Goal: Transaction & Acquisition: Book appointment/travel/reservation

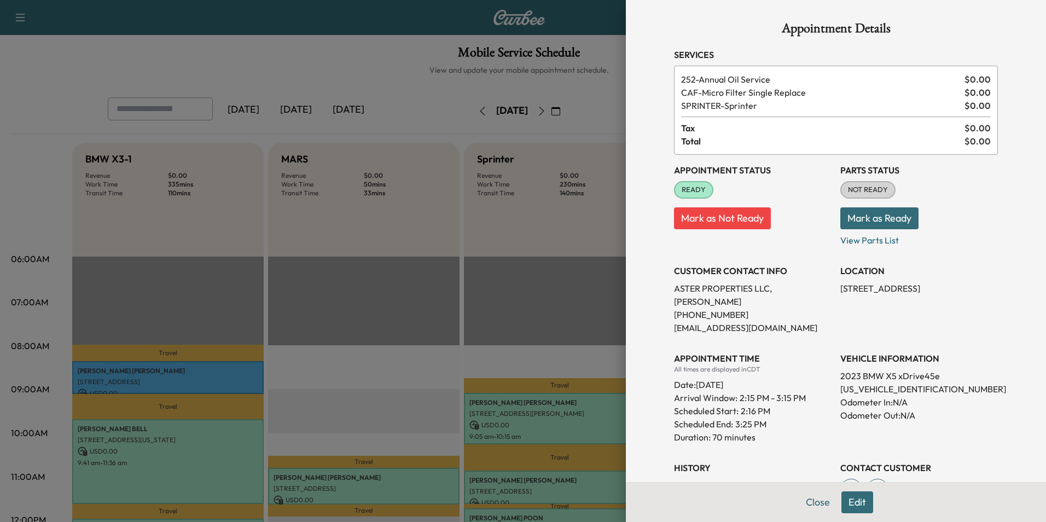
scroll to position [274, 0]
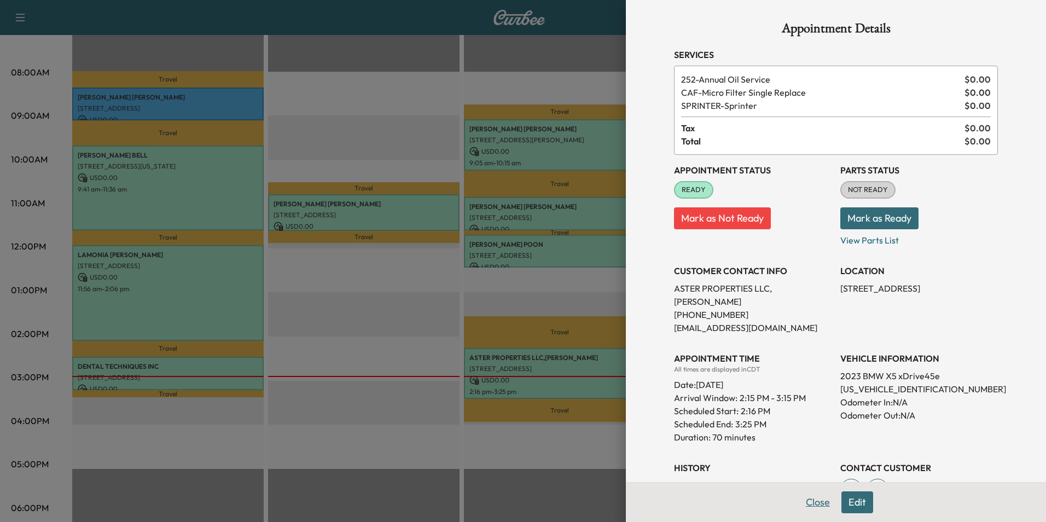
click at [806, 506] on button "Close" at bounding box center [818, 502] width 38 height 22
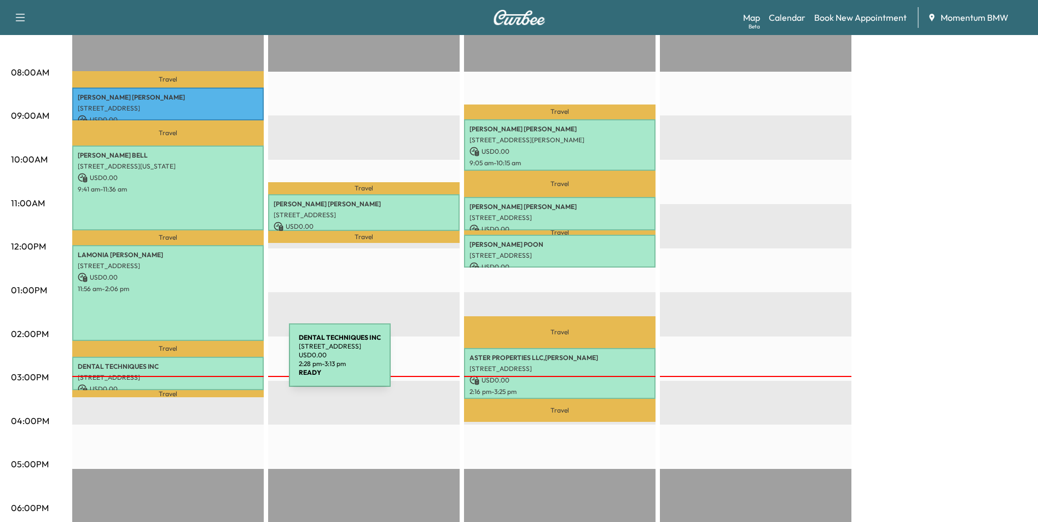
click at [207, 362] on p "DENTAL TECHNIQUES INC" at bounding box center [168, 366] width 181 height 9
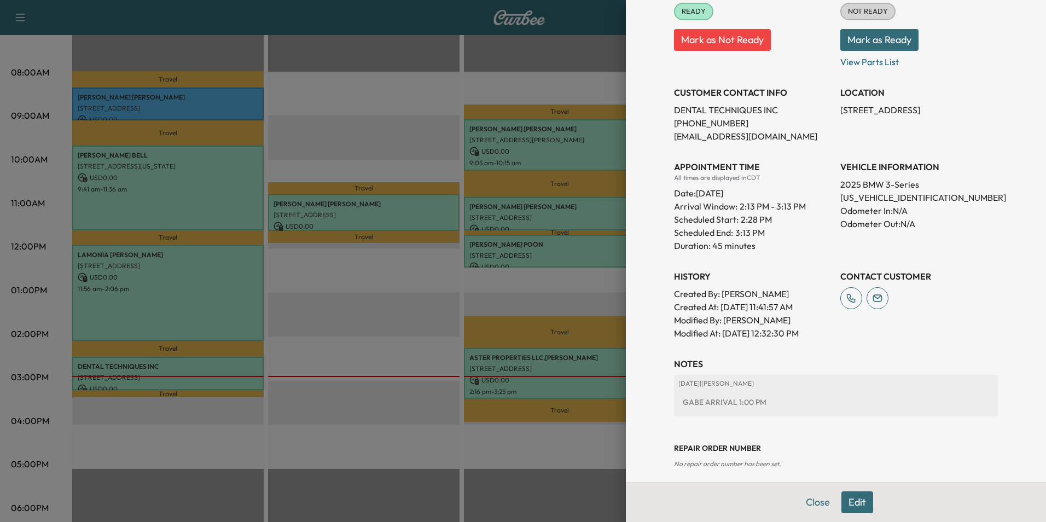
scroll to position [174, 0]
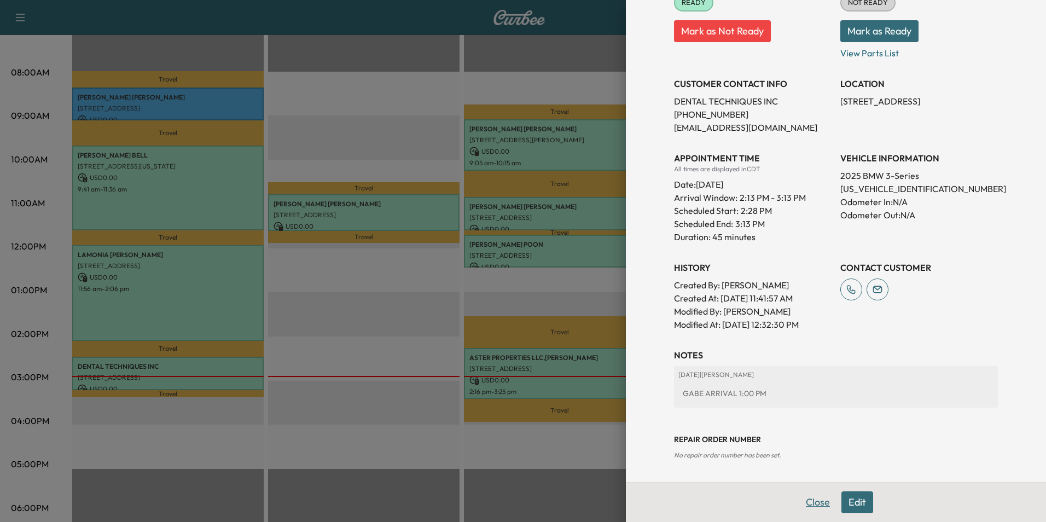
click at [808, 502] on button "Close" at bounding box center [818, 502] width 38 height 22
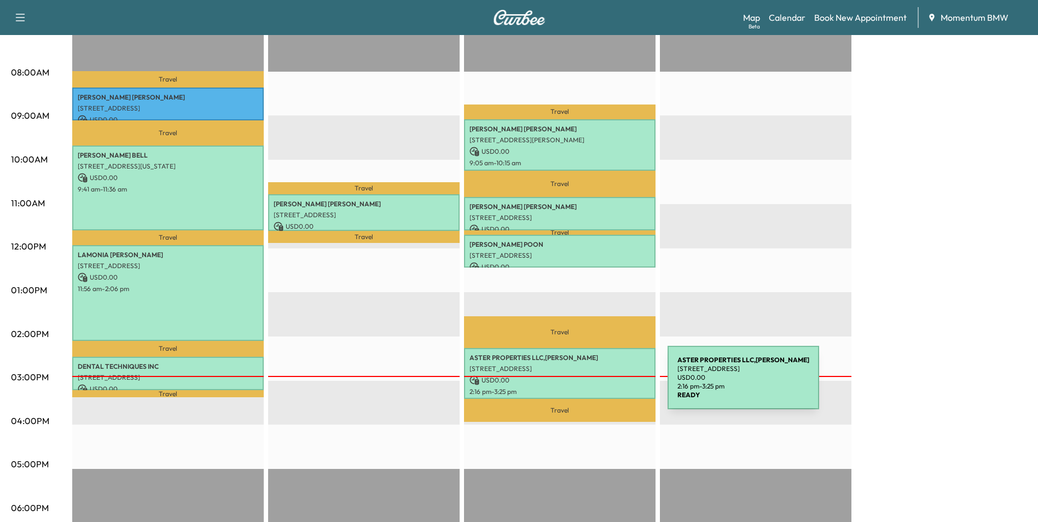
click at [586, 387] on p "2:16 pm - 3:25 pm" at bounding box center [560, 391] width 181 height 9
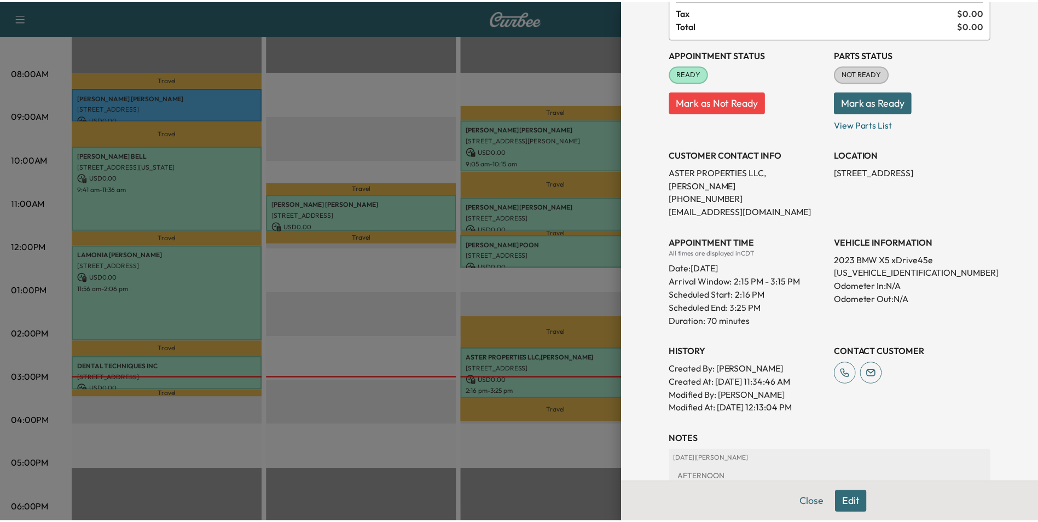
scroll to position [206, 0]
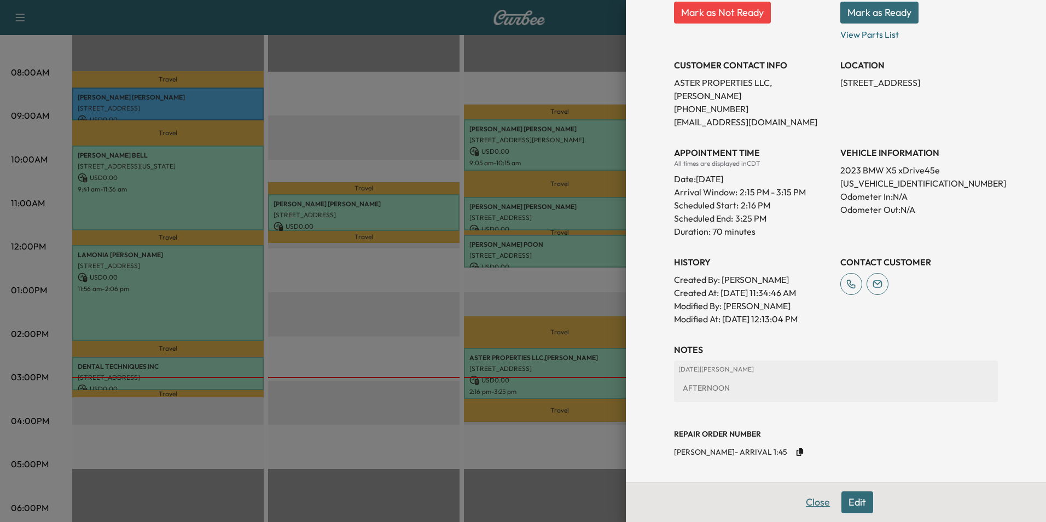
click at [808, 502] on button "Close" at bounding box center [818, 502] width 38 height 22
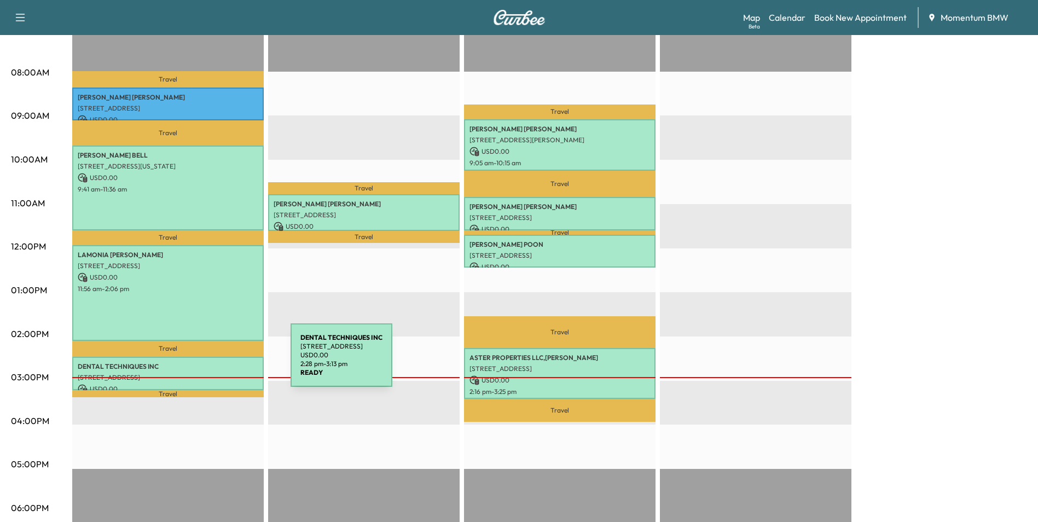
click at [209, 362] on p "DENTAL TECHNIQUES INC" at bounding box center [168, 366] width 181 height 9
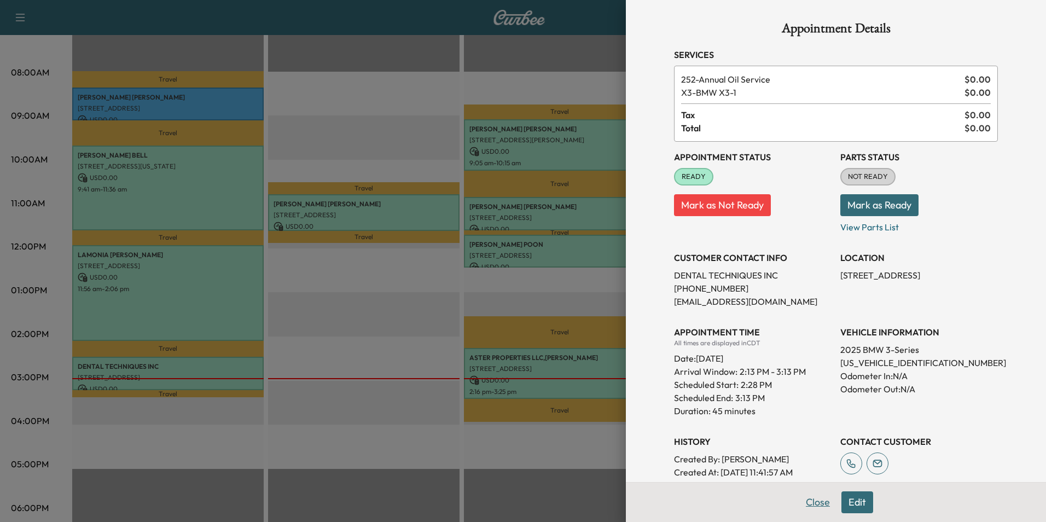
click at [813, 502] on button "Close" at bounding box center [818, 502] width 38 height 22
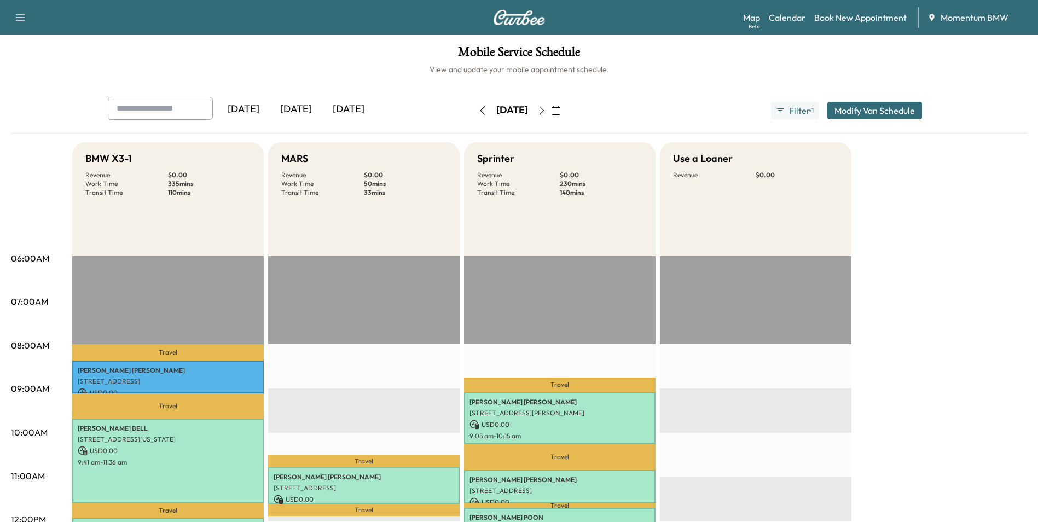
scroll to position [0, 0]
click at [560, 113] on icon "button" at bounding box center [556, 111] width 9 height 9
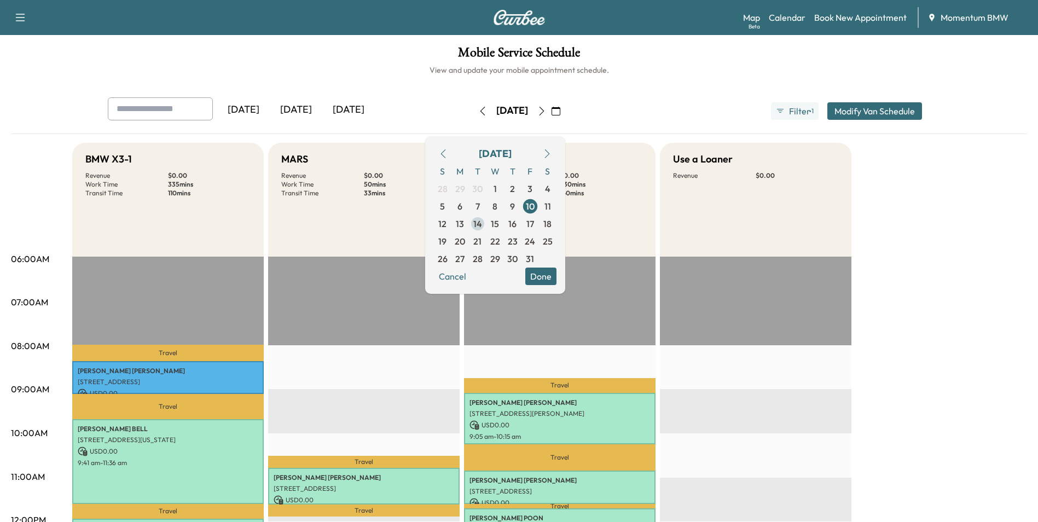
click at [482, 221] on span "14" at bounding box center [477, 223] width 9 height 13
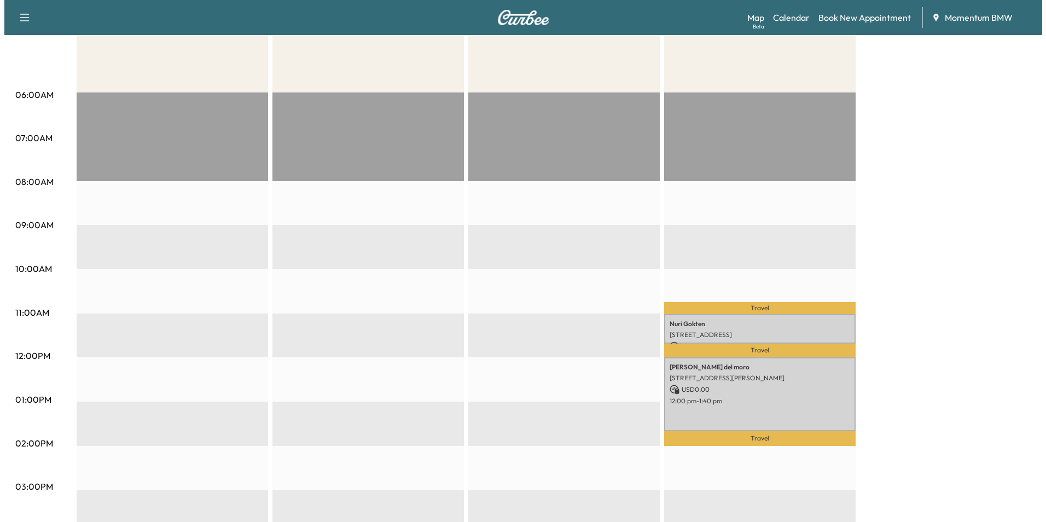
scroll to position [219, 0]
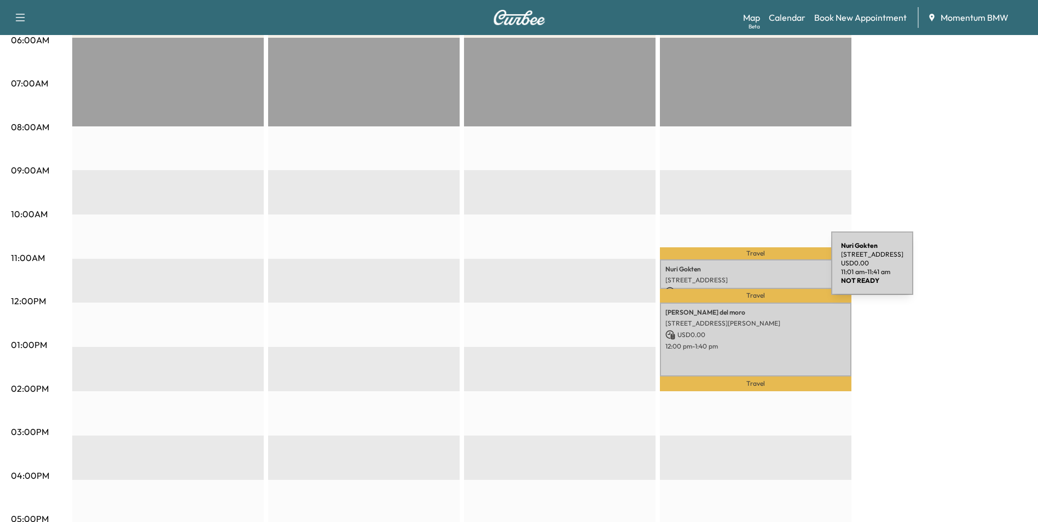
click at [749, 269] on p "Nuri Gokten" at bounding box center [755, 269] width 181 height 9
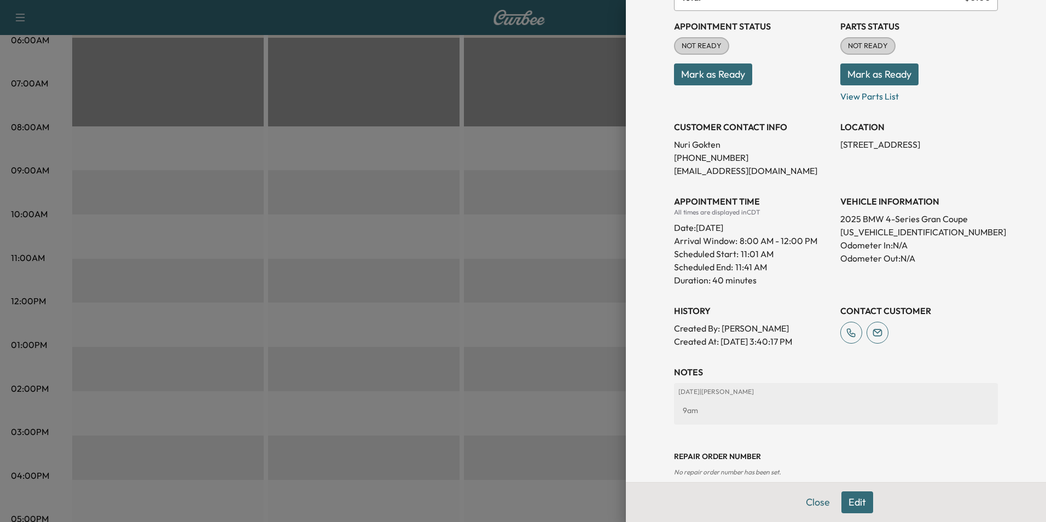
scroll to position [135, 0]
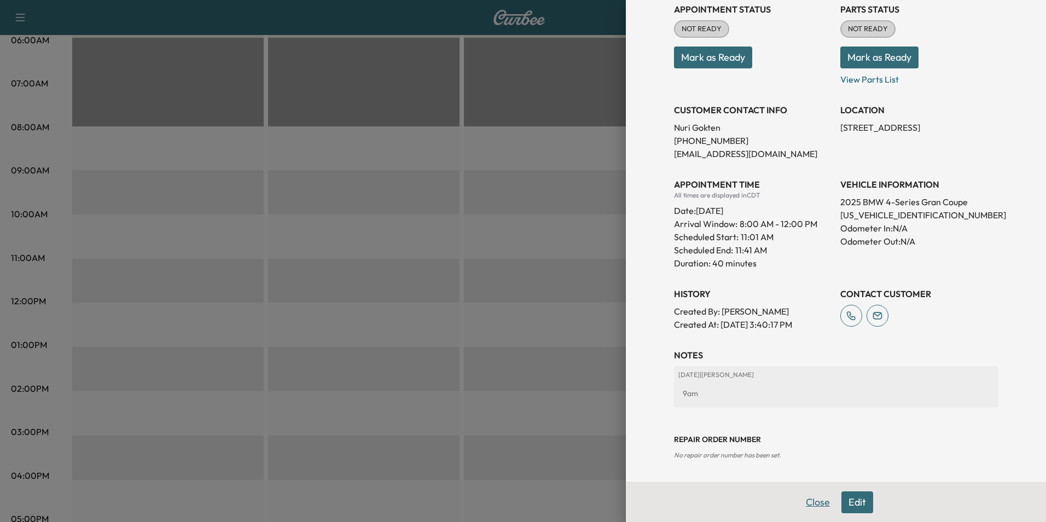
click at [802, 500] on button "Close" at bounding box center [818, 502] width 38 height 22
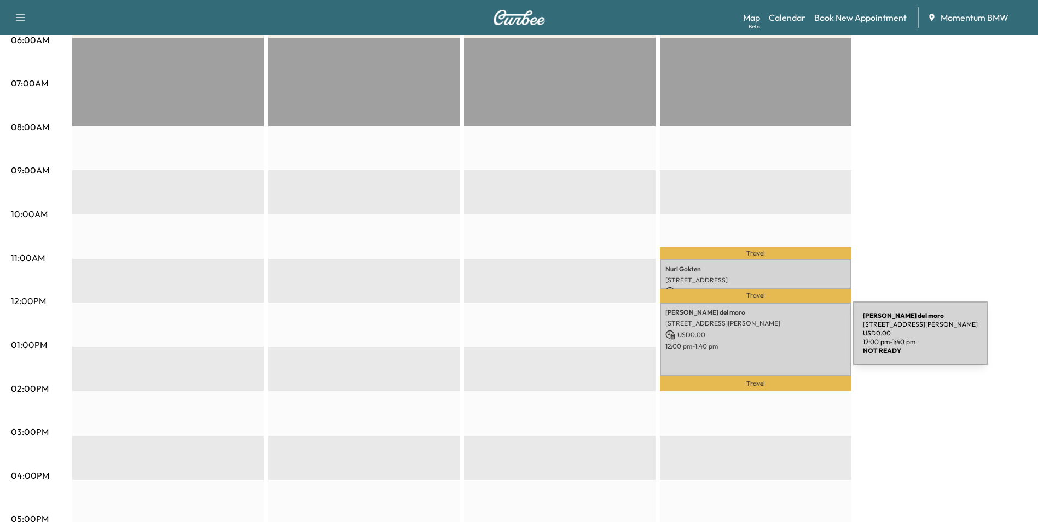
click at [771, 342] on p "12:00 pm - 1:40 pm" at bounding box center [755, 346] width 181 height 9
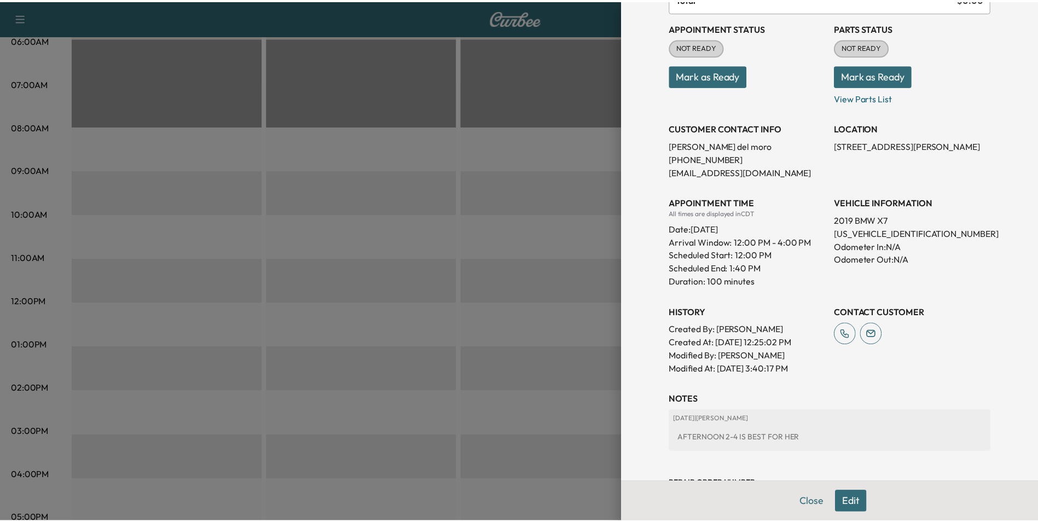
scroll to position [174, 0]
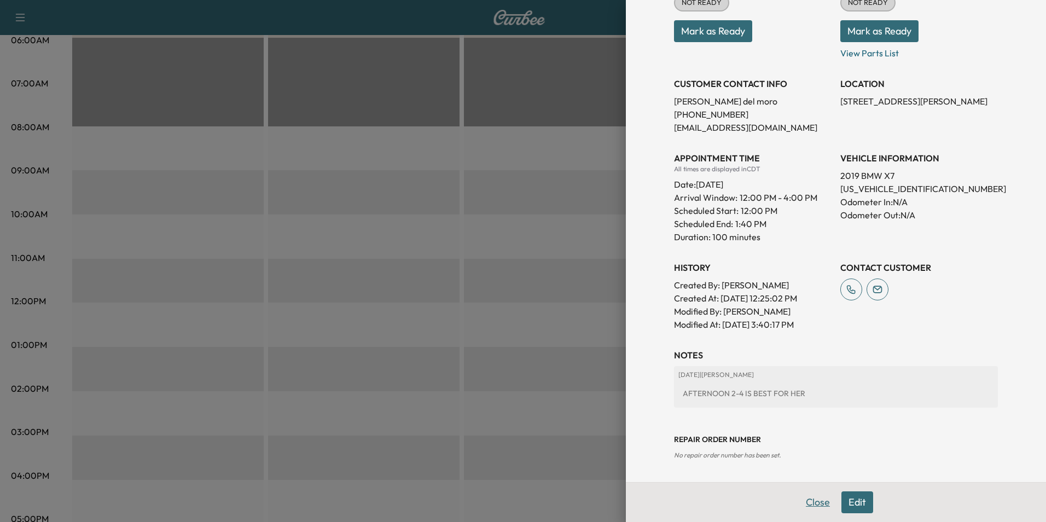
click at [807, 500] on button "Close" at bounding box center [818, 502] width 38 height 22
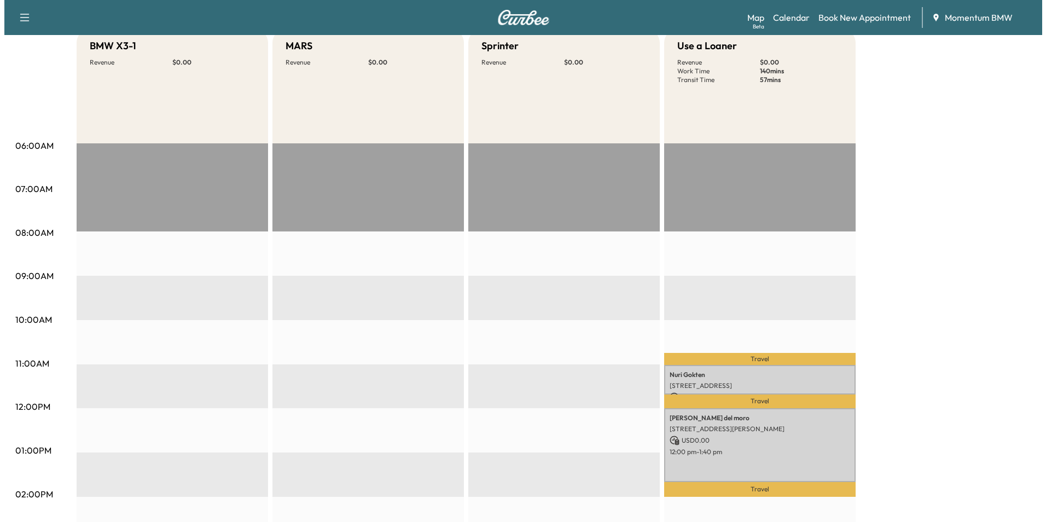
scroll to position [0, 0]
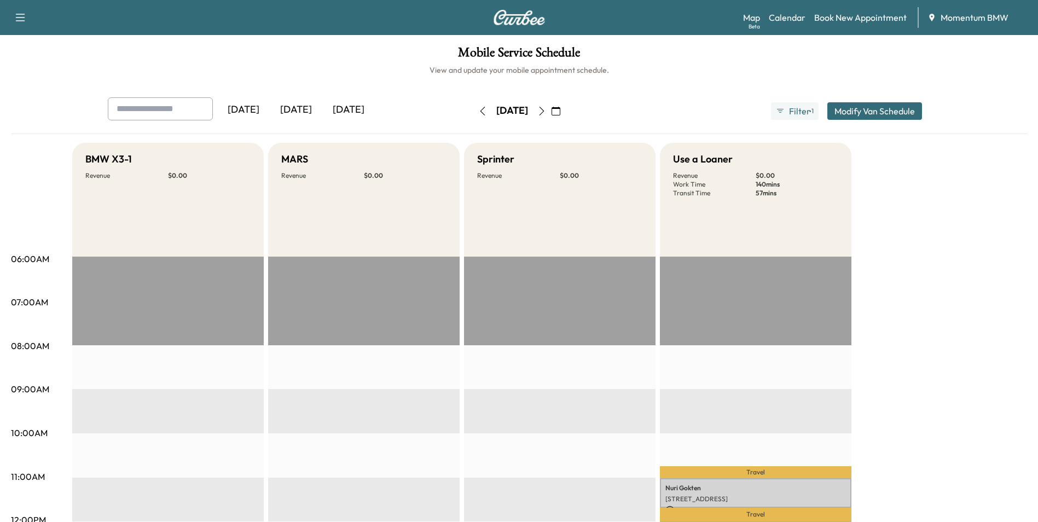
click at [546, 109] on icon "button" at bounding box center [541, 111] width 9 height 9
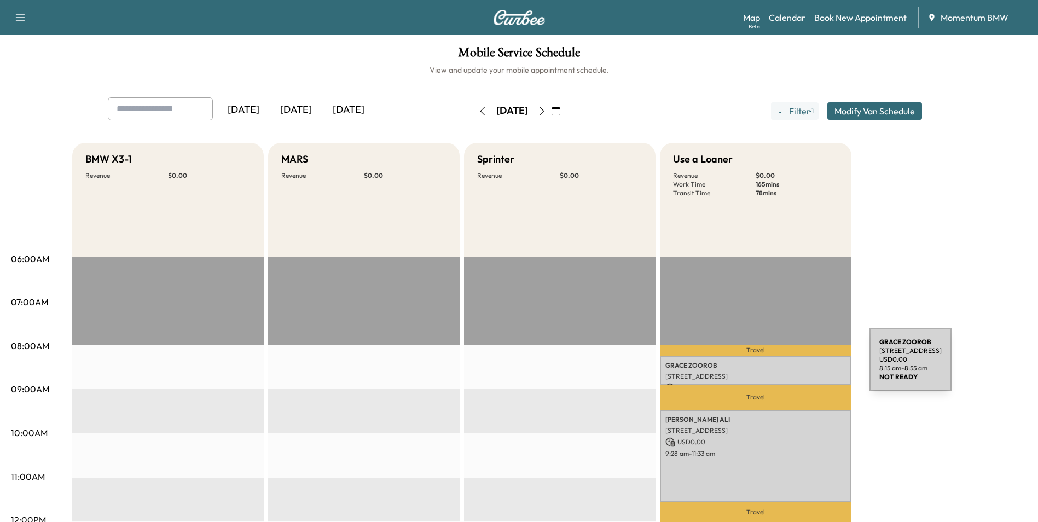
click at [788, 366] on p "[PERSON_NAME]" at bounding box center [755, 365] width 181 height 9
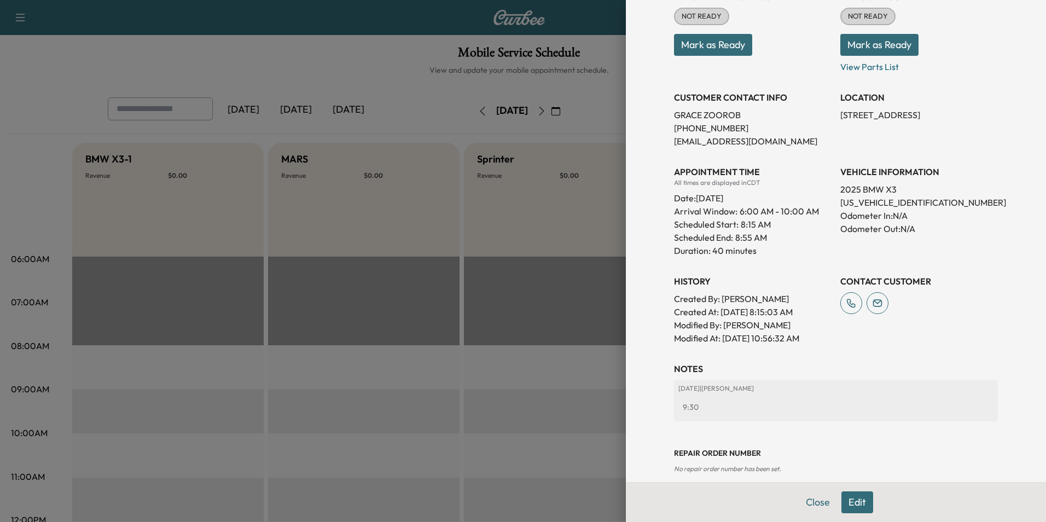
scroll to position [161, 0]
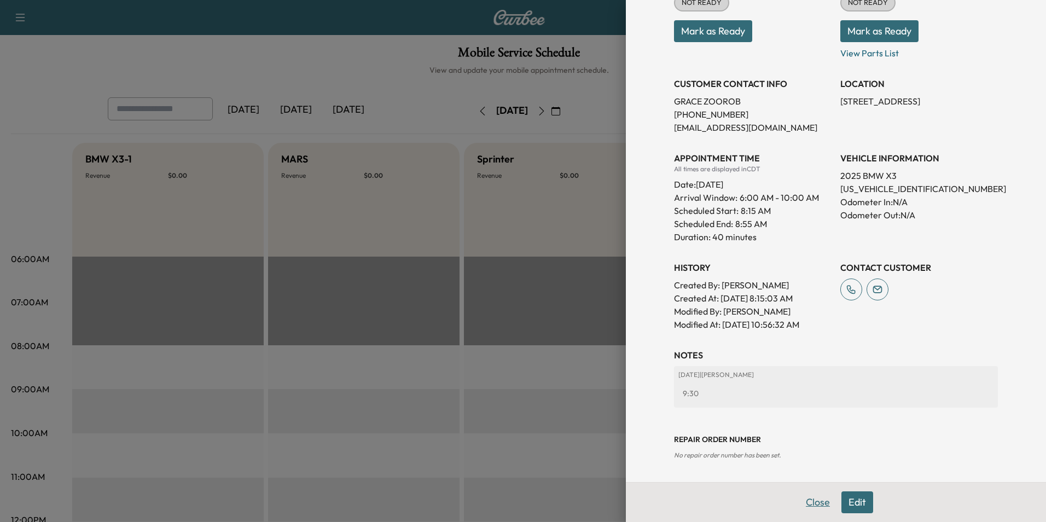
click at [801, 504] on button "Close" at bounding box center [818, 502] width 38 height 22
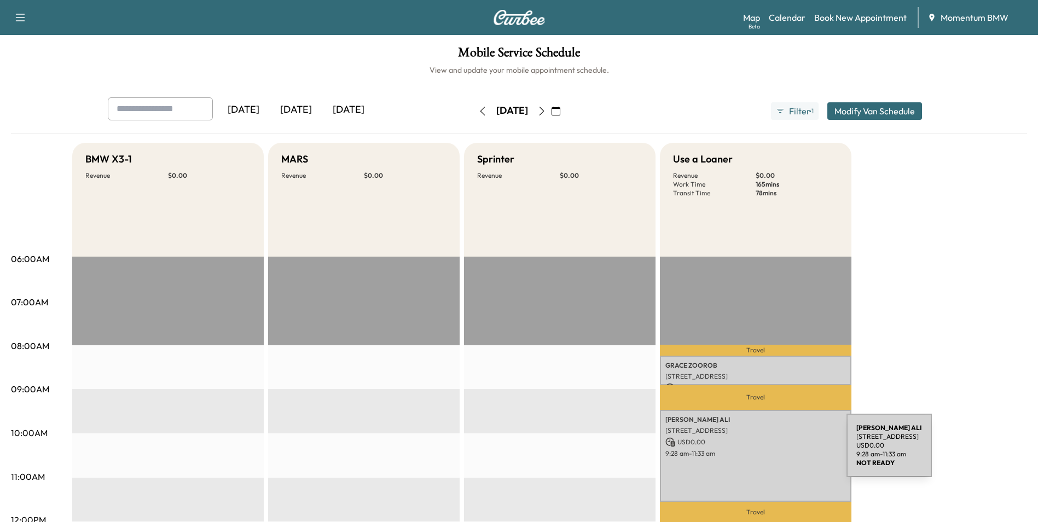
click at [765, 452] on p "9:28 am - 11:33 am" at bounding box center [755, 453] width 181 height 9
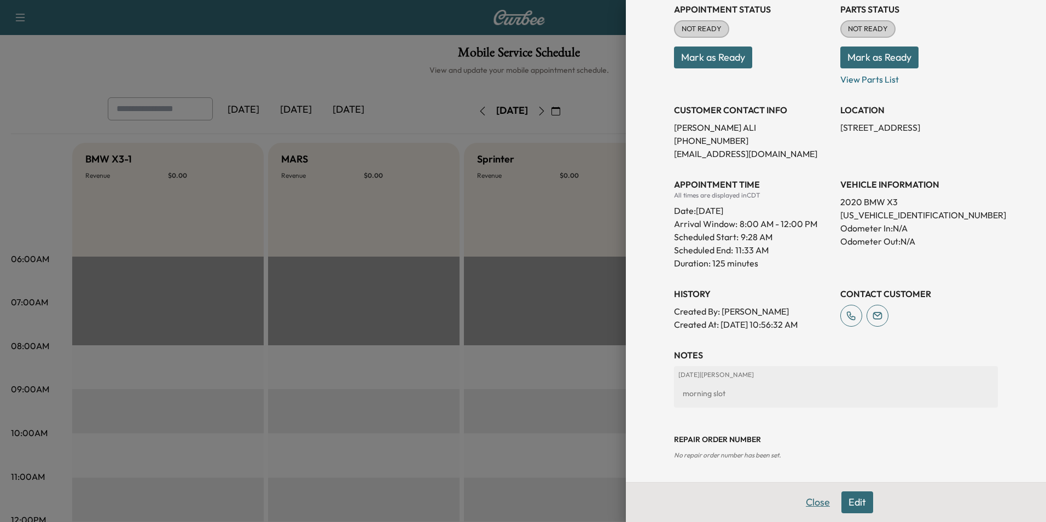
click at [803, 500] on button "Close" at bounding box center [818, 502] width 38 height 22
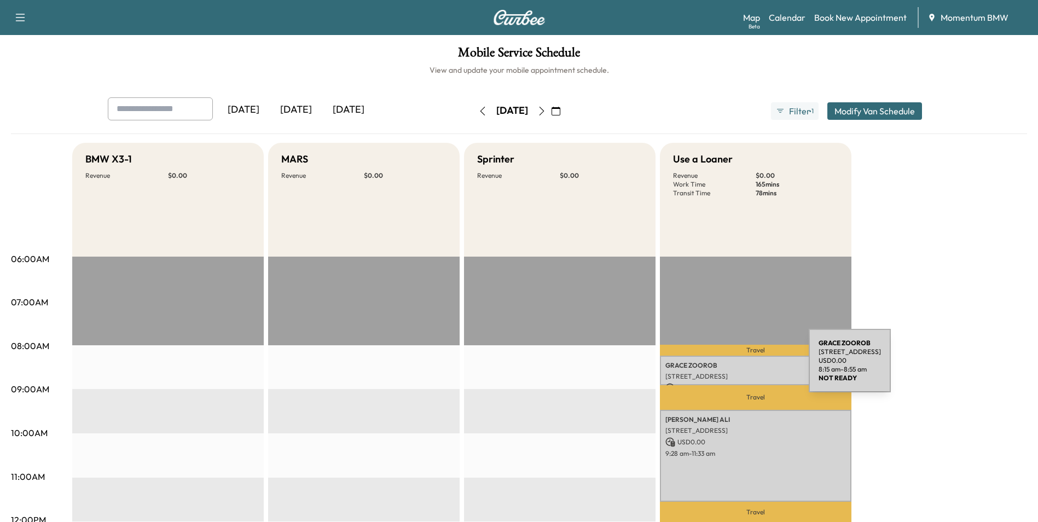
click at [727, 367] on p "[PERSON_NAME]" at bounding box center [755, 365] width 181 height 9
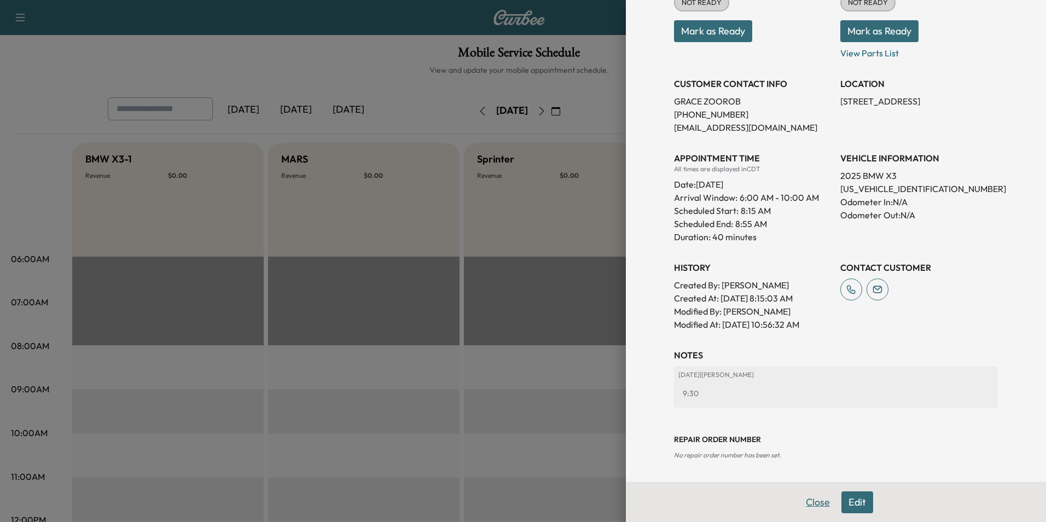
click at [802, 502] on button "Close" at bounding box center [818, 502] width 38 height 22
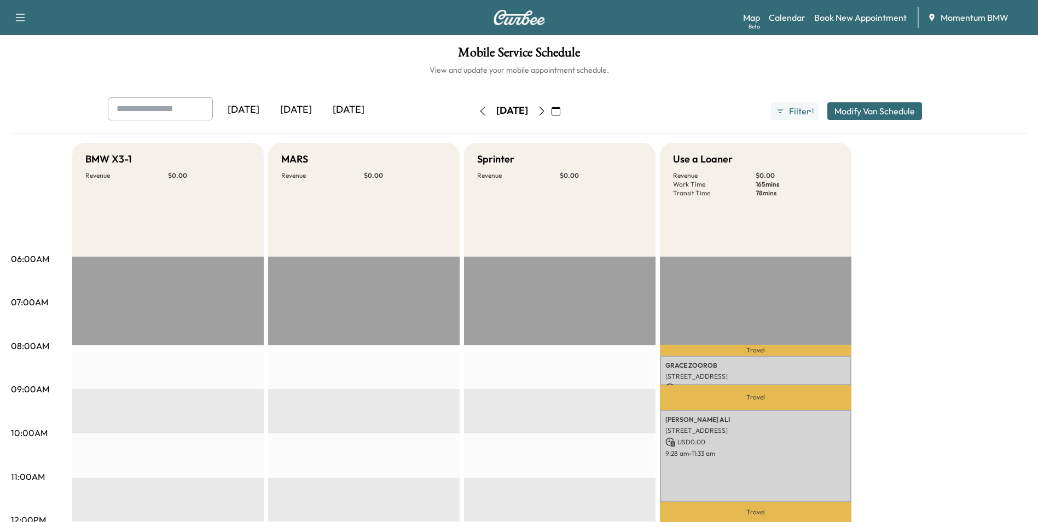
click at [546, 113] on icon "button" at bounding box center [541, 111] width 9 height 9
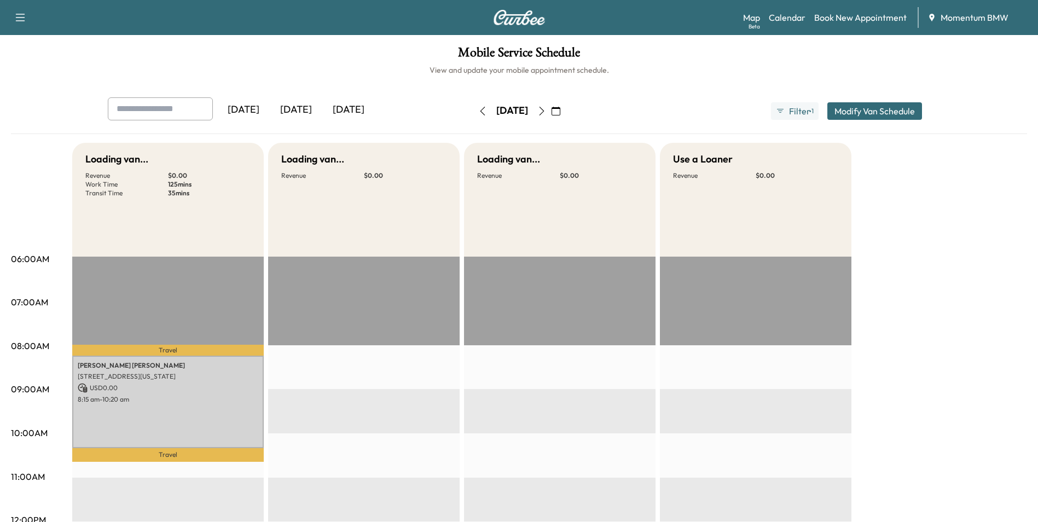
click at [546, 111] on icon "button" at bounding box center [541, 111] width 9 height 9
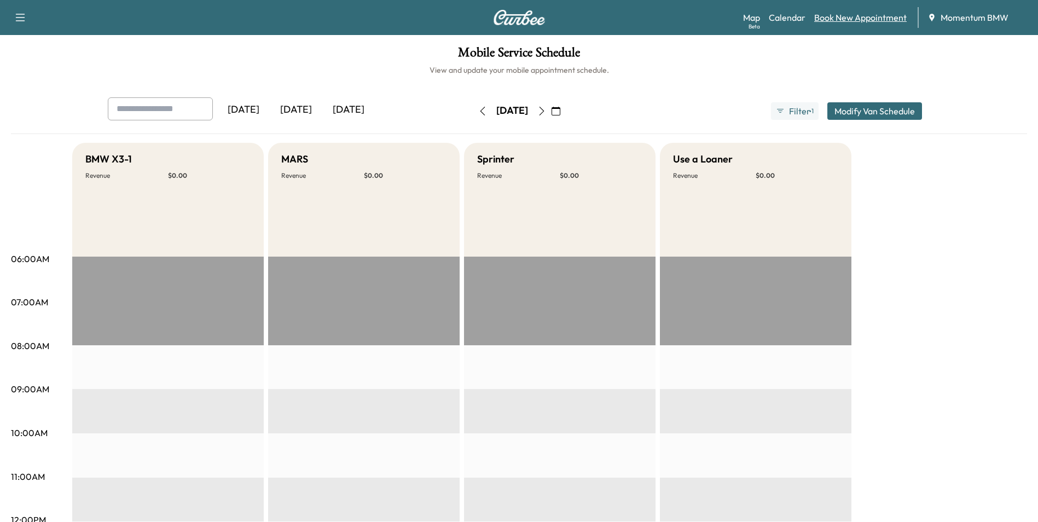
click at [860, 16] on link "Book New Appointment" at bounding box center [860, 17] width 92 height 13
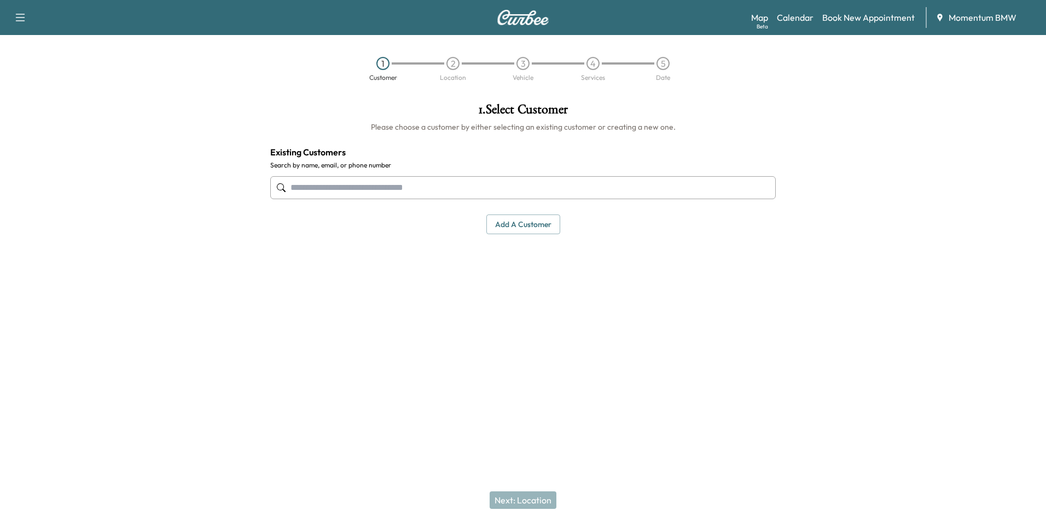
click at [496, 190] on input "text" at bounding box center [523, 187] width 506 height 23
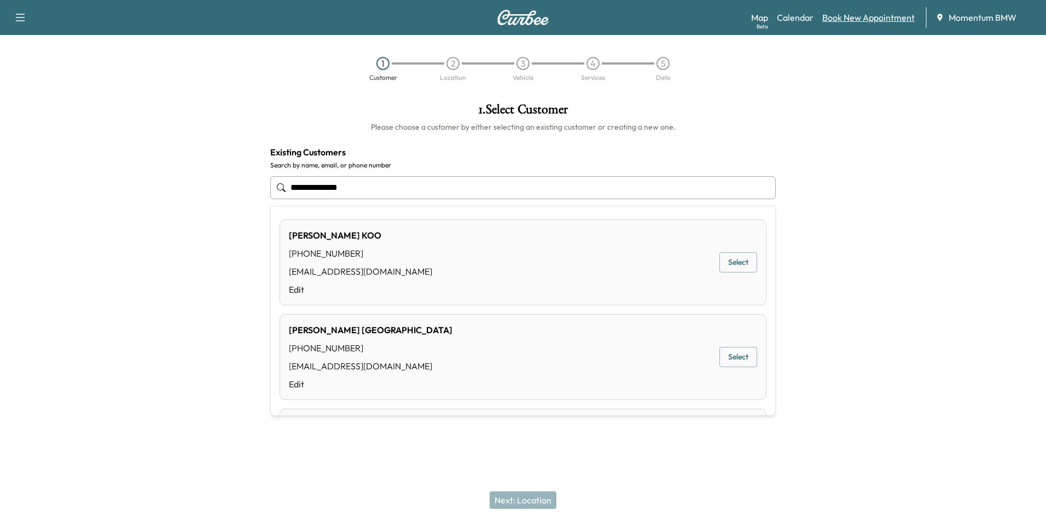
type input "**********"
click at [861, 15] on link "Book New Appointment" at bounding box center [869, 17] width 92 height 13
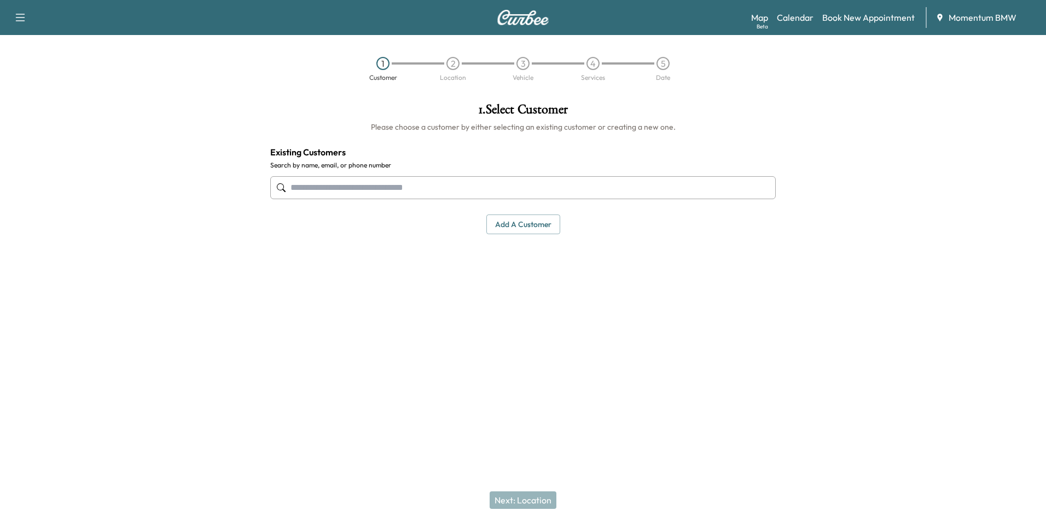
click at [521, 230] on button "Add a customer" at bounding box center [524, 225] width 74 height 20
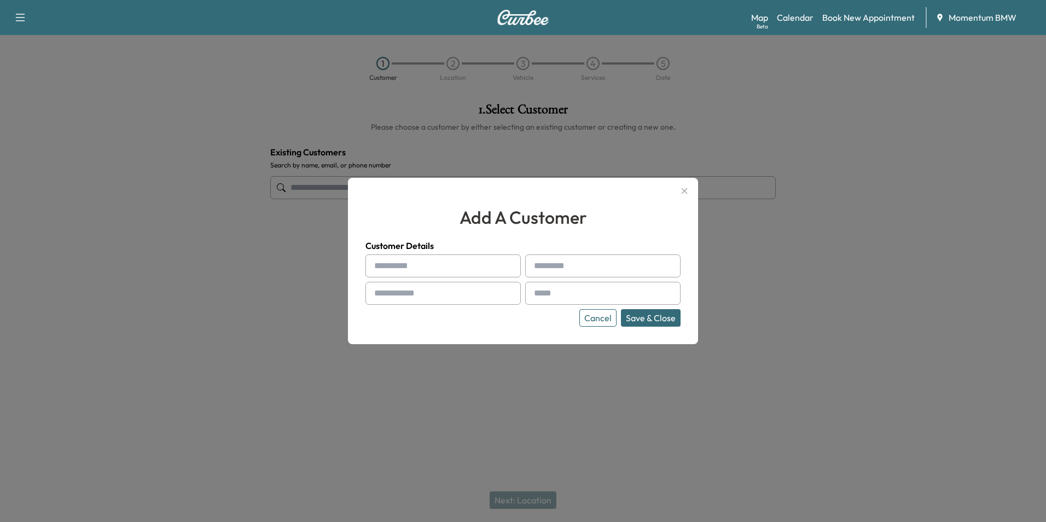
click at [467, 269] on input "text" at bounding box center [443, 265] width 155 height 23
type input "********"
type input "*****"
type input "**********"
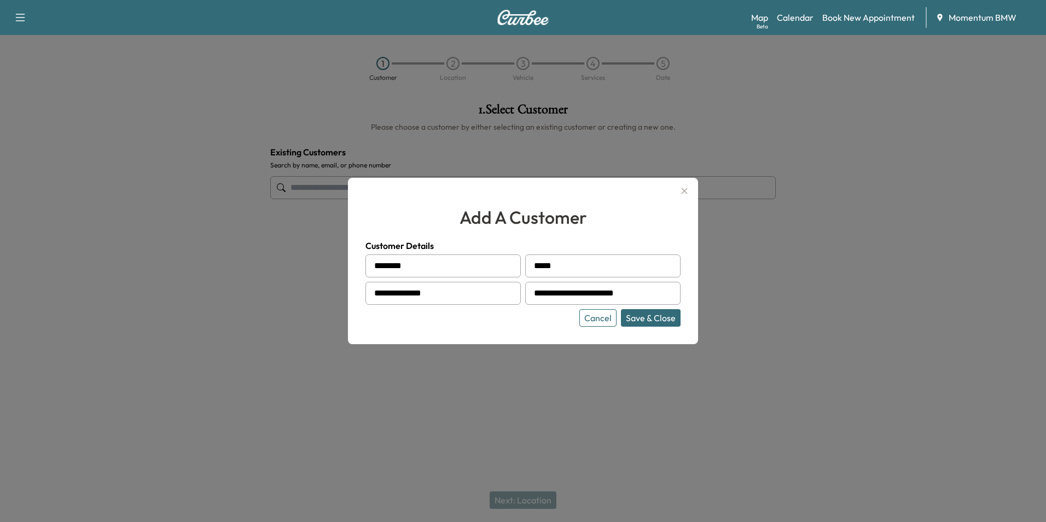
click at [673, 313] on button "Save & Close" at bounding box center [651, 318] width 60 height 18
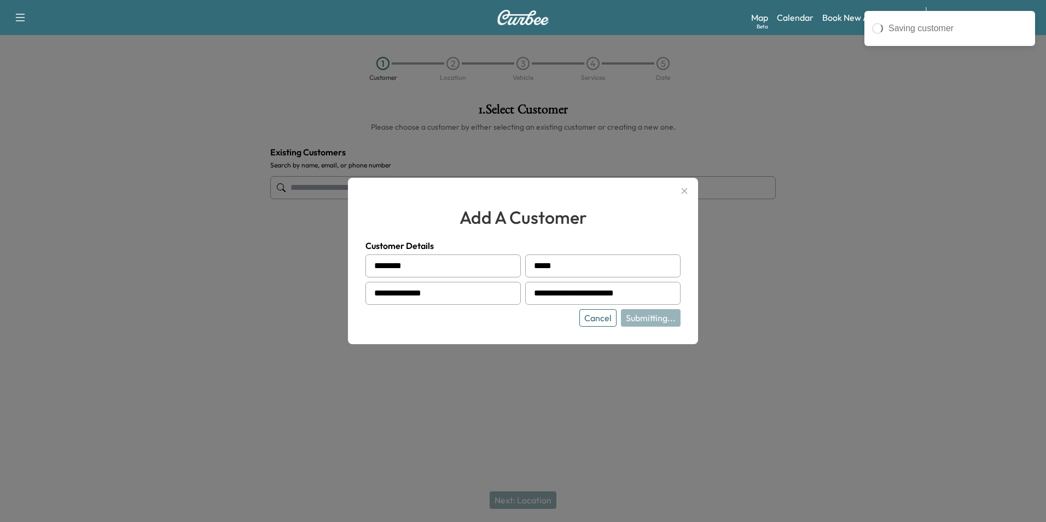
type input "**********"
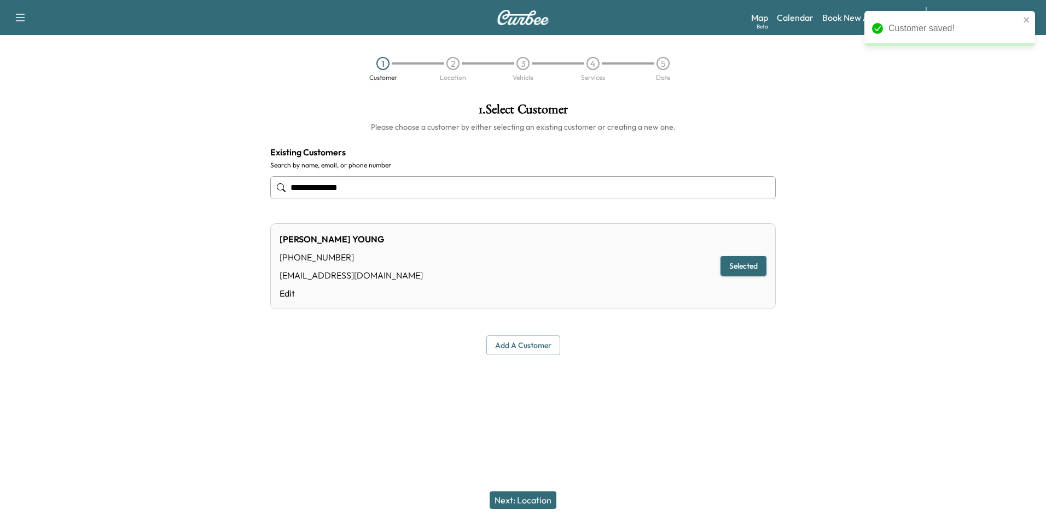
click at [543, 502] on button "Next: Location" at bounding box center [523, 500] width 67 height 18
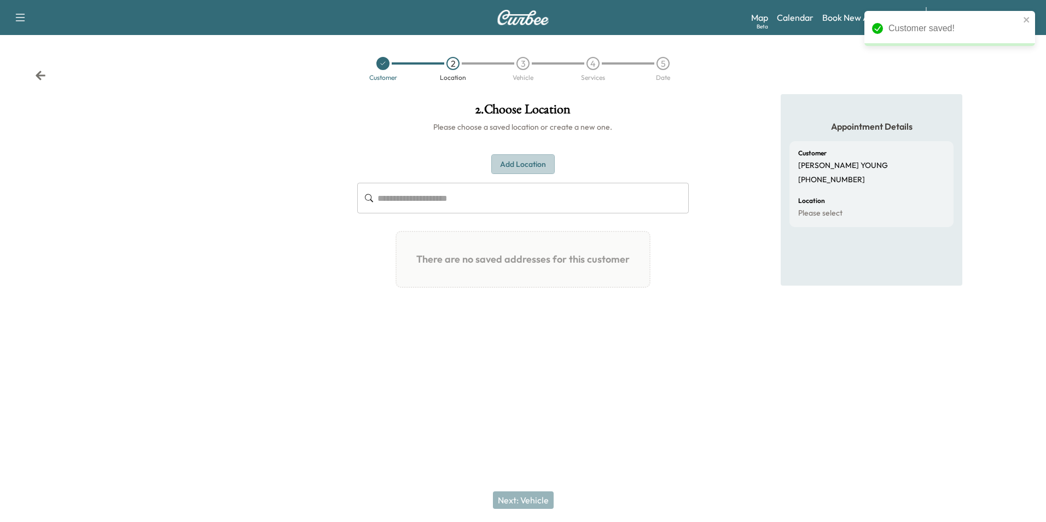
click at [519, 167] on button "Add Location" at bounding box center [522, 164] width 63 height 20
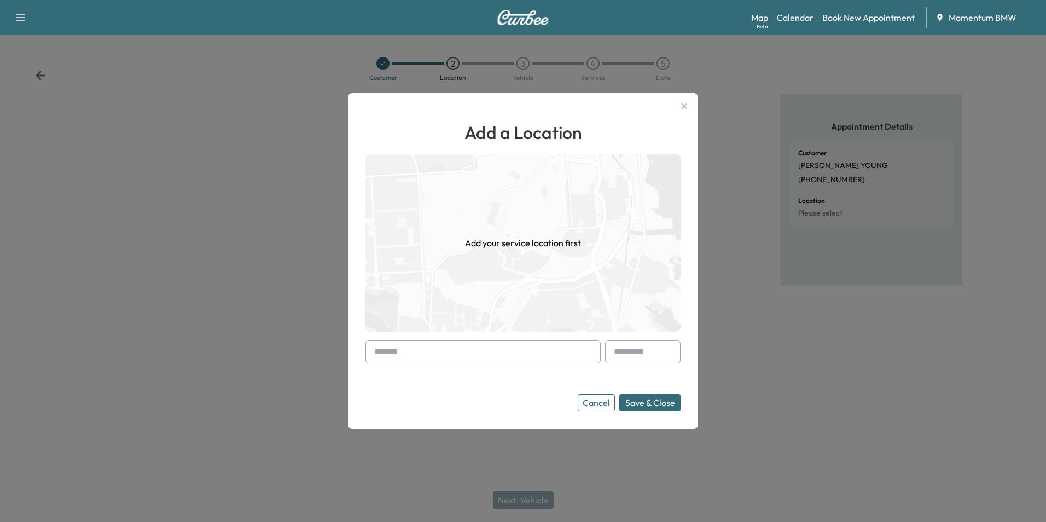
click at [496, 353] on input "text" at bounding box center [483, 351] width 235 height 23
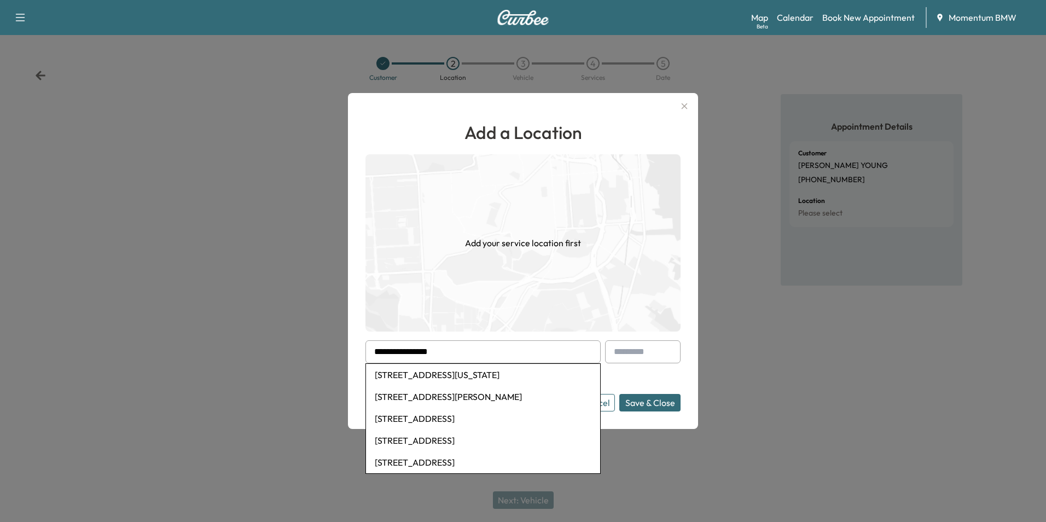
drag, startPoint x: 504, startPoint y: 373, endPoint x: 523, endPoint y: 383, distance: 21.3
click at [505, 373] on li "[STREET_ADDRESS][US_STATE]" at bounding box center [483, 375] width 234 height 22
type input "**********"
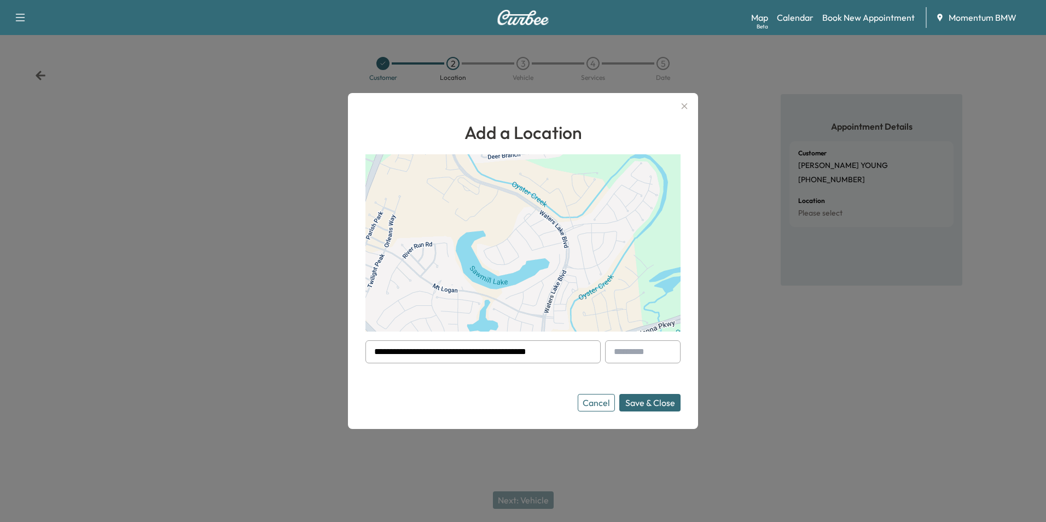
click at [659, 404] on button "Save & Close" at bounding box center [650, 403] width 61 height 18
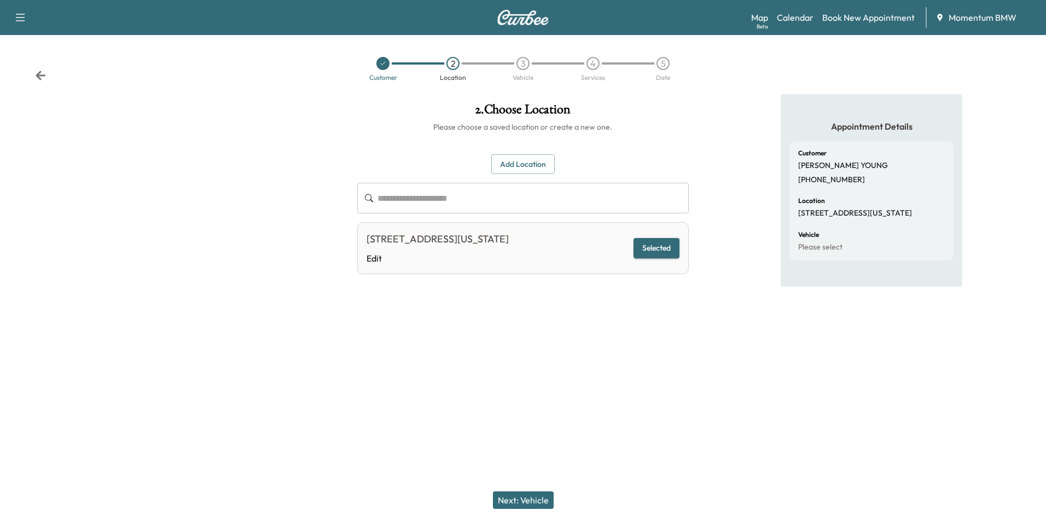
click at [535, 502] on button "Next: Vehicle" at bounding box center [523, 500] width 61 height 18
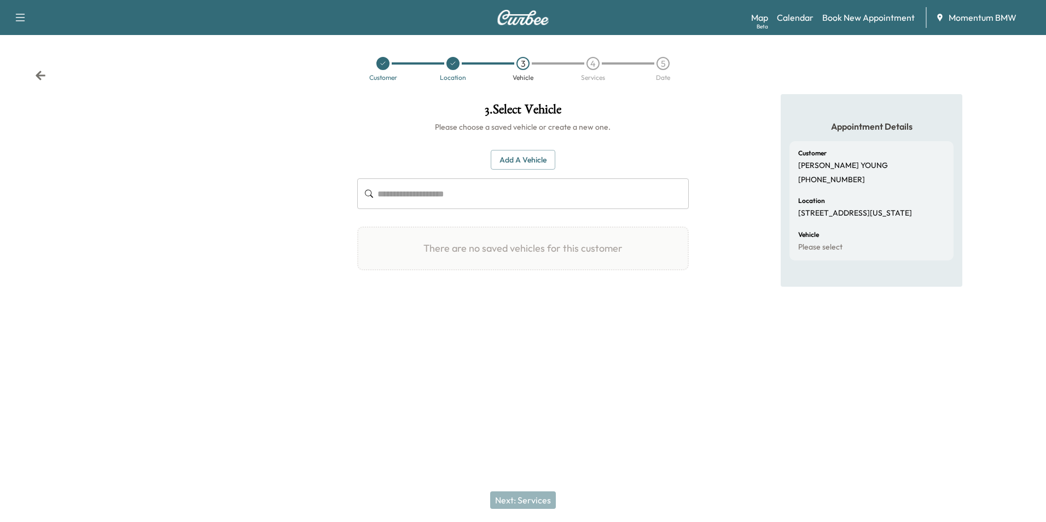
click at [534, 159] on button "Add a Vehicle" at bounding box center [523, 160] width 65 height 20
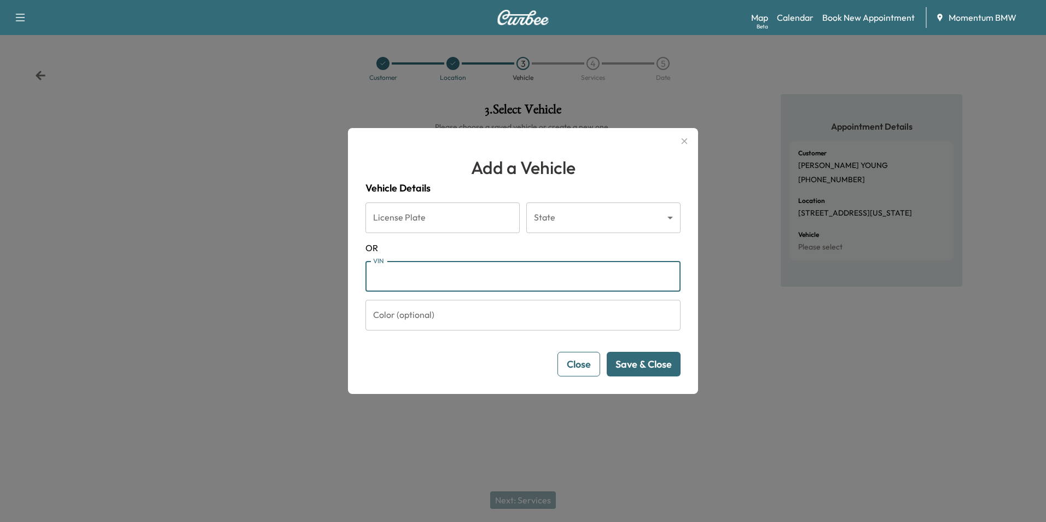
paste input "**********"
type input "**********"
drag, startPoint x: 404, startPoint y: 273, endPoint x: 259, endPoint y: 268, distance: 145.1
click at [259, 268] on div "**********" at bounding box center [523, 261] width 1046 height 522
paste input "**********"
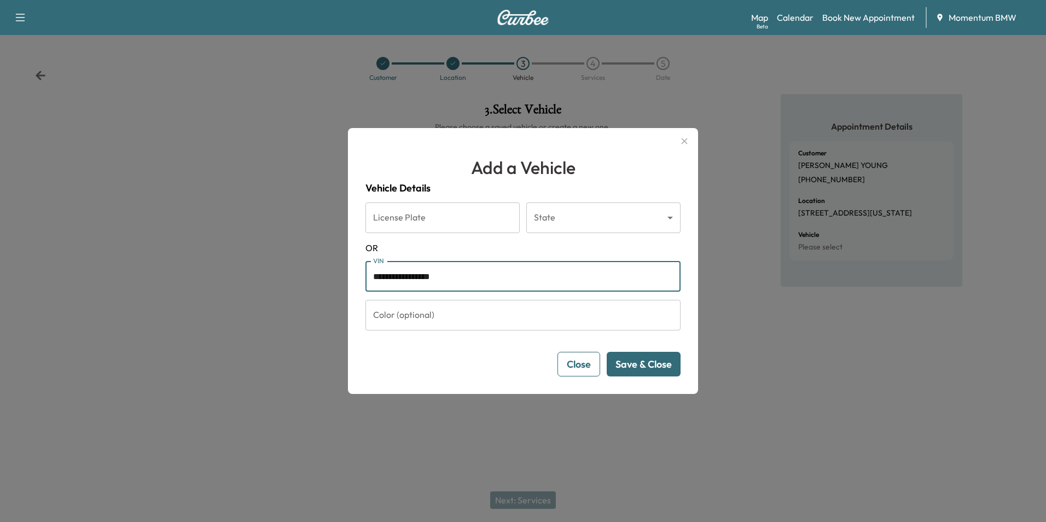
type input "**********"
click at [650, 367] on button "Save & Close" at bounding box center [644, 364] width 74 height 25
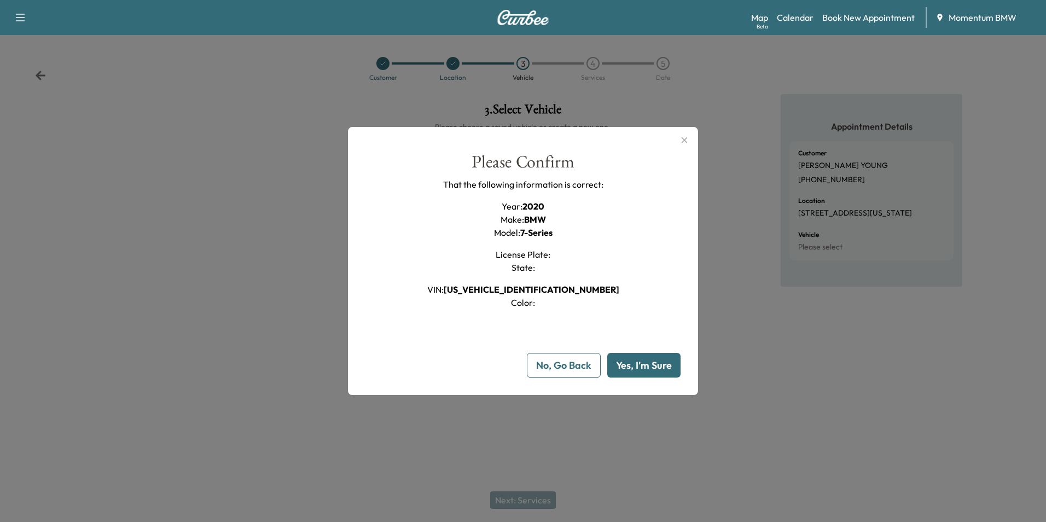
click at [647, 369] on button "Yes, I'm Sure" at bounding box center [643, 365] width 73 height 25
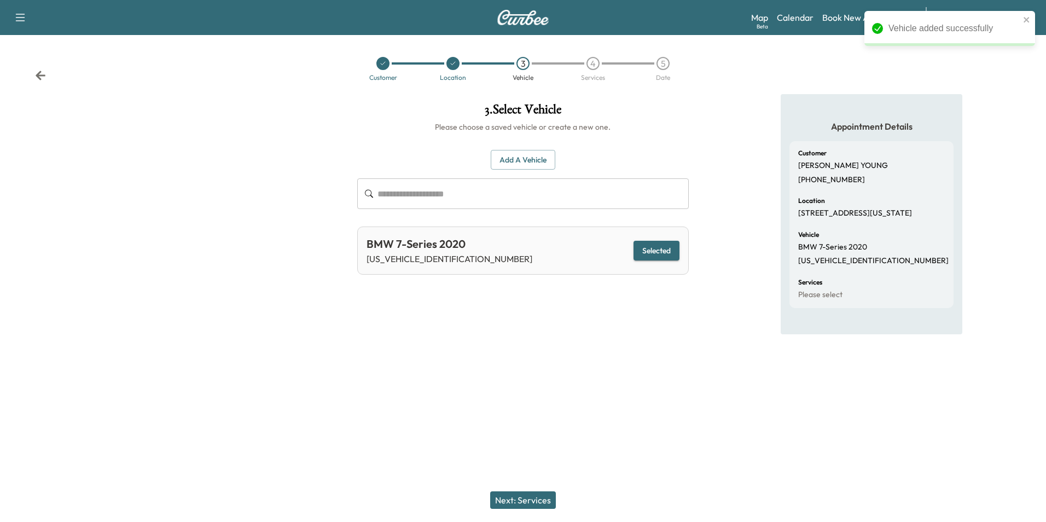
click at [525, 502] on button "Next: Services" at bounding box center [523, 500] width 66 height 18
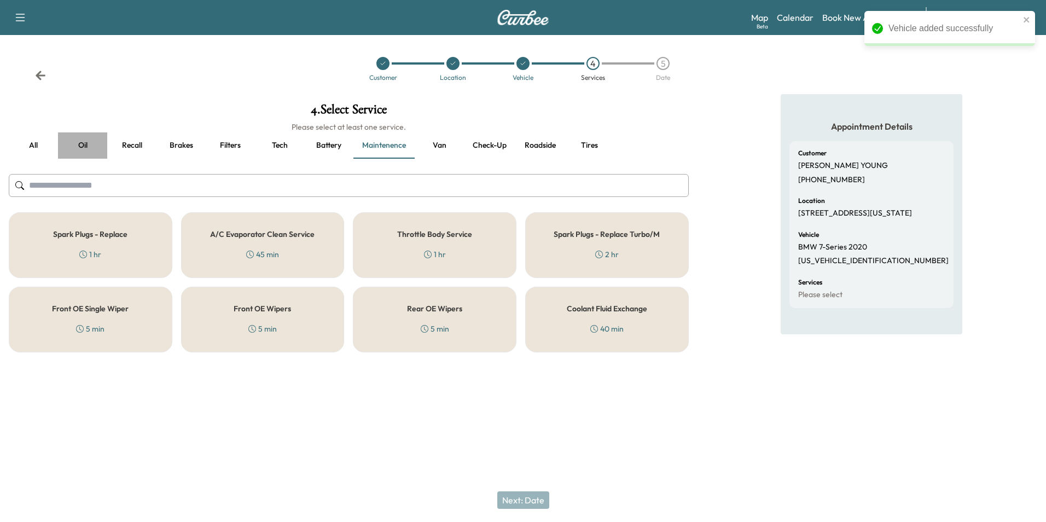
click at [78, 142] on button "Oil" at bounding box center [82, 145] width 49 height 26
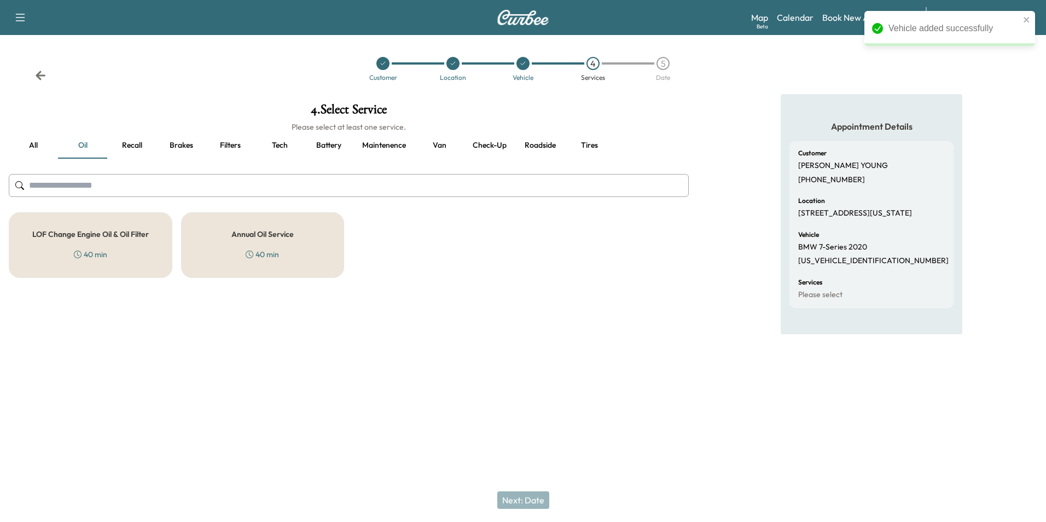
click at [274, 233] on h5 "Annual Oil Service" at bounding box center [262, 234] width 62 height 8
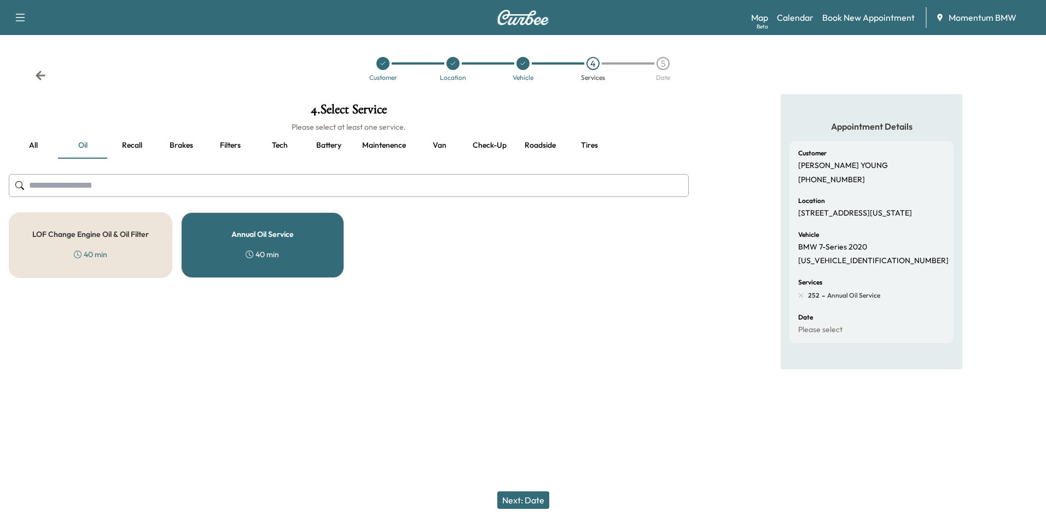
click at [176, 139] on button "Brakes" at bounding box center [181, 145] width 49 height 26
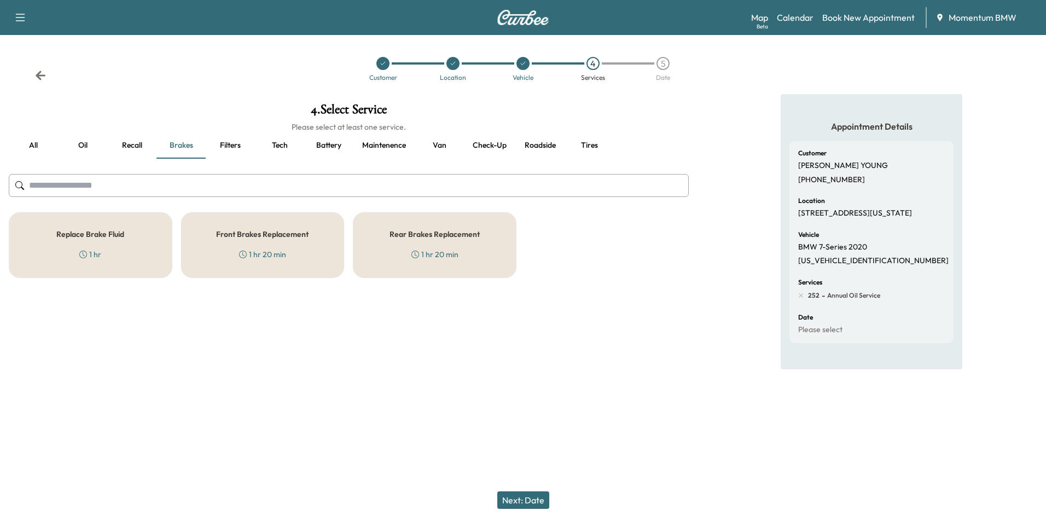
click at [274, 237] on h5 "Front Brakes Replacement" at bounding box center [262, 234] width 92 height 8
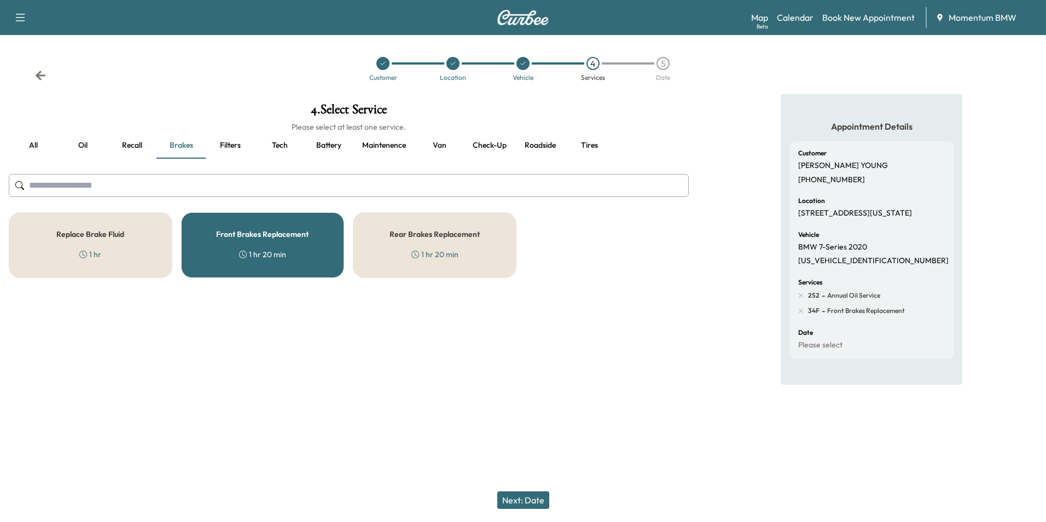
click at [540, 501] on button "Next: Date" at bounding box center [523, 500] width 52 height 18
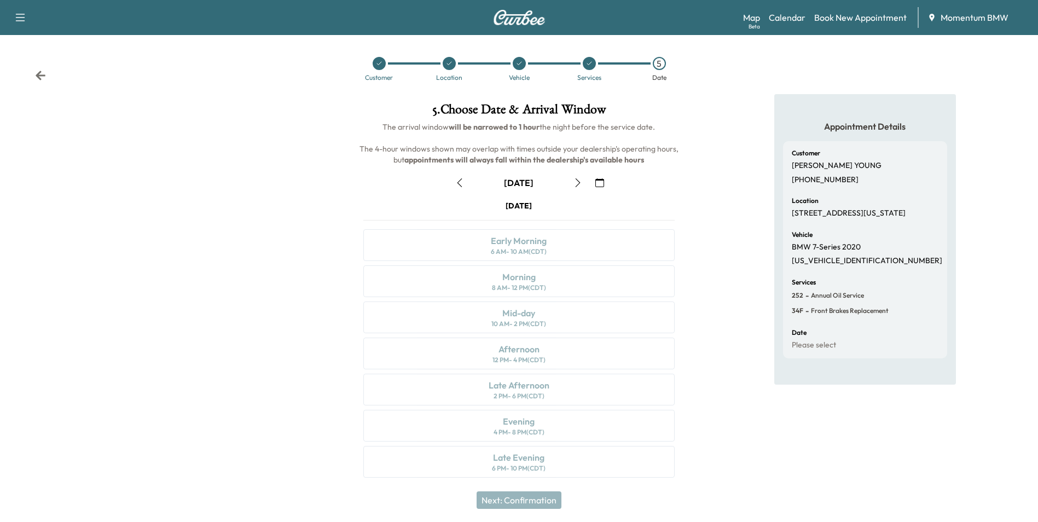
click at [601, 186] on icon "button" at bounding box center [599, 182] width 9 height 9
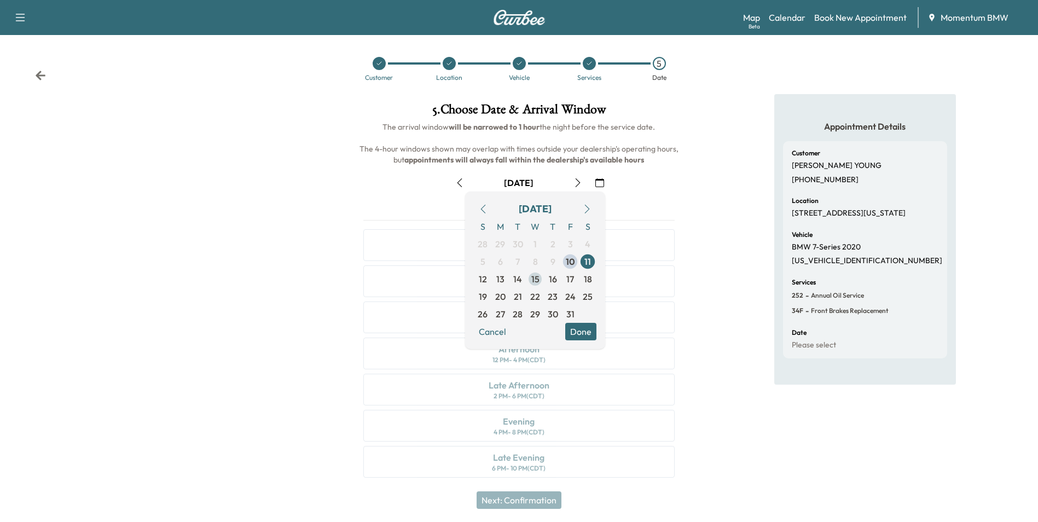
click at [535, 284] on span "15" at bounding box center [535, 279] width 8 height 13
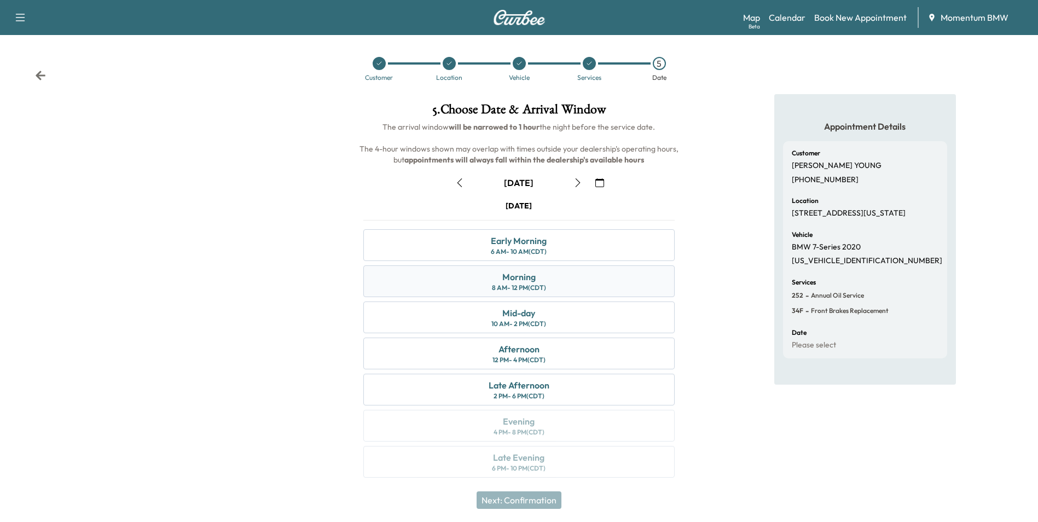
click at [533, 278] on div "Morning" at bounding box center [518, 276] width 33 height 13
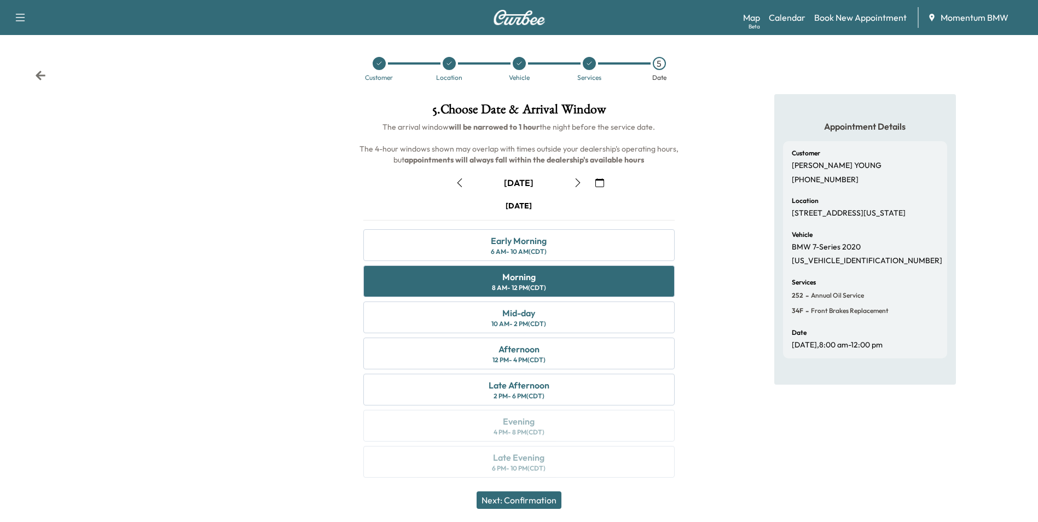
click at [541, 500] on button "Next: Confirmation" at bounding box center [519, 500] width 85 height 18
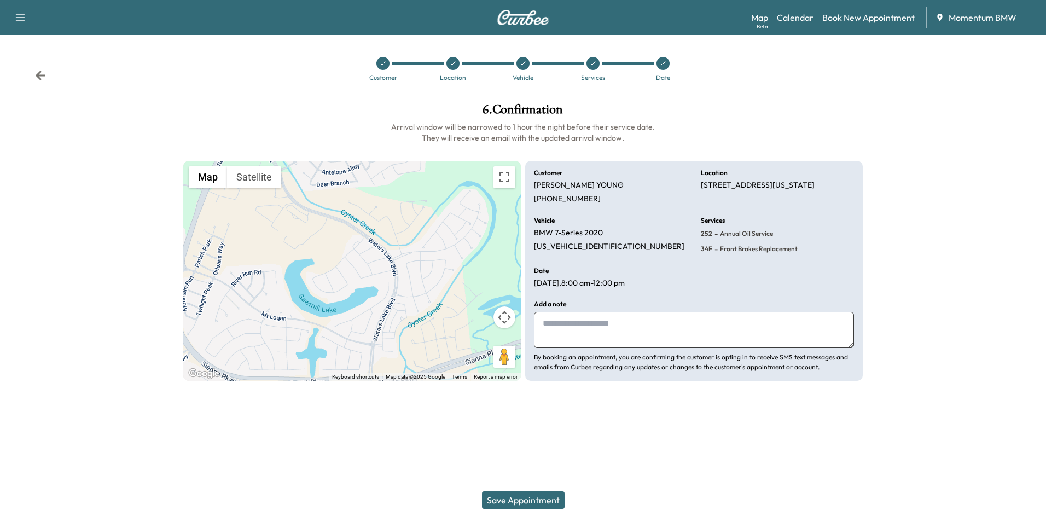
click at [604, 337] on textarea at bounding box center [694, 330] width 320 height 36
type textarea "*****"
click at [524, 500] on button "Save Appointment" at bounding box center [523, 500] width 83 height 18
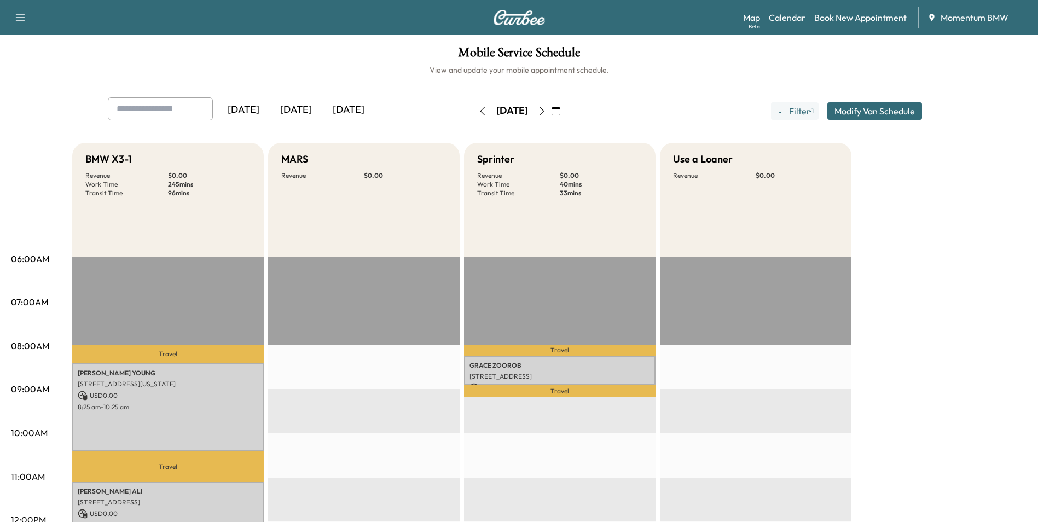
click at [560, 109] on icon "button" at bounding box center [556, 111] width 9 height 9
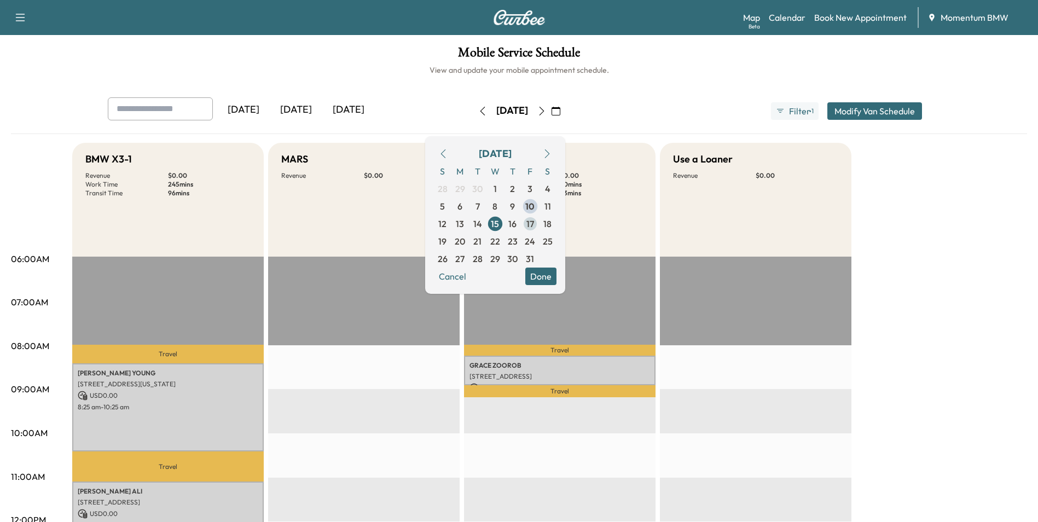
click at [534, 221] on span "17" at bounding box center [530, 223] width 8 height 13
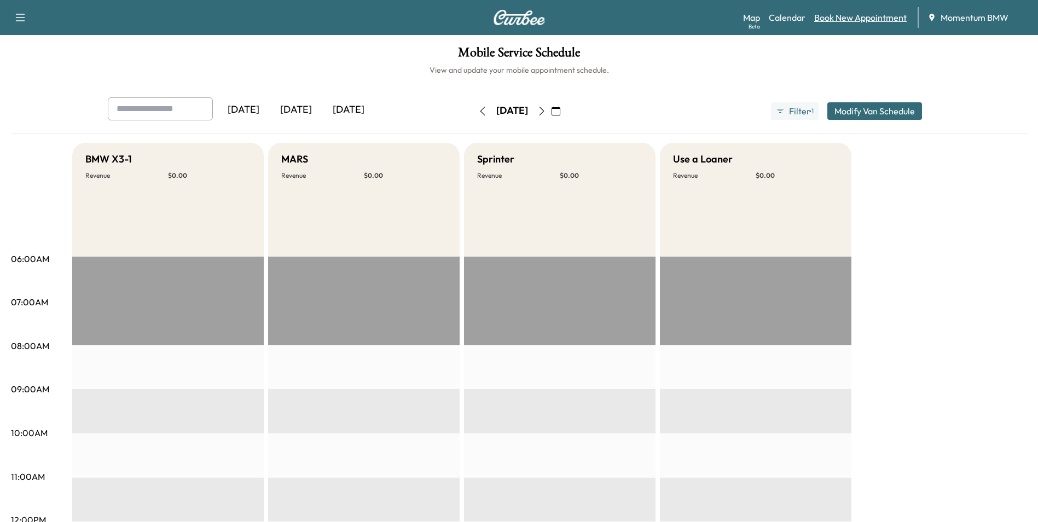
click at [859, 15] on link "Book New Appointment" at bounding box center [860, 17] width 92 height 13
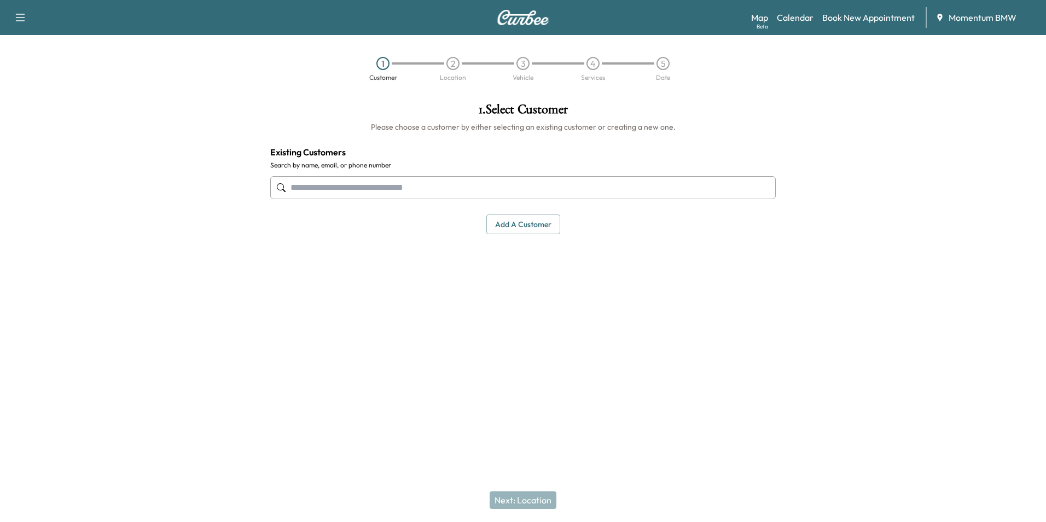
click at [468, 187] on input "text" at bounding box center [523, 187] width 506 height 23
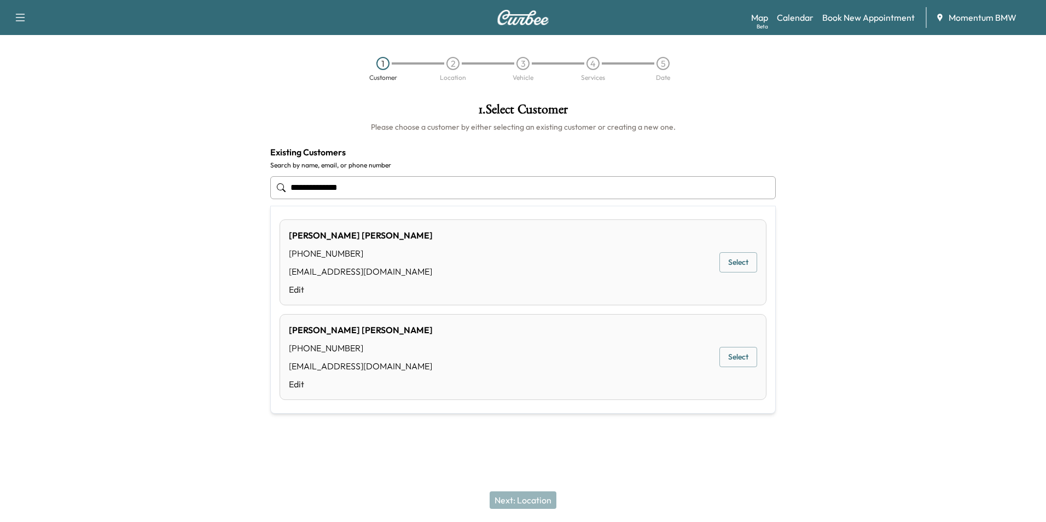
click at [740, 261] on button "Select" at bounding box center [739, 262] width 38 height 20
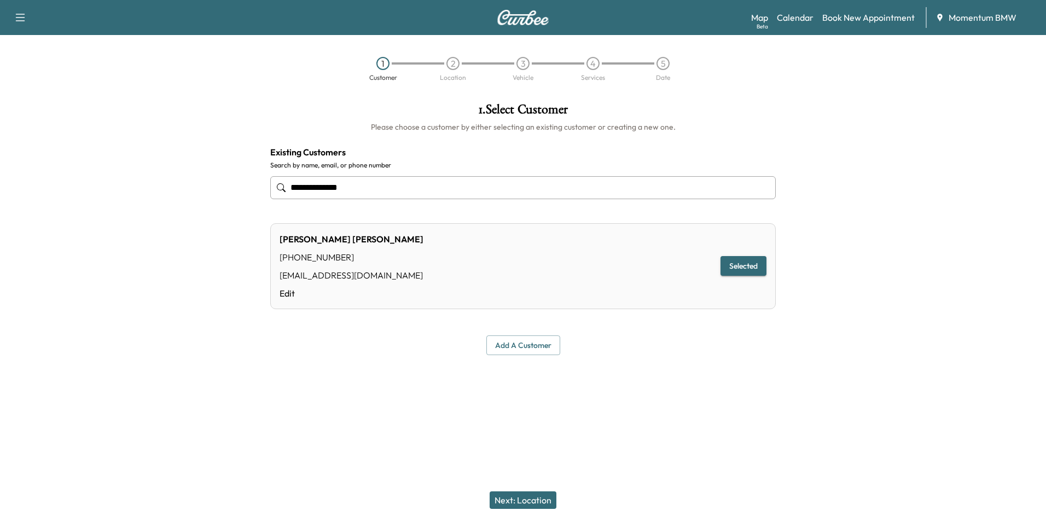
type input "**********"
click at [542, 500] on button "Next: Location" at bounding box center [523, 500] width 67 height 18
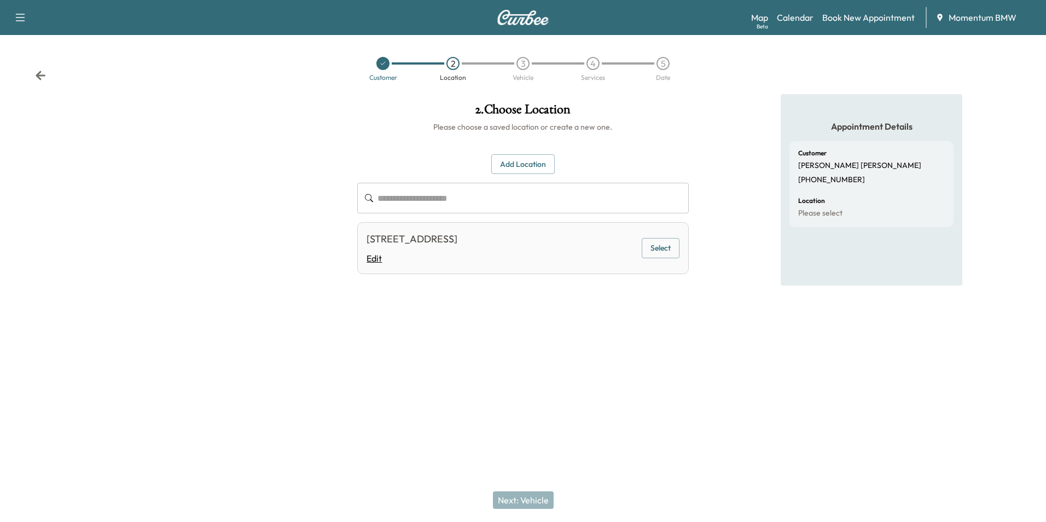
click at [374, 260] on link "Edit" at bounding box center [412, 258] width 91 height 13
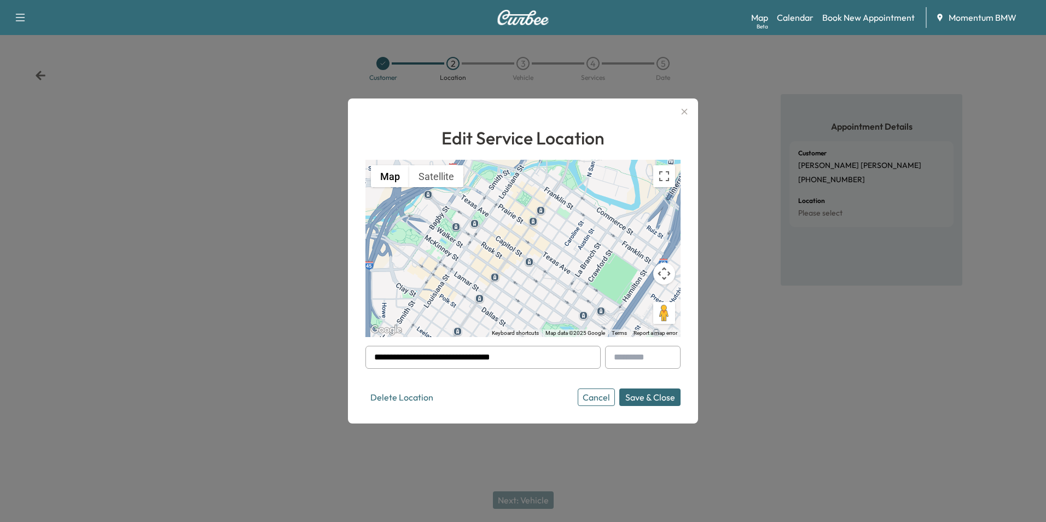
drag, startPoint x: 543, startPoint y: 361, endPoint x: 322, endPoint y: 355, distance: 221.2
click at [322, 355] on div "**********" at bounding box center [523, 261] width 1046 height 522
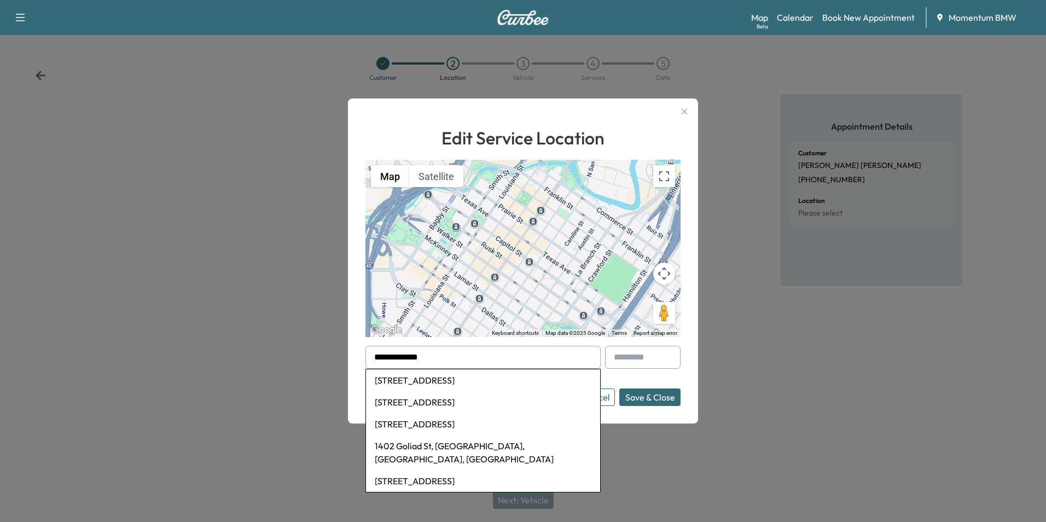
click at [461, 383] on li "[STREET_ADDRESS]" at bounding box center [483, 380] width 234 height 22
type input "**********"
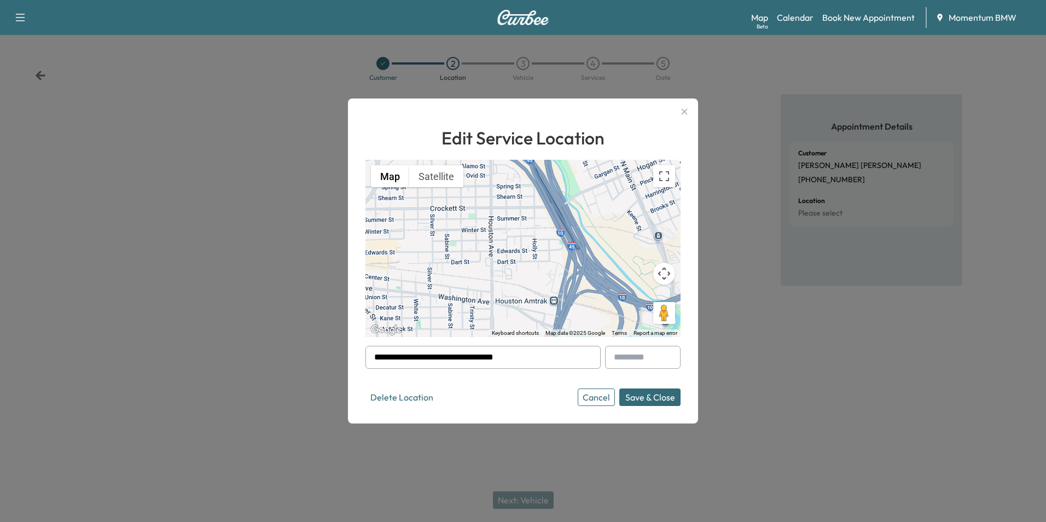
click at [647, 400] on button "Save & Close" at bounding box center [650, 398] width 61 height 18
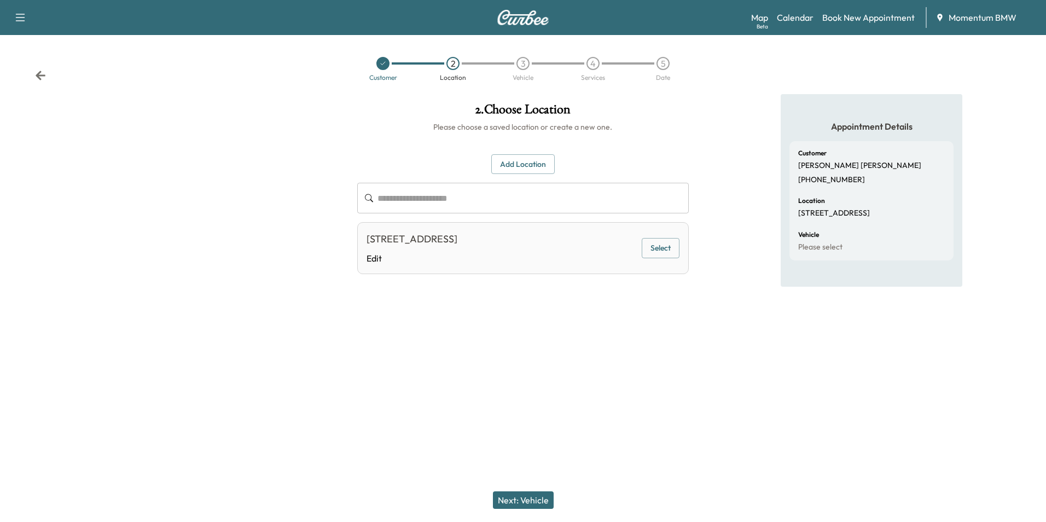
click at [542, 502] on button "Next: Vehicle" at bounding box center [523, 500] width 61 height 18
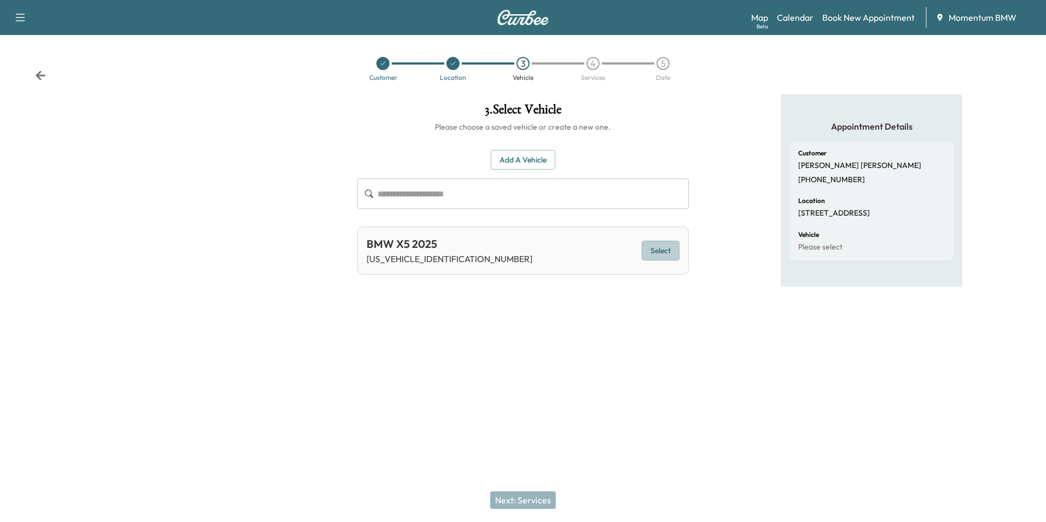
click at [659, 250] on button "Select" at bounding box center [661, 251] width 38 height 20
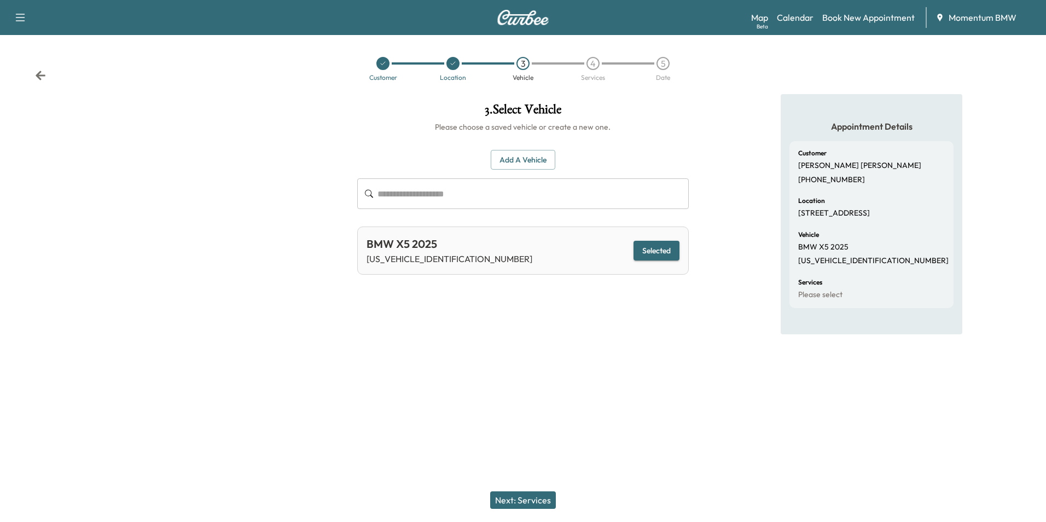
click at [537, 502] on button "Next: Services" at bounding box center [523, 500] width 66 height 18
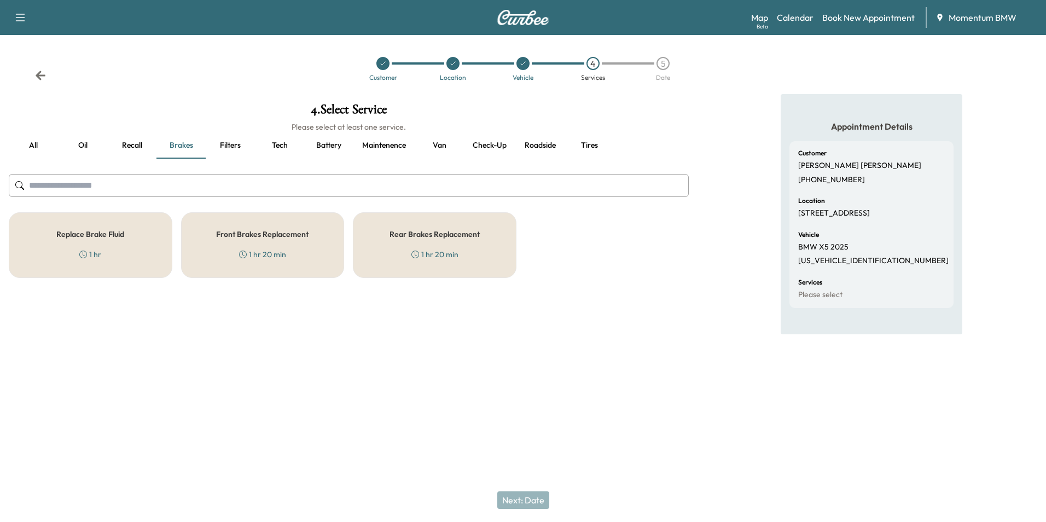
click at [85, 144] on button "Oil" at bounding box center [82, 145] width 49 height 26
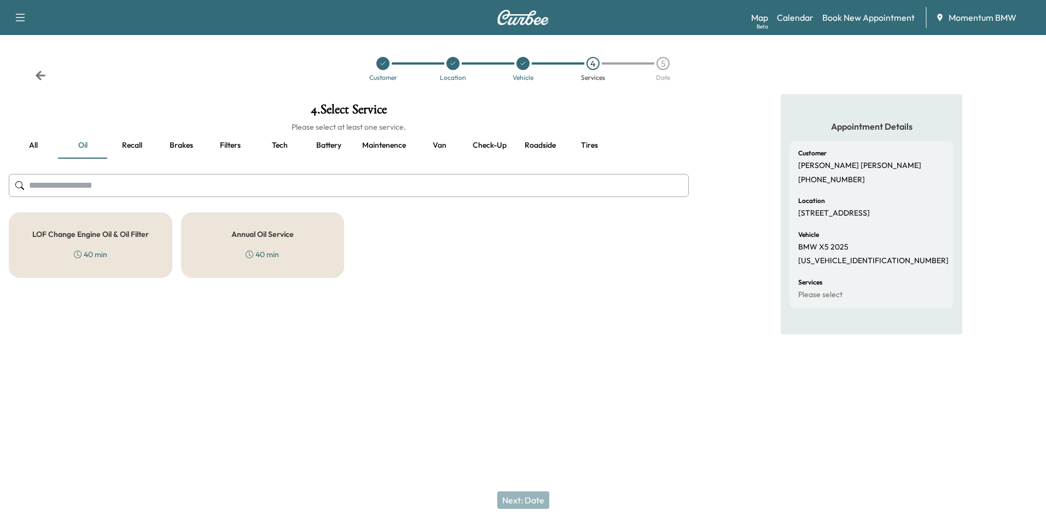
click at [287, 238] on h5 "Annual Oil Service" at bounding box center [262, 234] width 62 height 8
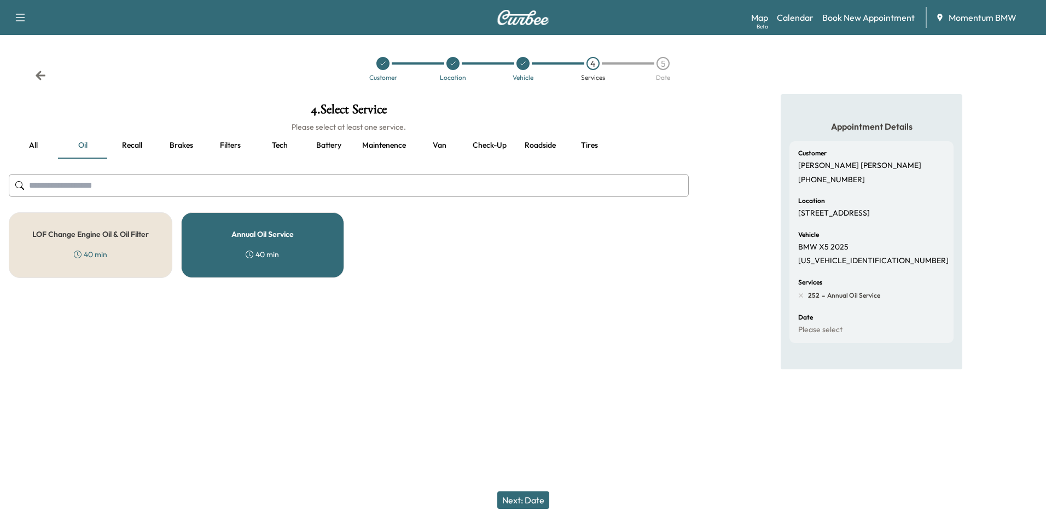
click at [535, 506] on button "Next: Date" at bounding box center [523, 500] width 52 height 18
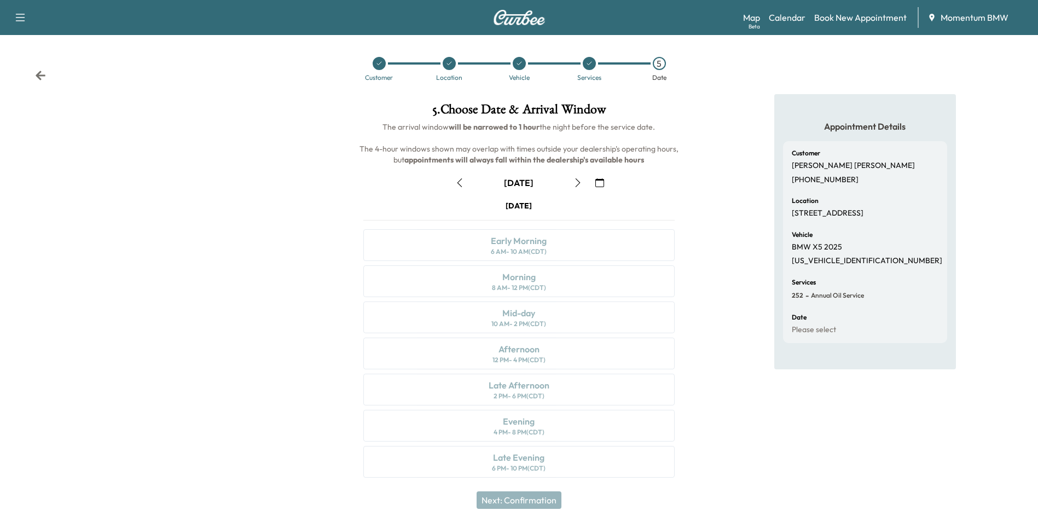
click at [597, 183] on icon "button" at bounding box center [599, 182] width 9 height 9
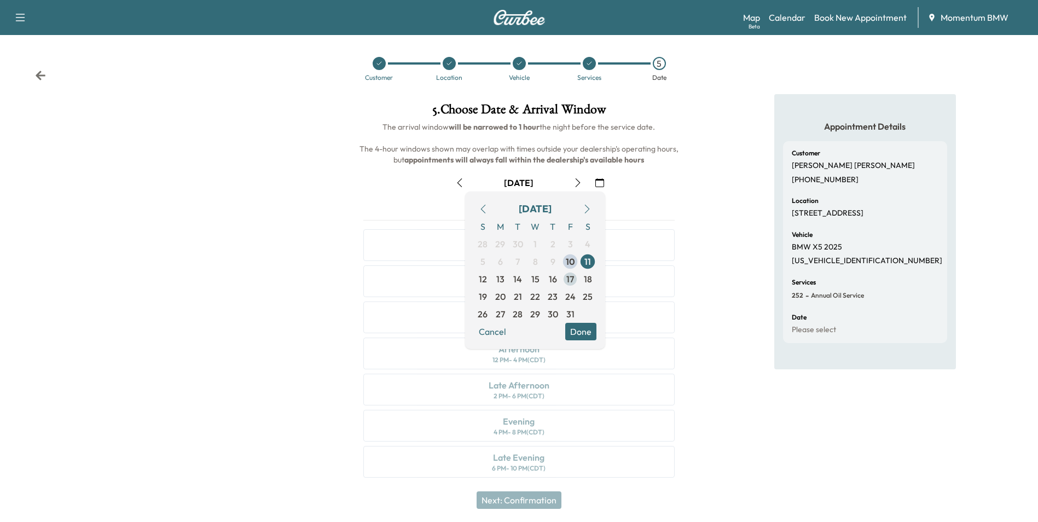
click at [571, 278] on span "17" at bounding box center [570, 279] width 8 height 13
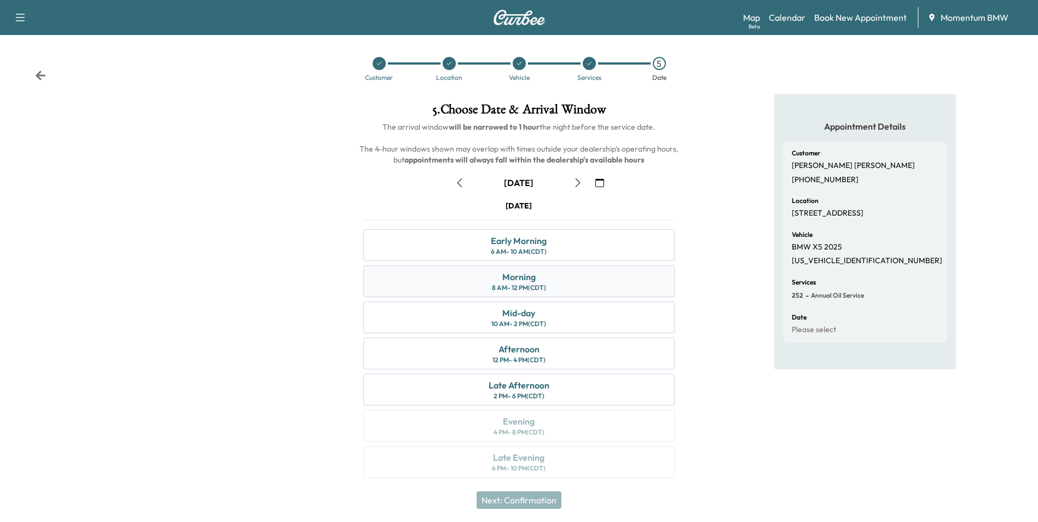
click at [504, 279] on div "Morning" at bounding box center [518, 276] width 33 height 13
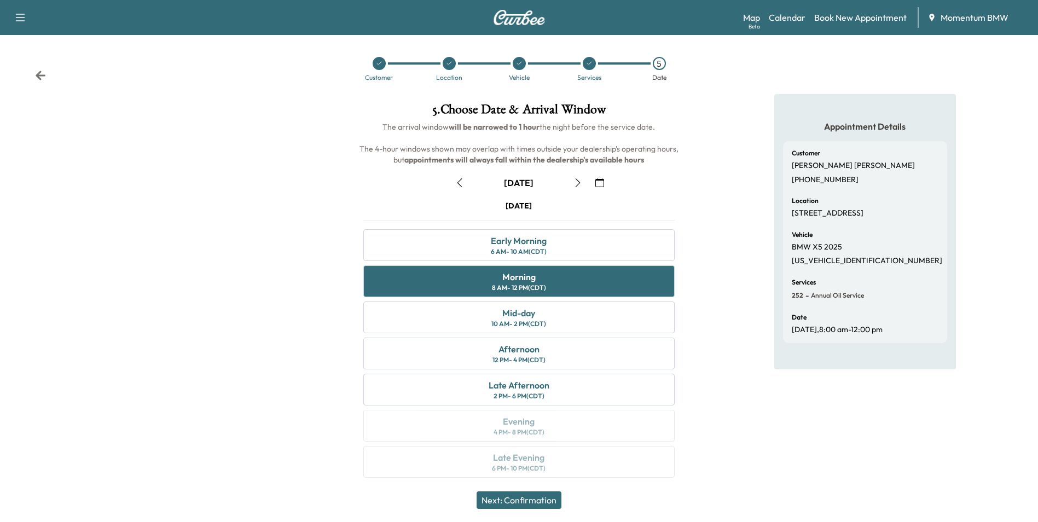
click at [538, 497] on button "Next: Confirmation" at bounding box center [519, 500] width 85 height 18
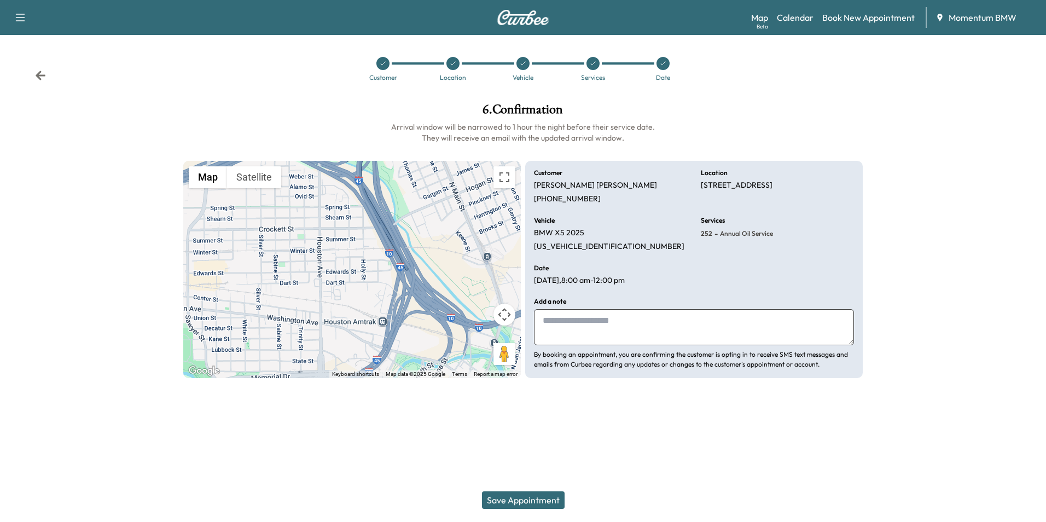
click at [612, 331] on textarea at bounding box center [694, 327] width 320 height 36
type textarea "*****"
click at [536, 496] on button "Save Appointment" at bounding box center [523, 500] width 83 height 18
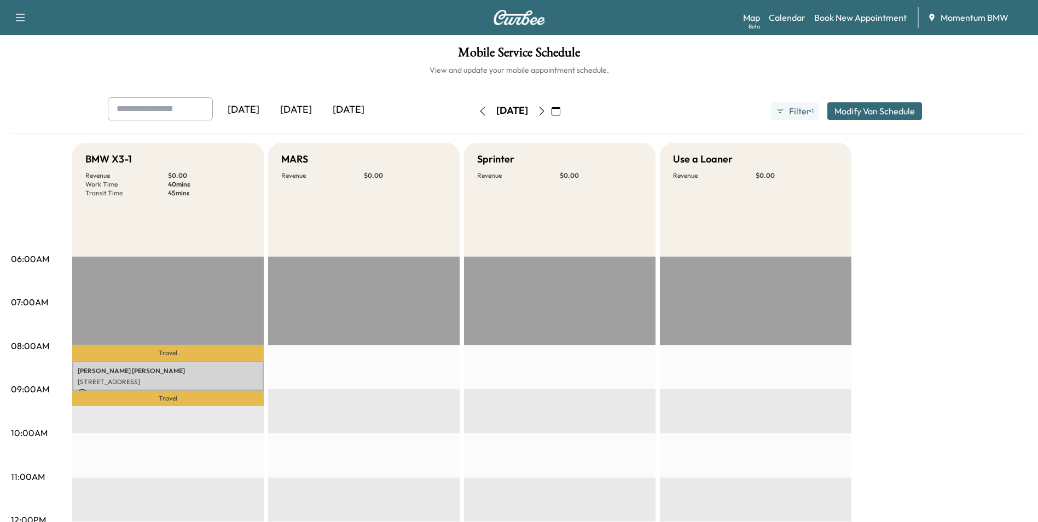
click at [565, 109] on button "button" at bounding box center [556, 111] width 19 height 18
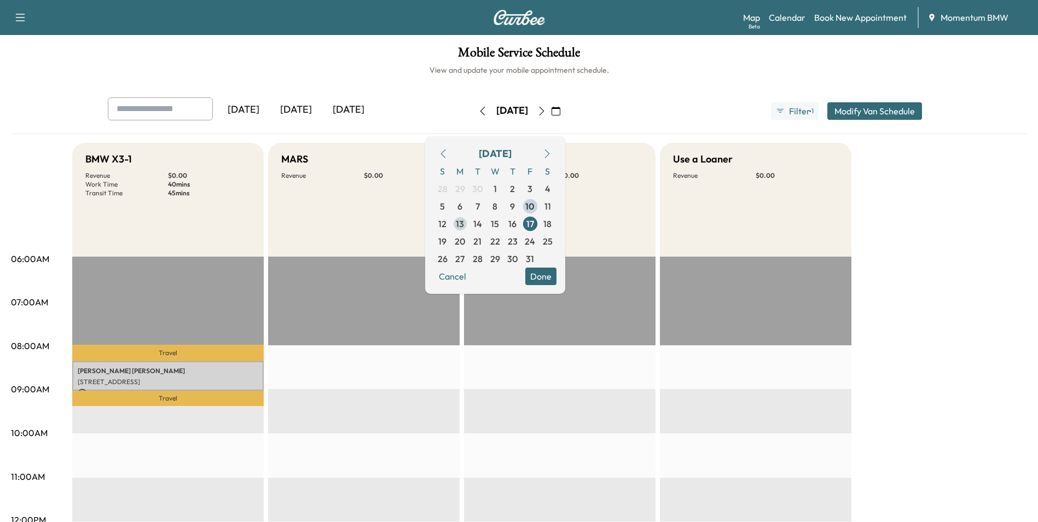
click at [464, 227] on span "13" at bounding box center [460, 223] width 8 height 13
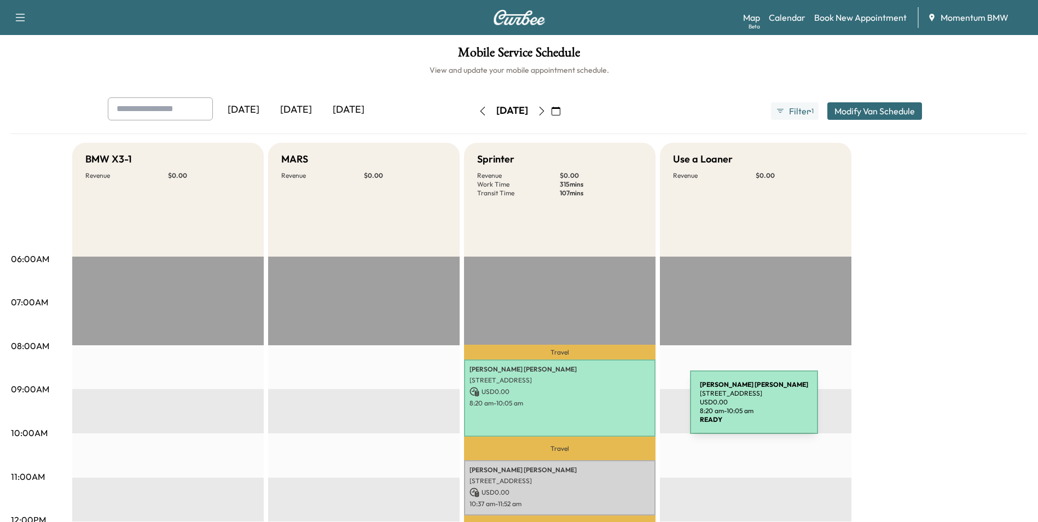
click at [608, 409] on div "[PERSON_NAME] [STREET_ADDRESS] USD 0.00 8:20 am - 10:05 am" at bounding box center [560, 398] width 192 height 77
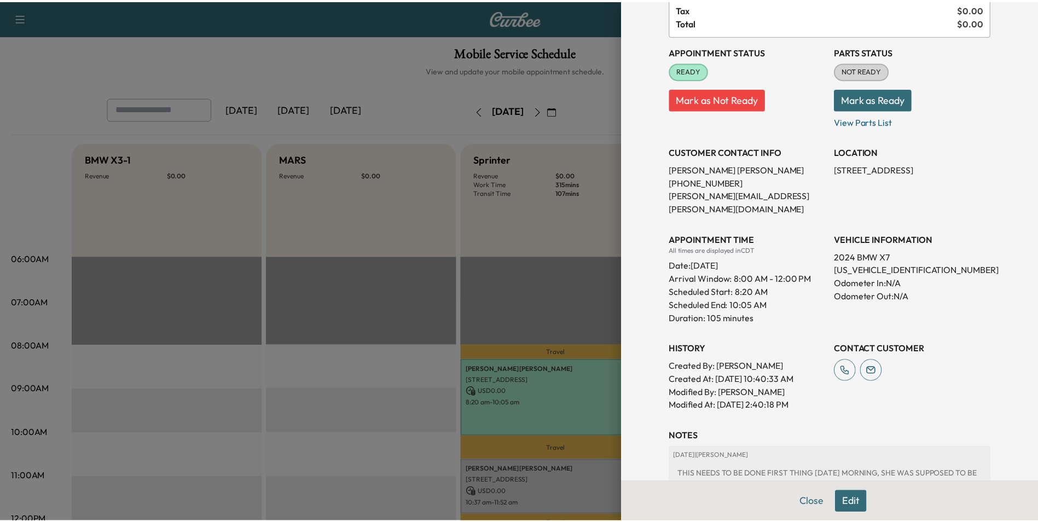
scroll to position [209, 0]
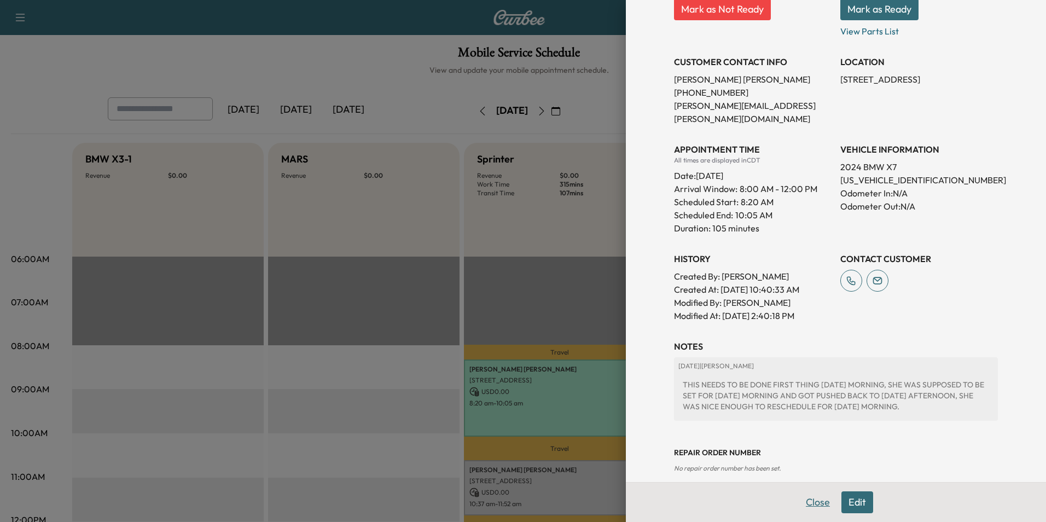
click at [810, 507] on button "Close" at bounding box center [818, 502] width 38 height 22
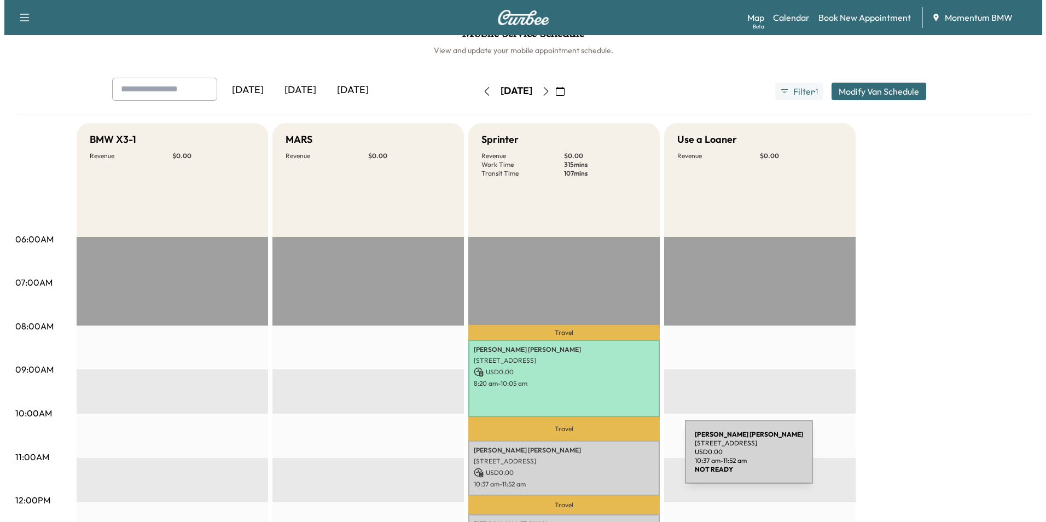
scroll to position [109, 0]
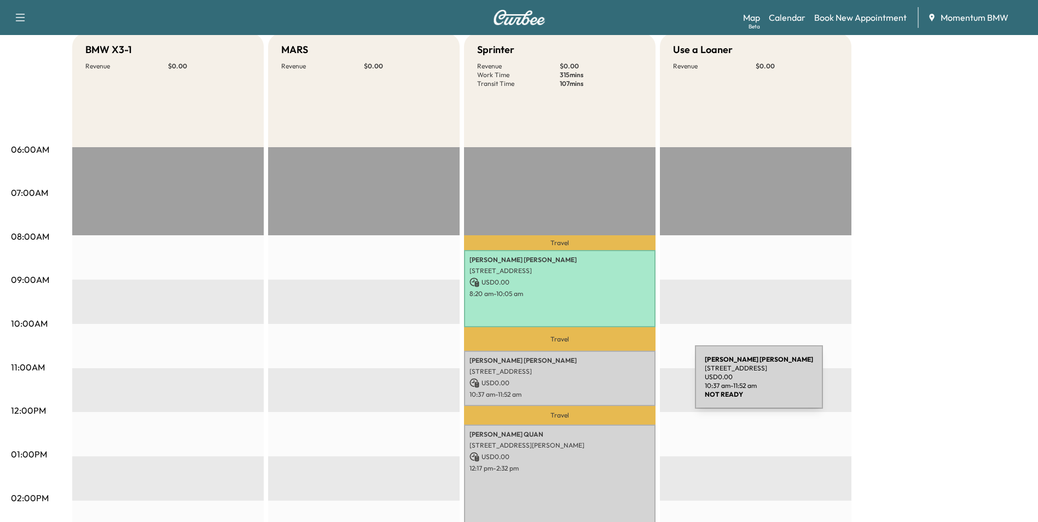
click at [613, 384] on p "USD 0.00" at bounding box center [560, 383] width 181 height 10
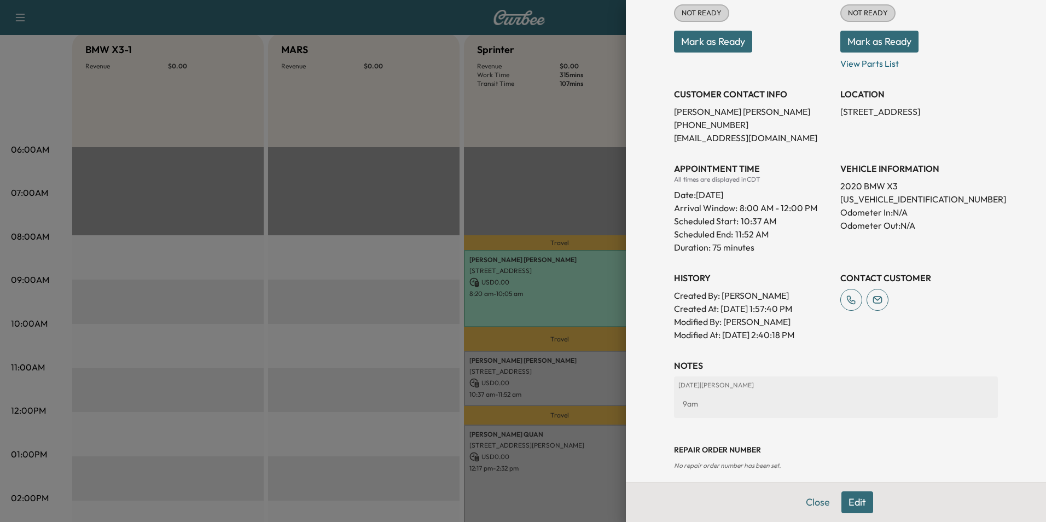
scroll to position [187, 0]
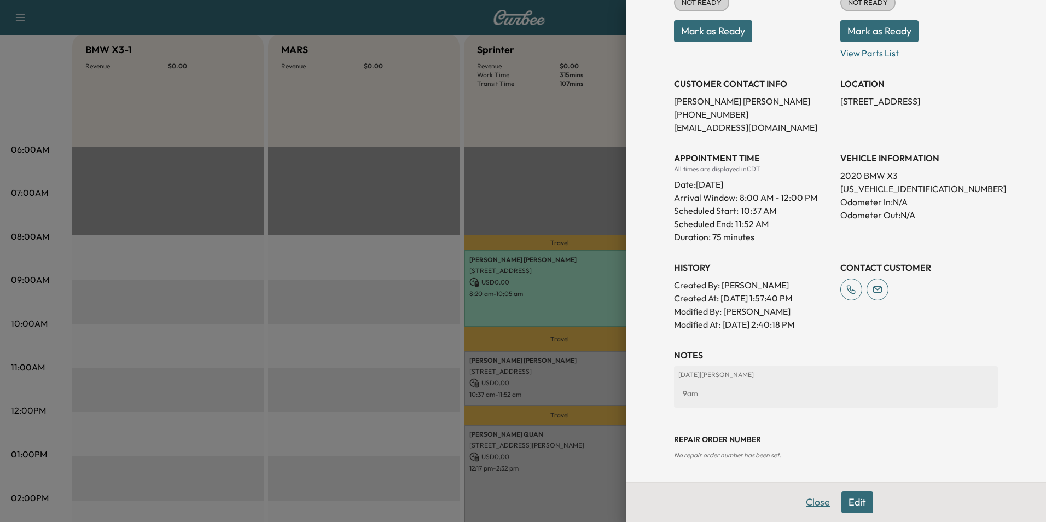
click at [810, 502] on button "Close" at bounding box center [818, 502] width 38 height 22
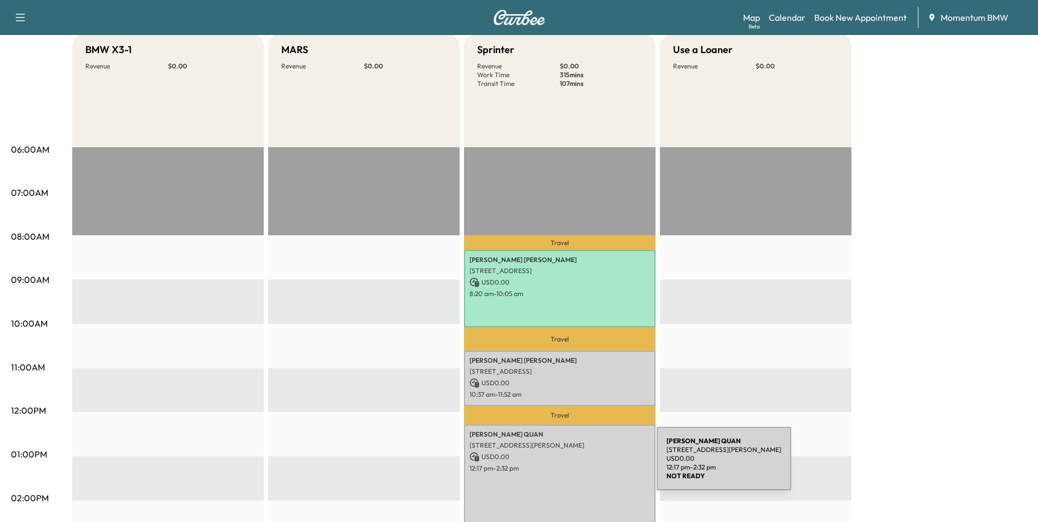
click at [575, 465] on p "12:17 pm - 2:32 pm" at bounding box center [560, 468] width 181 height 9
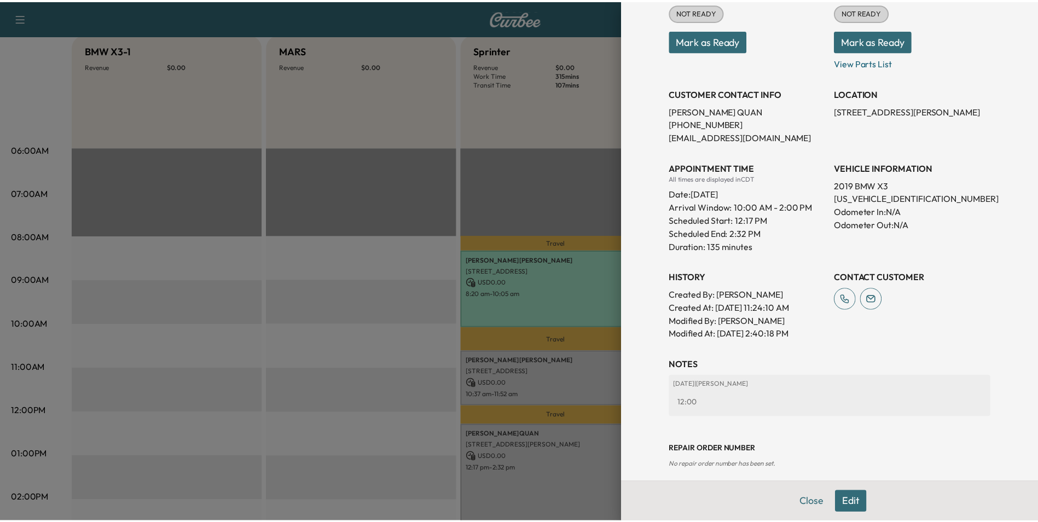
scroll to position [200, 0]
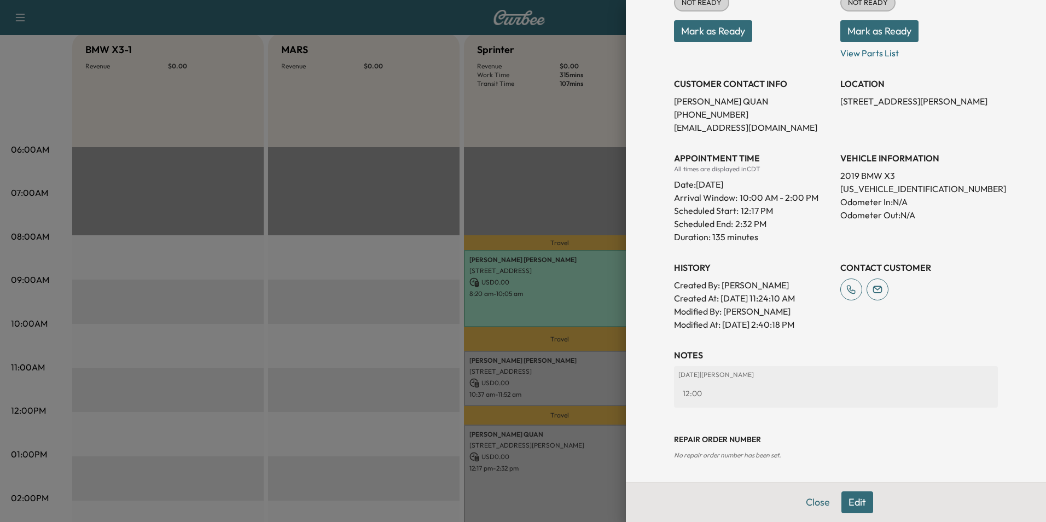
drag, startPoint x: 812, startPoint y: 499, endPoint x: 806, endPoint y: 499, distance: 6.0
click at [809, 499] on button "Close" at bounding box center [818, 502] width 38 height 22
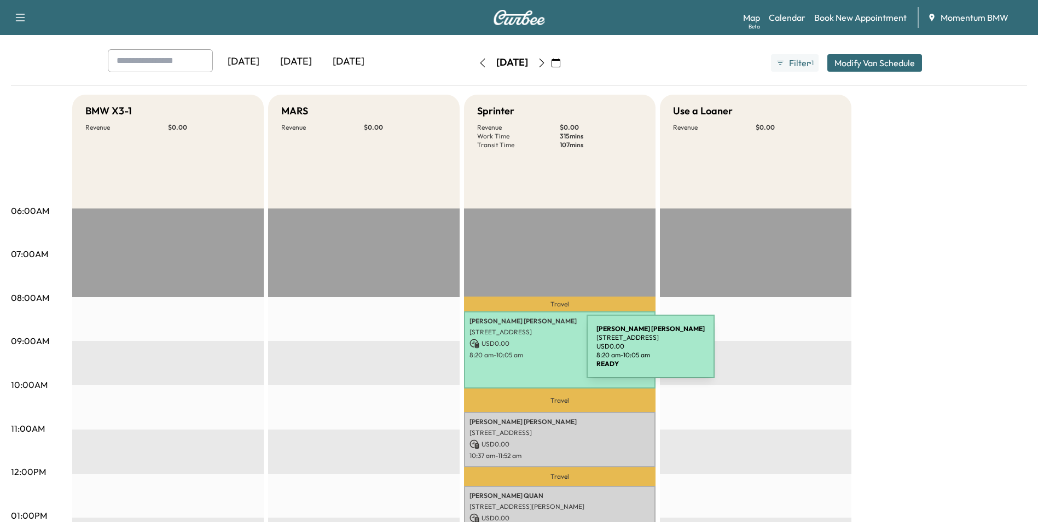
scroll to position [0, 0]
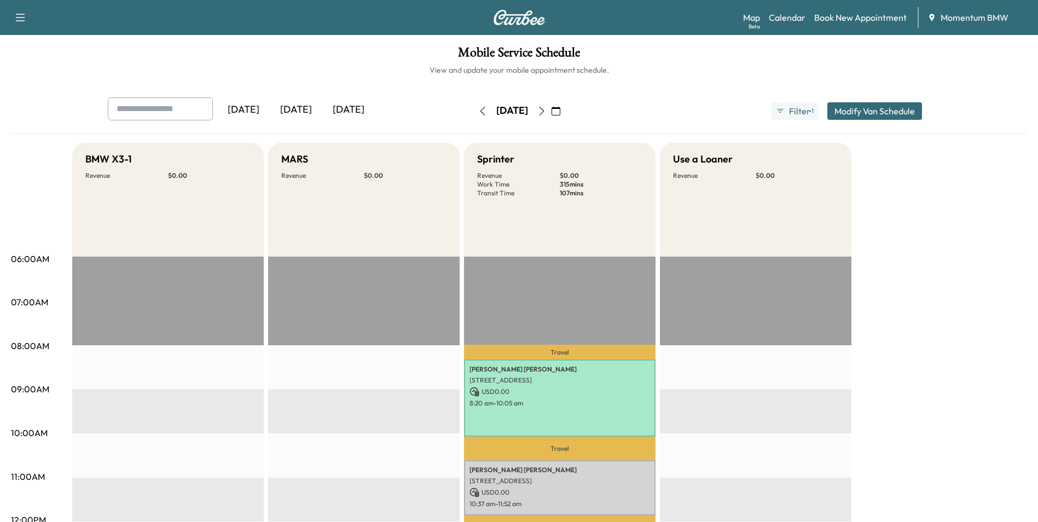
click at [546, 114] on icon "button" at bounding box center [541, 111] width 9 height 9
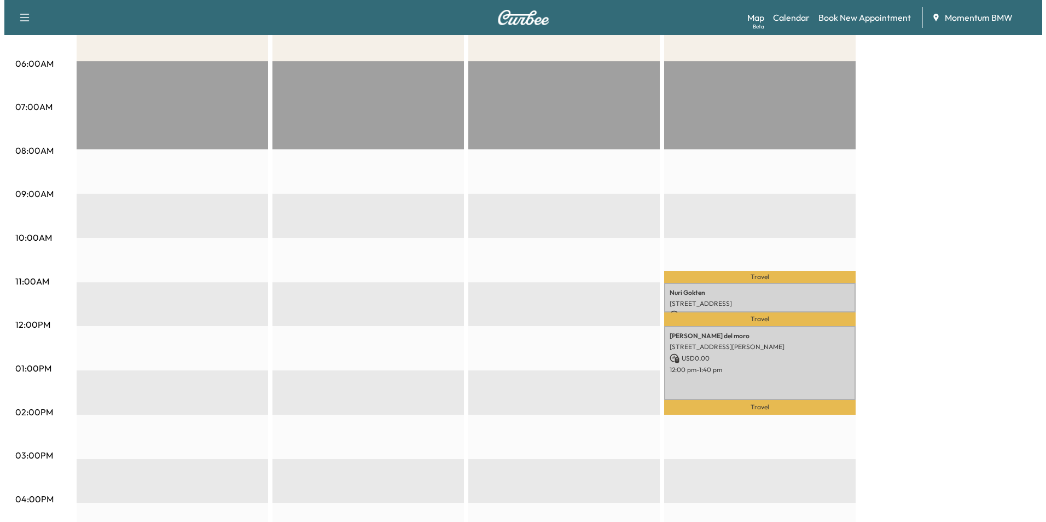
scroll to position [219, 0]
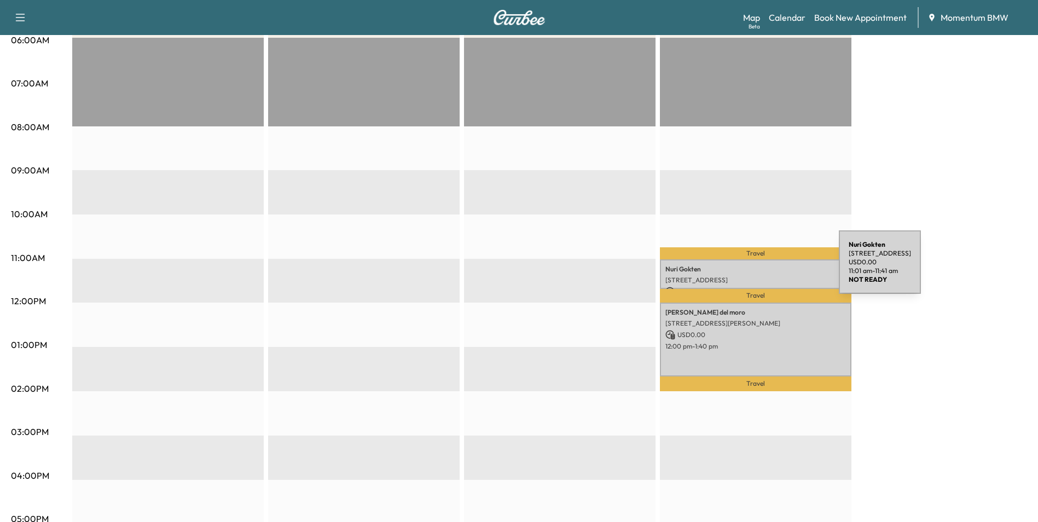
click at [756, 268] on p "Nuri Gokten" at bounding box center [755, 269] width 181 height 9
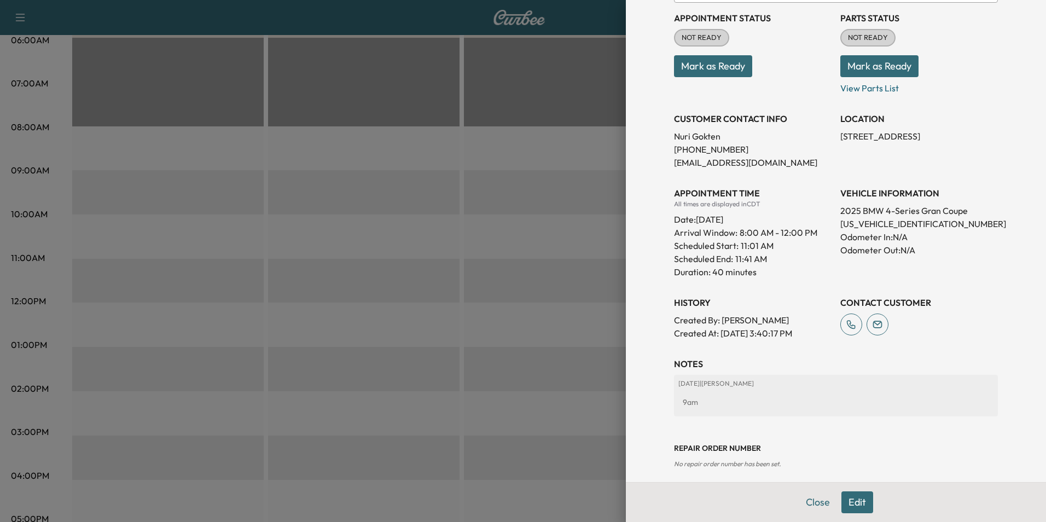
scroll to position [135, 0]
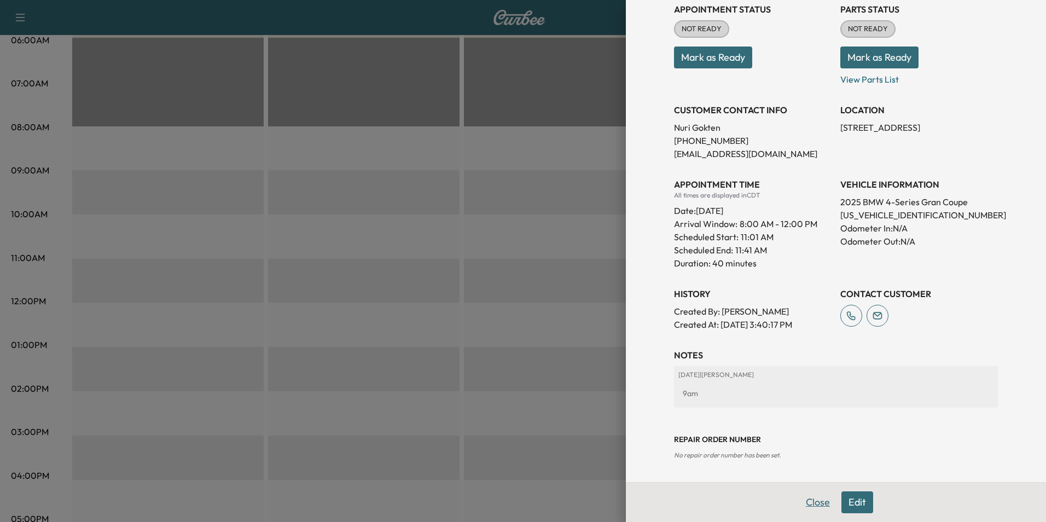
click at [819, 501] on button "Close" at bounding box center [818, 502] width 38 height 22
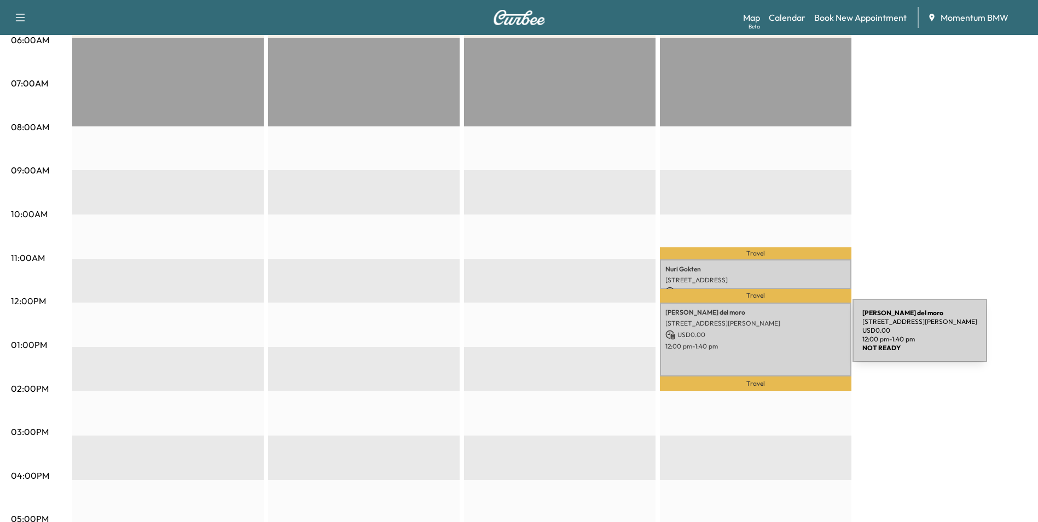
click at [771, 337] on div "[PERSON_NAME] del moro [STREET_ADDRESS][PERSON_NAME] USD 0.00 12:00 pm - 1:40 pm" at bounding box center [756, 340] width 192 height 74
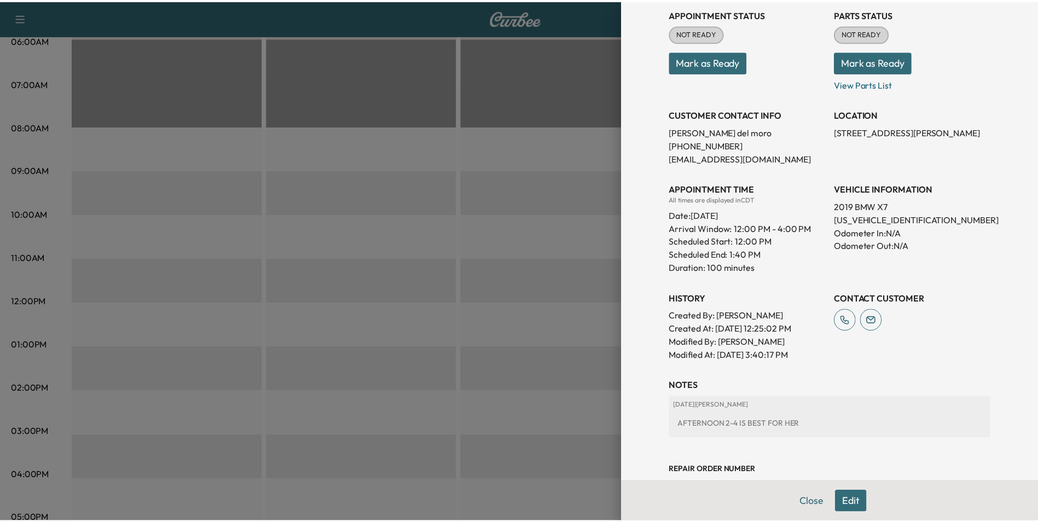
scroll to position [174, 0]
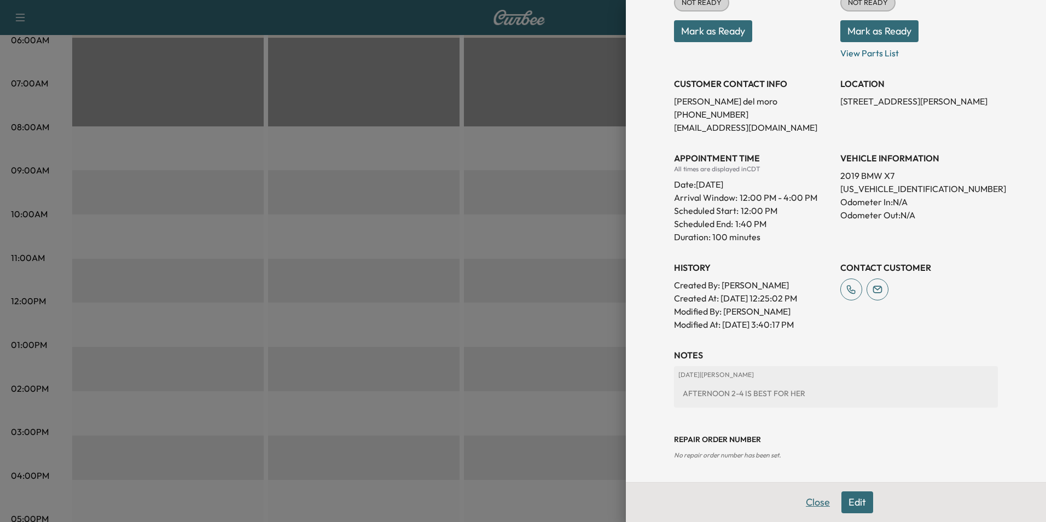
click at [809, 506] on button "Close" at bounding box center [818, 502] width 38 height 22
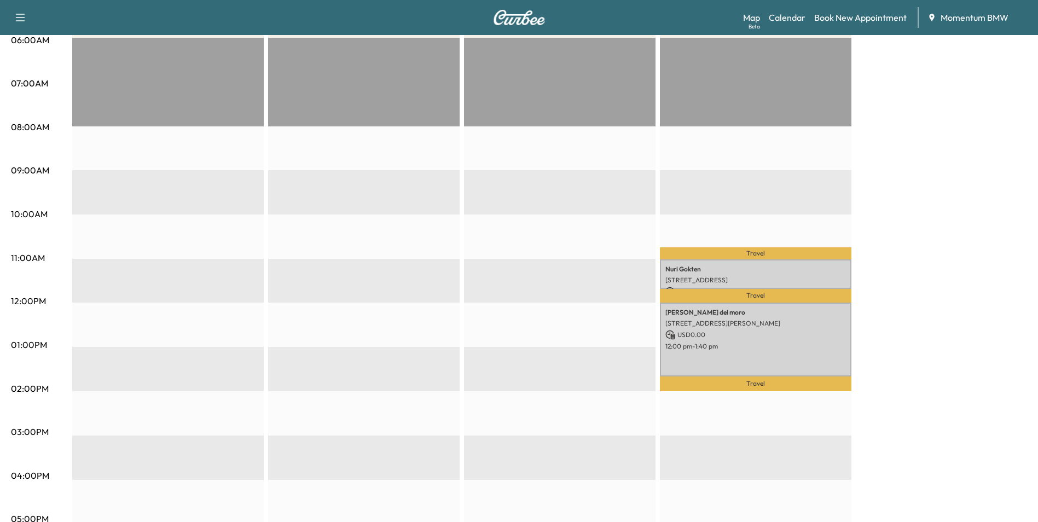
scroll to position [0, 0]
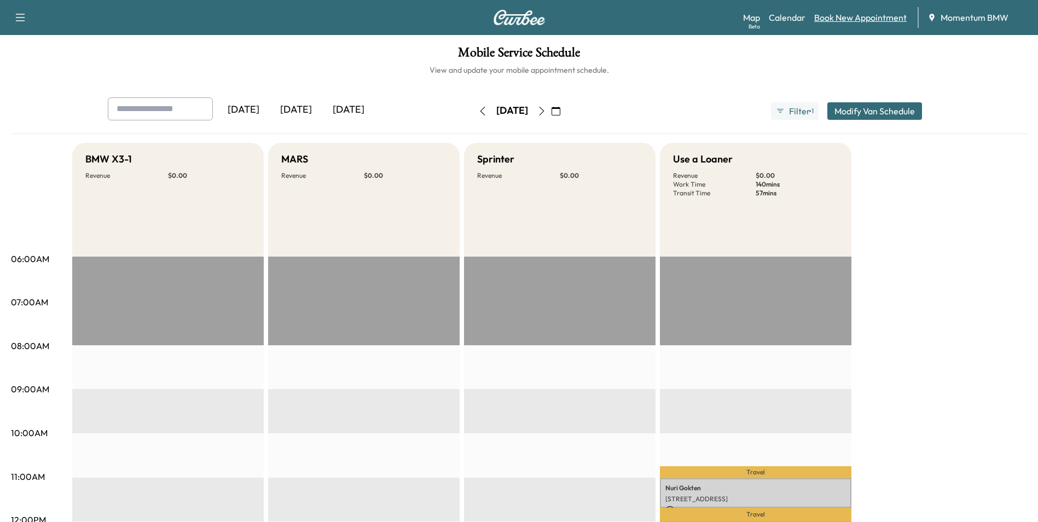
click at [861, 15] on link "Book New Appointment" at bounding box center [860, 17] width 92 height 13
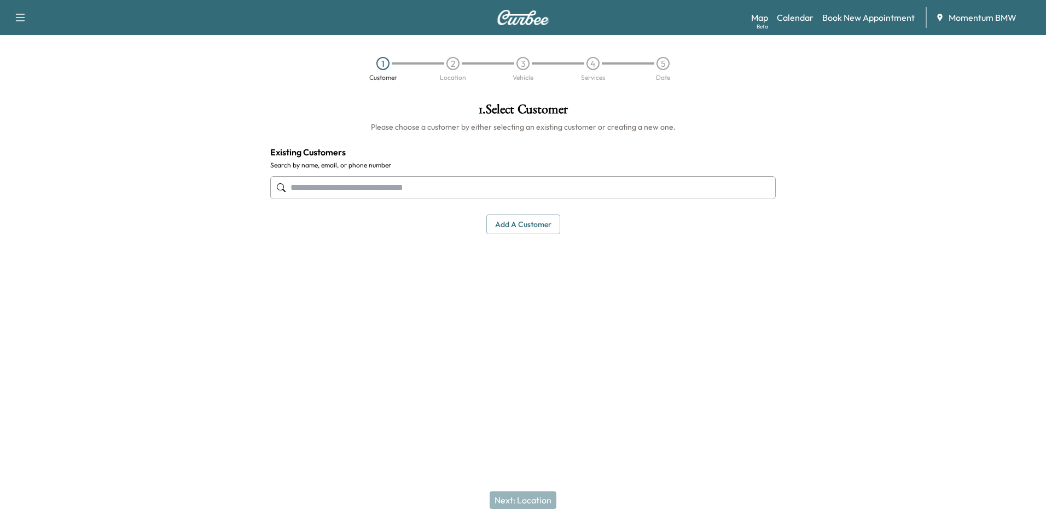
click at [436, 192] on input "text" at bounding box center [523, 187] width 506 height 23
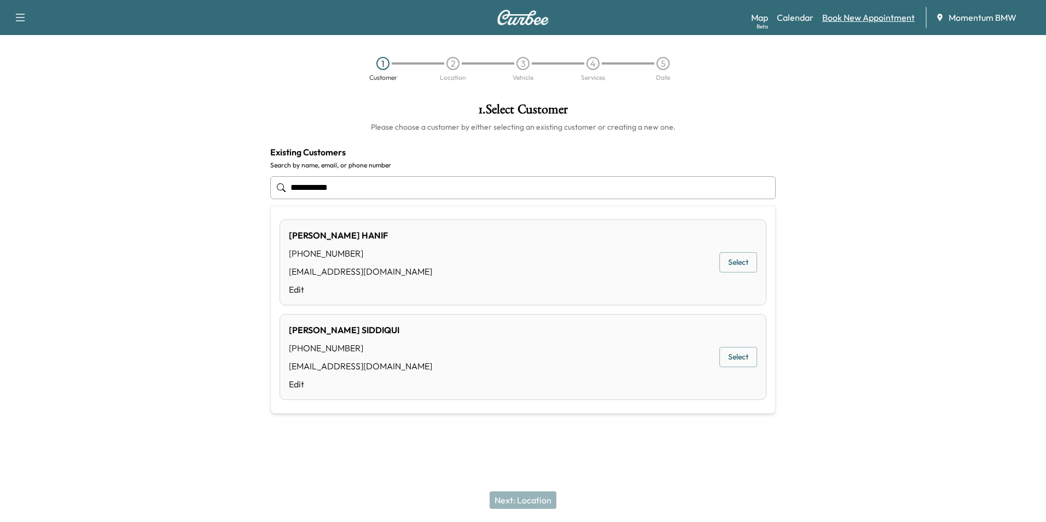
type input "**********"
click at [883, 21] on link "Book New Appointment" at bounding box center [869, 17] width 92 height 13
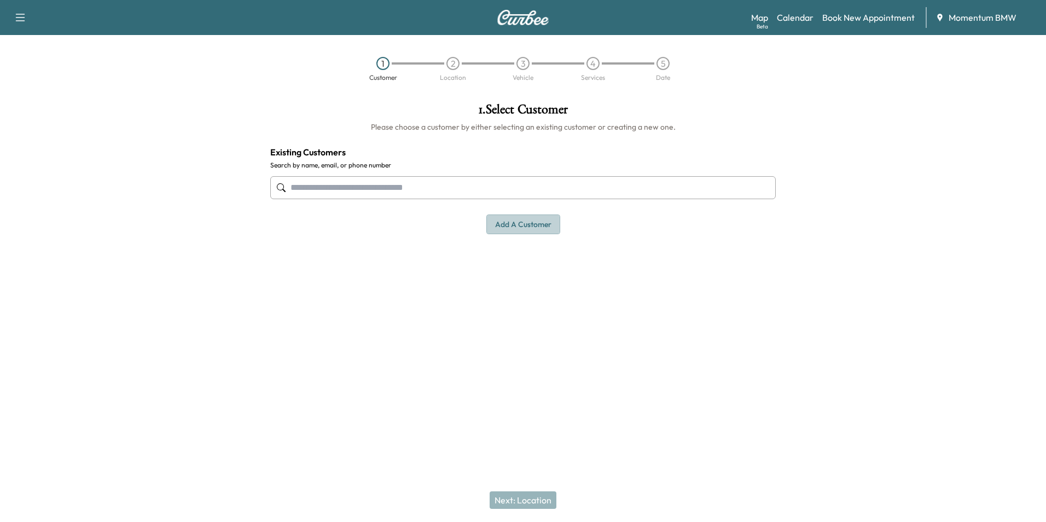
click at [532, 227] on button "Add a customer" at bounding box center [524, 225] width 74 height 20
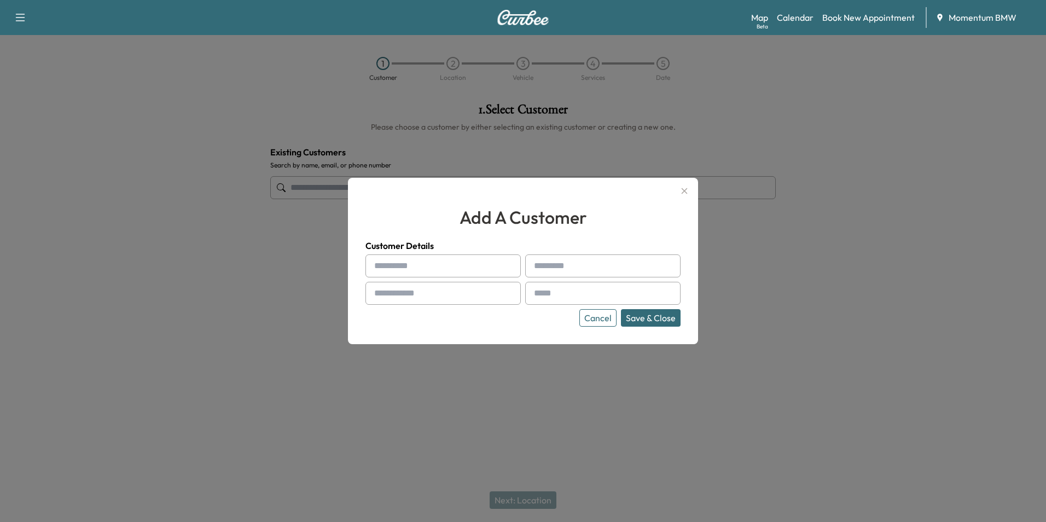
click at [450, 265] on input "text" at bounding box center [443, 265] width 155 height 23
type input "*****"
type input "**********"
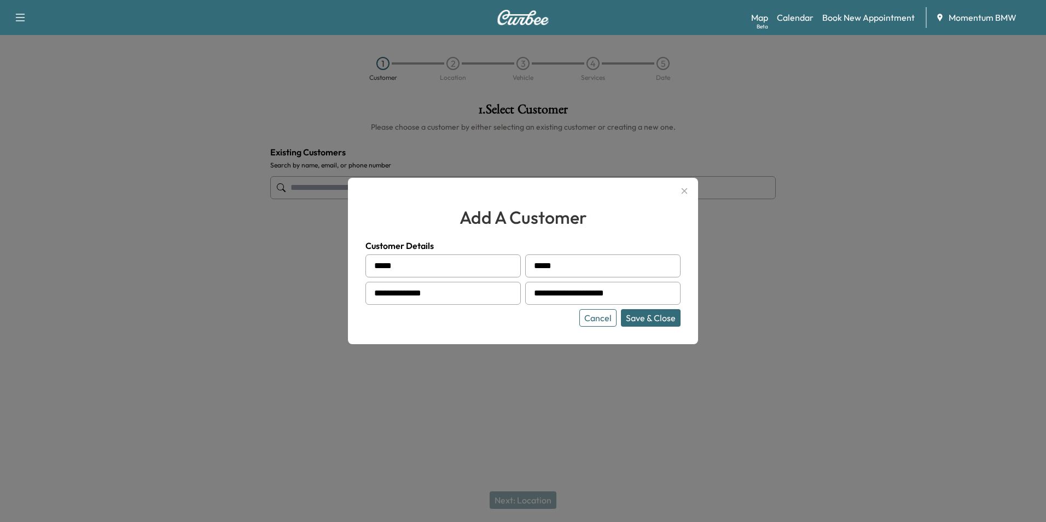
click at [664, 315] on button "Save & Close" at bounding box center [651, 318] width 60 height 18
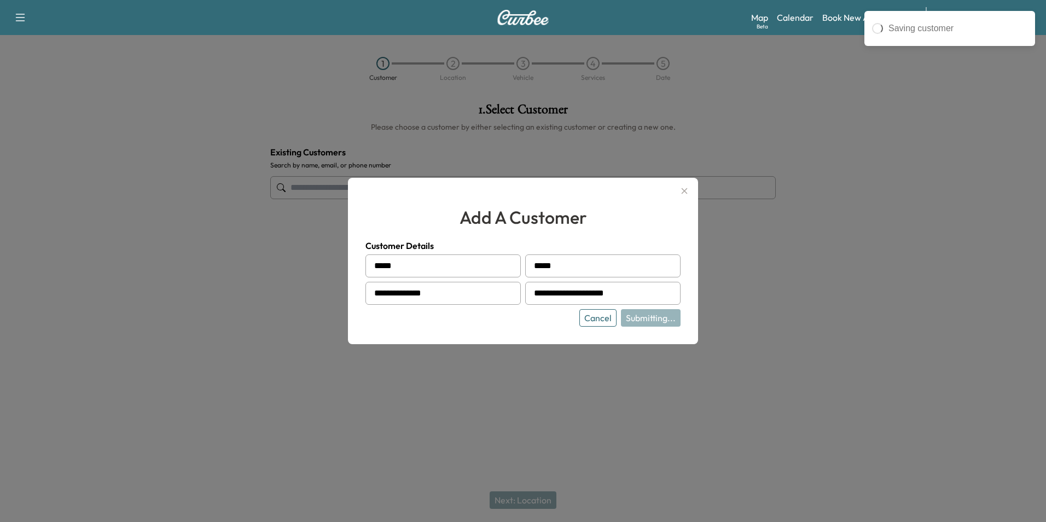
type input "**********"
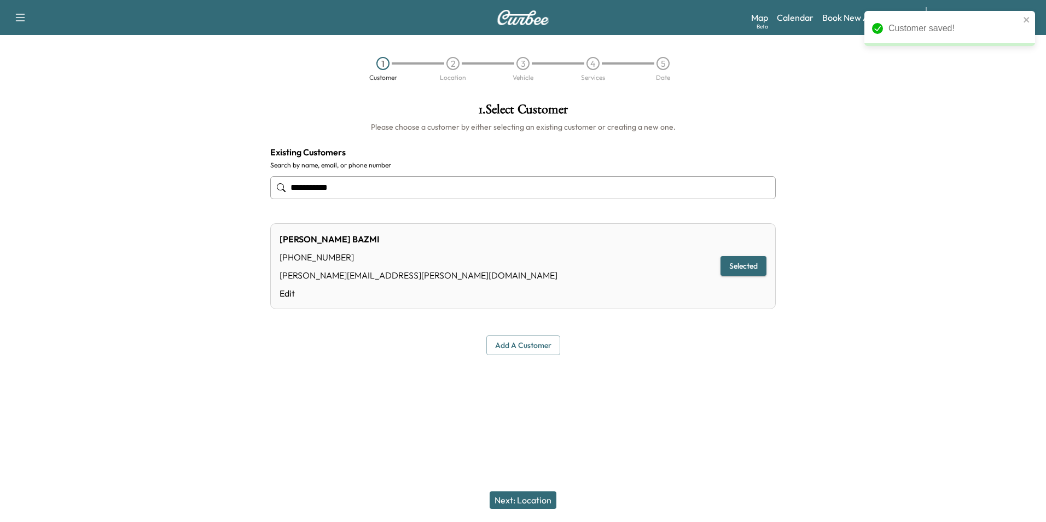
click at [537, 497] on button "Next: Location" at bounding box center [523, 500] width 67 height 18
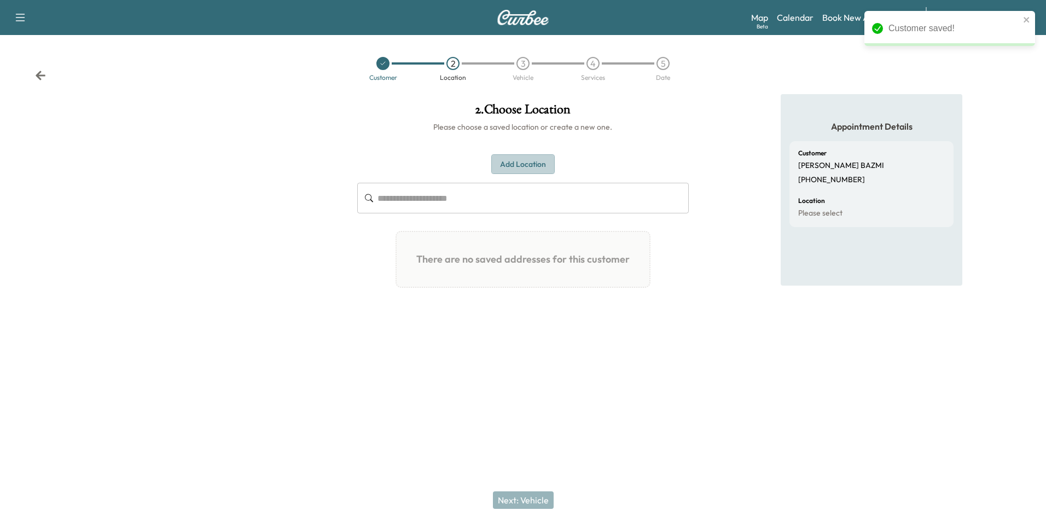
click at [531, 162] on button "Add Location" at bounding box center [522, 164] width 63 height 20
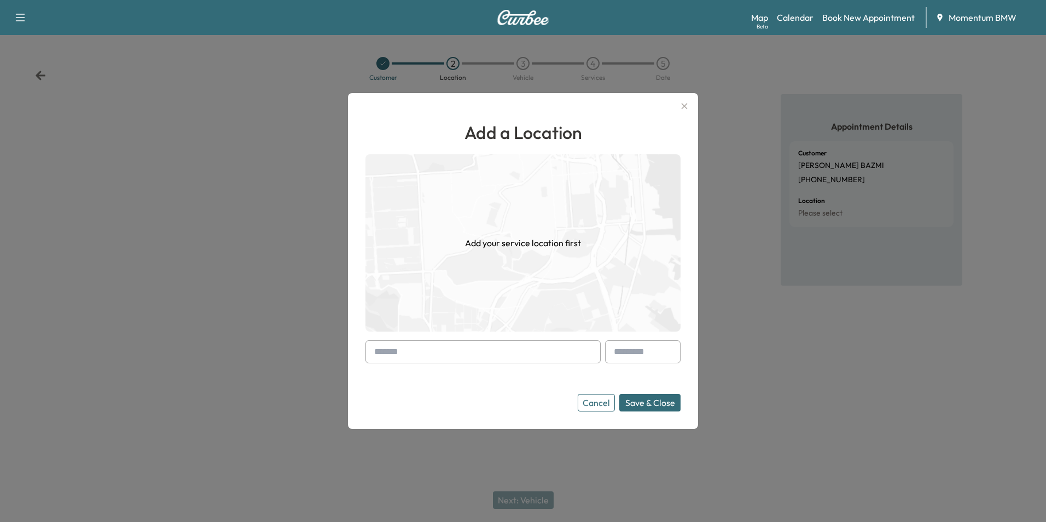
click at [538, 358] on input "text" at bounding box center [483, 351] width 235 height 23
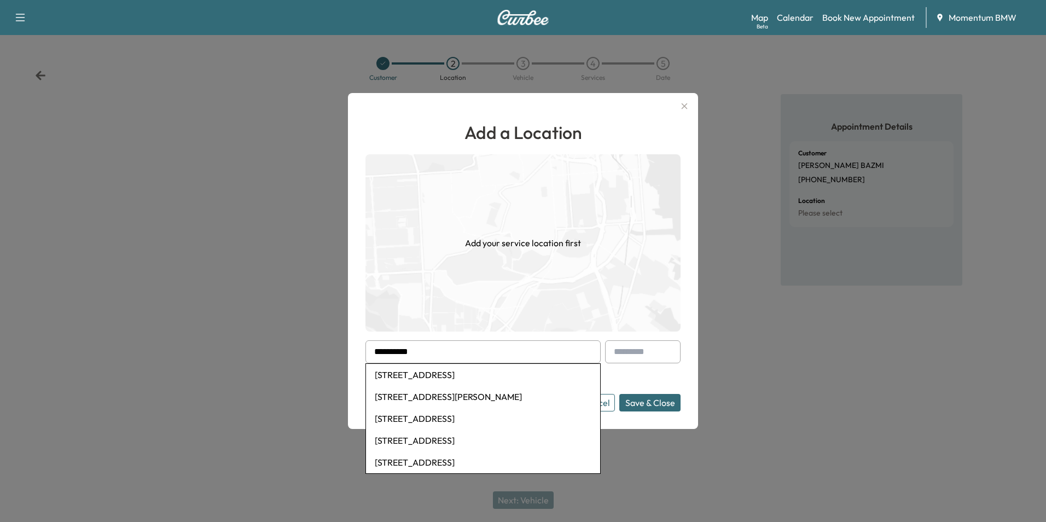
click at [508, 377] on li "[STREET_ADDRESS]" at bounding box center [483, 375] width 234 height 22
type input "**********"
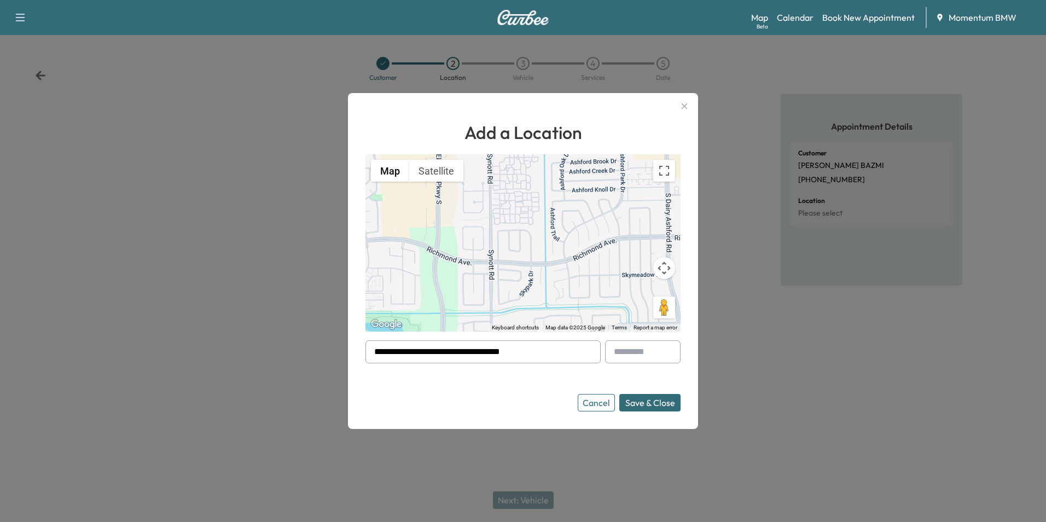
click at [659, 404] on button "Save & Close" at bounding box center [650, 403] width 61 height 18
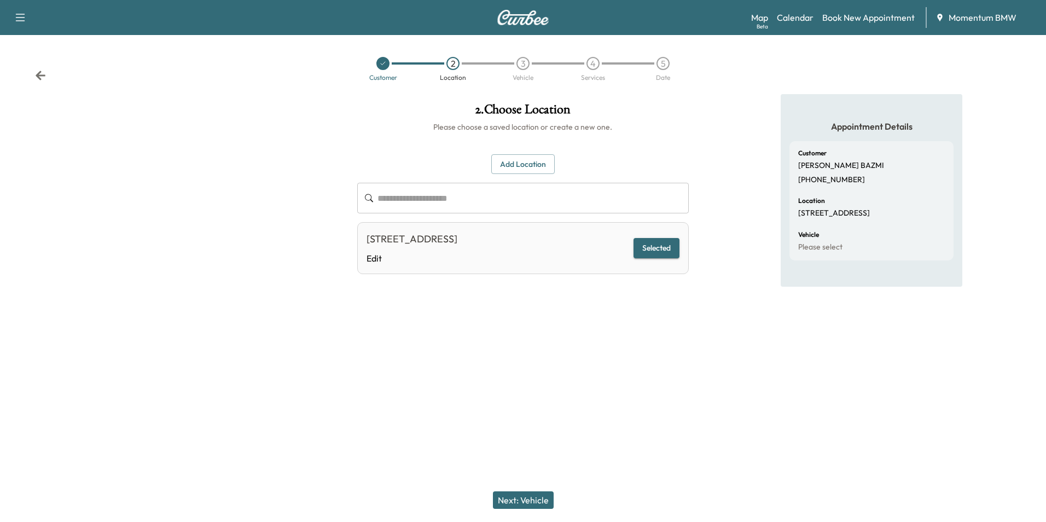
click at [530, 500] on button "Next: Vehicle" at bounding box center [523, 500] width 61 height 18
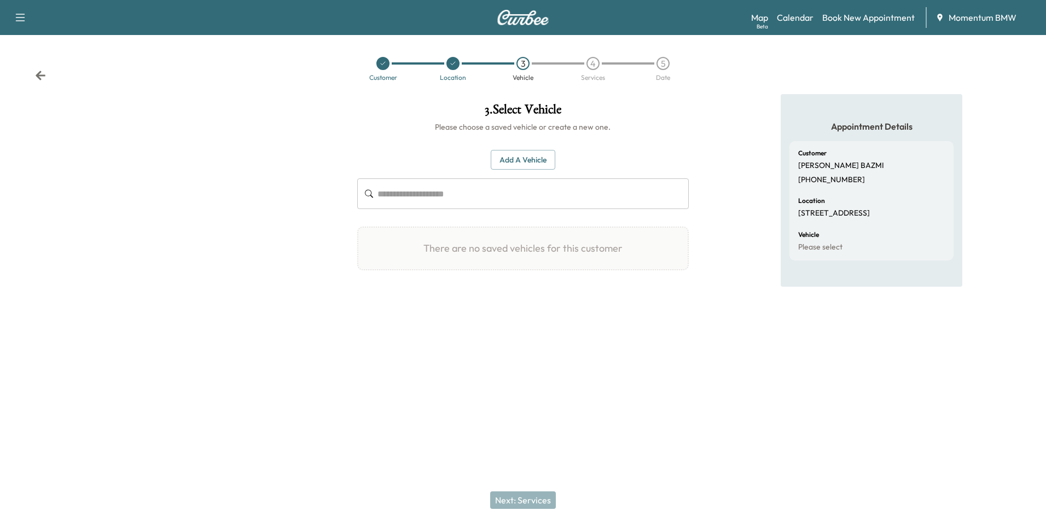
click at [529, 159] on button "Add a Vehicle" at bounding box center [523, 160] width 65 height 20
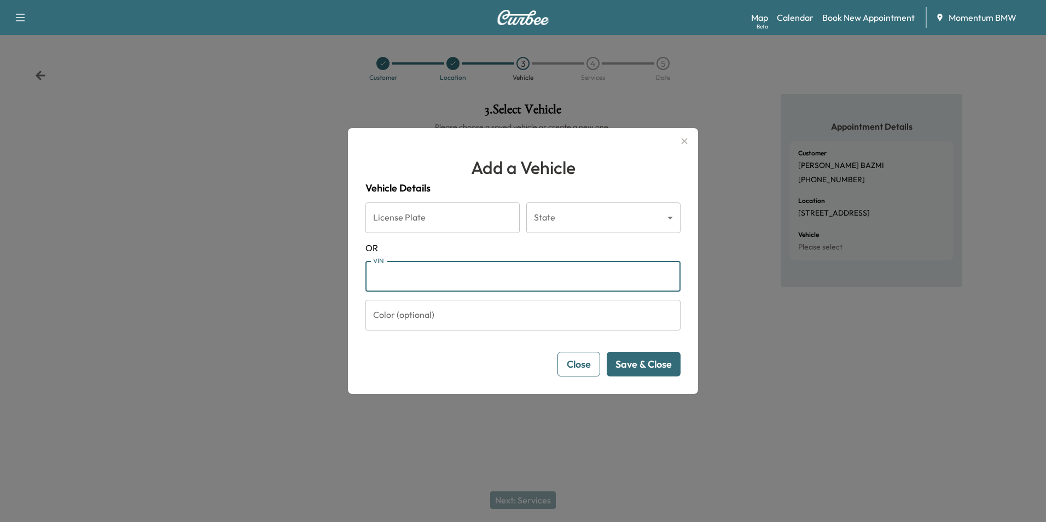
paste input "**********"
type input "**********"
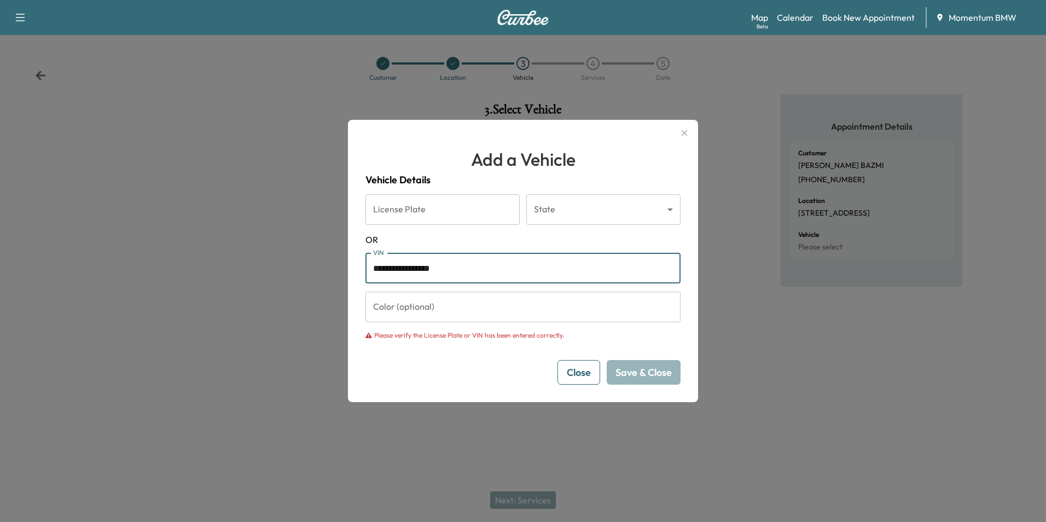
drag, startPoint x: 475, startPoint y: 267, endPoint x: 285, endPoint y: 264, distance: 190.5
click at [285, 264] on div "**********" at bounding box center [523, 261] width 1046 height 522
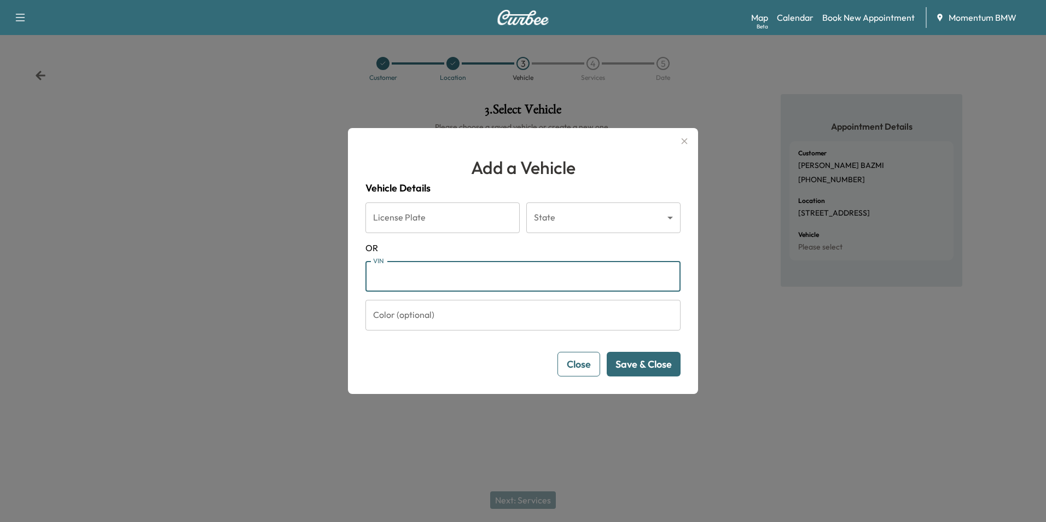
paste input "**********"
type input "**********"
click at [646, 368] on button "Save & Close" at bounding box center [644, 364] width 74 height 25
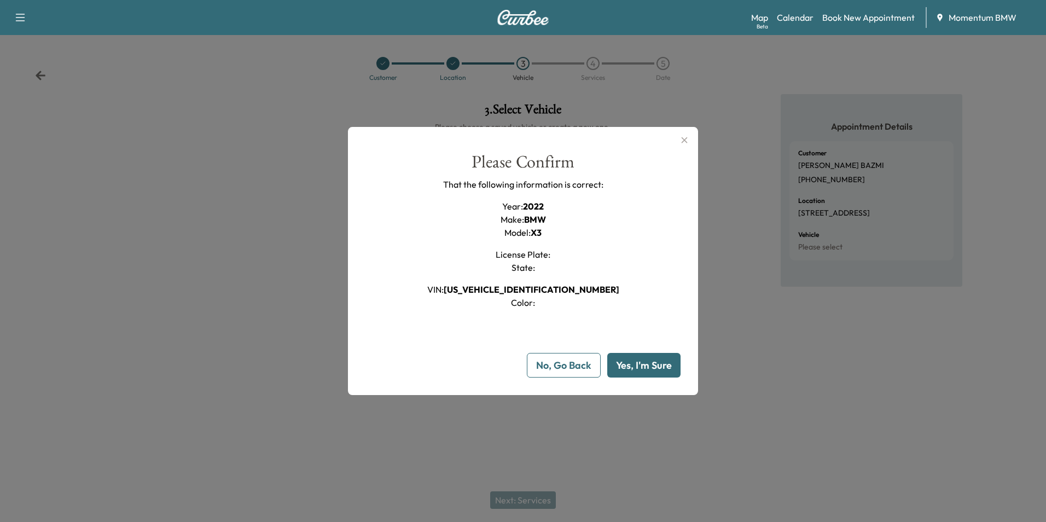
click at [650, 368] on button "Yes, I'm Sure" at bounding box center [643, 365] width 73 height 25
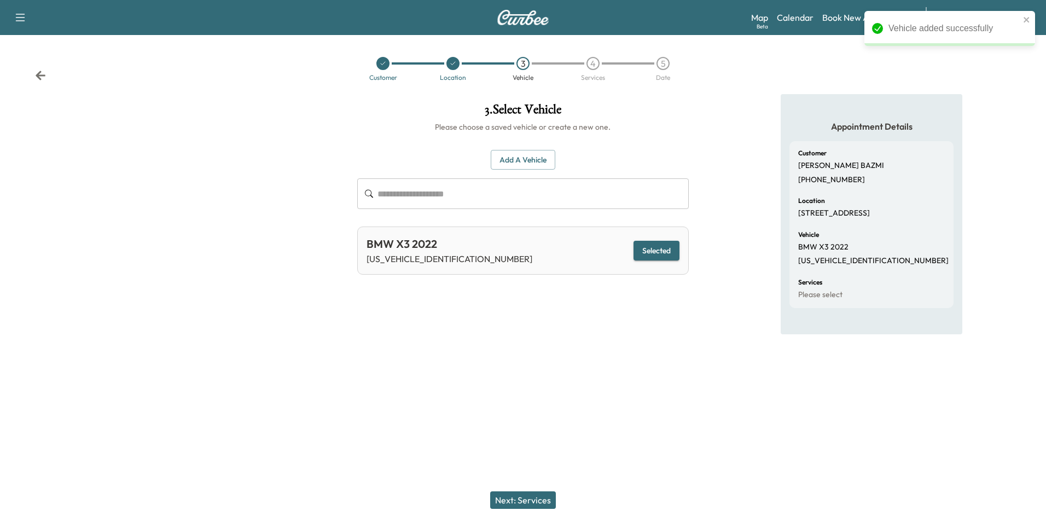
drag, startPoint x: 525, startPoint y: 500, endPoint x: 516, endPoint y: 497, distance: 9.2
click at [523, 500] on button "Next: Services" at bounding box center [523, 500] width 66 height 18
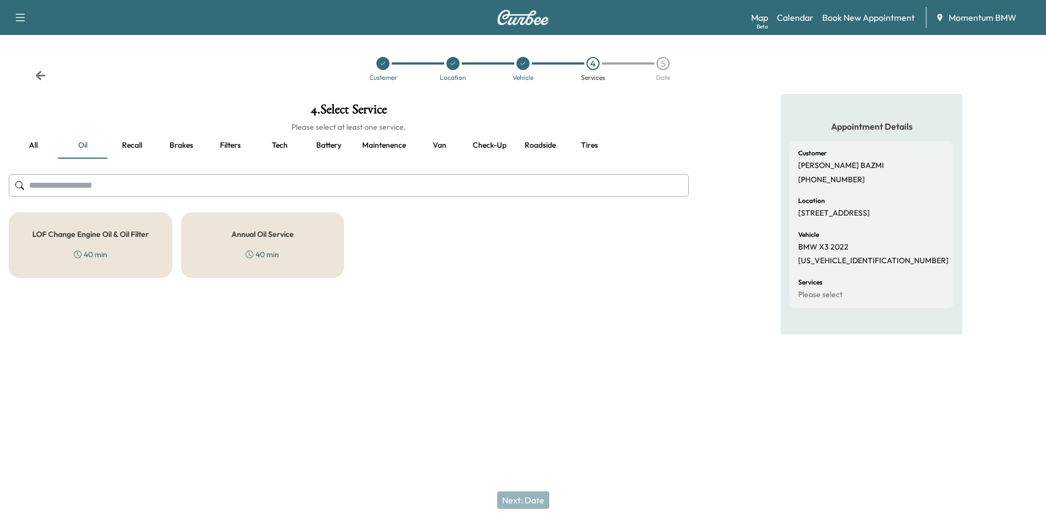
click at [252, 234] on h5 "Annual Oil Service" at bounding box center [262, 234] width 62 height 8
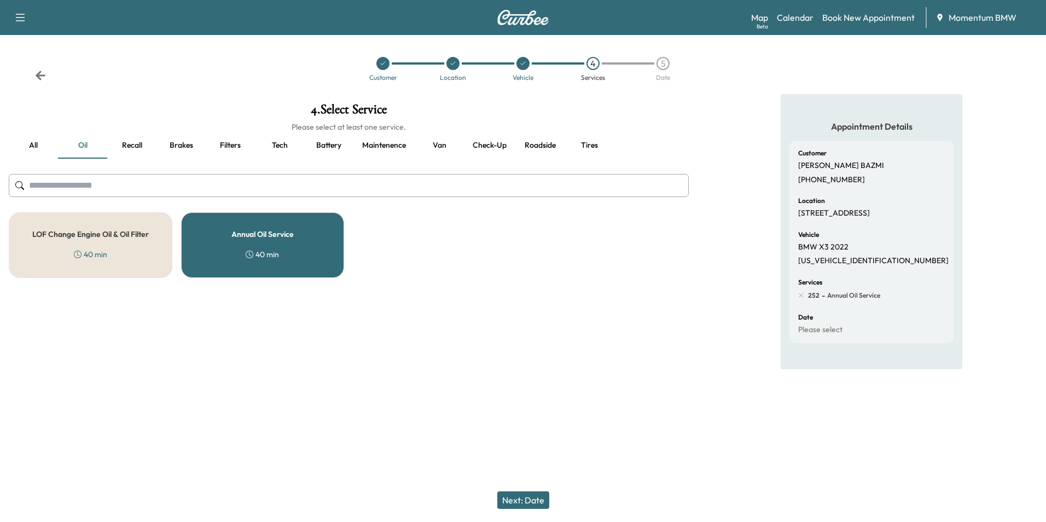
click at [133, 148] on button "Recall" at bounding box center [131, 145] width 49 height 26
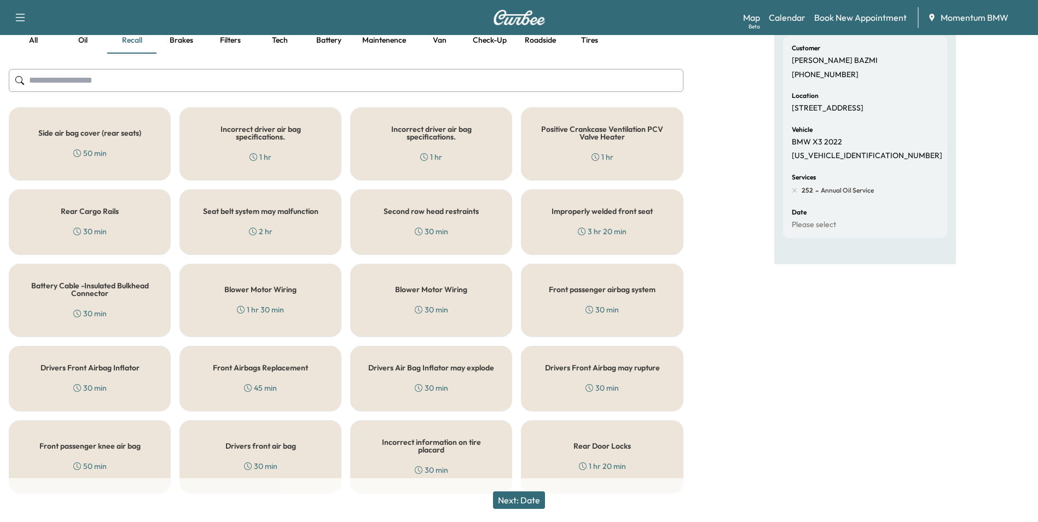
scroll to position [120, 0]
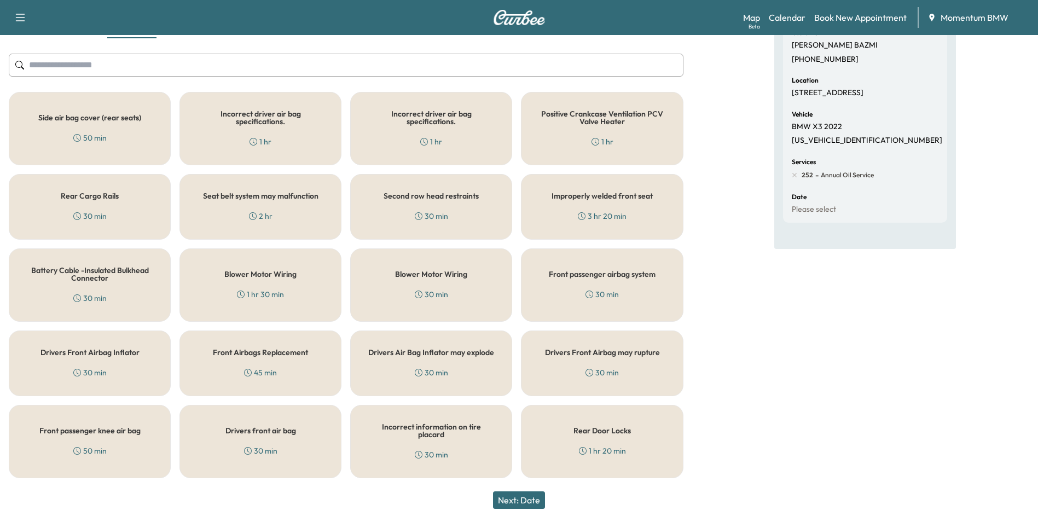
click at [137, 213] on div "Rear Cargo Rails 30 min" at bounding box center [90, 207] width 162 height 66
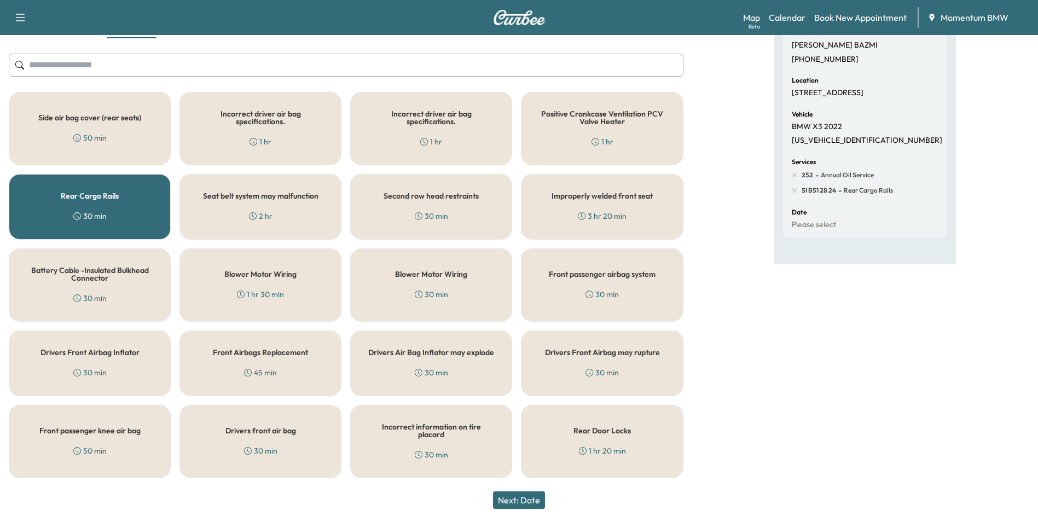
click at [535, 500] on button "Next: Date" at bounding box center [519, 500] width 52 height 18
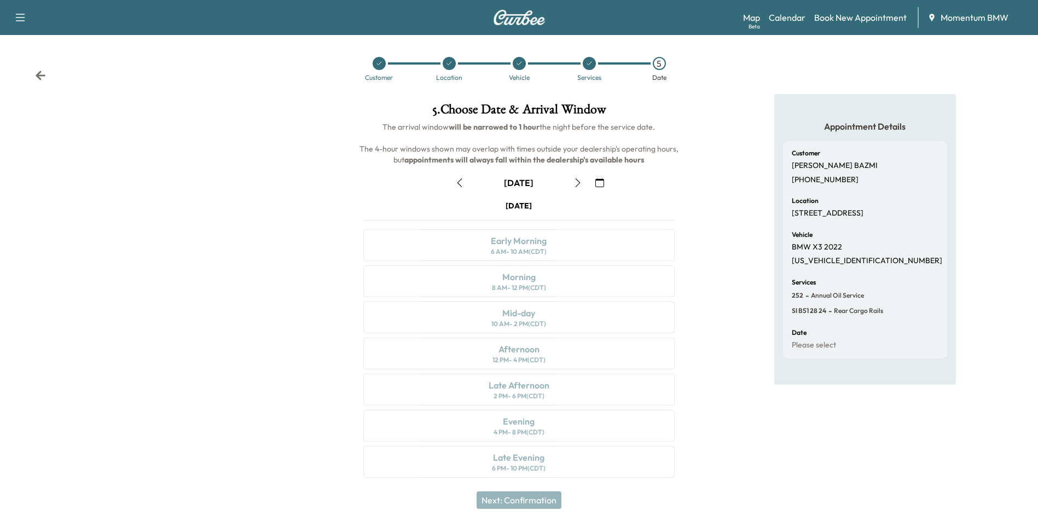
click at [603, 181] on icon "button" at bounding box center [599, 182] width 9 height 9
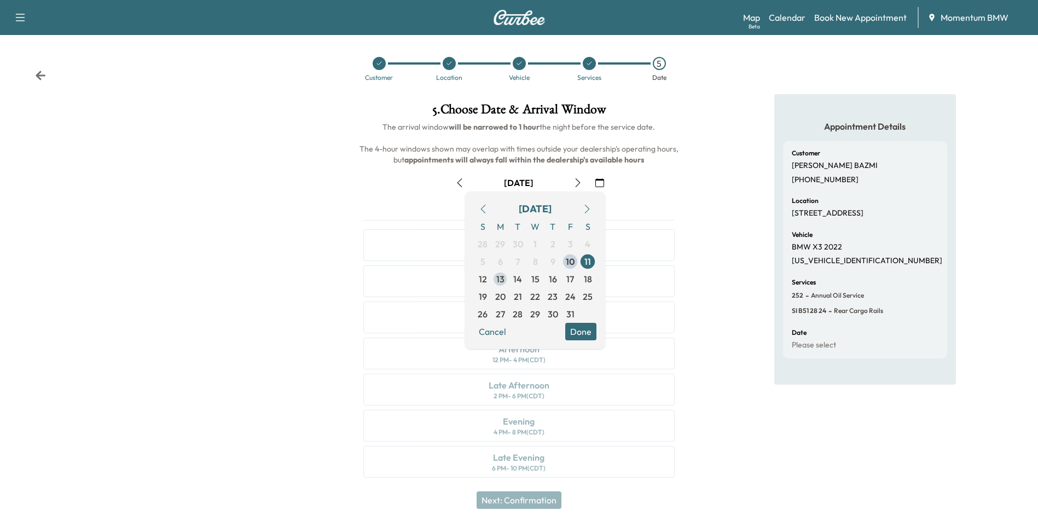
click at [502, 280] on span "13" at bounding box center [500, 279] width 8 height 13
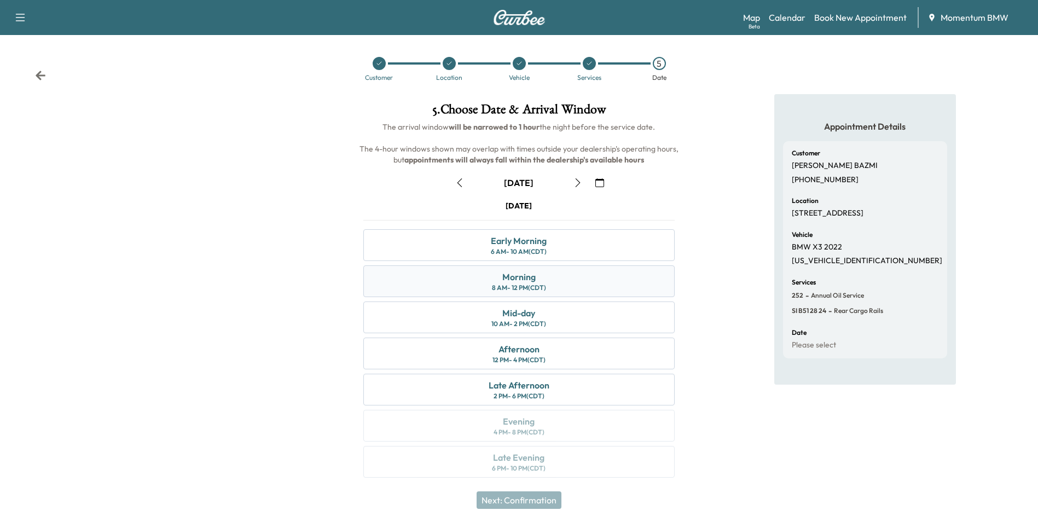
click at [560, 280] on div "Morning 8 AM - 12 PM (CDT)" at bounding box center [518, 281] width 311 height 32
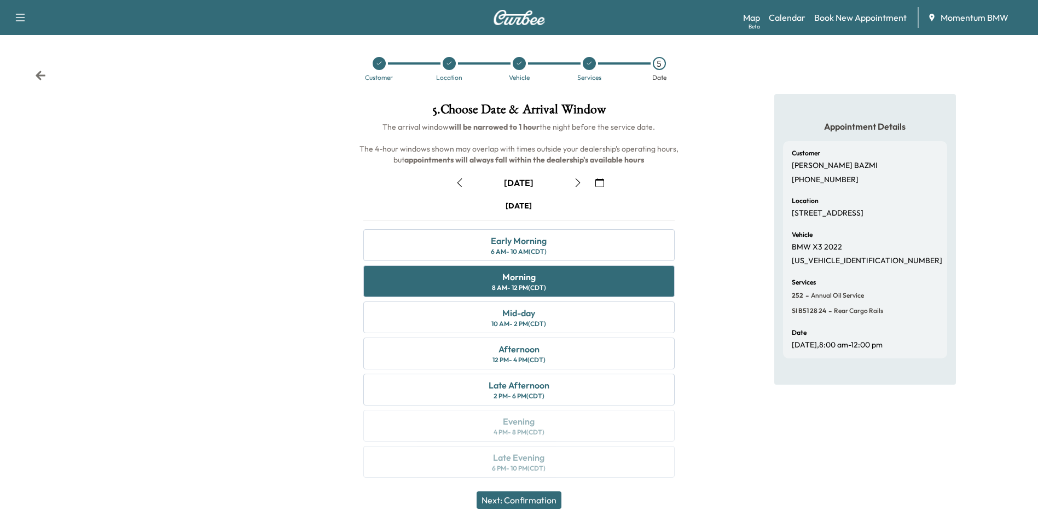
click at [533, 501] on button "Next: Confirmation" at bounding box center [519, 500] width 85 height 18
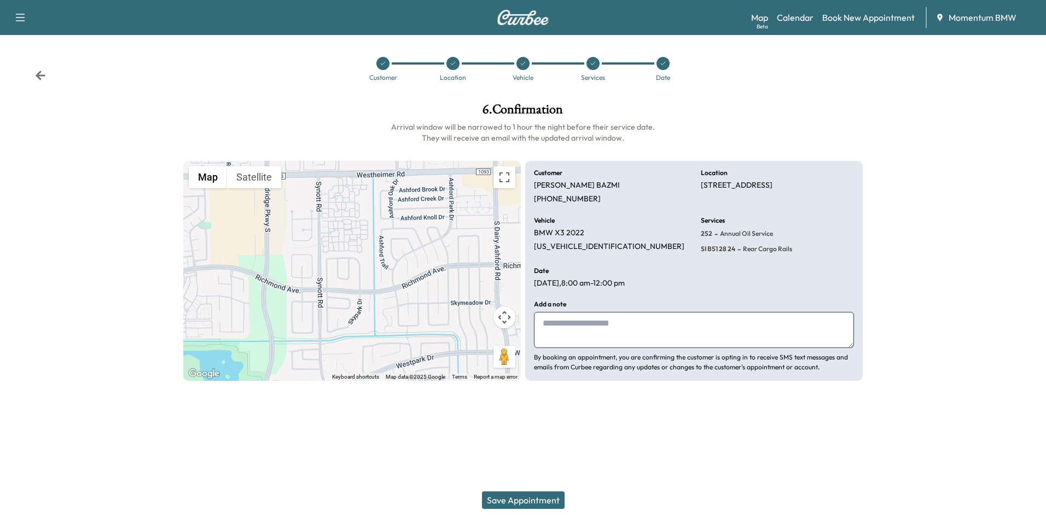
click at [610, 332] on textarea at bounding box center [694, 330] width 320 height 36
type textarea "*****"
click at [540, 500] on button "Save Appointment" at bounding box center [523, 500] width 83 height 18
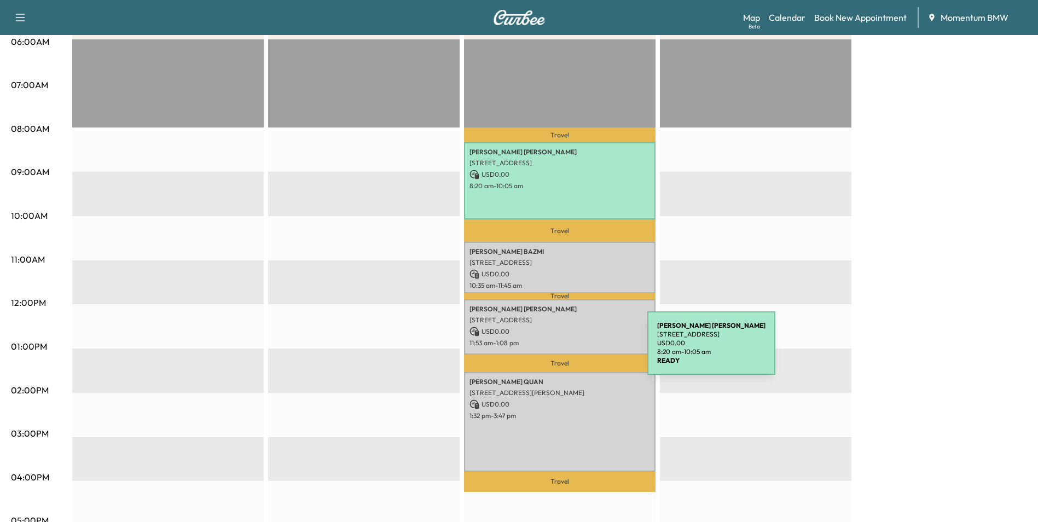
scroll to position [55, 0]
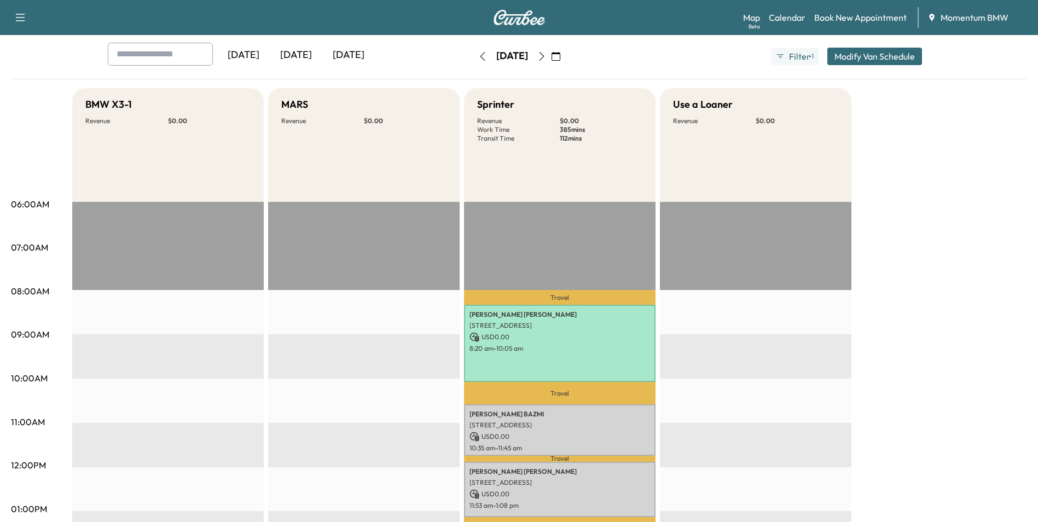
click at [560, 56] on icon "button" at bounding box center [556, 56] width 9 height 9
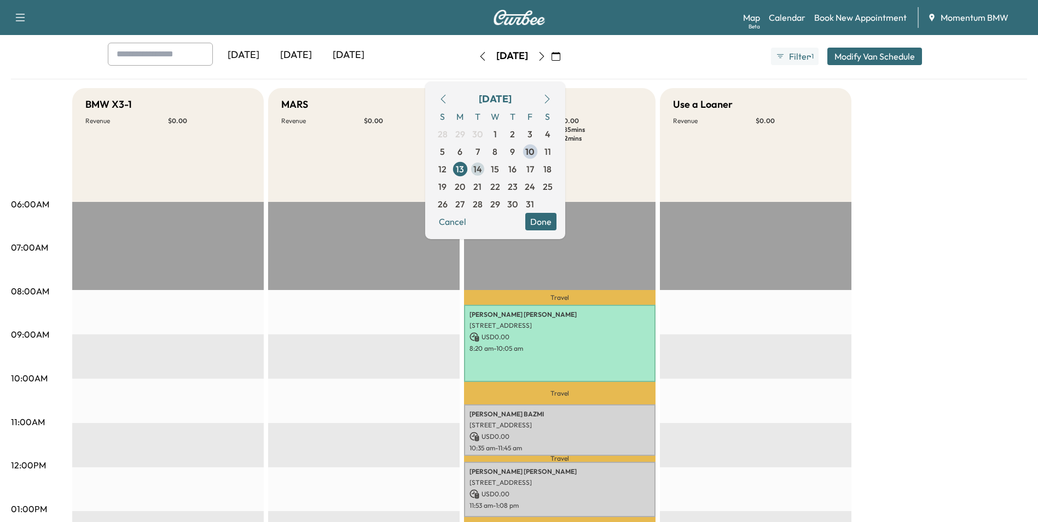
click at [482, 169] on span "14" at bounding box center [477, 169] width 9 height 13
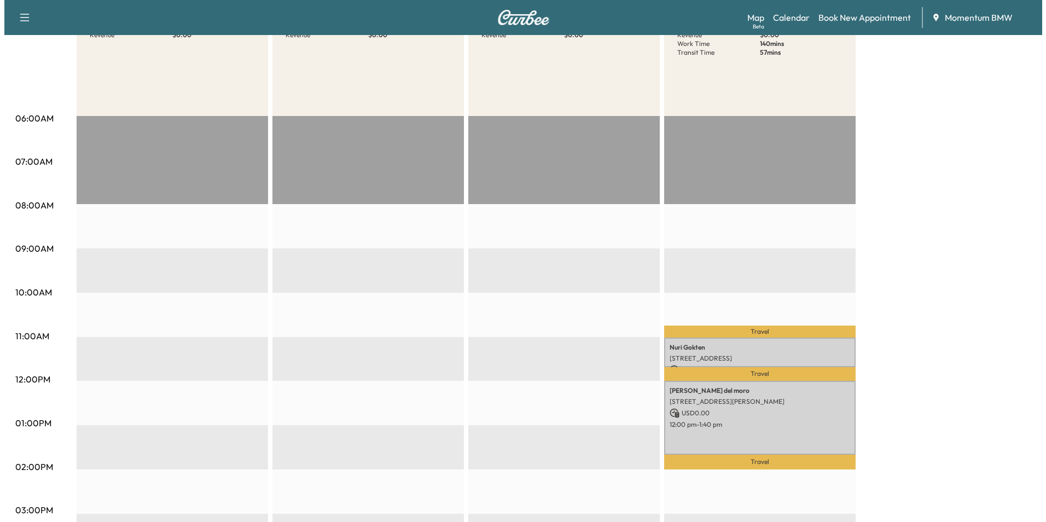
scroll to position [274, 0]
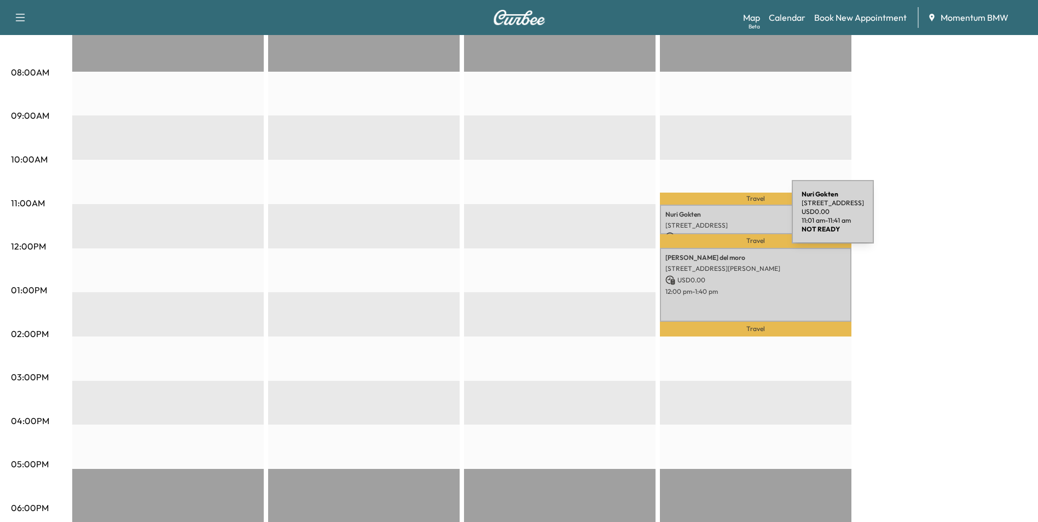
click at [710, 221] on p "[STREET_ADDRESS]" at bounding box center [755, 225] width 181 height 9
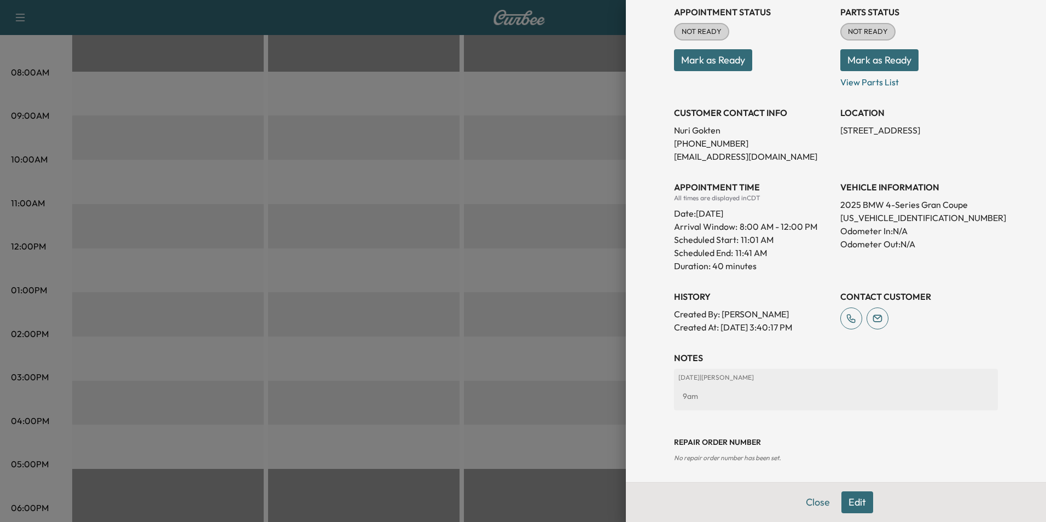
scroll to position [135, 0]
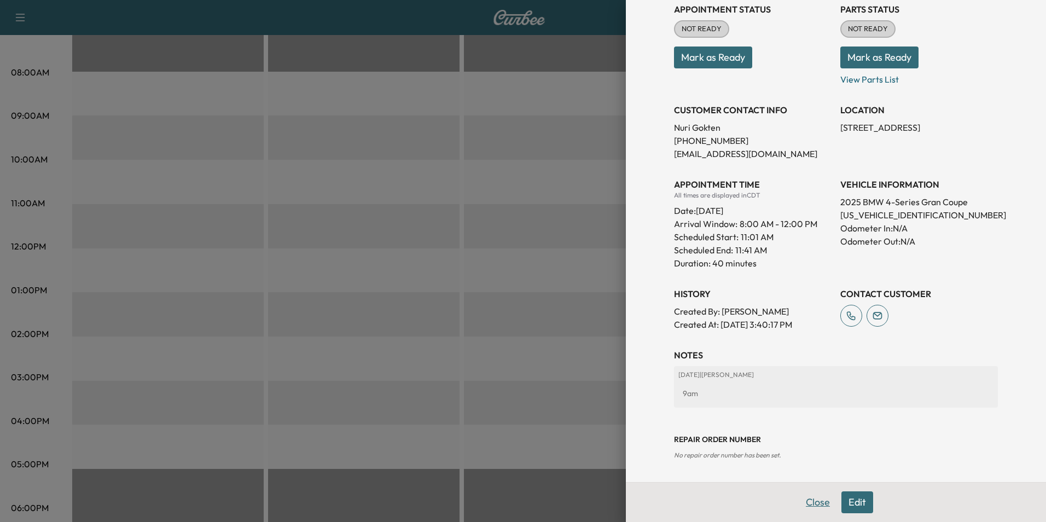
click at [808, 501] on button "Close" at bounding box center [818, 502] width 38 height 22
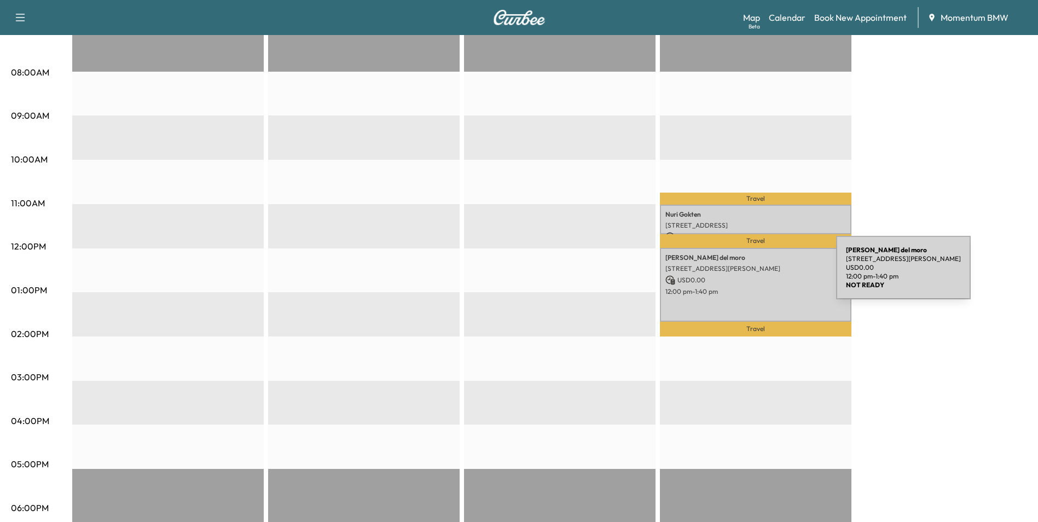
click at [754, 275] on p "USD 0.00" at bounding box center [755, 280] width 181 height 10
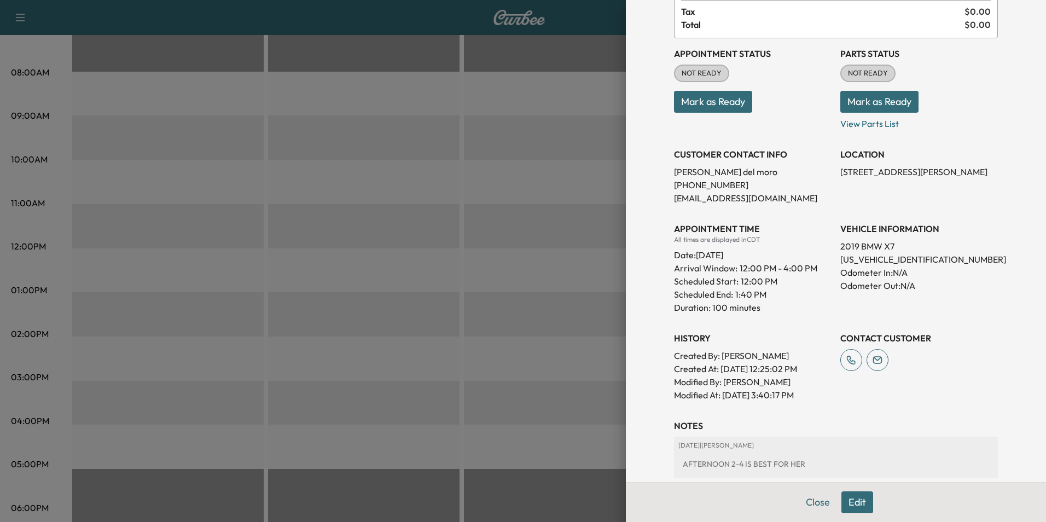
scroll to position [174, 0]
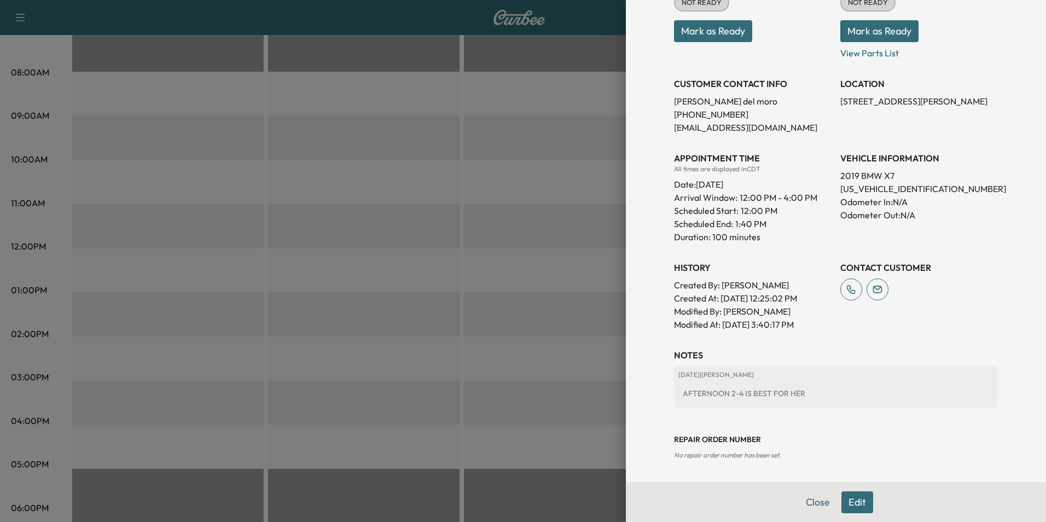
click at [806, 503] on button "Close" at bounding box center [818, 502] width 38 height 22
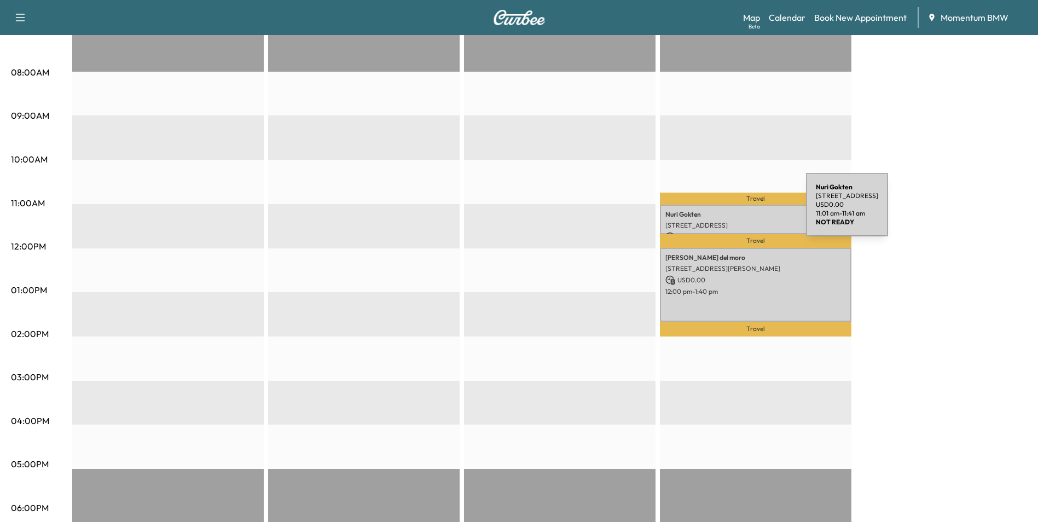
click at [724, 211] on p "Nuri Gokten" at bounding box center [755, 214] width 181 height 9
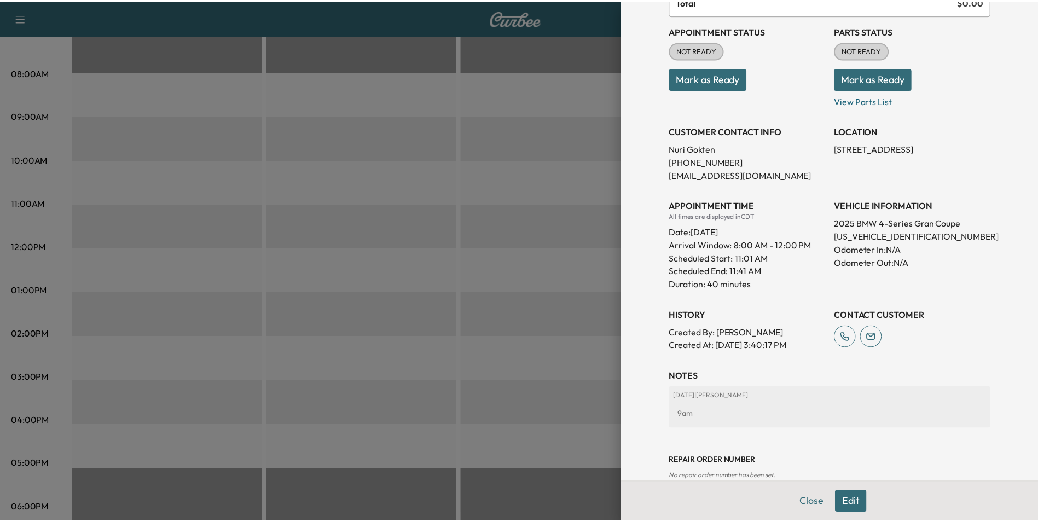
scroll to position [135, 0]
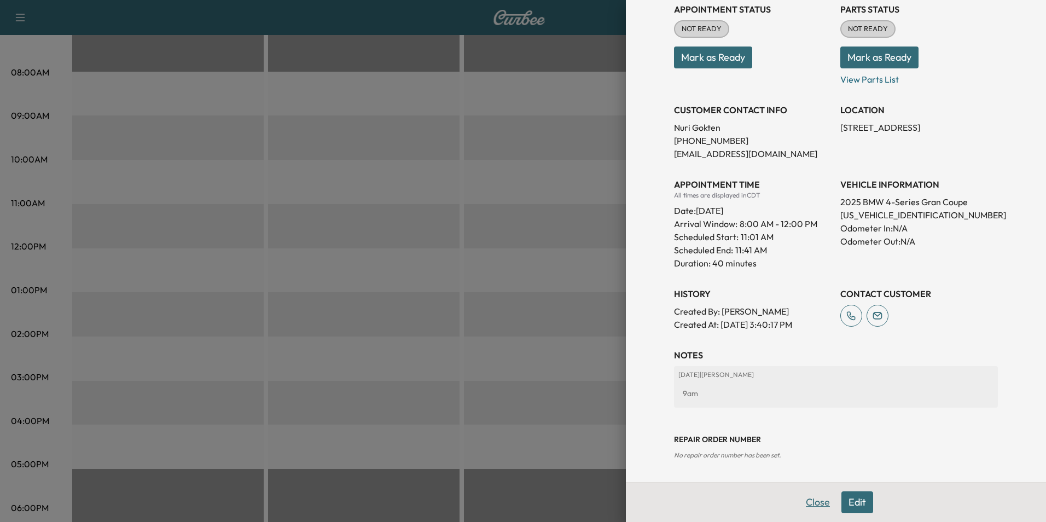
click at [804, 501] on button "Close" at bounding box center [818, 502] width 38 height 22
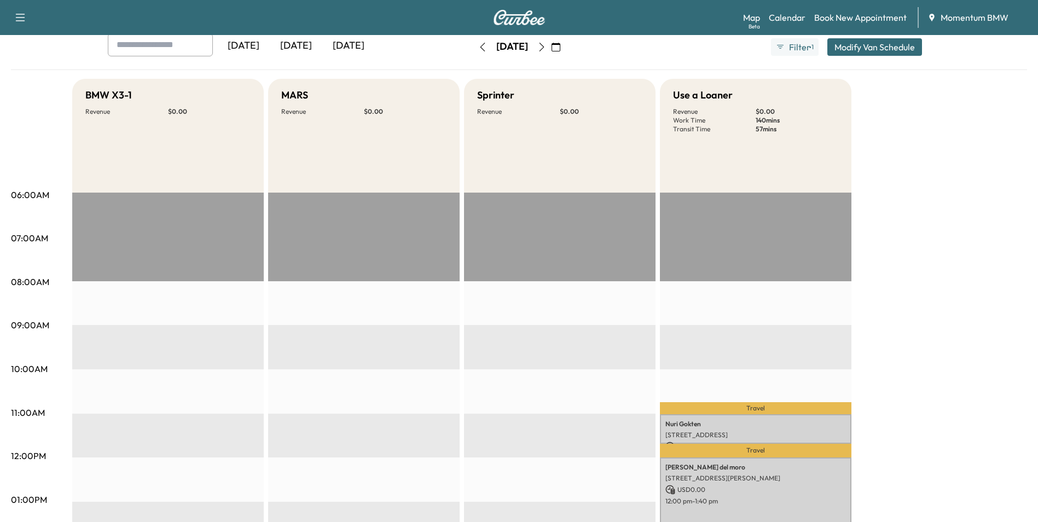
scroll to position [55, 0]
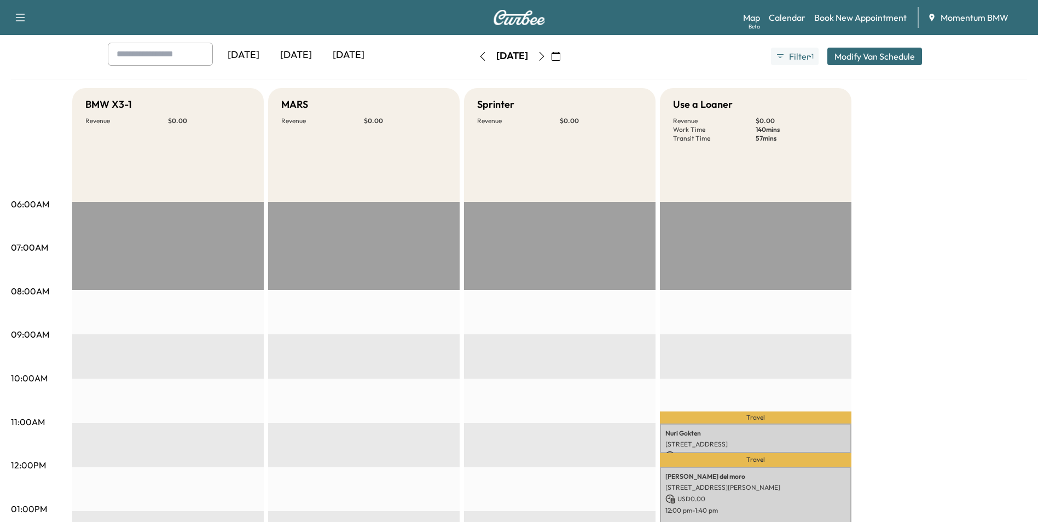
click at [546, 53] on icon "button" at bounding box center [541, 56] width 9 height 9
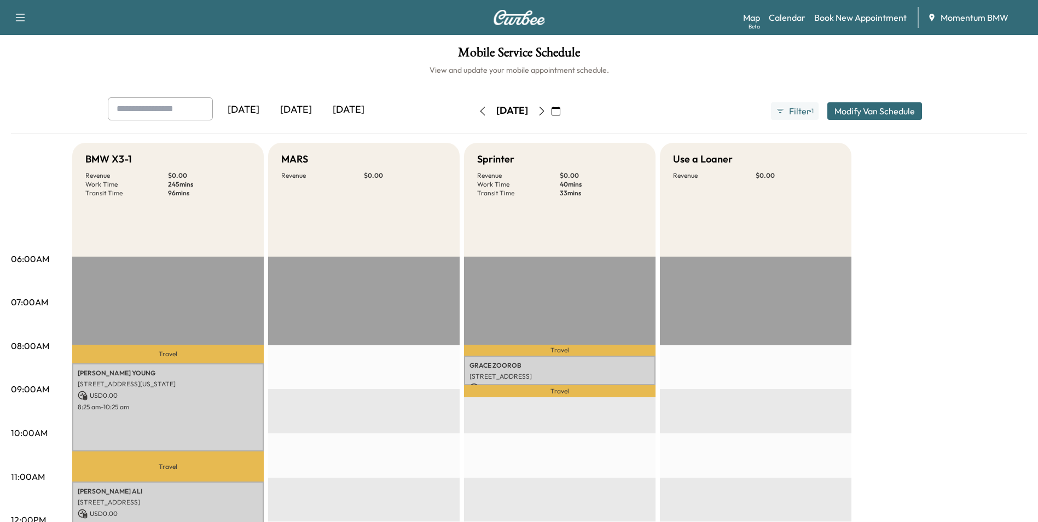
click at [478, 112] on icon "button" at bounding box center [482, 111] width 9 height 9
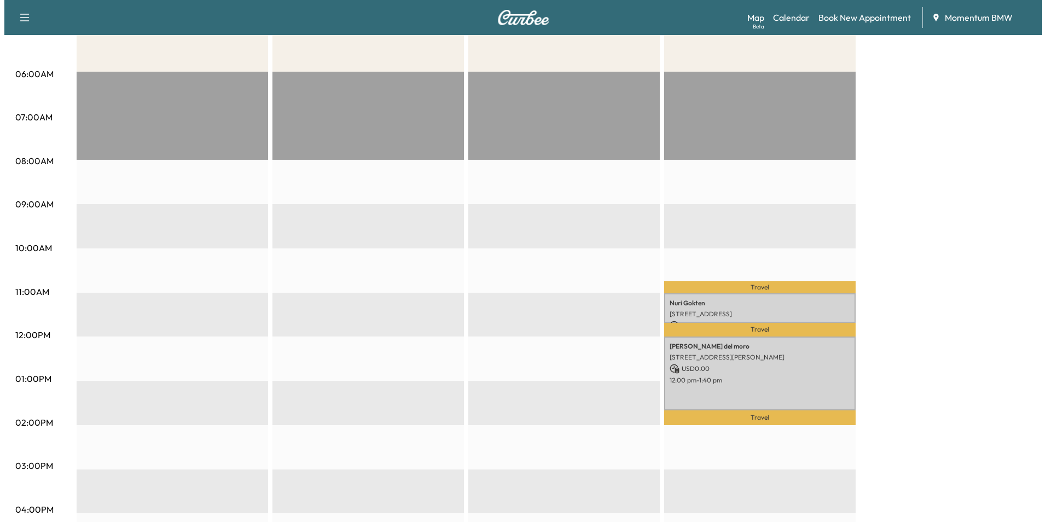
scroll to position [219, 0]
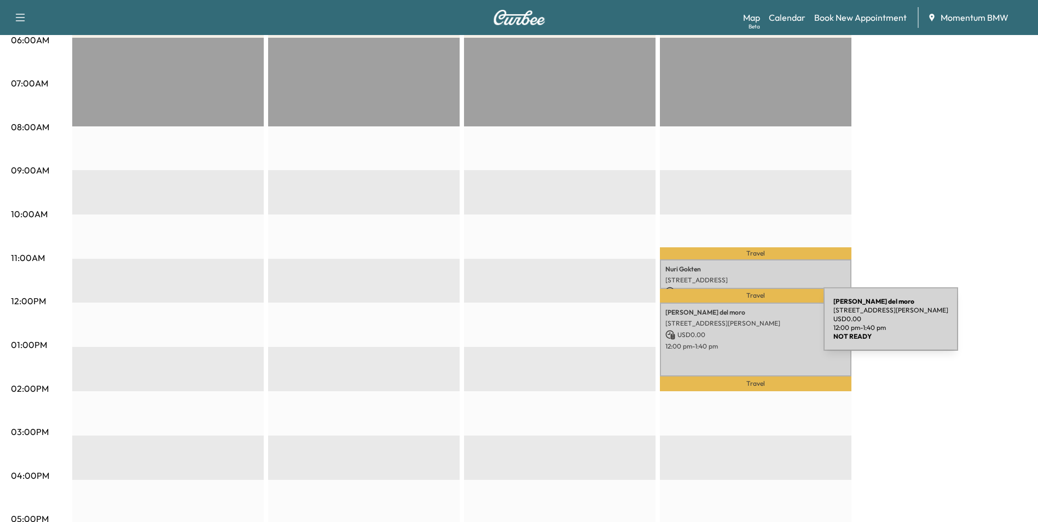
click at [742, 326] on div "[PERSON_NAME] del moro [STREET_ADDRESS][PERSON_NAME] USD 0.00 12:00 pm - 1:40 pm" at bounding box center [756, 340] width 192 height 74
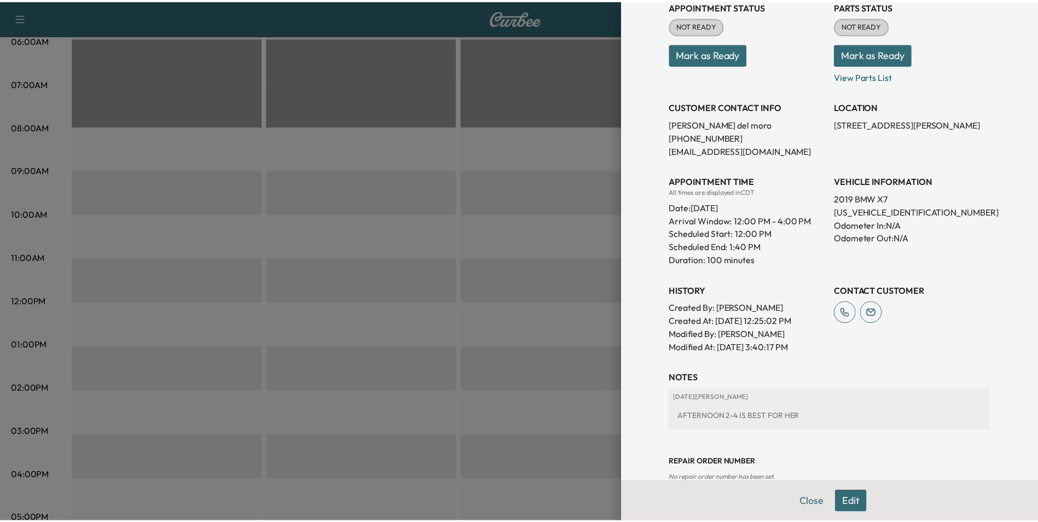
scroll to position [174, 0]
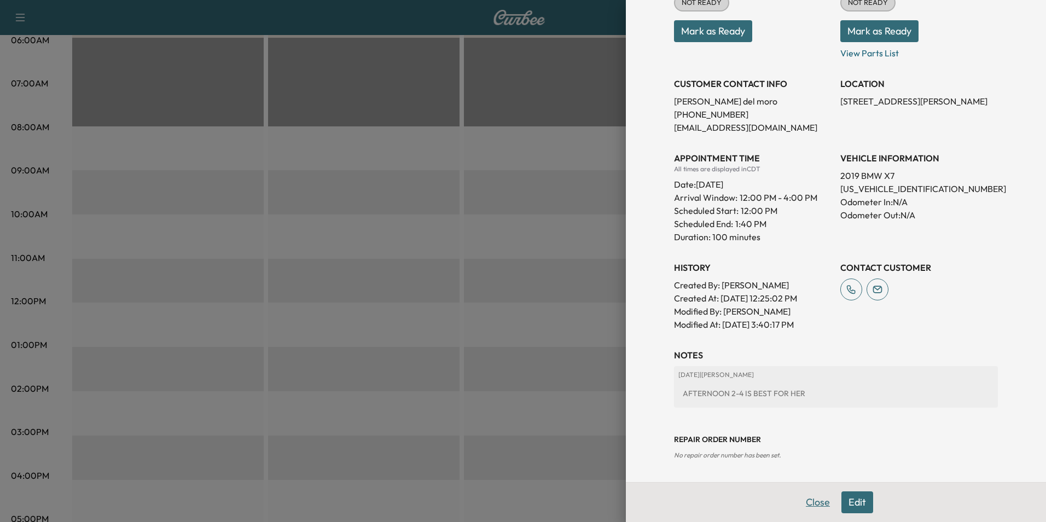
click at [807, 503] on button "Close" at bounding box center [818, 502] width 38 height 22
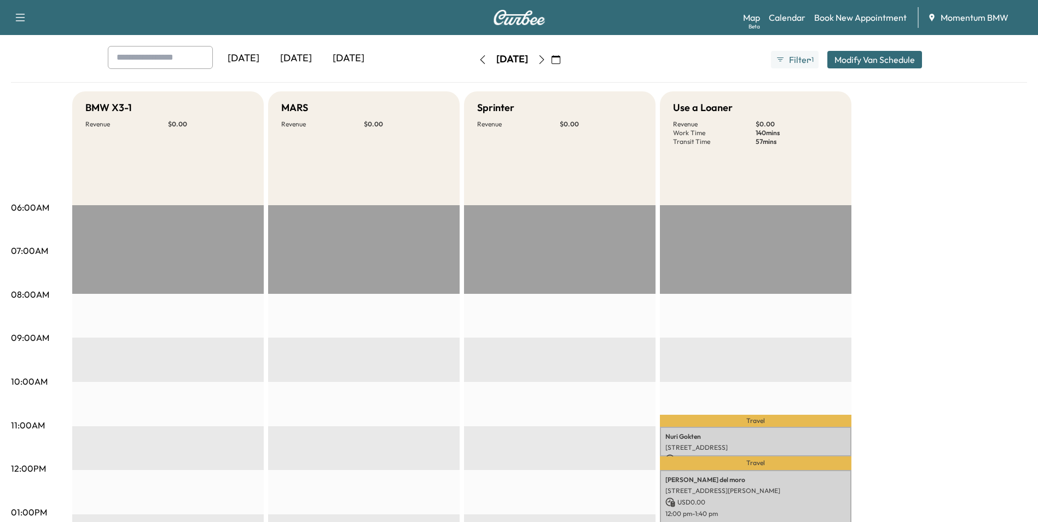
scroll to position [0, 0]
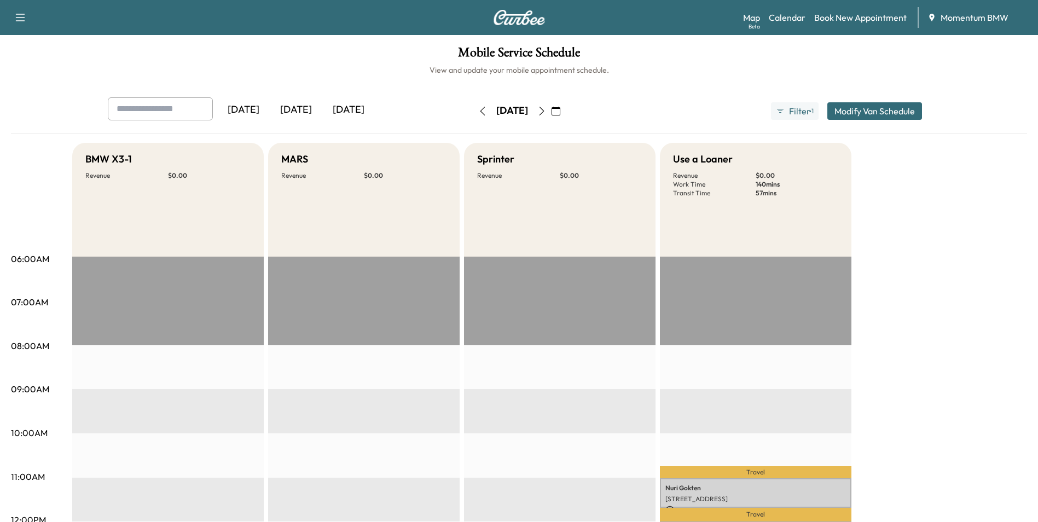
click at [546, 111] on icon "button" at bounding box center [541, 111] width 9 height 9
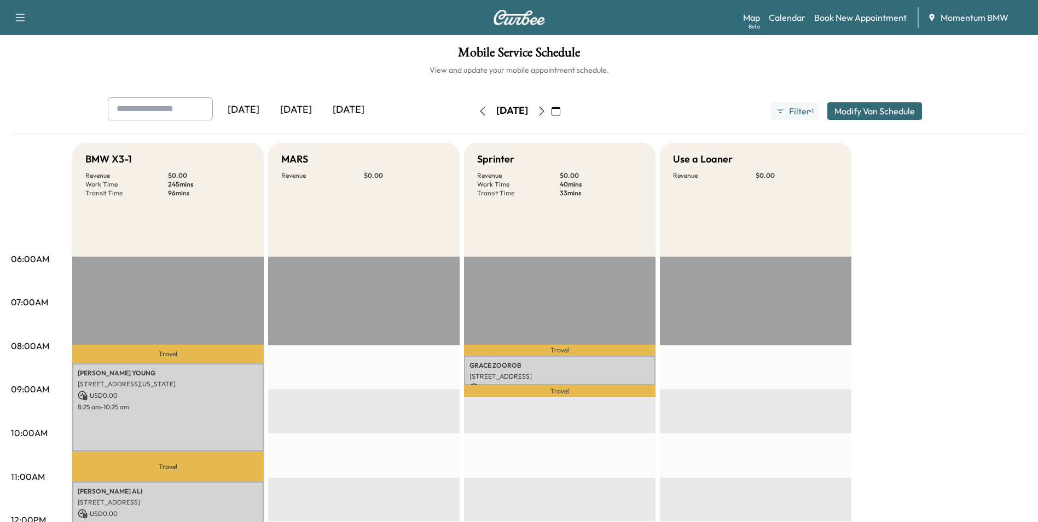
click at [544, 108] on icon "button" at bounding box center [541, 111] width 5 height 9
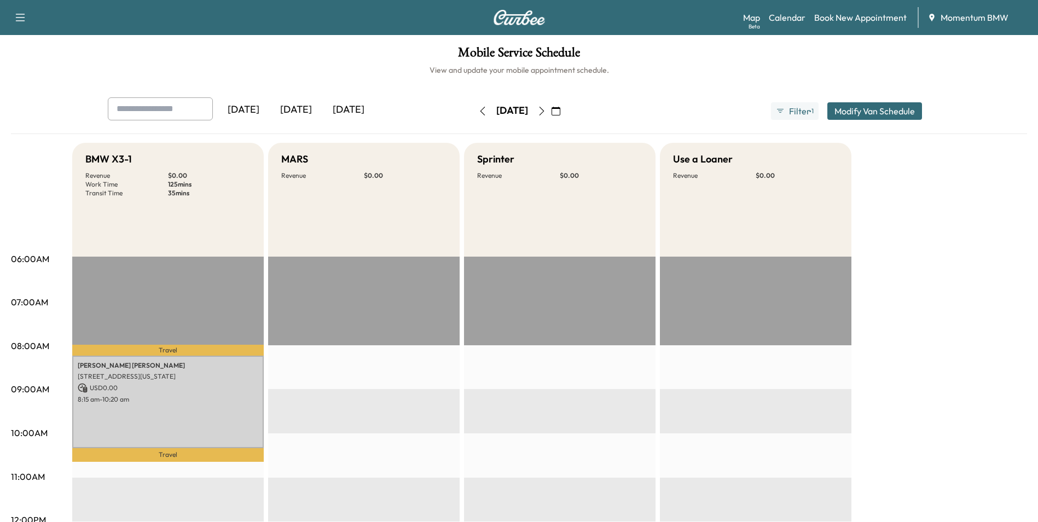
click at [546, 107] on icon "button" at bounding box center [541, 111] width 9 height 9
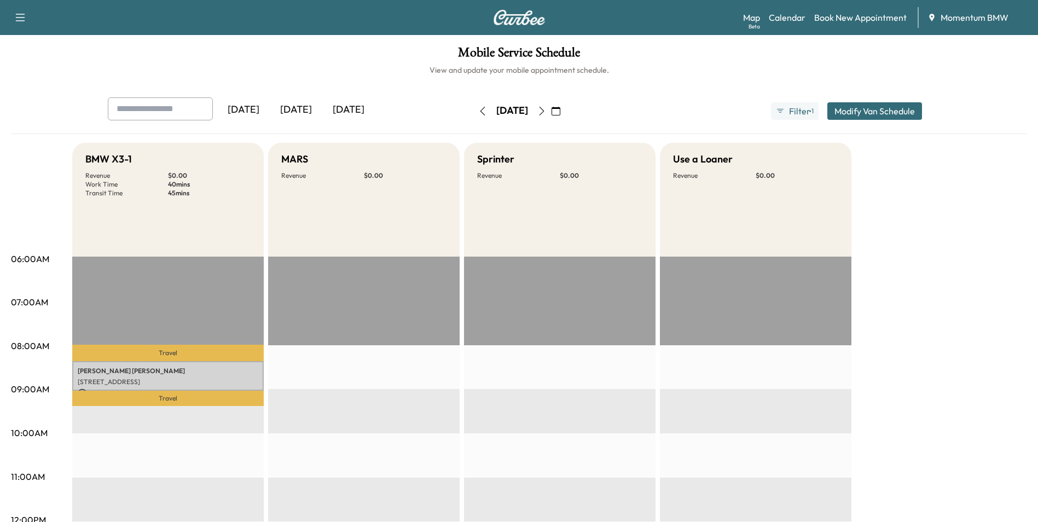
click at [478, 111] on icon "button" at bounding box center [482, 111] width 9 height 9
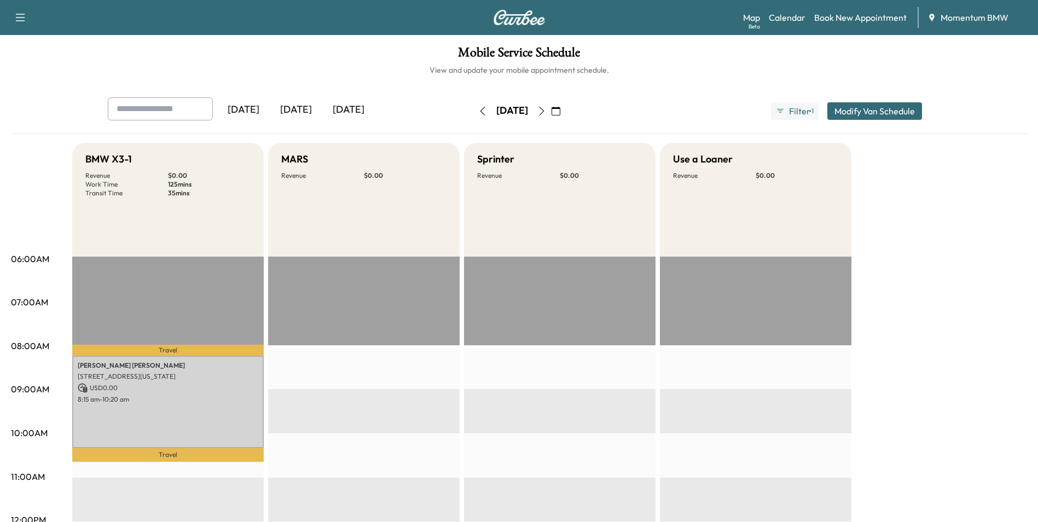
click at [478, 111] on icon "button" at bounding box center [482, 111] width 9 height 9
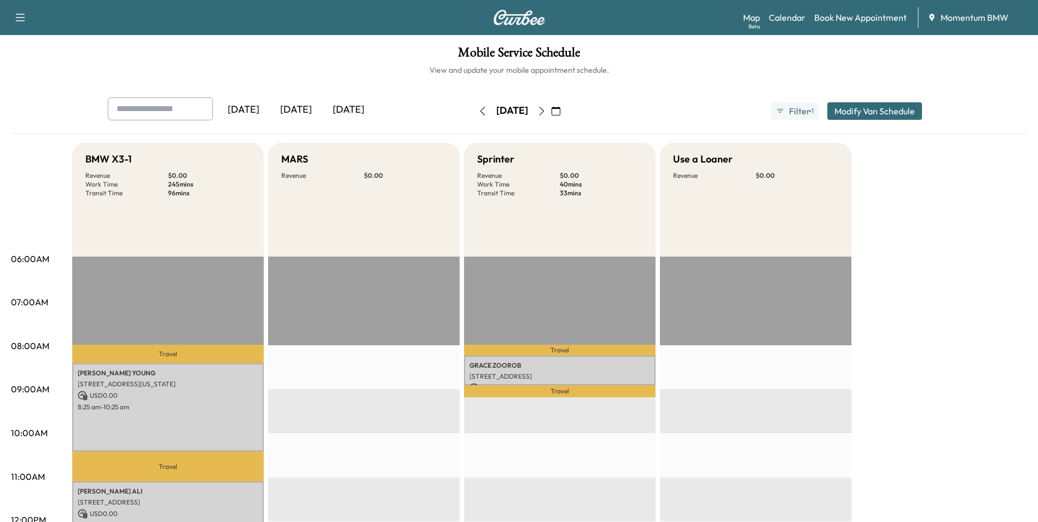
click at [473, 111] on button "button" at bounding box center [482, 111] width 19 height 18
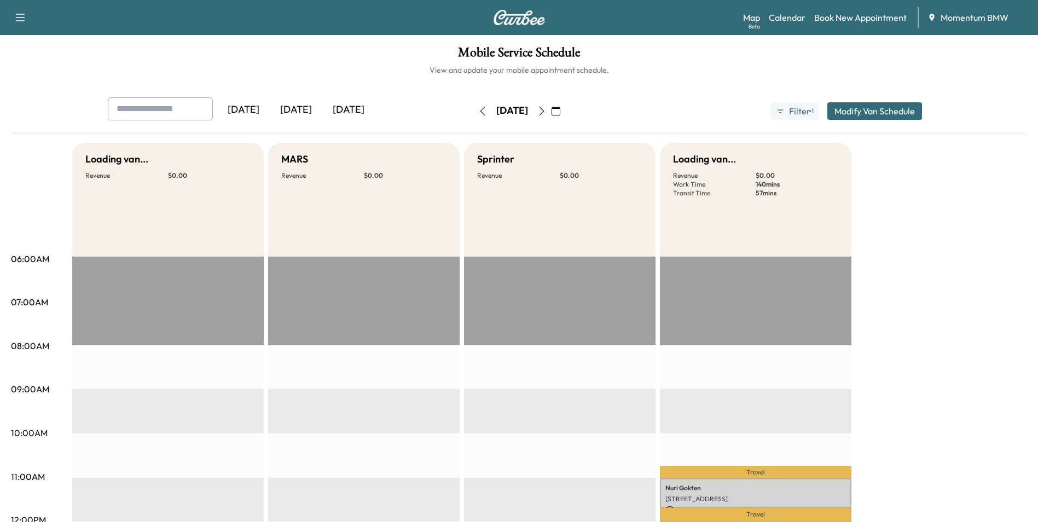
click at [478, 110] on icon "button" at bounding box center [482, 111] width 9 height 9
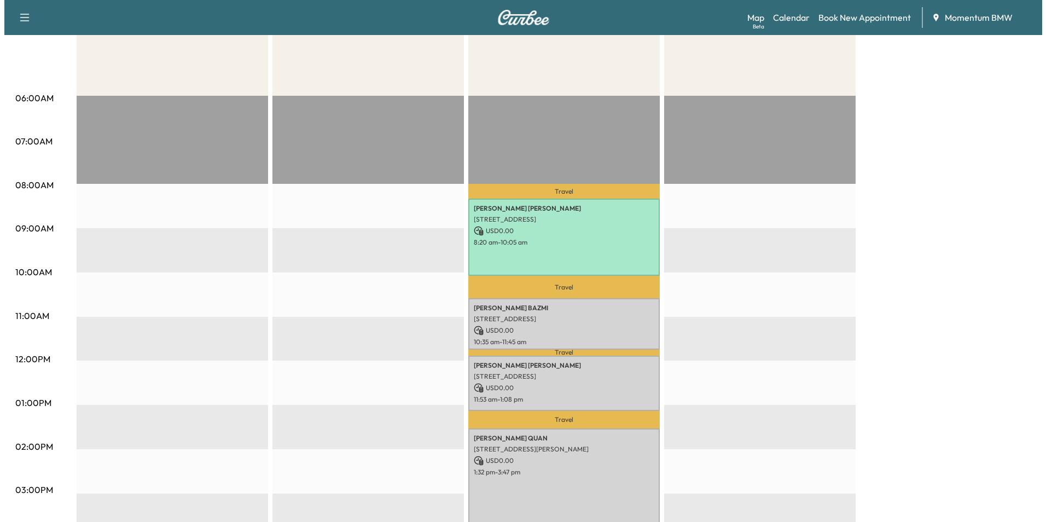
scroll to position [274, 0]
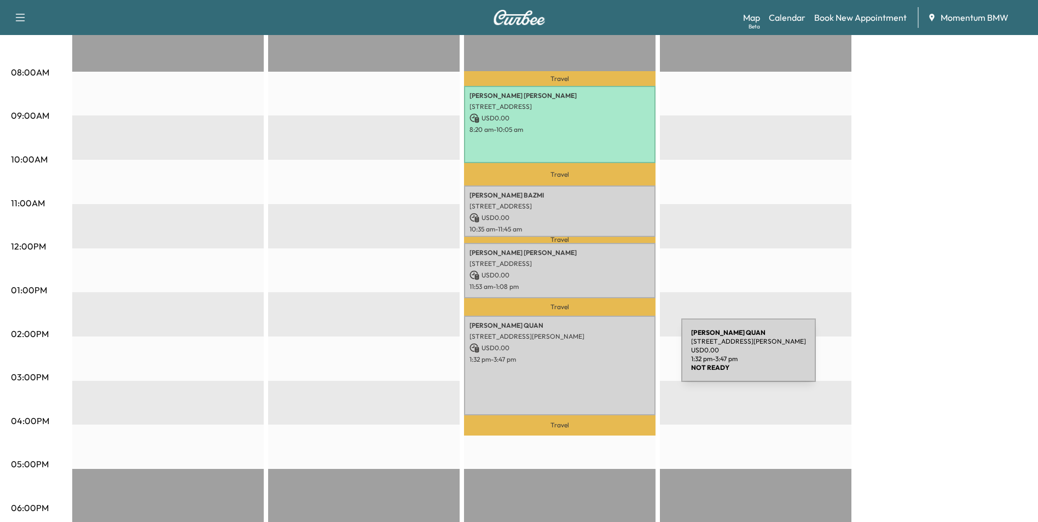
click at [599, 357] on p "1:32 pm - 3:47 pm" at bounding box center [560, 359] width 181 height 9
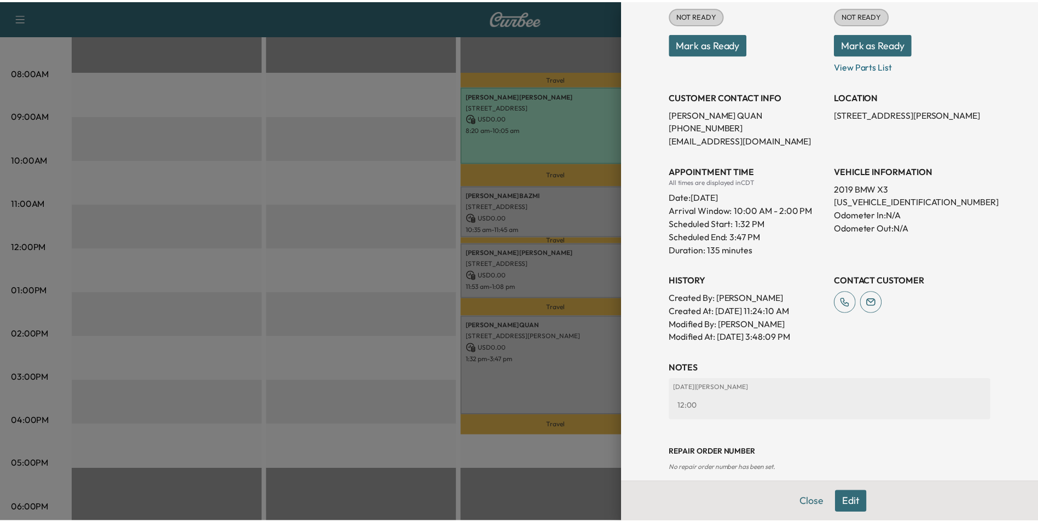
scroll to position [200, 0]
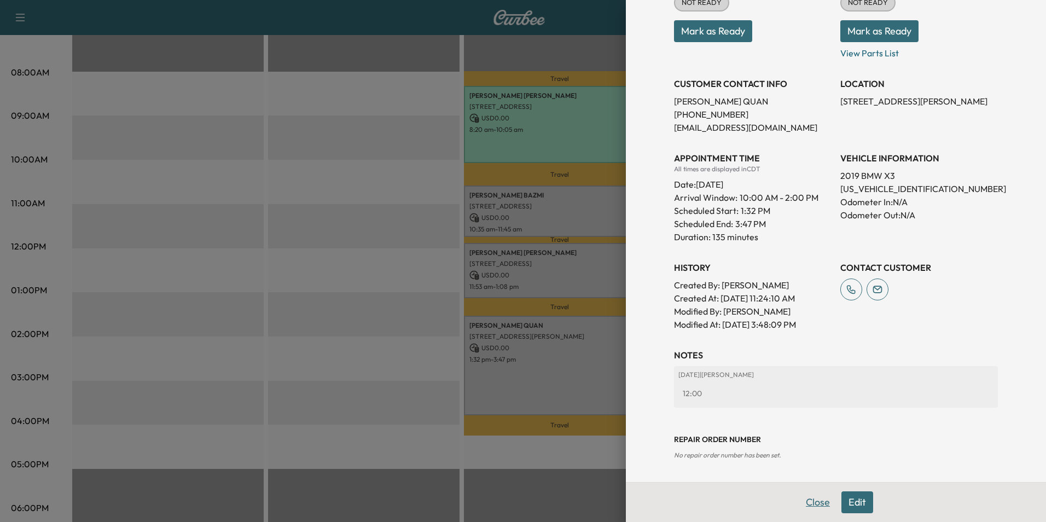
click at [812, 505] on button "Close" at bounding box center [818, 502] width 38 height 22
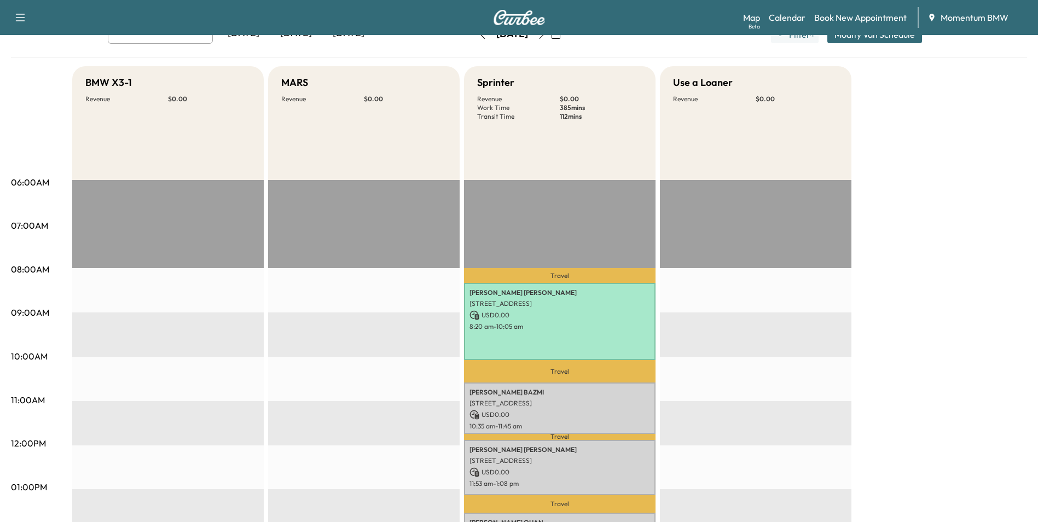
scroll to position [0, 0]
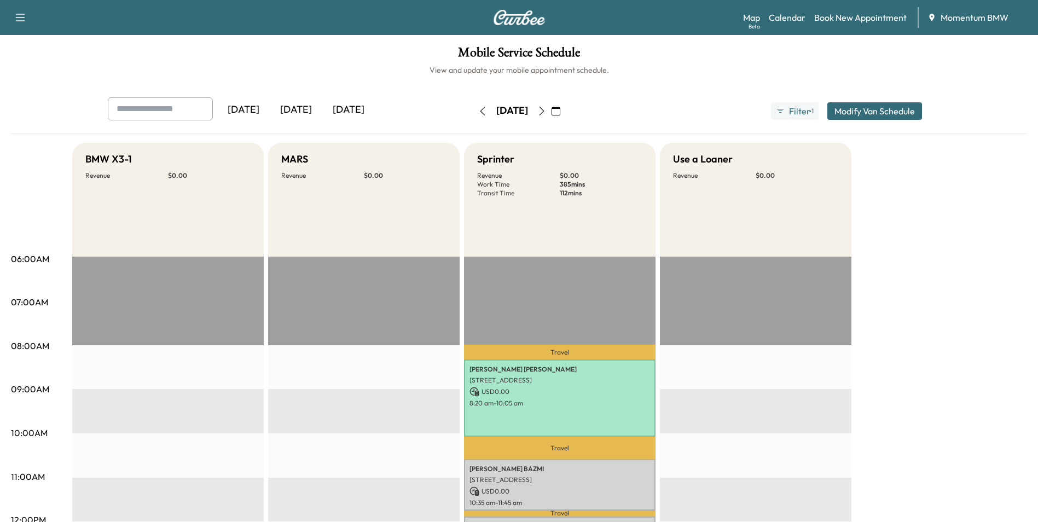
click at [560, 110] on icon "button" at bounding box center [556, 111] width 9 height 9
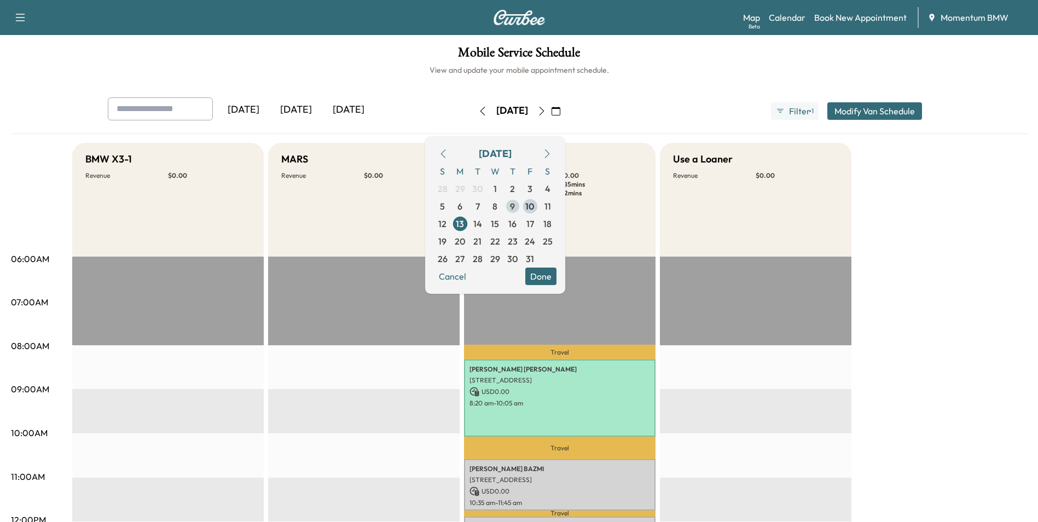
drag, startPoint x: 556, startPoint y: 202, endPoint x: 547, endPoint y: 202, distance: 9.3
click at [547, 202] on div "S M T W T F S 28 29 30 1 2 3 4 5 6 7 8 9 10 11 12 13 14 15 16 17 18 19 20 21 22…" at bounding box center [495, 215] width 123 height 105
click at [535, 205] on span "10" at bounding box center [529, 206] width 9 height 13
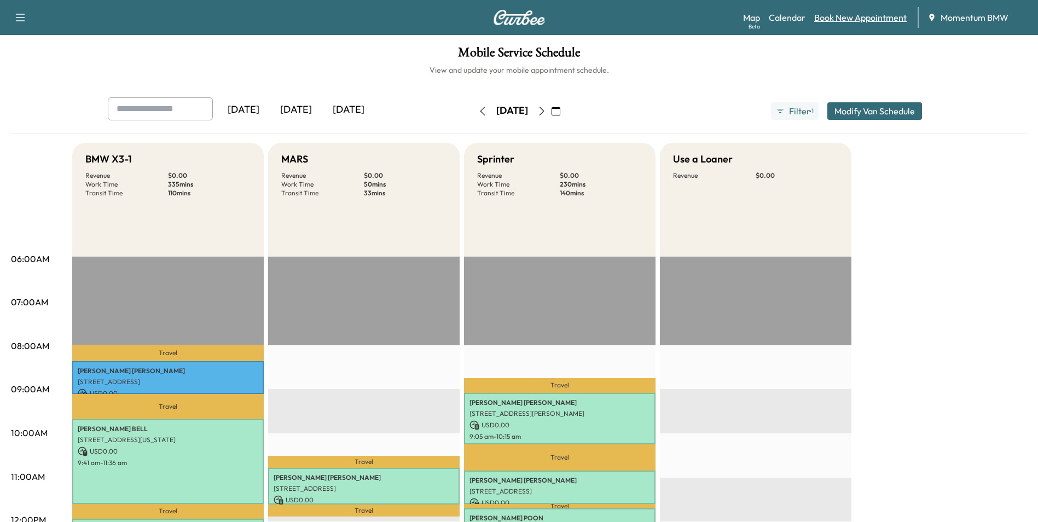
click at [851, 20] on link "Book New Appointment" at bounding box center [860, 17] width 92 height 13
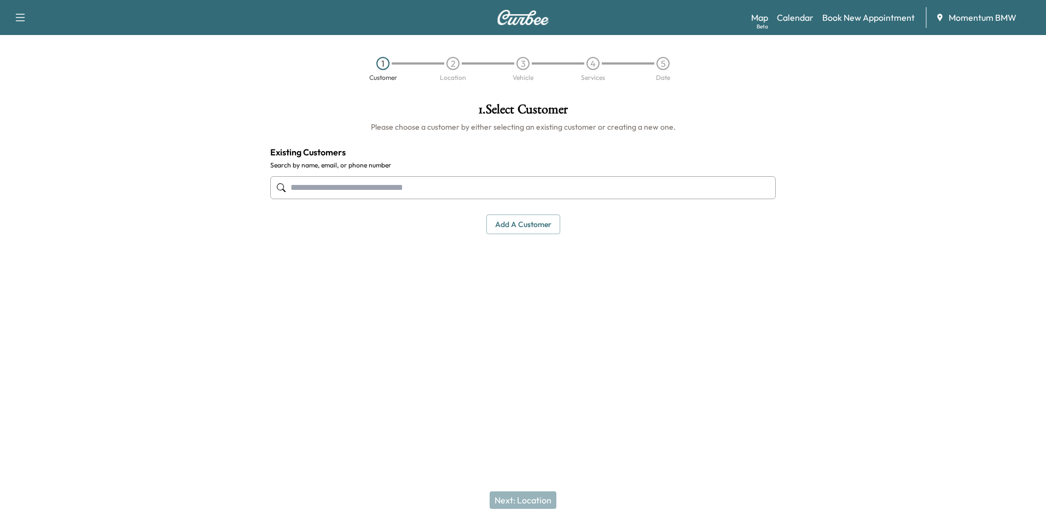
click at [478, 193] on input "text" at bounding box center [523, 187] width 506 height 23
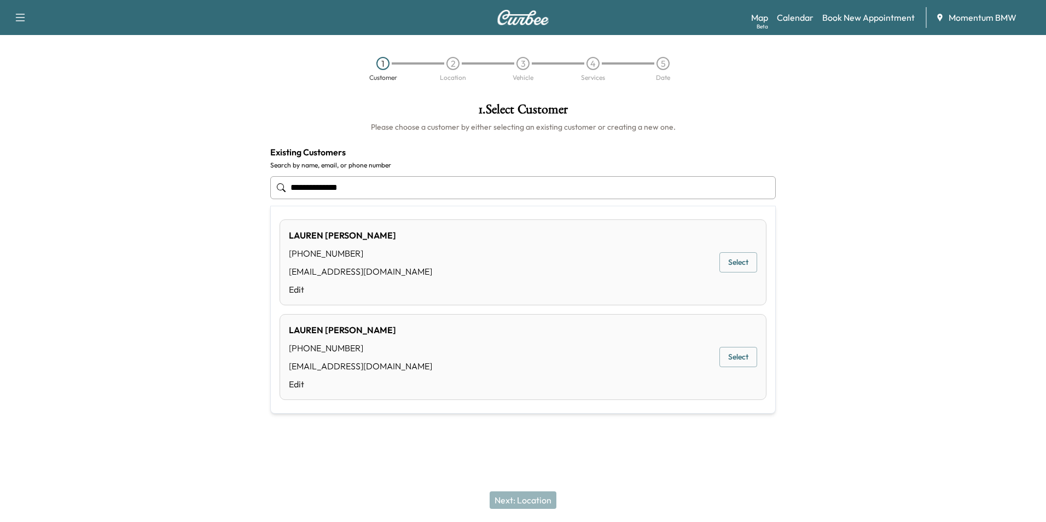
click at [741, 265] on button "Select" at bounding box center [739, 262] width 38 height 20
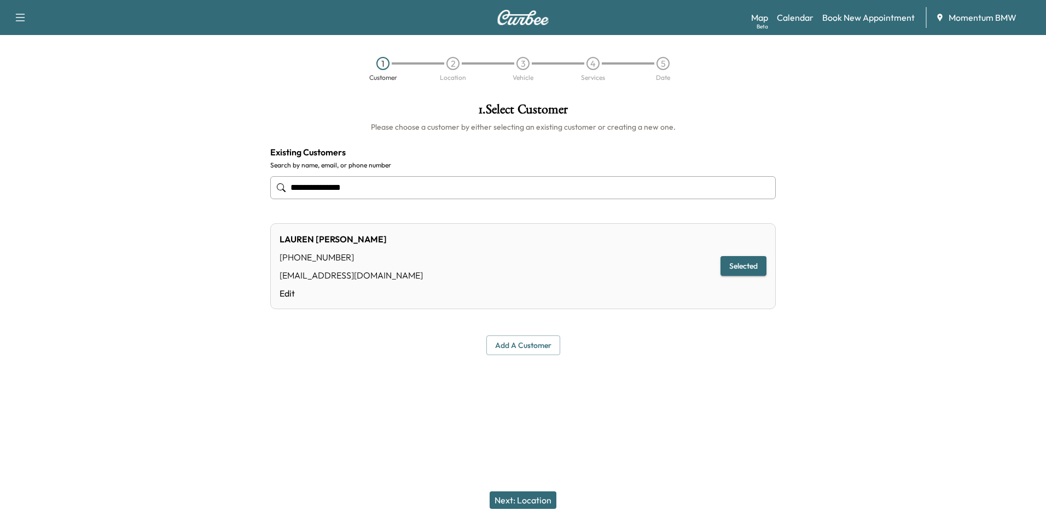
type input "**********"
click at [540, 502] on button "Next: Location" at bounding box center [523, 500] width 67 height 18
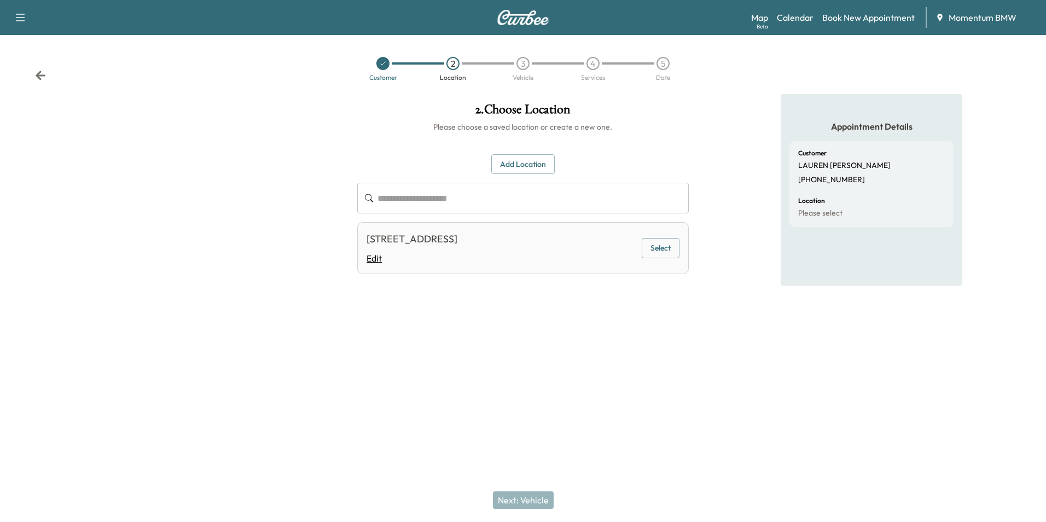
click at [370, 259] on link "Edit" at bounding box center [412, 258] width 91 height 13
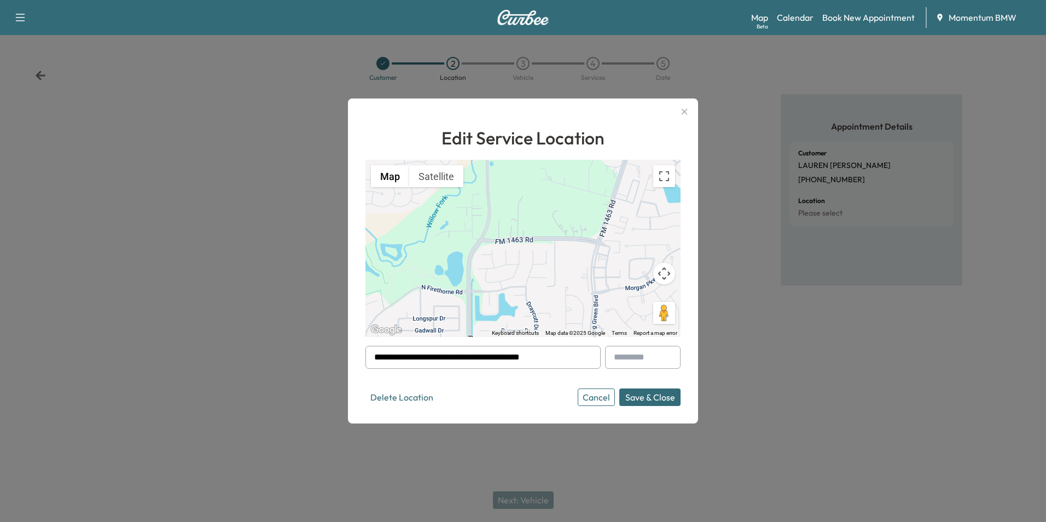
click at [551, 358] on input "**********" at bounding box center [483, 357] width 235 height 23
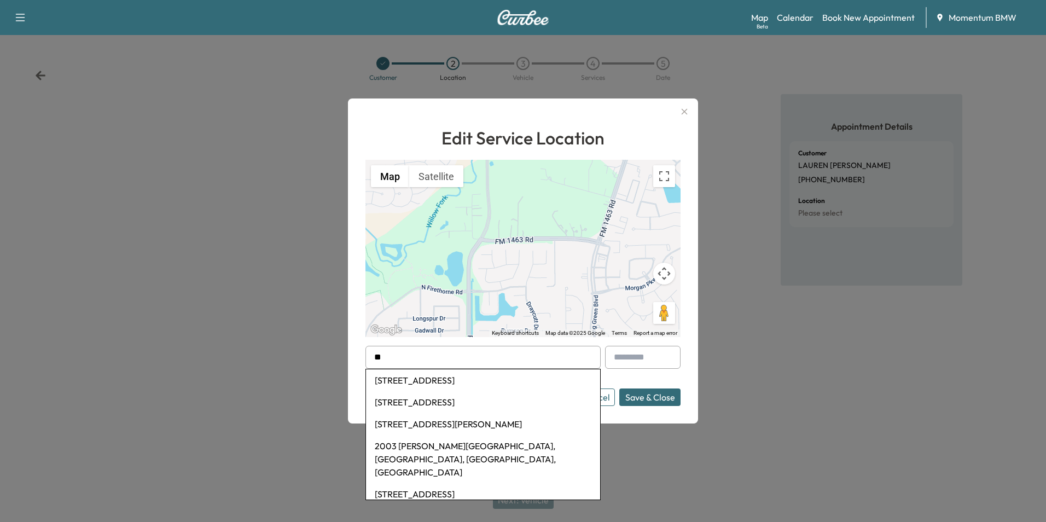
type input "*"
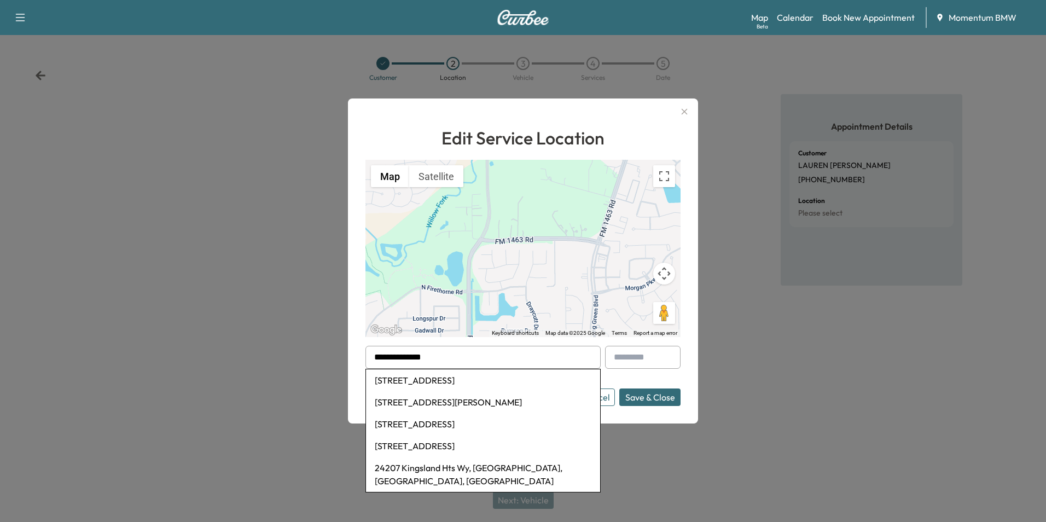
click at [496, 378] on li "[STREET_ADDRESS]" at bounding box center [483, 380] width 234 height 22
type input "**********"
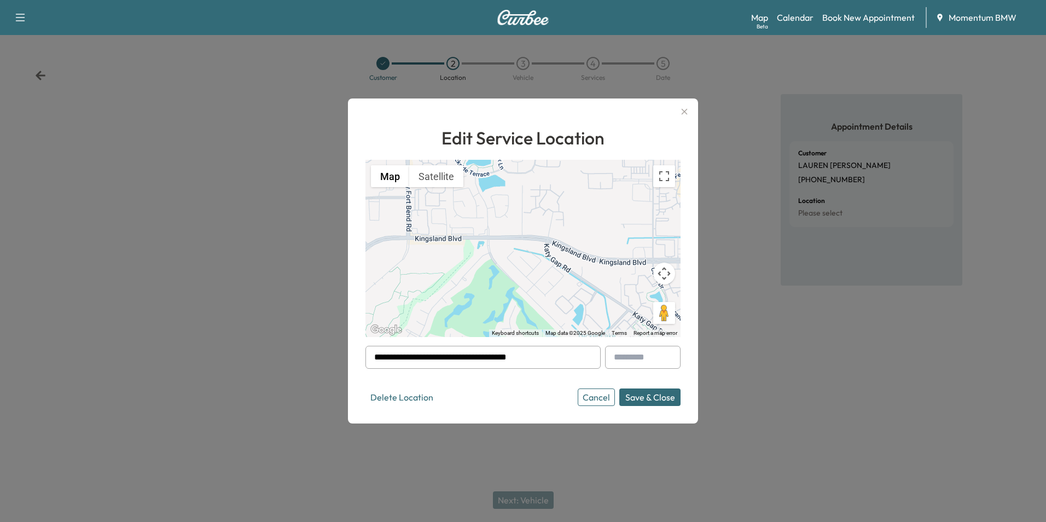
click at [645, 401] on button "Save & Close" at bounding box center [650, 398] width 61 height 18
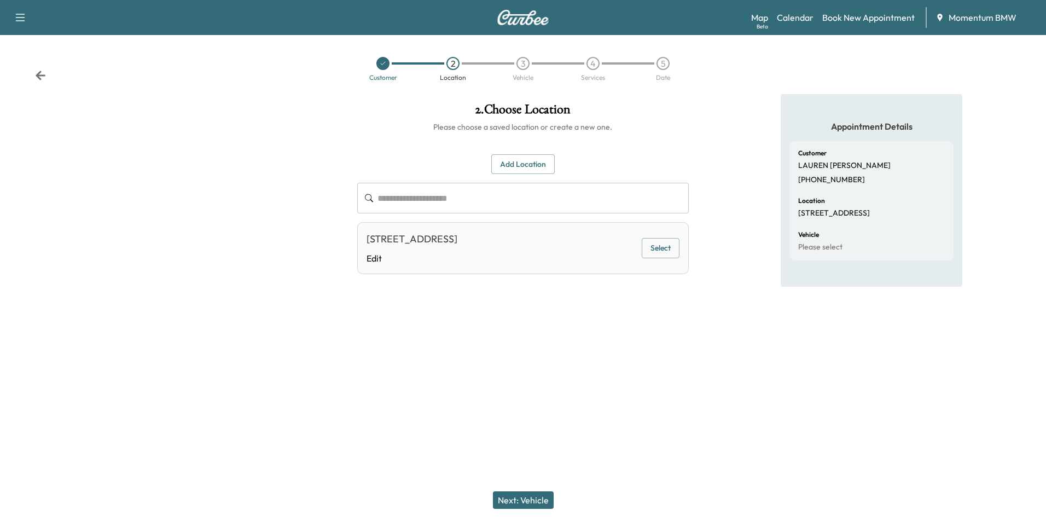
click at [529, 499] on button "Next: Vehicle" at bounding box center [523, 500] width 61 height 18
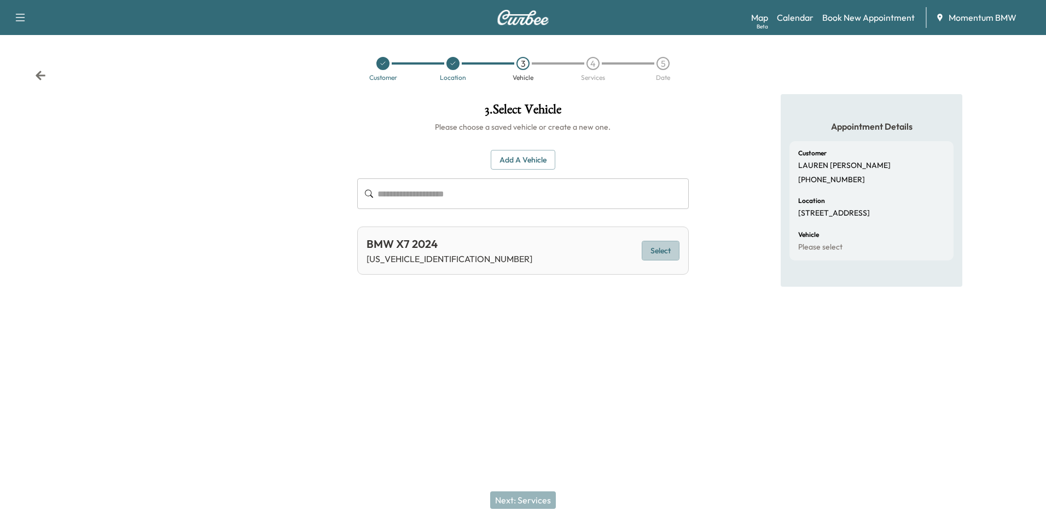
click at [659, 252] on button "Select" at bounding box center [661, 251] width 38 height 20
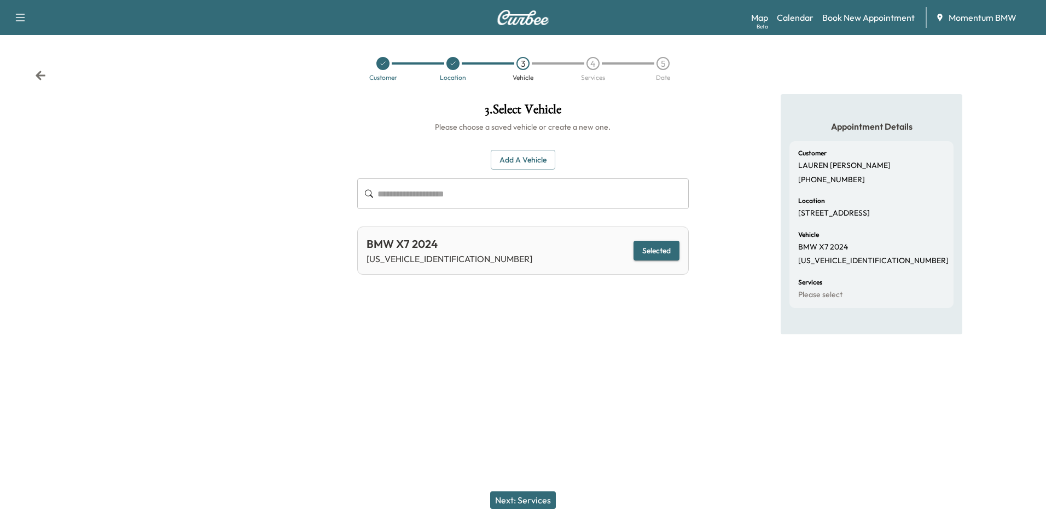
click at [539, 504] on button "Next: Services" at bounding box center [523, 500] width 66 height 18
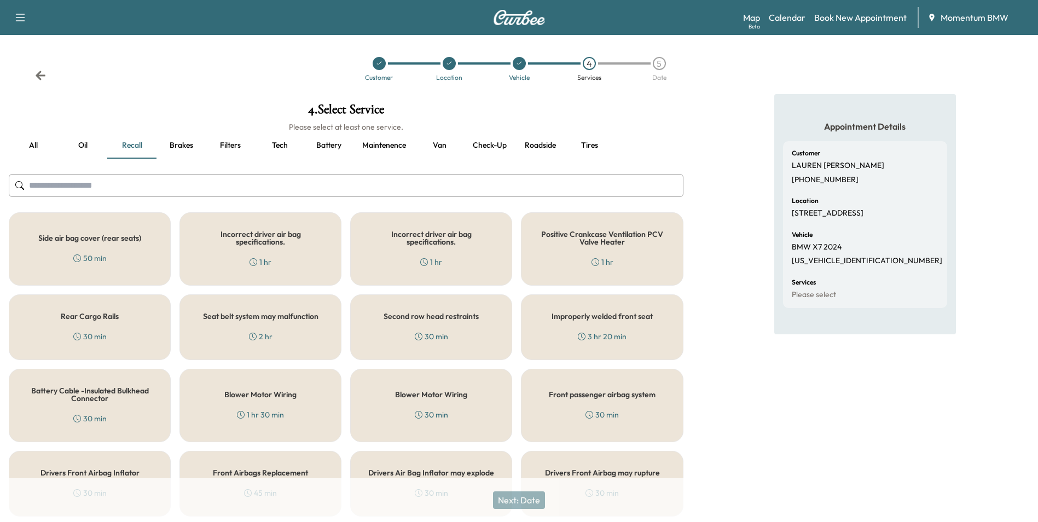
click at [81, 146] on button "Oil" at bounding box center [82, 145] width 49 height 26
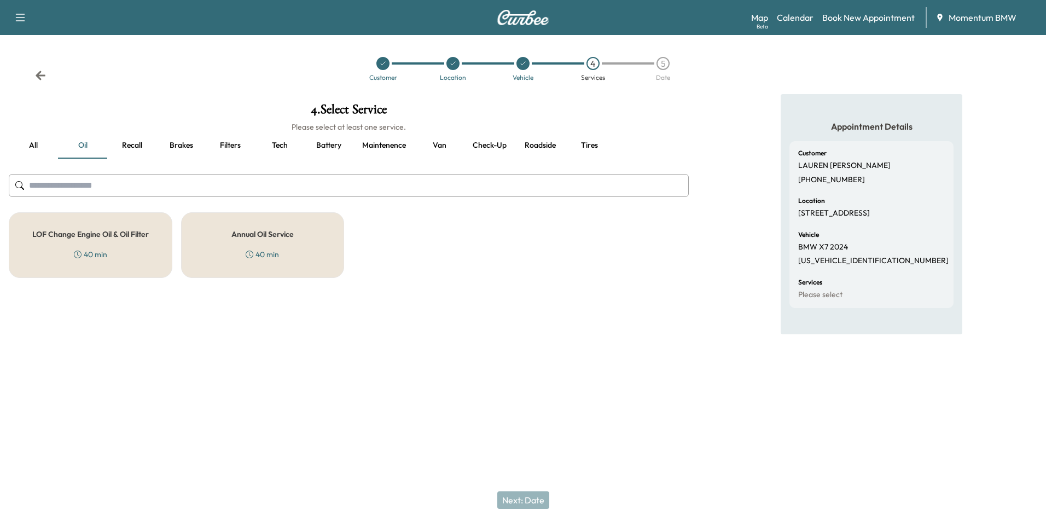
click at [274, 242] on div "Annual Oil Service 40 min" at bounding box center [263, 245] width 164 height 66
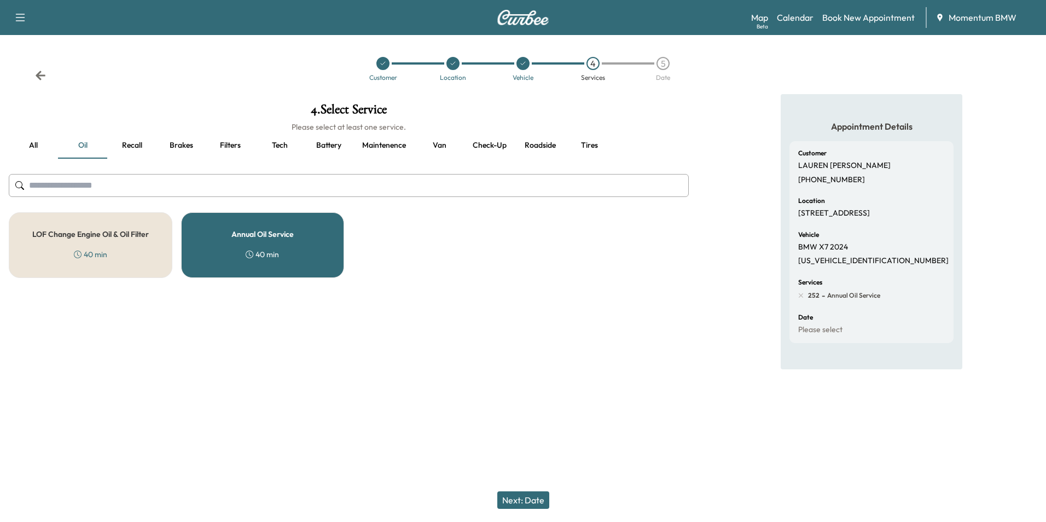
click at [523, 497] on button "Next: Date" at bounding box center [523, 500] width 52 height 18
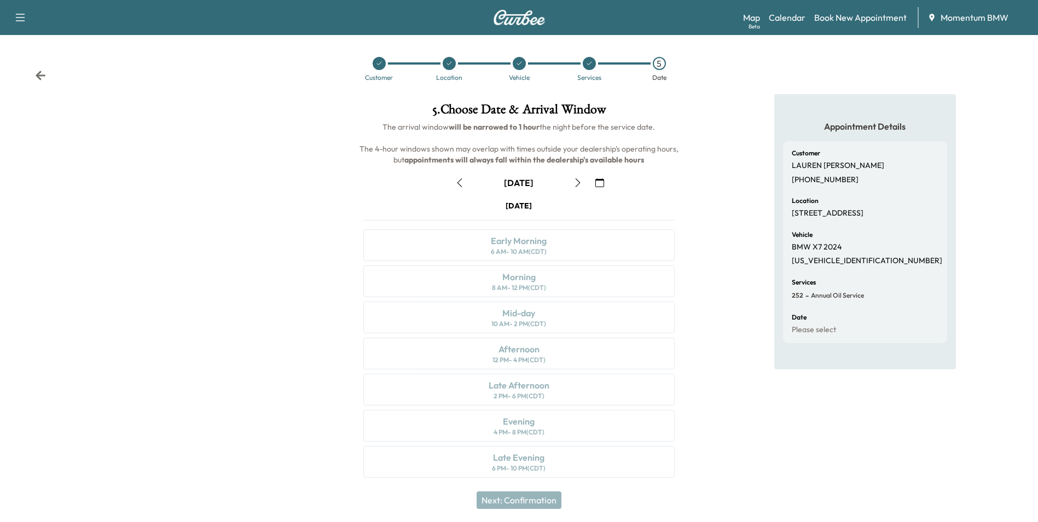
click at [600, 183] on icon "button" at bounding box center [599, 182] width 9 height 9
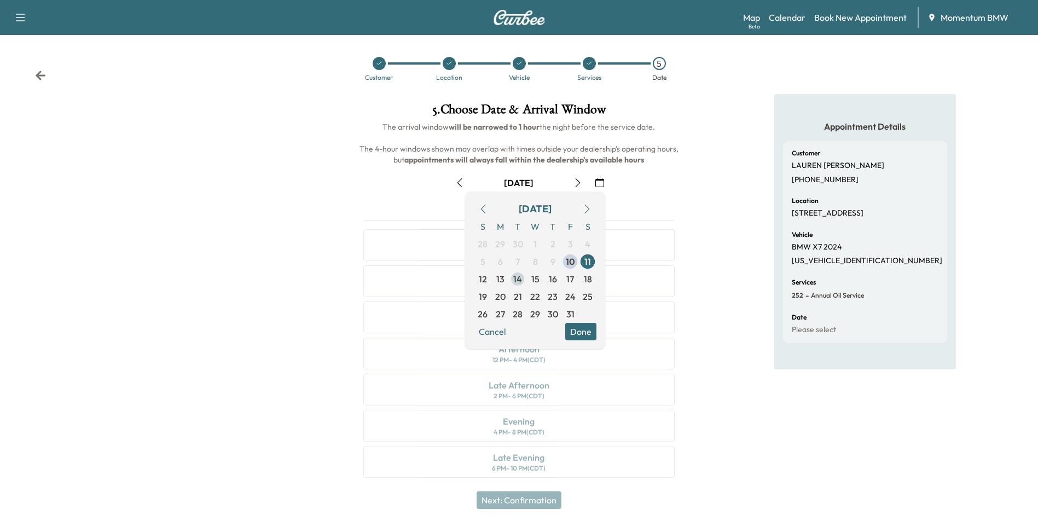
click at [517, 280] on span "14" at bounding box center [517, 279] width 9 height 13
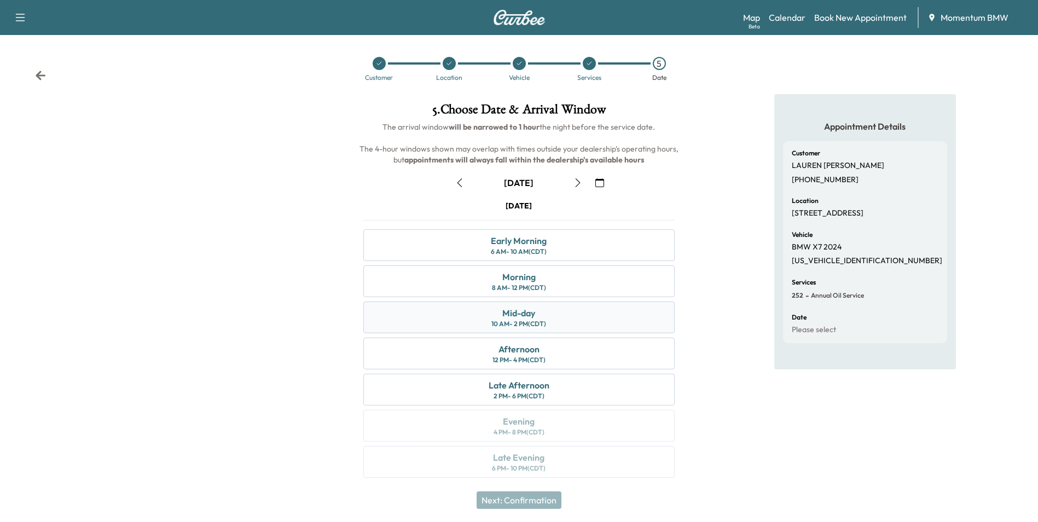
drag, startPoint x: 477, startPoint y: 312, endPoint x: 514, endPoint y: 311, distance: 37.8
click at [477, 312] on div "Mid-day 10 AM - 2 PM (CDT)" at bounding box center [518, 318] width 311 height 32
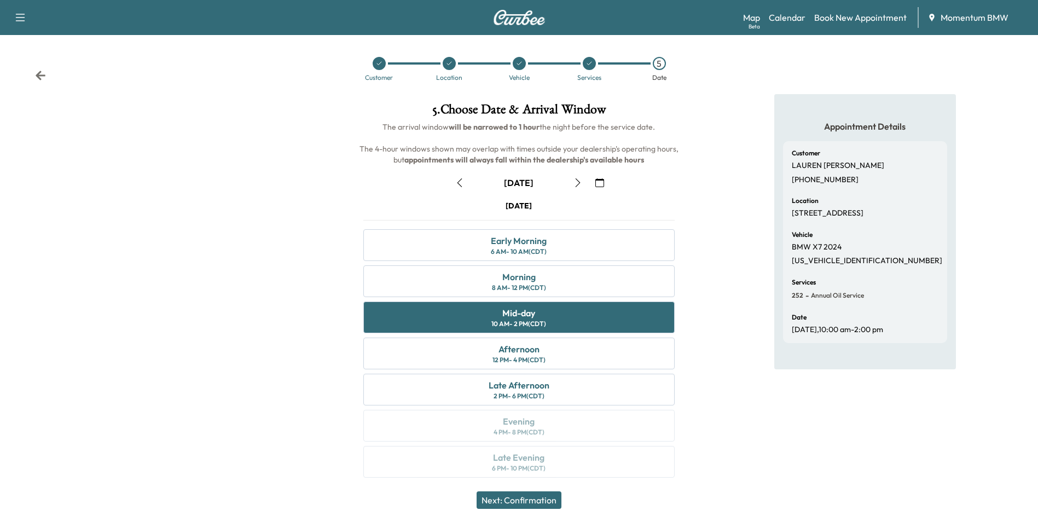
click at [535, 502] on button "Next: Confirmation" at bounding box center [519, 500] width 85 height 18
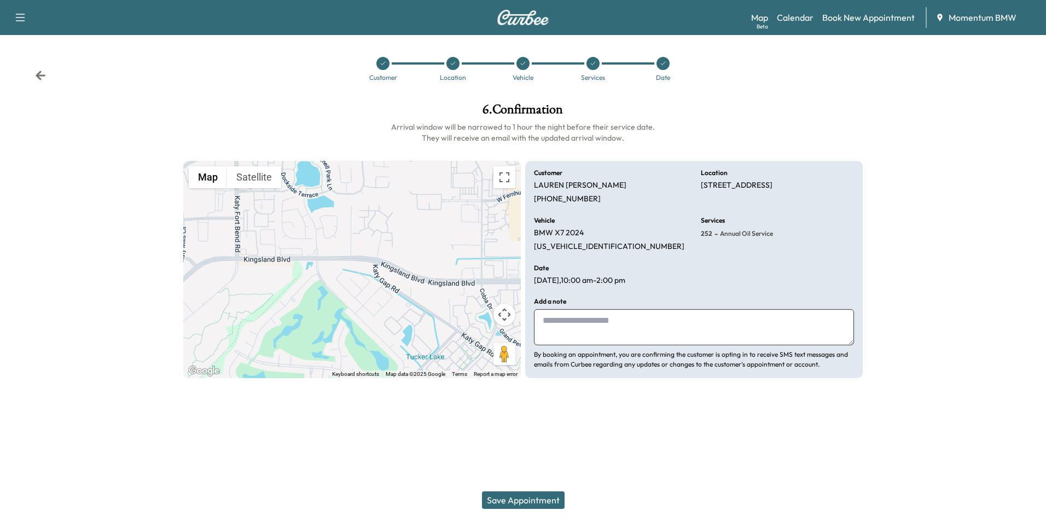
click at [617, 332] on textarea at bounding box center [694, 327] width 320 height 36
type textarea "*****"
click at [544, 496] on button "Save Appointment" at bounding box center [523, 500] width 83 height 18
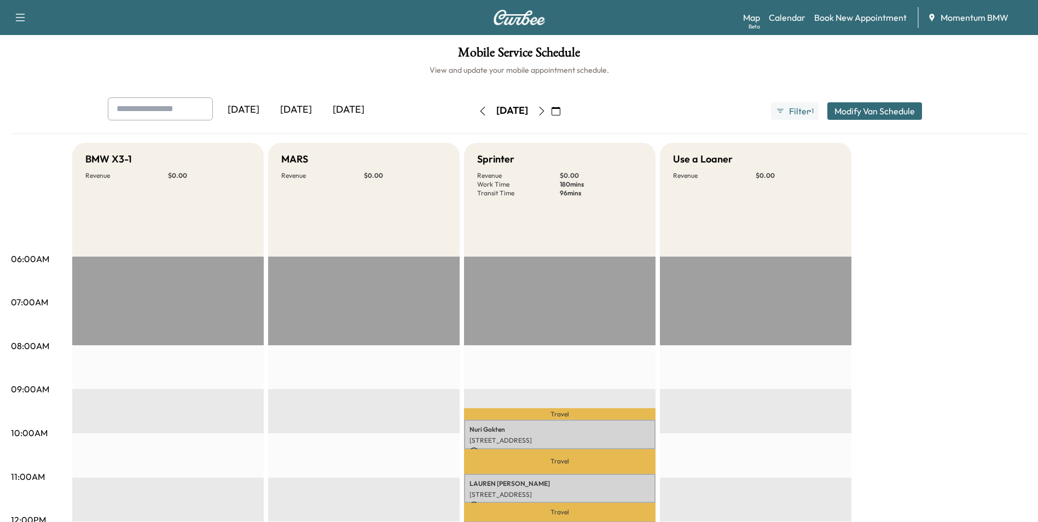
click at [478, 111] on icon "button" at bounding box center [482, 111] width 9 height 9
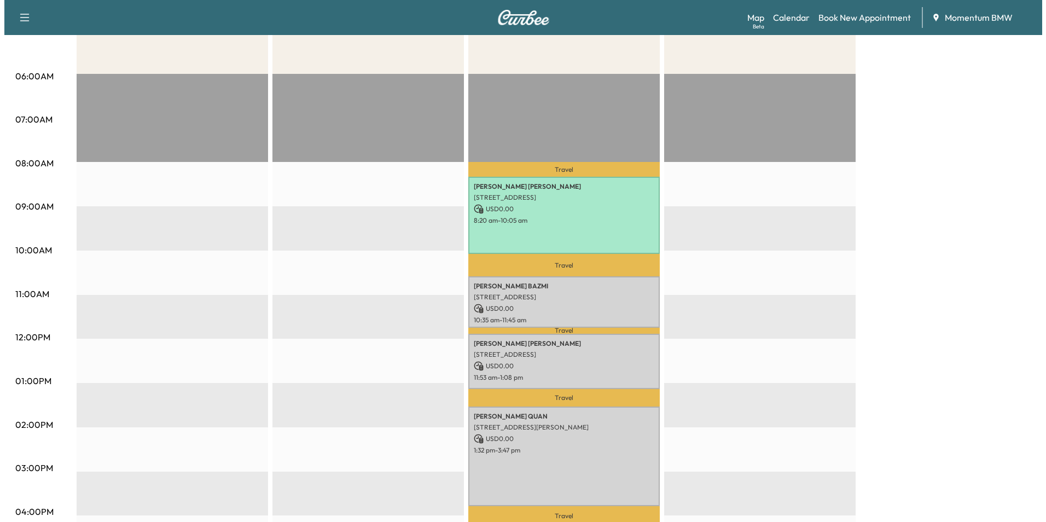
scroll to position [219, 0]
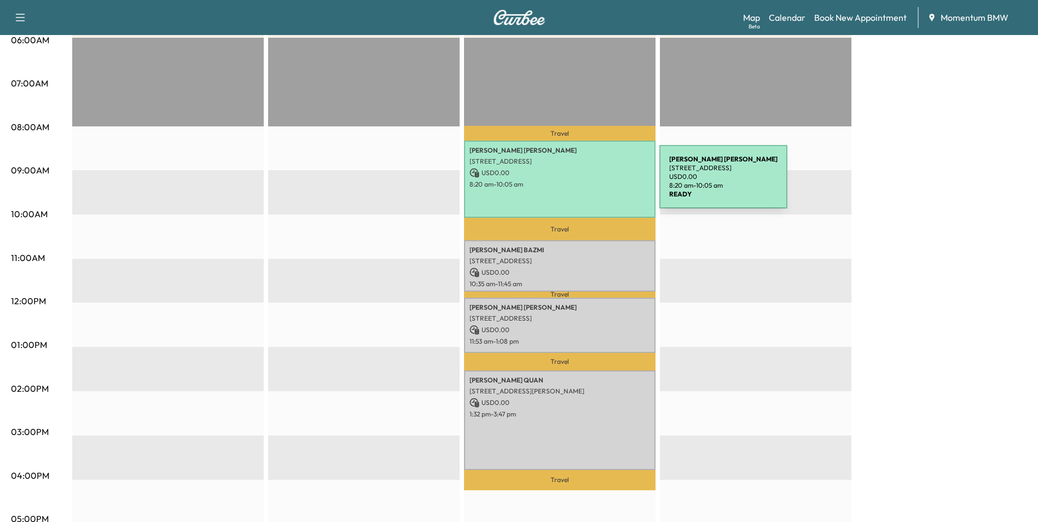
click at [577, 183] on p "8:20 am - 10:05 am" at bounding box center [560, 184] width 181 height 9
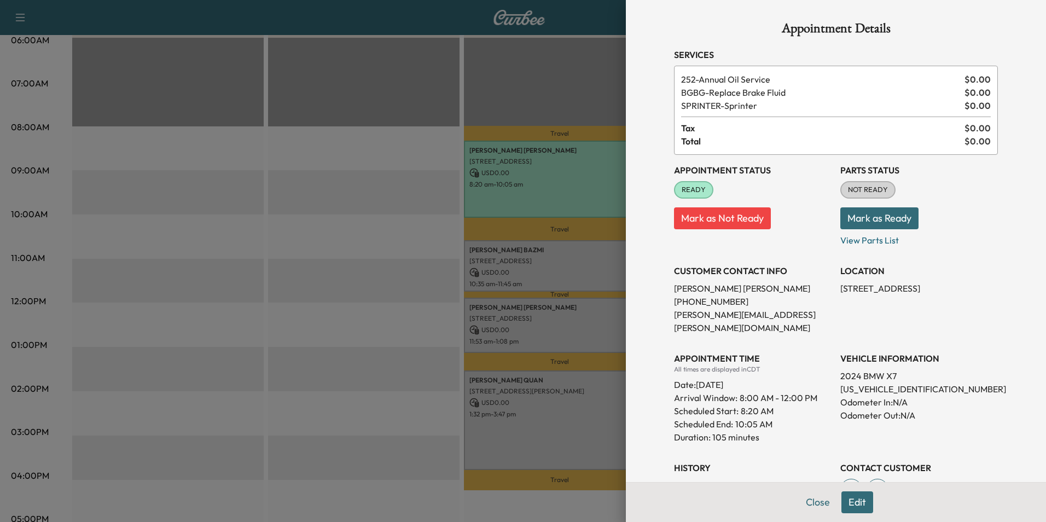
click at [734, 220] on button "Mark as Not Ready" at bounding box center [722, 218] width 97 height 22
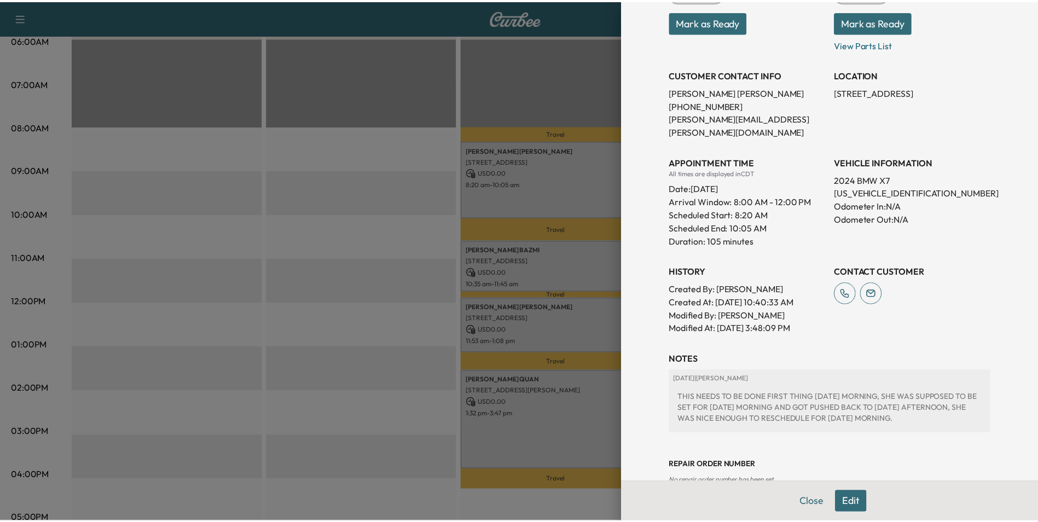
scroll to position [209, 0]
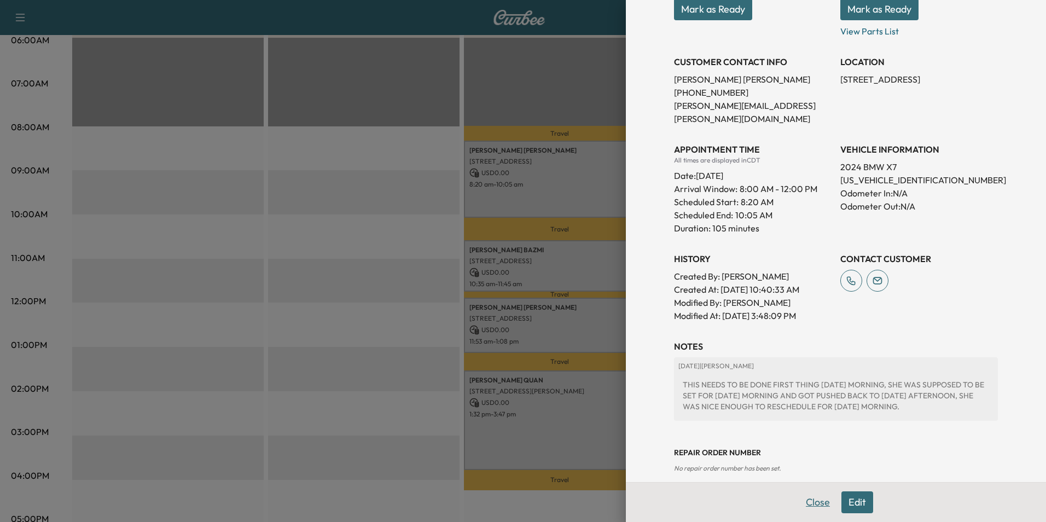
click at [804, 499] on button "Close" at bounding box center [818, 502] width 38 height 22
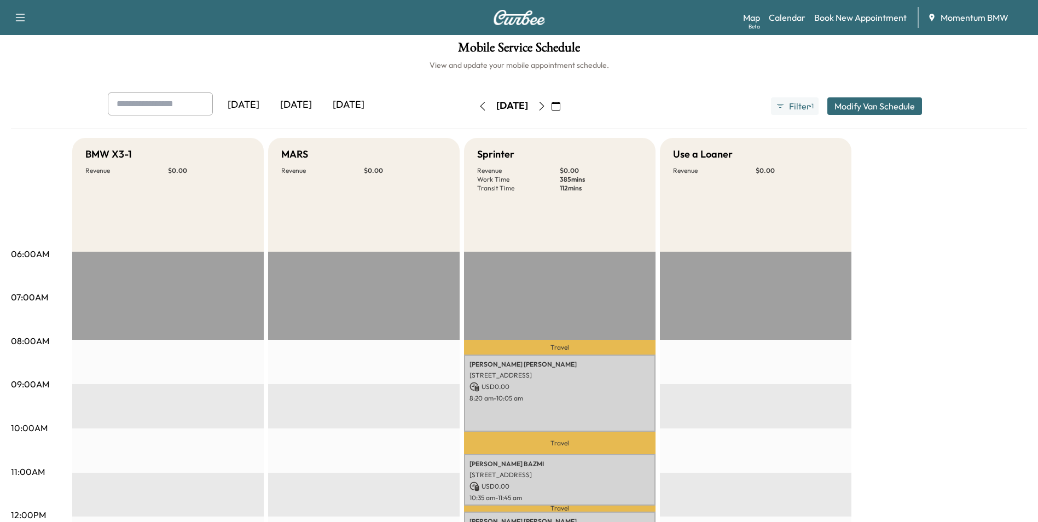
scroll to position [0, 0]
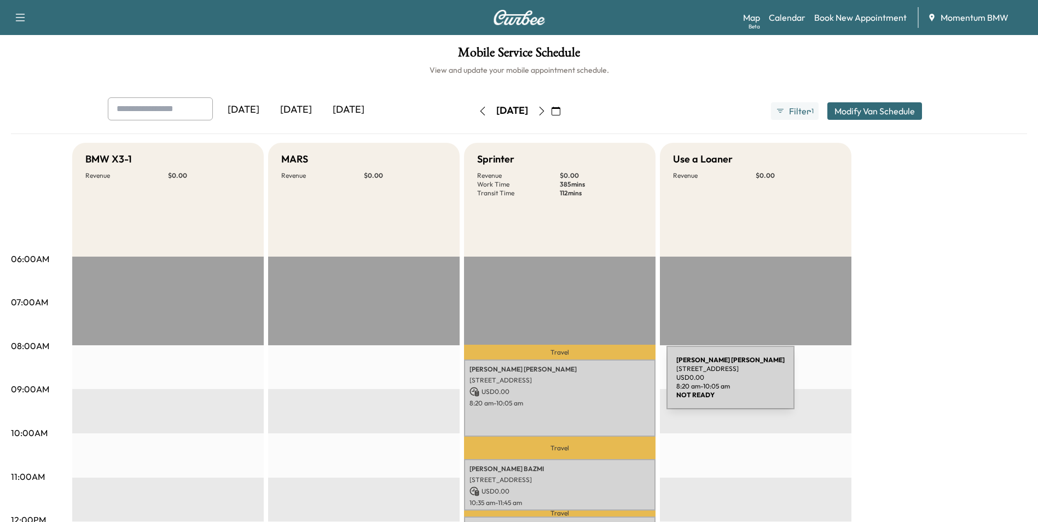
click at [584, 385] on div "[PERSON_NAME] [STREET_ADDRESS] USD 0.00 8:20 am - 10:05 am" at bounding box center [560, 398] width 192 height 77
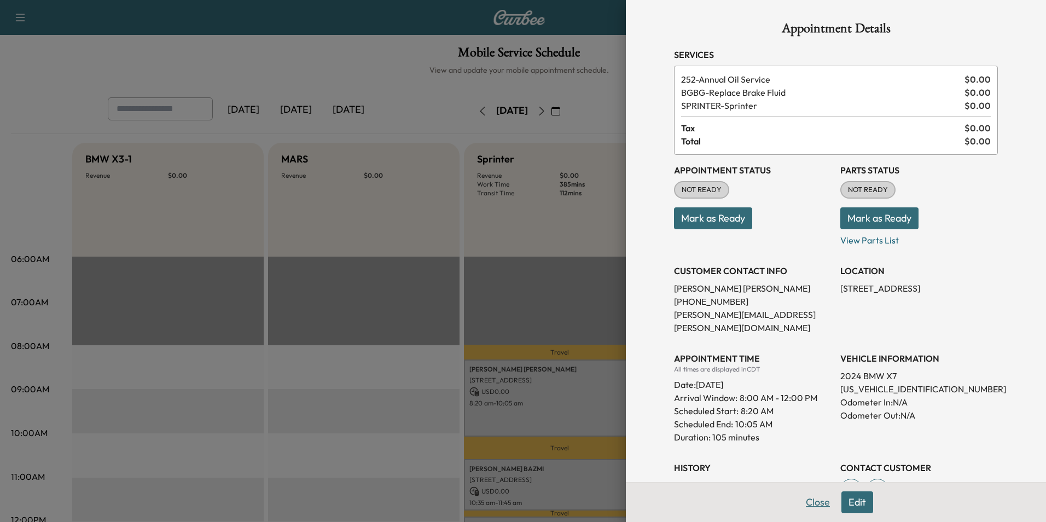
click at [803, 503] on button "Close" at bounding box center [818, 502] width 38 height 22
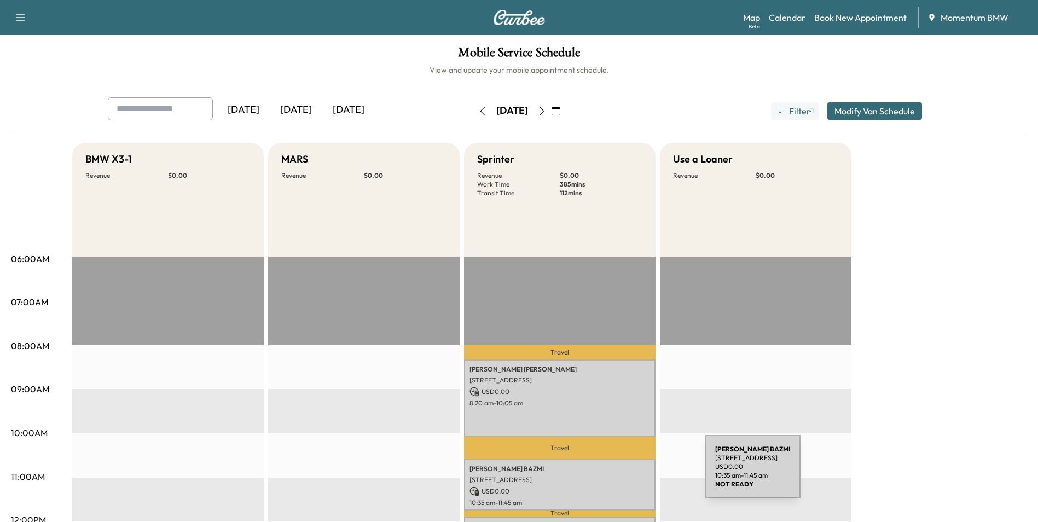
click at [623, 476] on p "[STREET_ADDRESS]" at bounding box center [560, 480] width 181 height 9
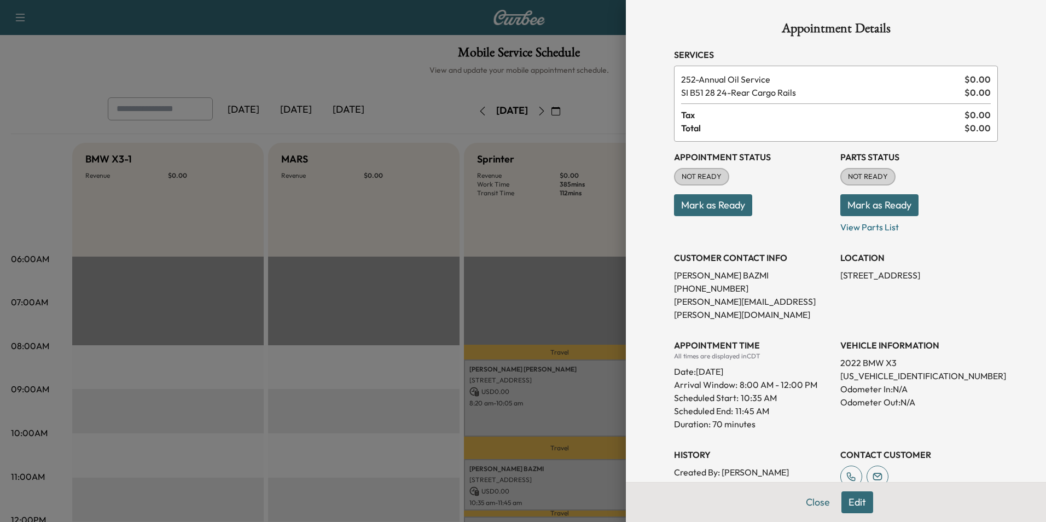
click at [847, 499] on button "Edit" at bounding box center [858, 502] width 32 height 22
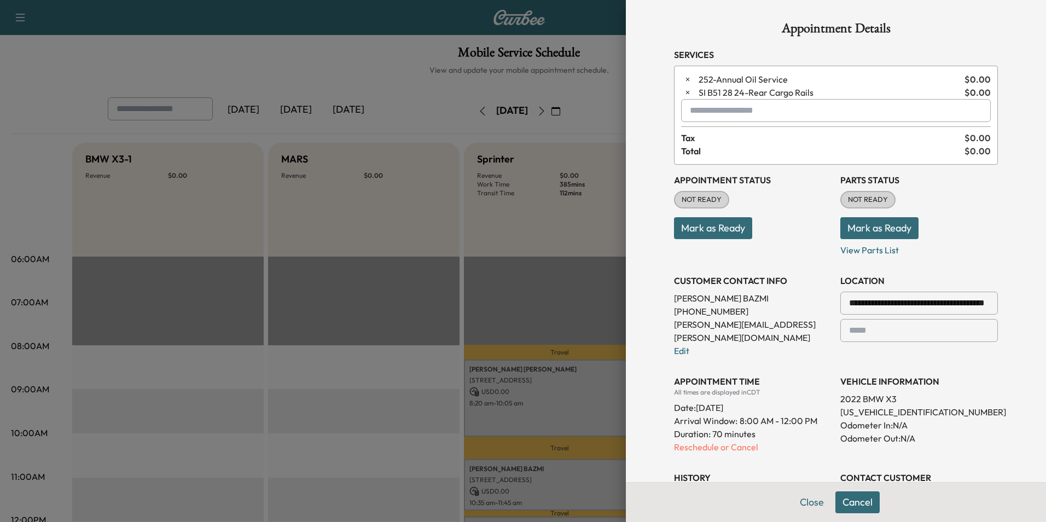
click at [765, 114] on input "text" at bounding box center [836, 110] width 310 height 23
click at [732, 135] on p "X3 - BMW X3-1" at bounding box center [797, 138] width 239 height 15
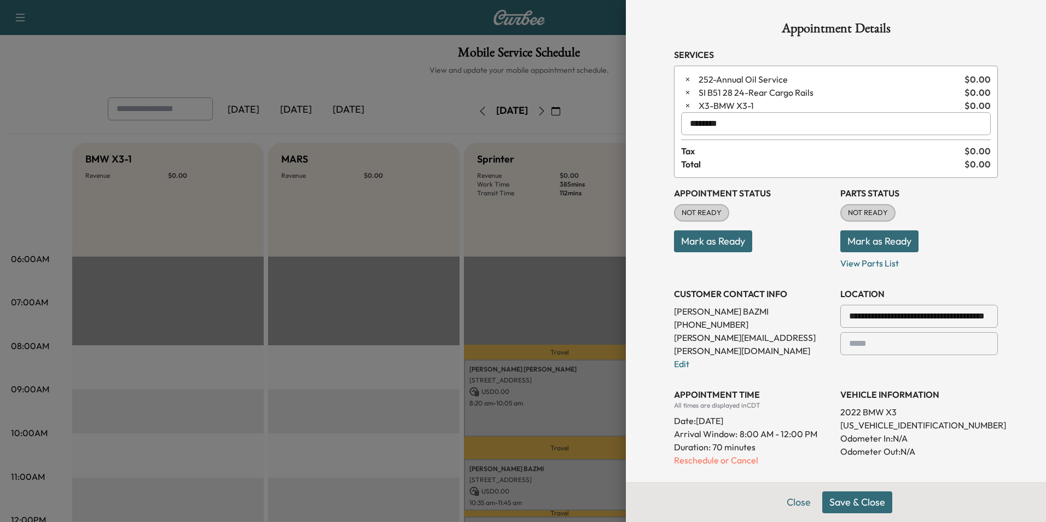
type input "********"
click at [792, 500] on button "Close" at bounding box center [799, 502] width 38 height 22
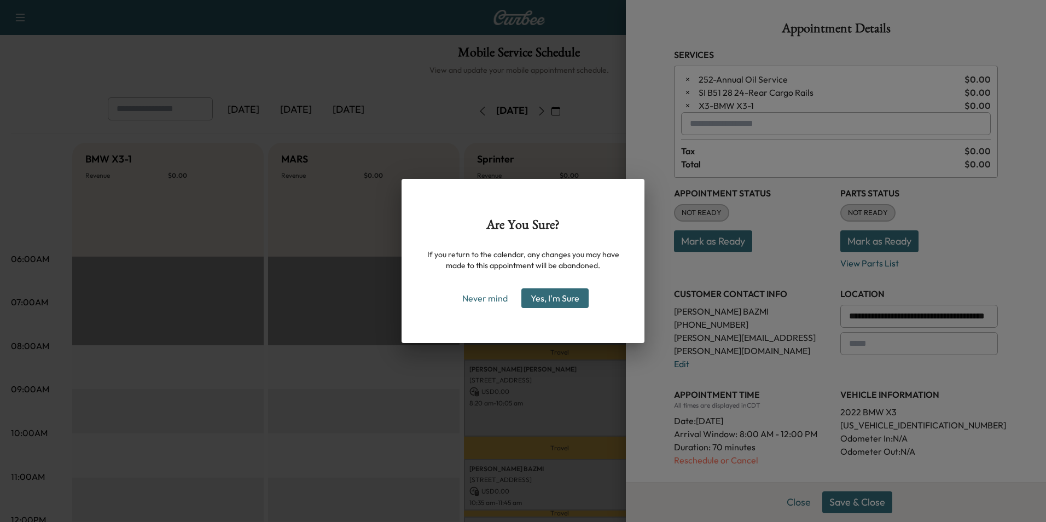
click at [881, 506] on div "Are You Sure? If you return to the calendar, any changes you may have made to t…" at bounding box center [523, 261] width 1046 height 522
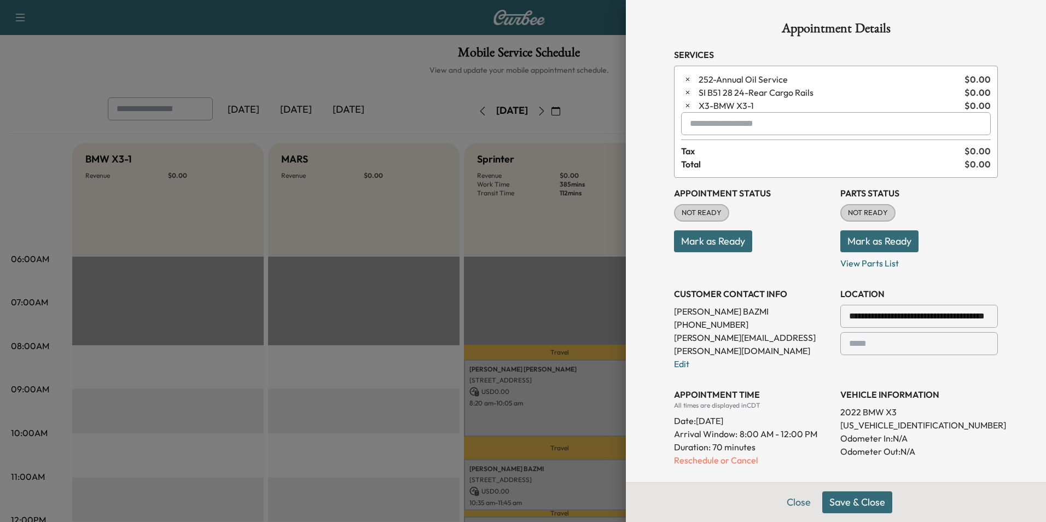
click at [865, 504] on button "Save & Close" at bounding box center [858, 502] width 70 height 22
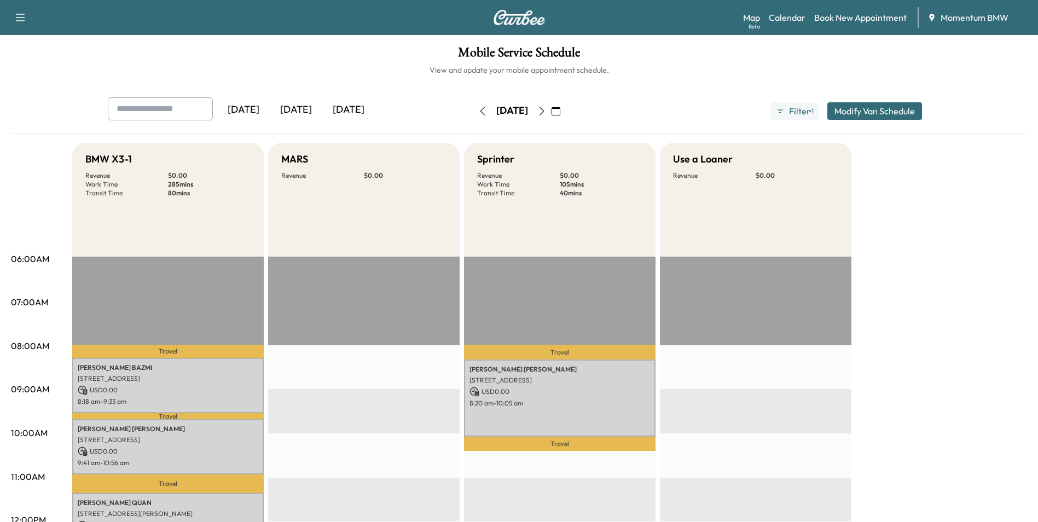
click at [546, 111] on icon "button" at bounding box center [541, 111] width 9 height 9
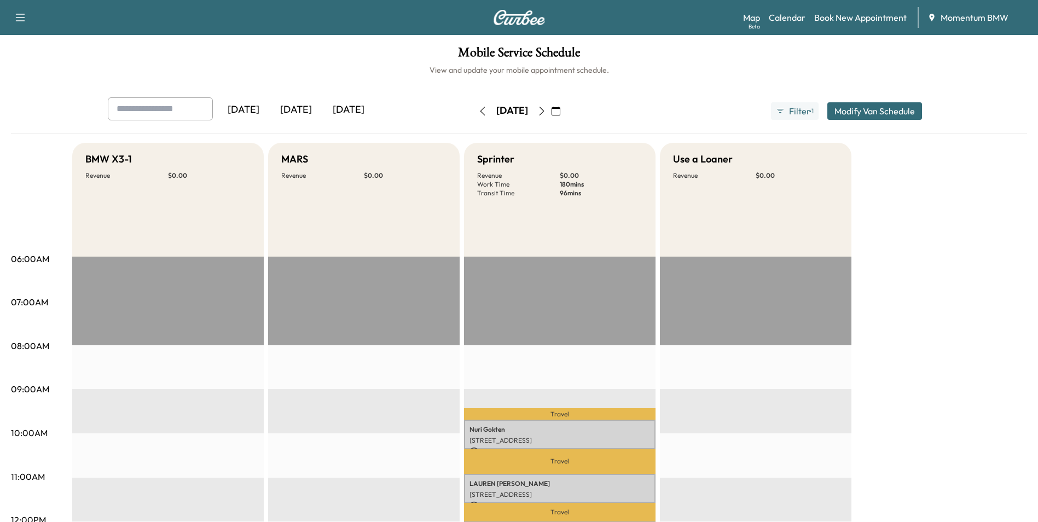
click at [478, 111] on icon "button" at bounding box center [482, 111] width 9 height 9
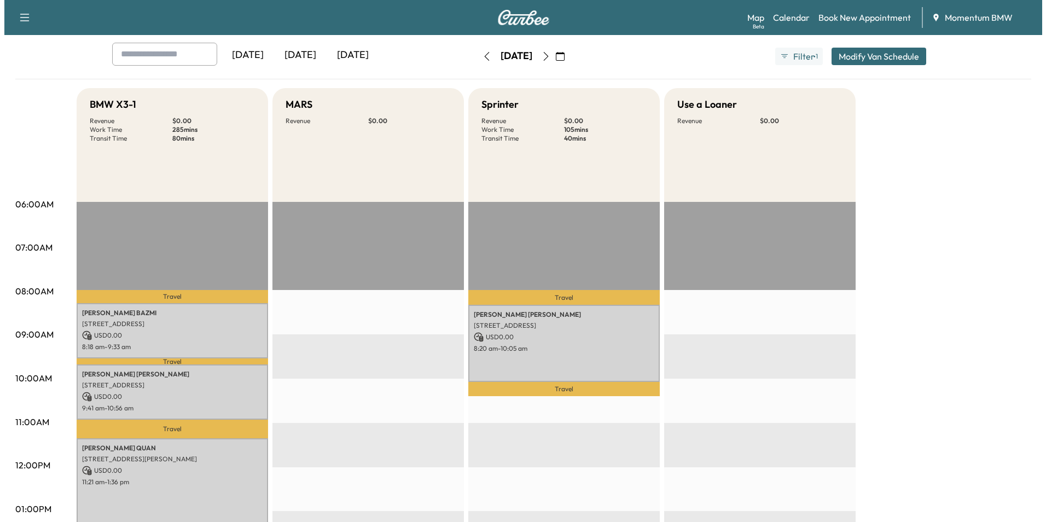
scroll to position [109, 0]
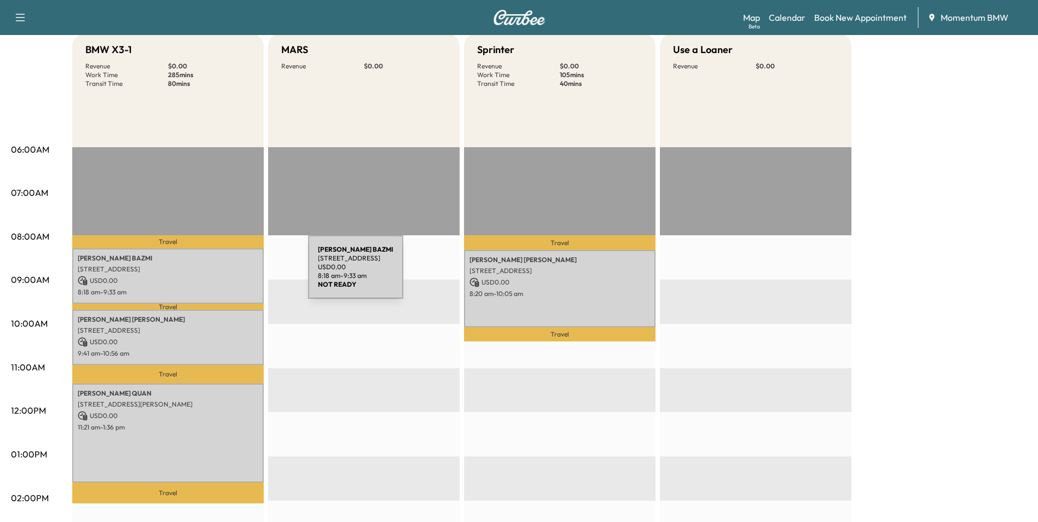
click at [226, 274] on div "[PERSON_NAME] [STREET_ADDRESS][PERSON_NAME] USD 0.00 8:18 am - 9:33 am" at bounding box center [168, 275] width 192 height 55
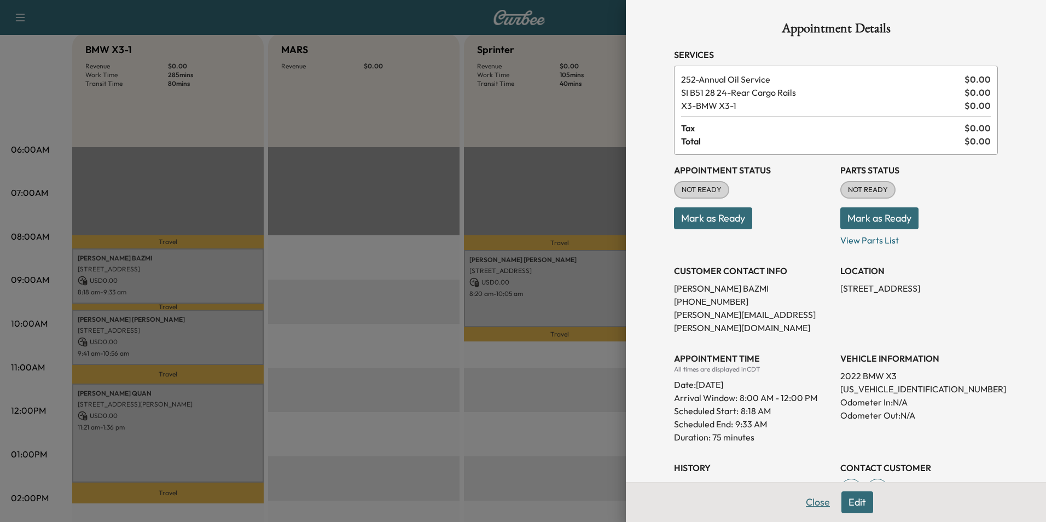
click at [809, 501] on button "Close" at bounding box center [818, 502] width 38 height 22
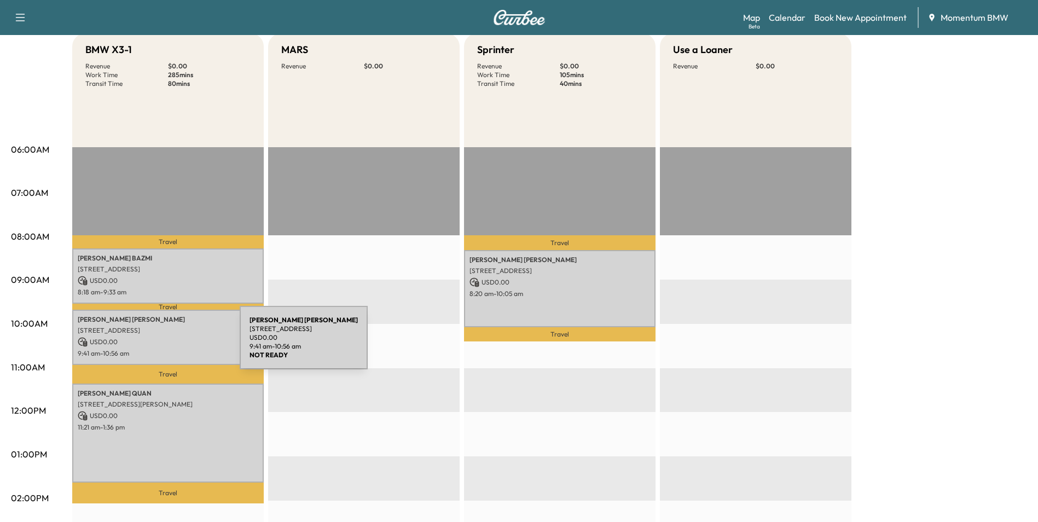
click at [158, 344] on p "USD 0.00" at bounding box center [168, 342] width 181 height 10
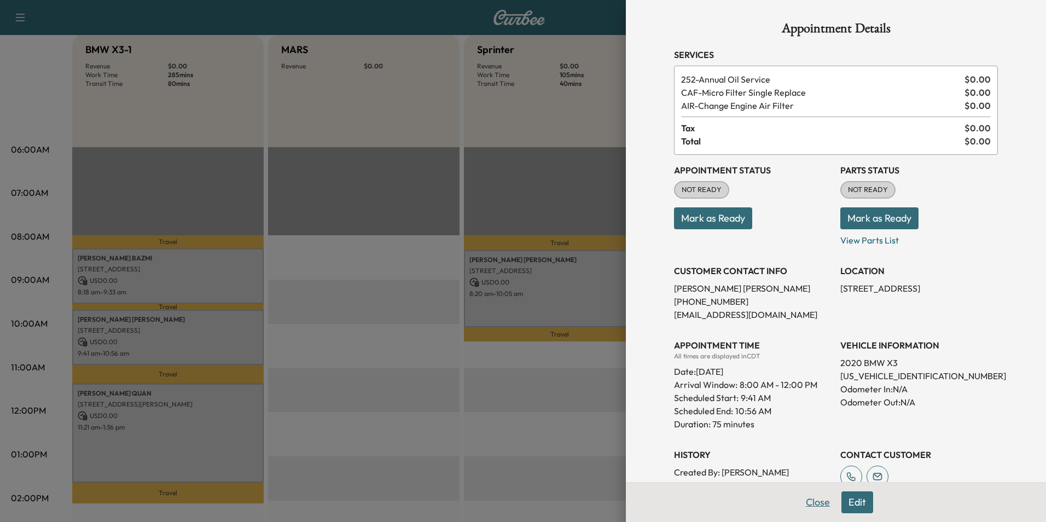
click at [814, 499] on button "Close" at bounding box center [818, 502] width 38 height 22
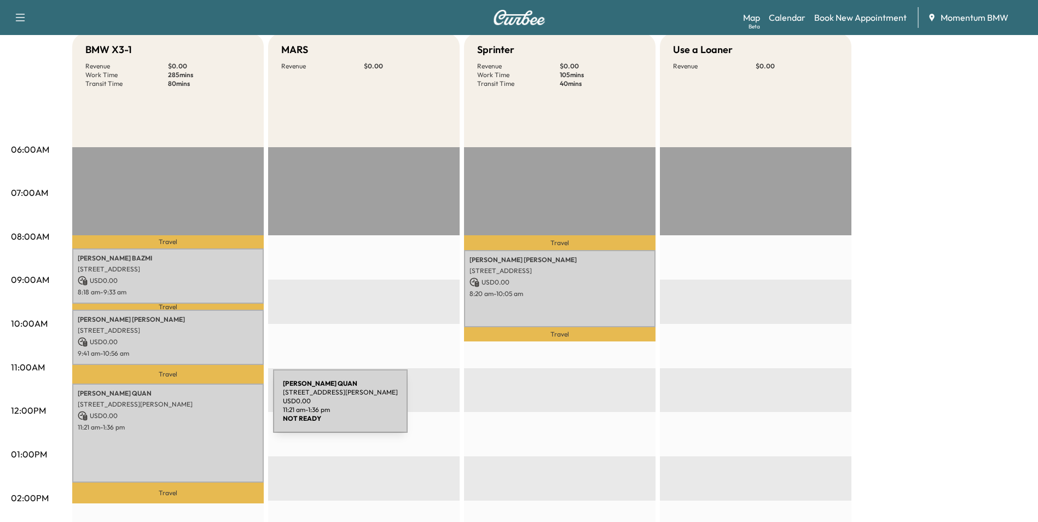
click at [191, 411] on p "USD 0.00" at bounding box center [168, 416] width 181 height 10
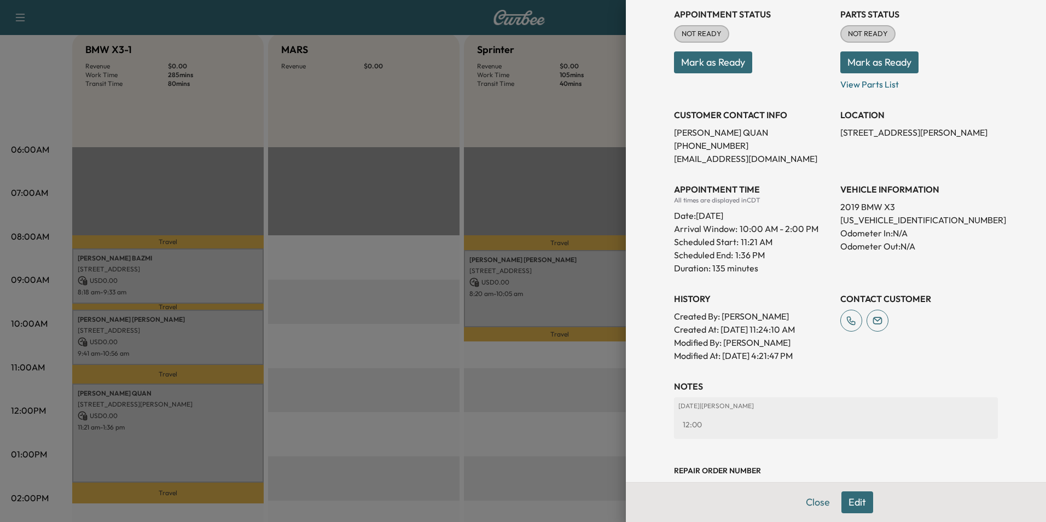
scroll to position [200, 0]
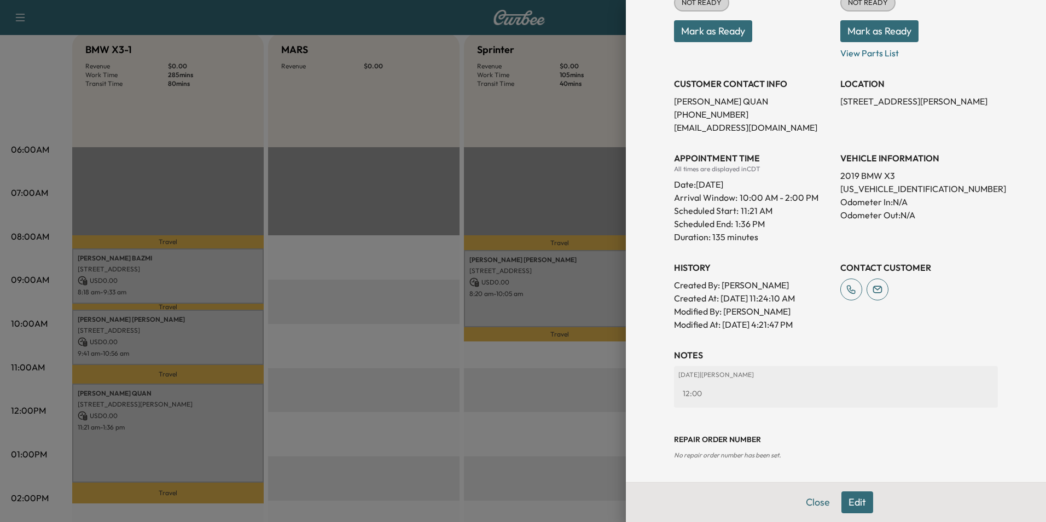
click at [815, 506] on button "Close" at bounding box center [818, 502] width 38 height 22
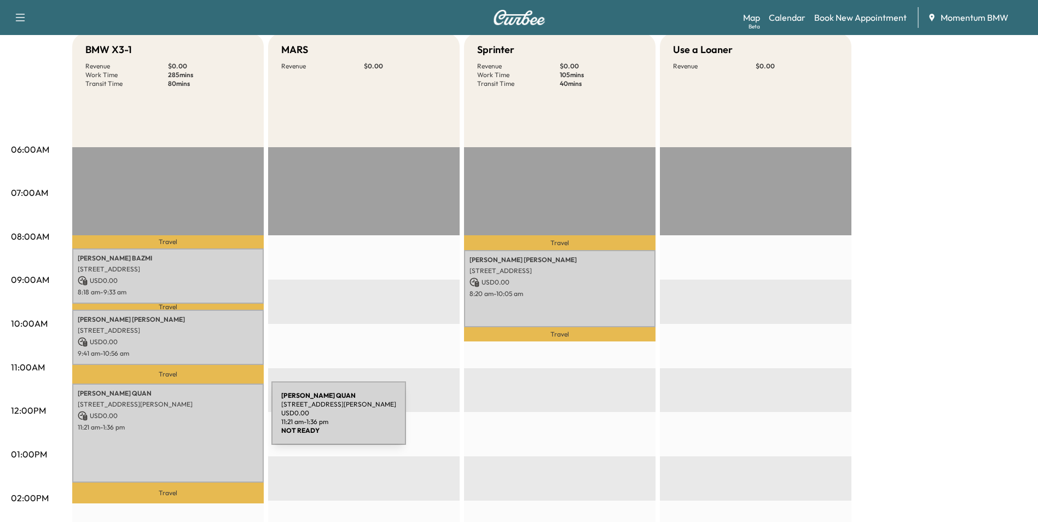
click at [189, 423] on p "11:21 am - 1:36 pm" at bounding box center [168, 427] width 181 height 9
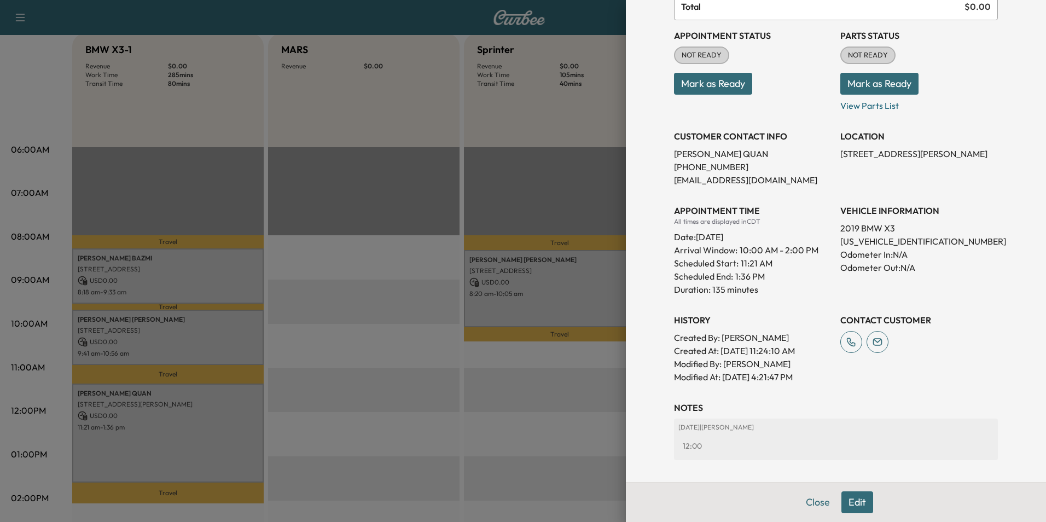
scroll to position [164, 0]
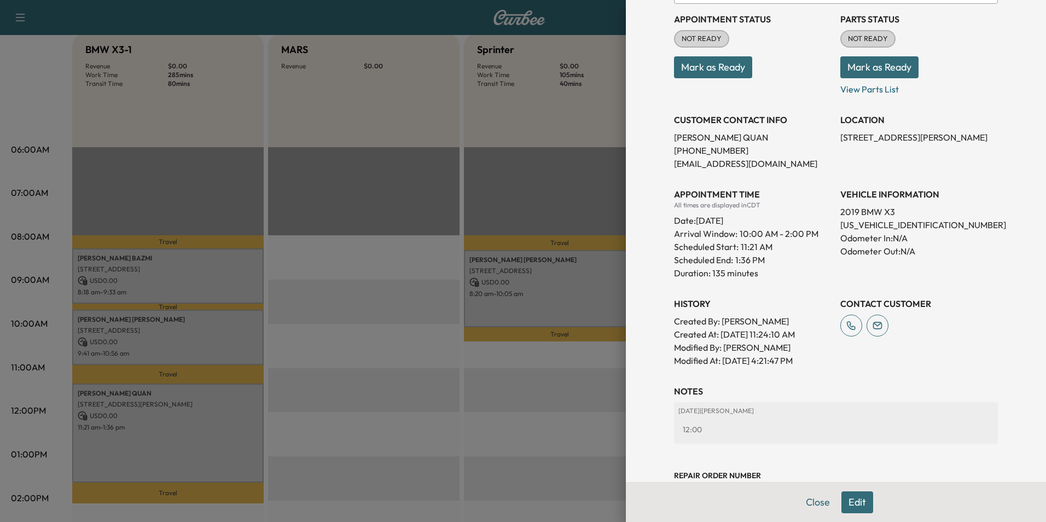
click at [852, 505] on button "Edit" at bounding box center [858, 502] width 32 height 22
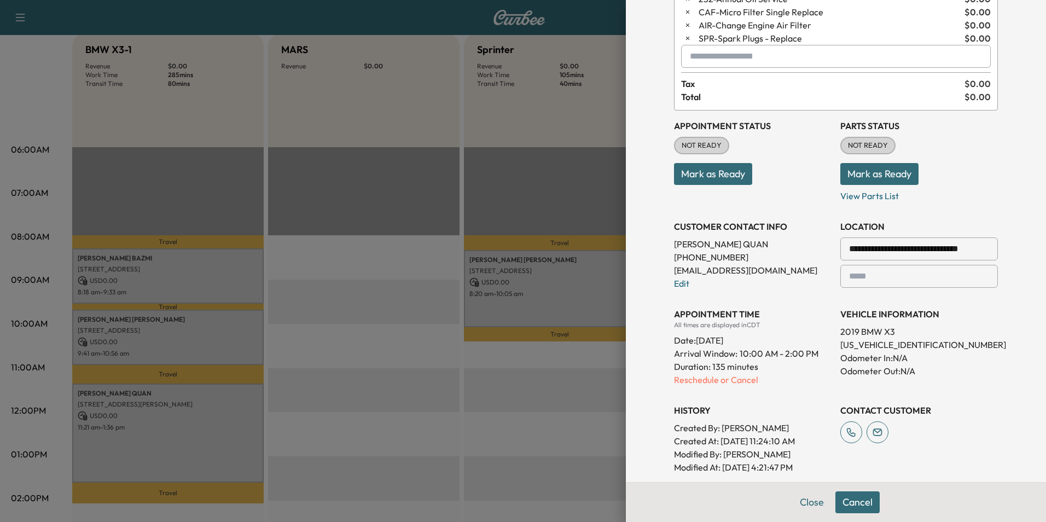
scroll to position [0, 0]
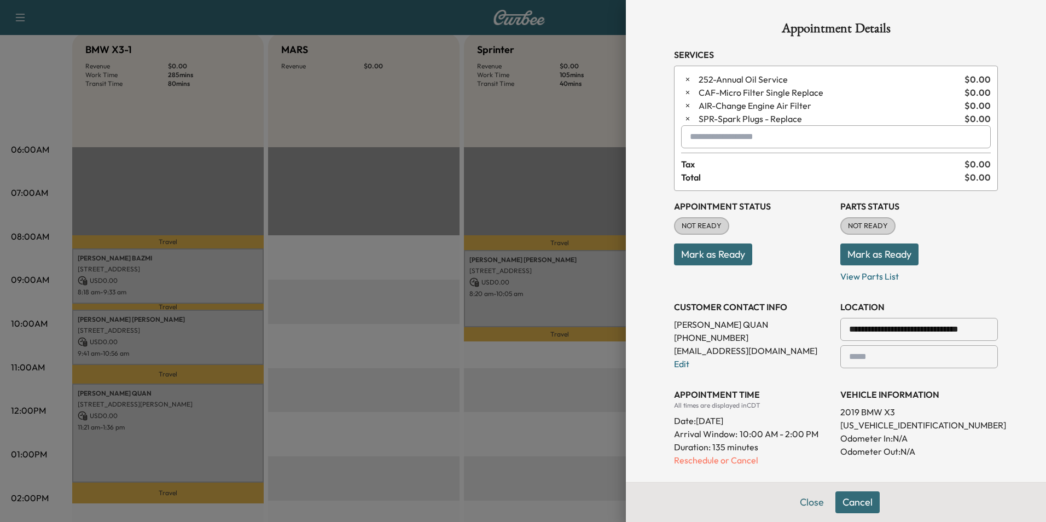
click at [739, 137] on input "text" at bounding box center [836, 136] width 310 height 23
click at [719, 165] on p "SPRINTER - Sprinter" at bounding box center [797, 165] width 239 height 15
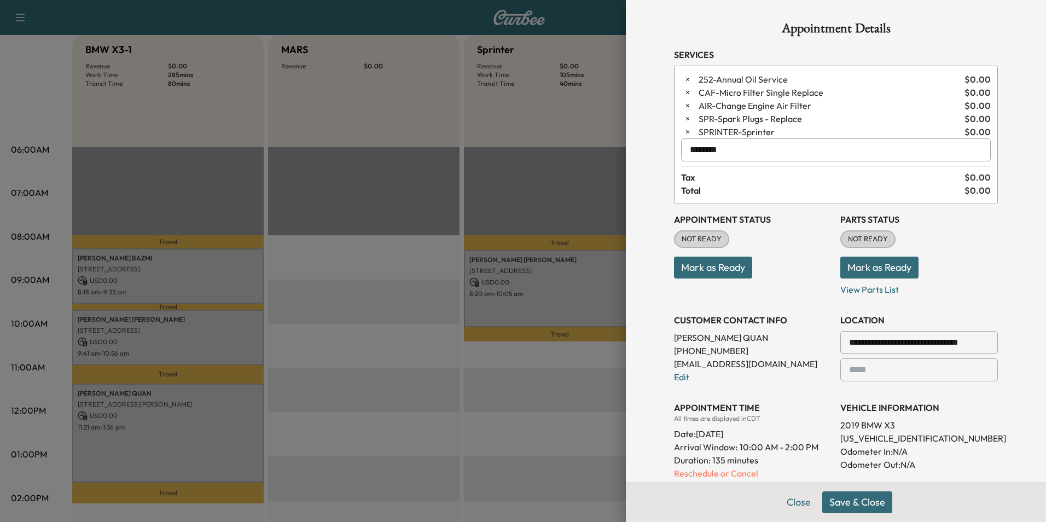
type input "********"
click at [854, 502] on button "Save & Close" at bounding box center [858, 502] width 70 height 22
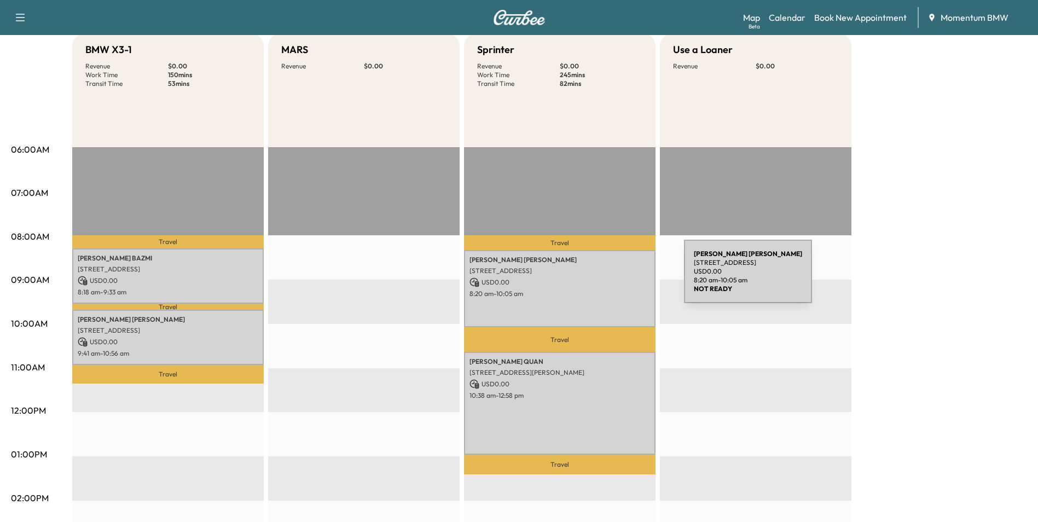
click at [602, 278] on p "USD 0.00" at bounding box center [560, 282] width 181 height 10
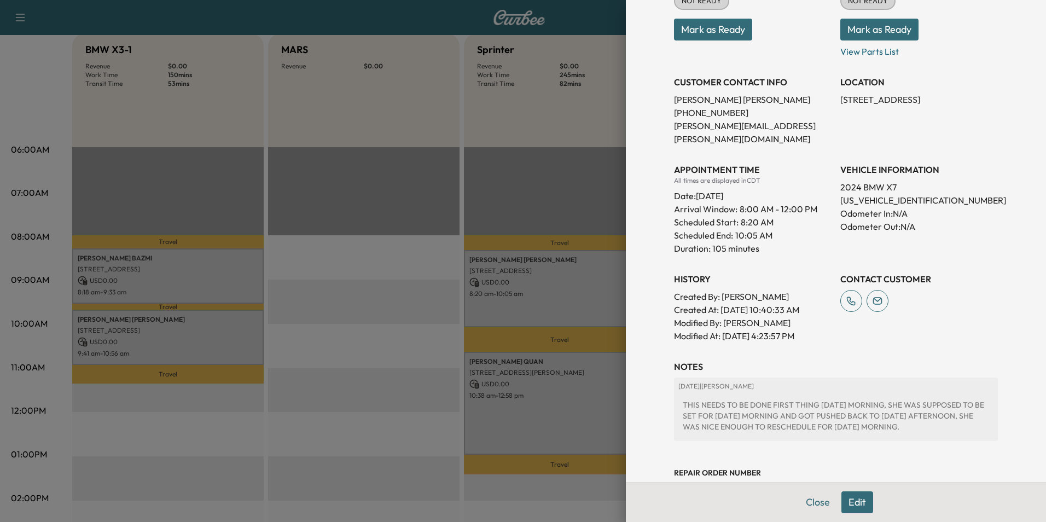
scroll to position [209, 0]
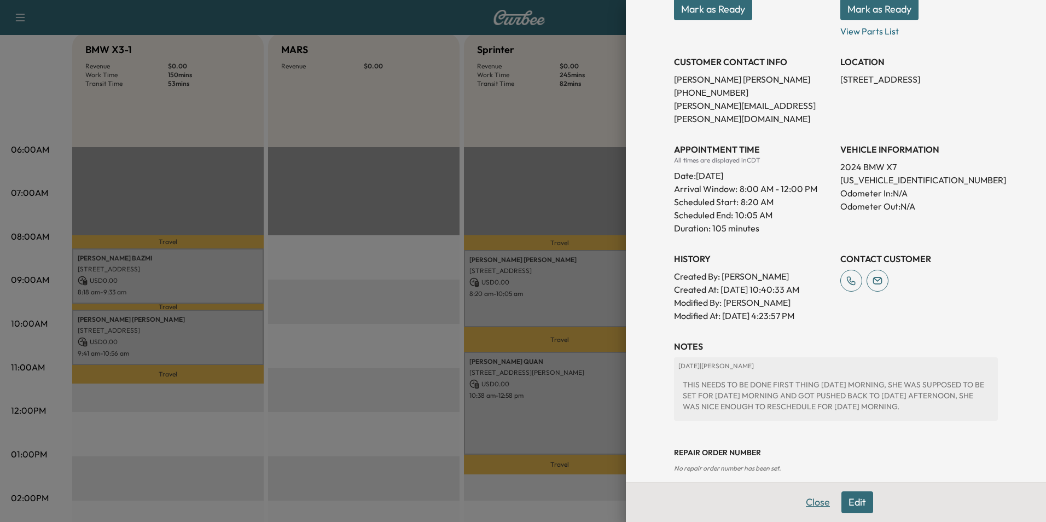
click at [809, 501] on button "Close" at bounding box center [818, 502] width 38 height 22
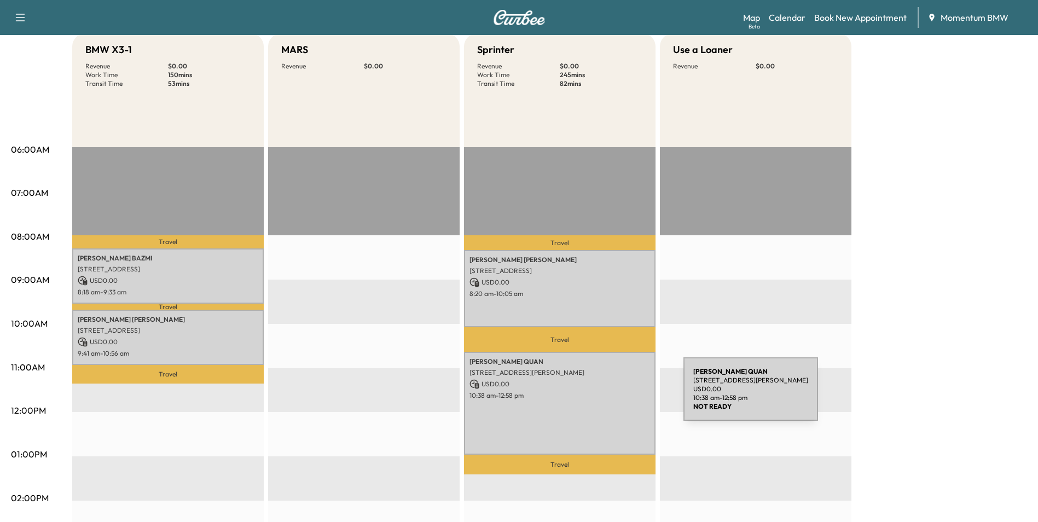
click at [601, 396] on p "10:38 am - 12:58 pm" at bounding box center [560, 395] width 181 height 9
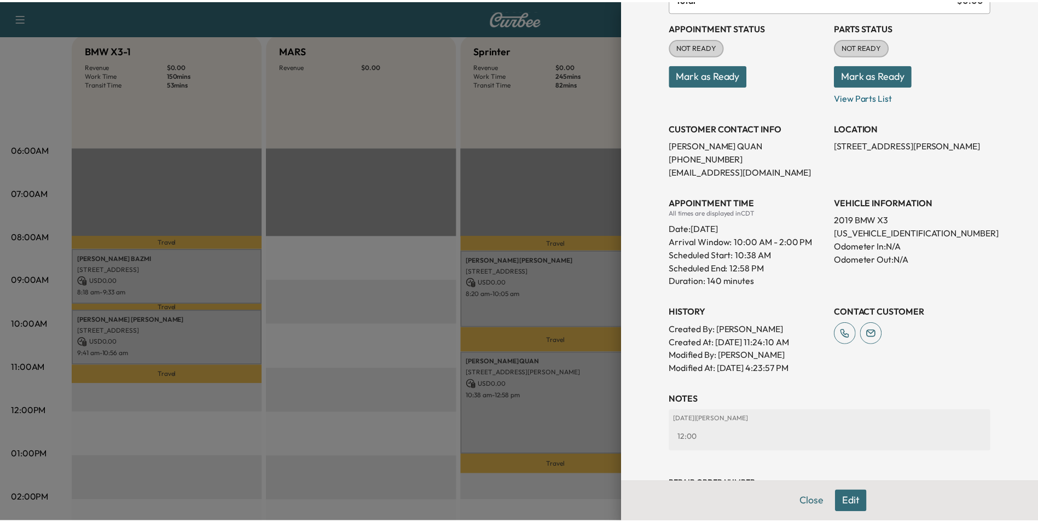
scroll to position [213, 0]
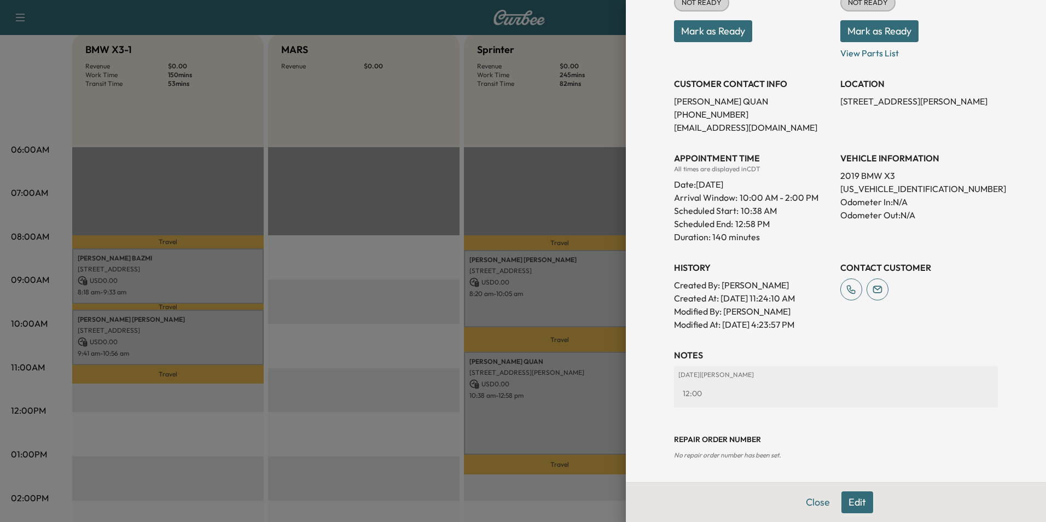
click at [812, 501] on button "Close" at bounding box center [818, 502] width 38 height 22
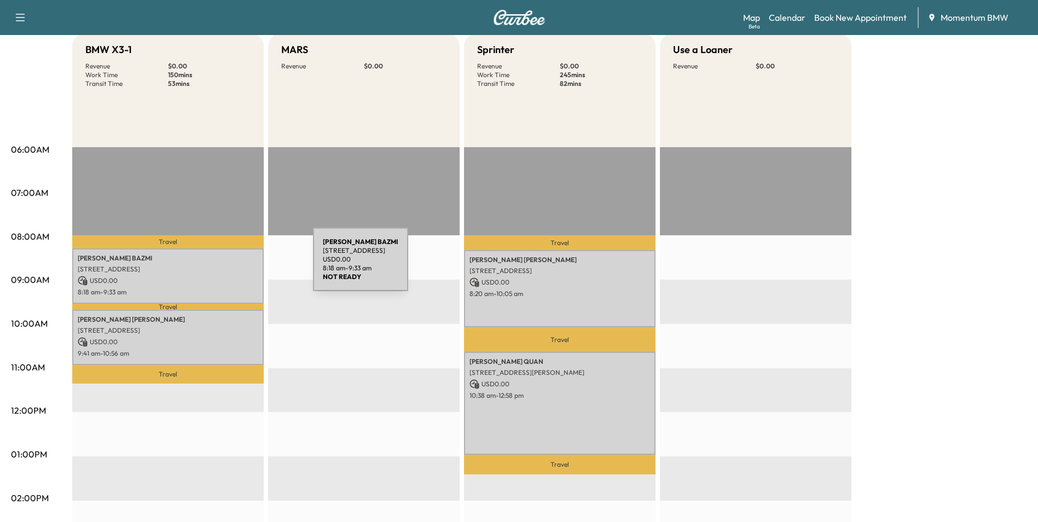
click at [231, 266] on p "[STREET_ADDRESS]" at bounding box center [168, 269] width 181 height 9
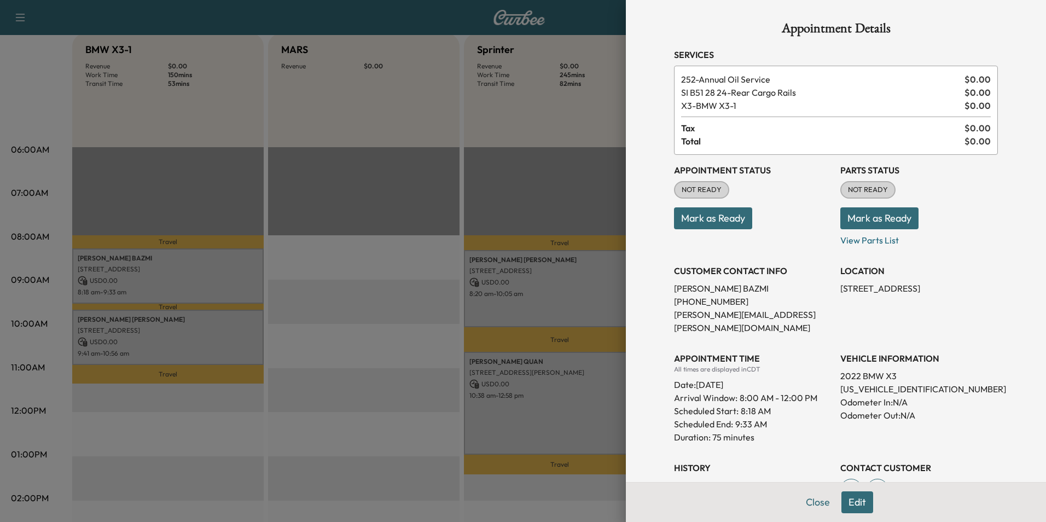
click at [715, 216] on button "Mark as Ready" at bounding box center [713, 218] width 78 height 22
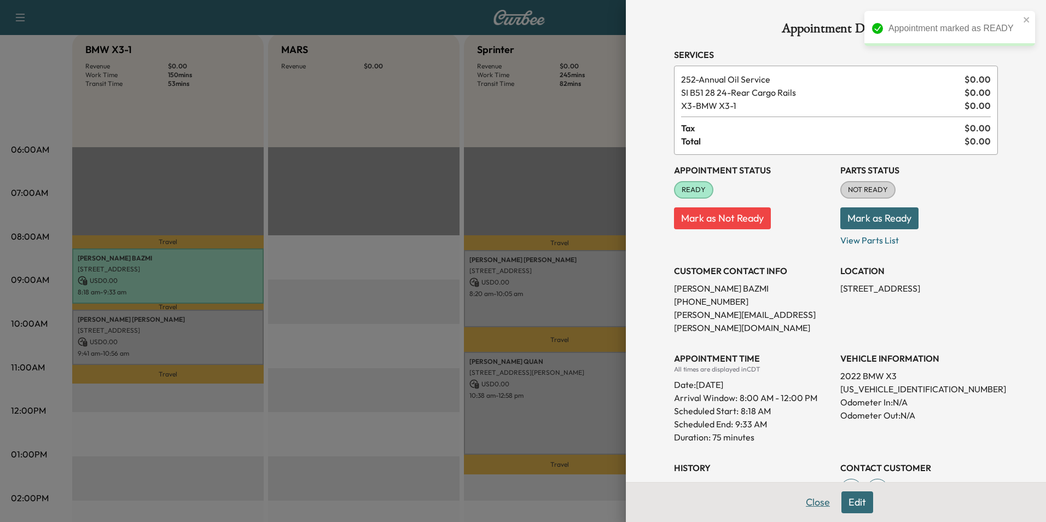
click at [807, 501] on button "Close" at bounding box center [818, 502] width 38 height 22
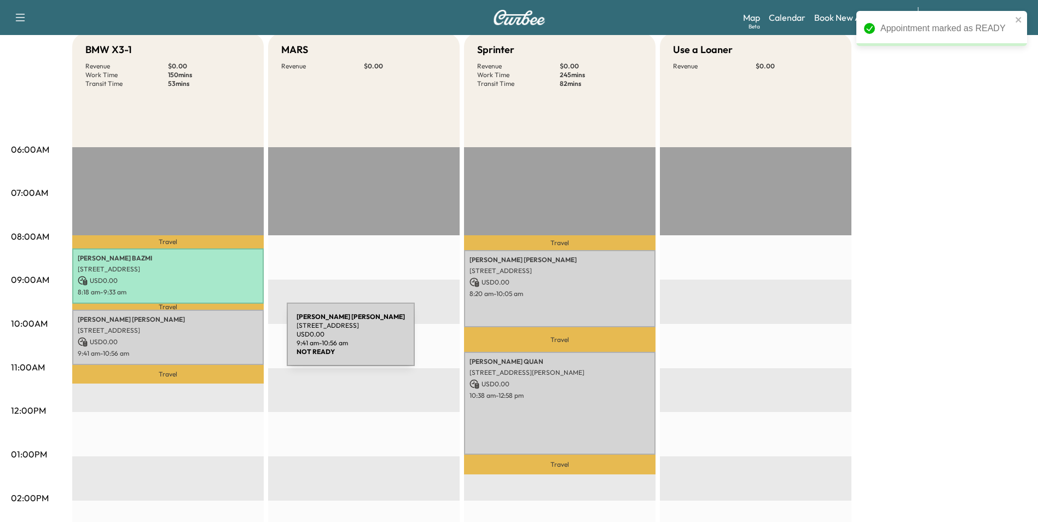
click at [204, 340] on p "USD 0.00" at bounding box center [168, 342] width 181 height 10
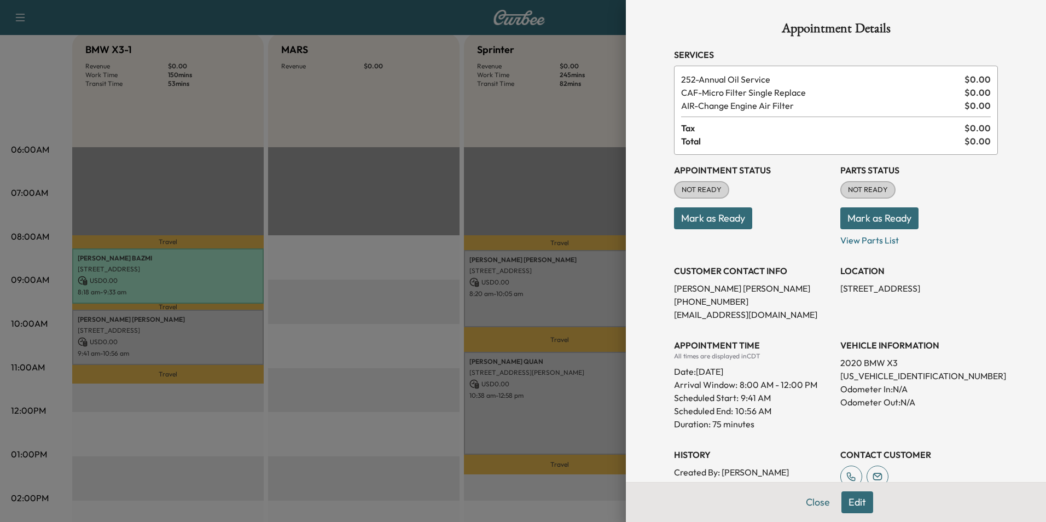
click at [723, 220] on button "Mark as Ready" at bounding box center [713, 218] width 78 height 22
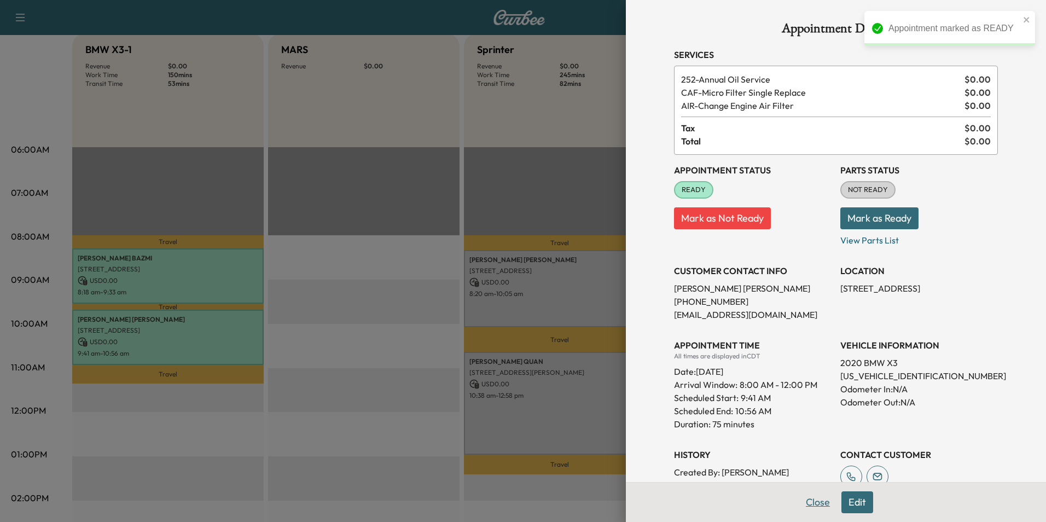
click at [812, 500] on button "Close" at bounding box center [818, 502] width 38 height 22
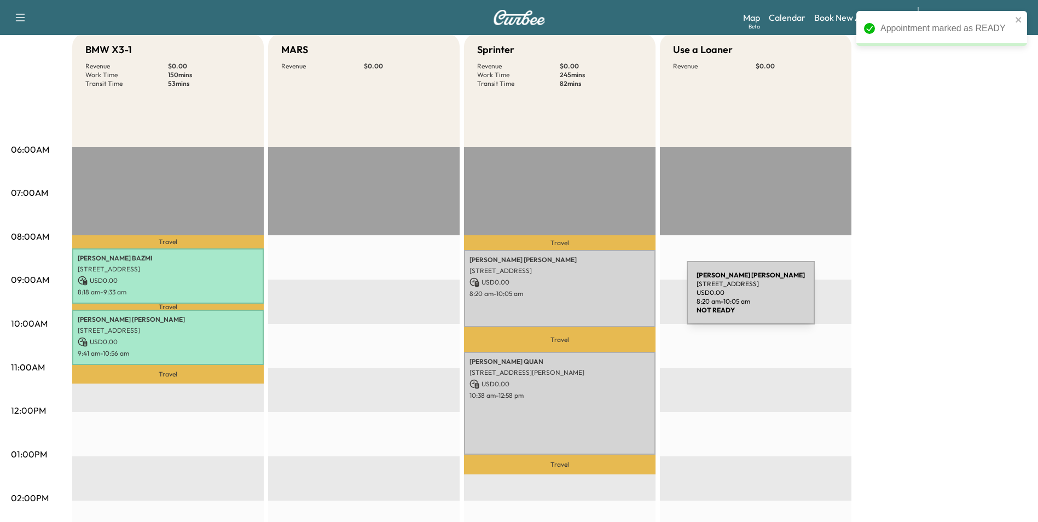
click at [605, 299] on div "[PERSON_NAME] [STREET_ADDRESS] USD 0.00 8:20 am - 10:05 am" at bounding box center [560, 288] width 192 height 77
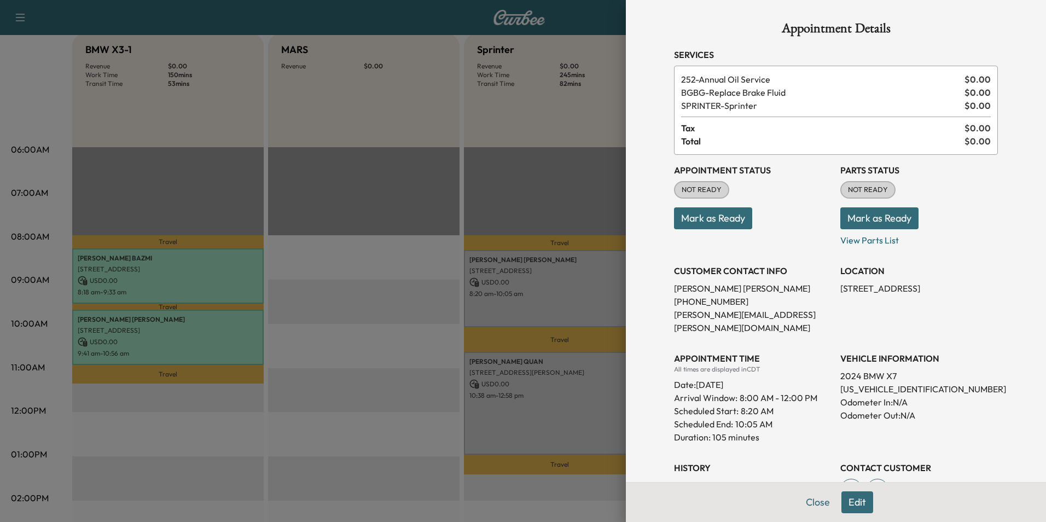
click at [729, 215] on button "Mark as Ready" at bounding box center [713, 218] width 78 height 22
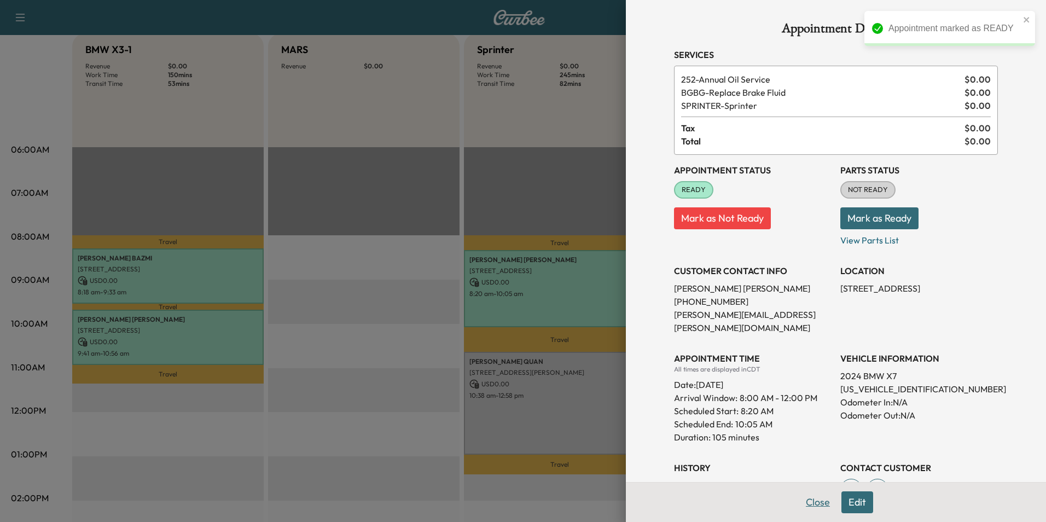
click at [811, 503] on button "Close" at bounding box center [818, 502] width 38 height 22
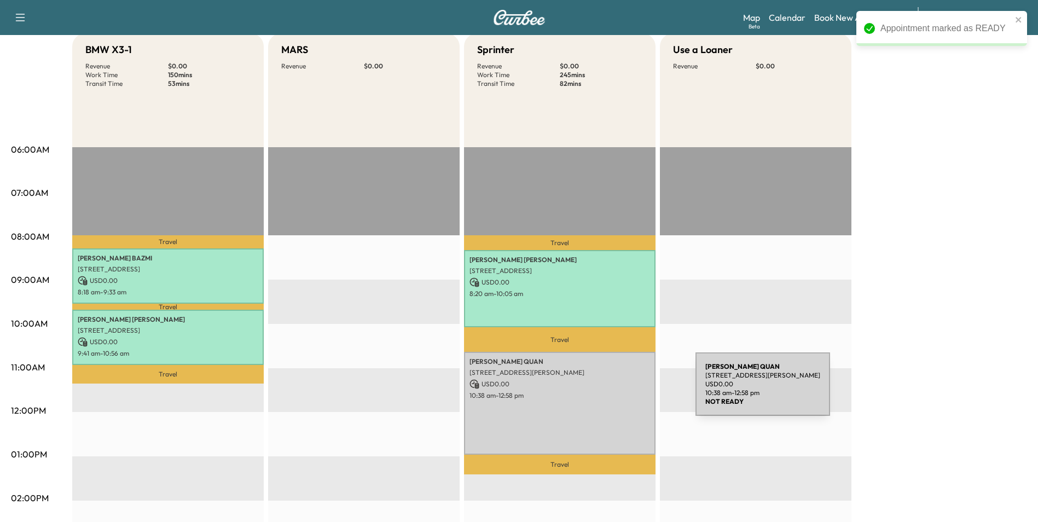
click at [613, 391] on p "10:38 am - 12:58 pm" at bounding box center [560, 395] width 181 height 9
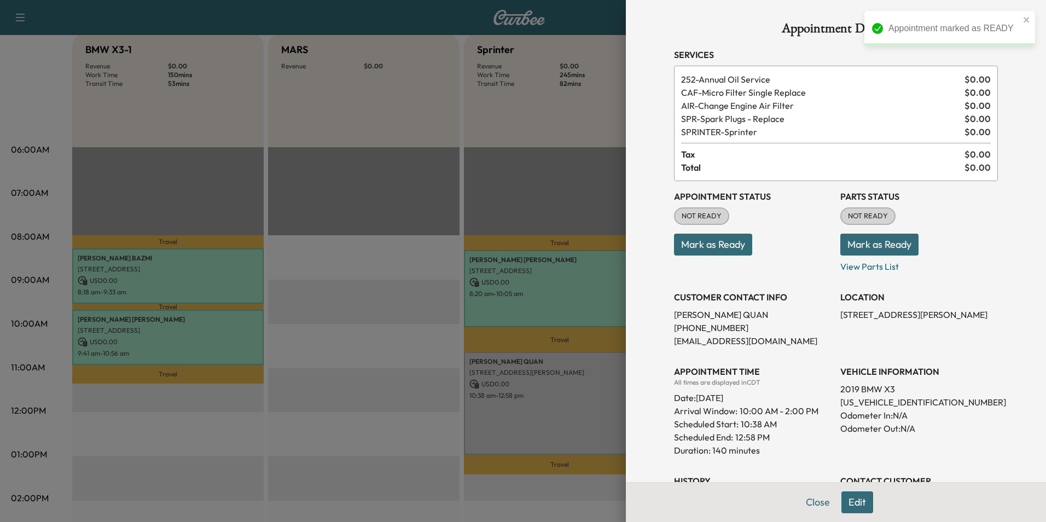
click at [726, 245] on button "Mark as Ready" at bounding box center [713, 245] width 78 height 22
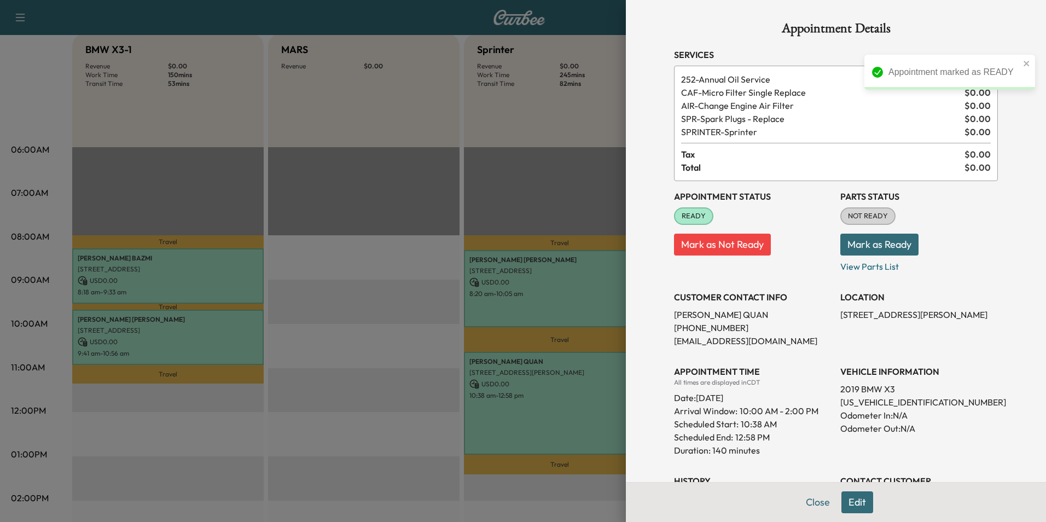
click at [807, 504] on button "Close" at bounding box center [818, 502] width 38 height 22
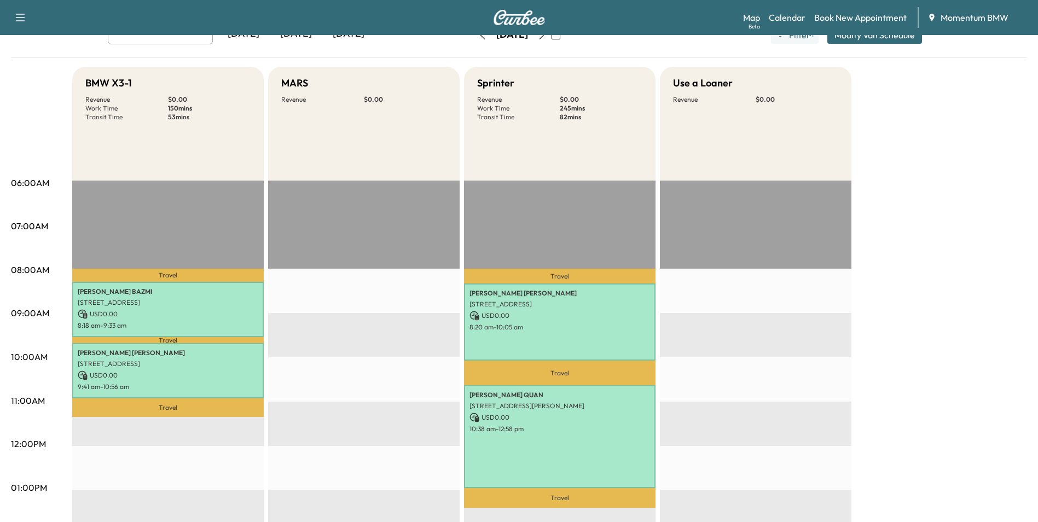
scroll to position [0, 0]
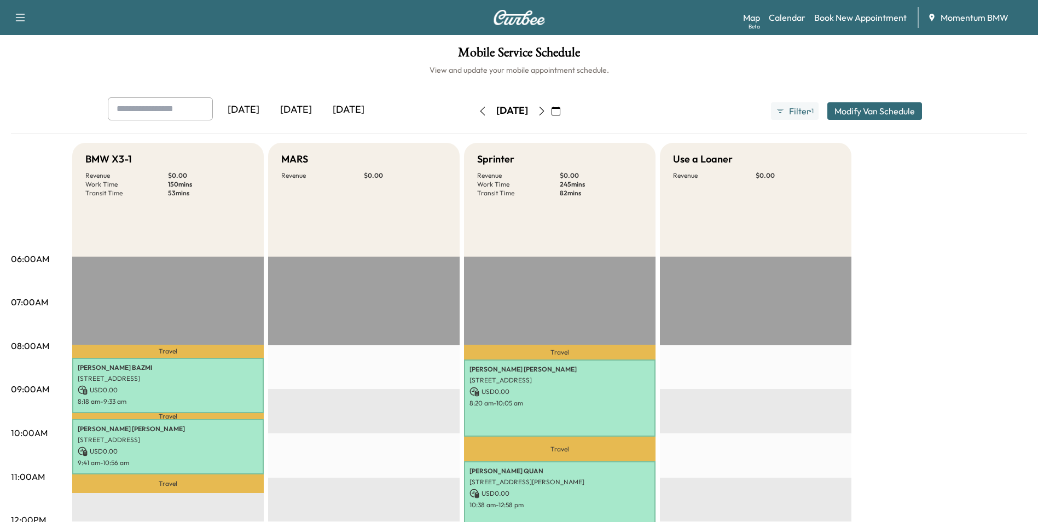
click at [546, 111] on icon "button" at bounding box center [541, 111] width 9 height 9
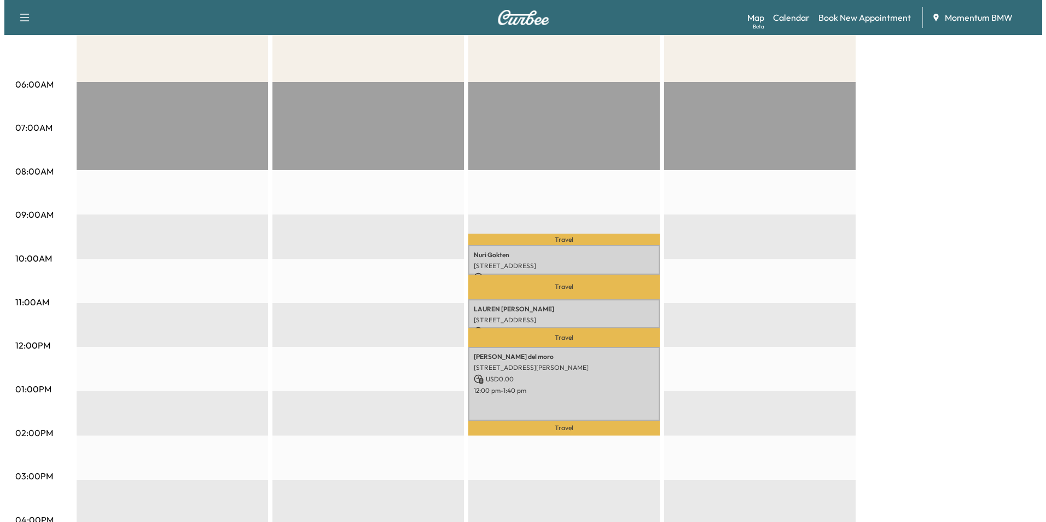
scroll to position [219, 0]
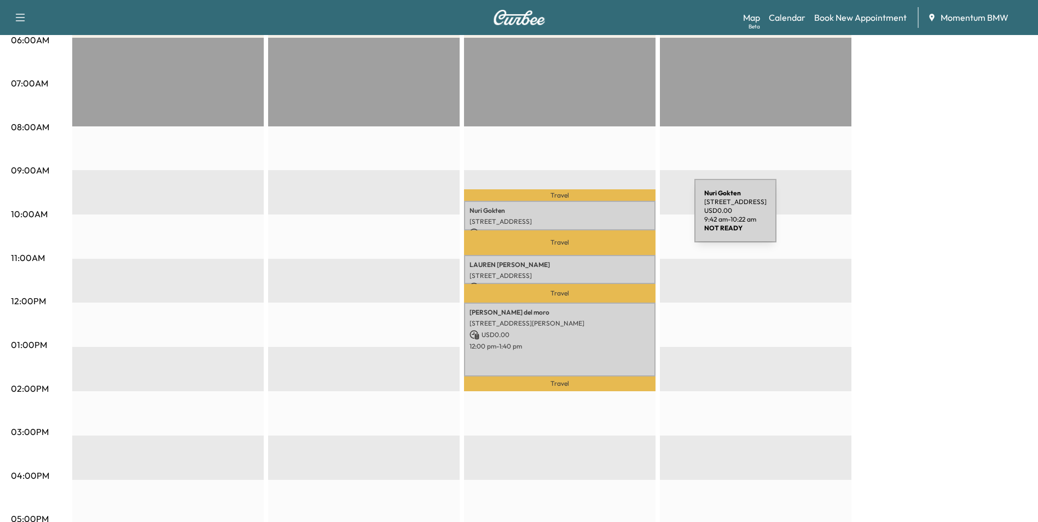
click at [612, 217] on p "[STREET_ADDRESS]" at bounding box center [560, 221] width 181 height 9
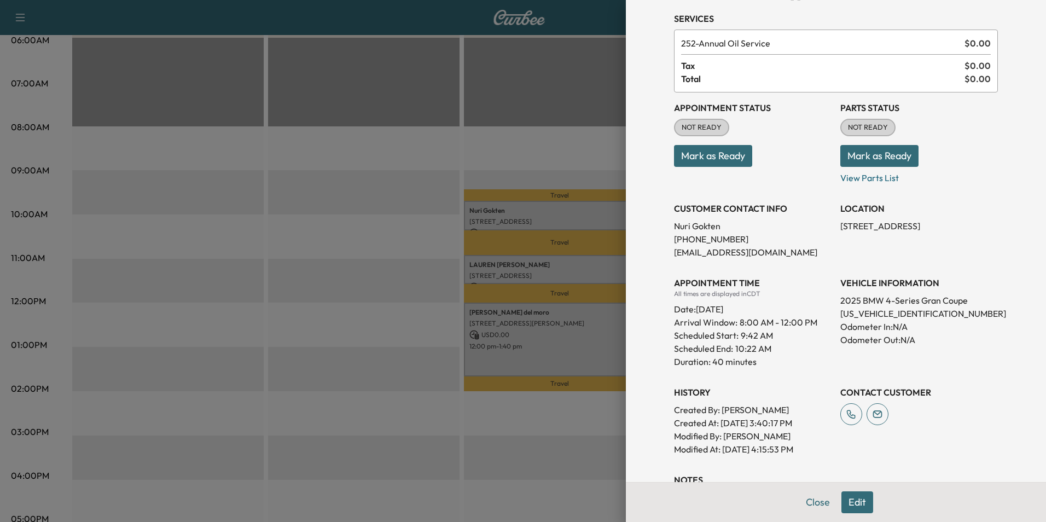
scroll to position [161, 0]
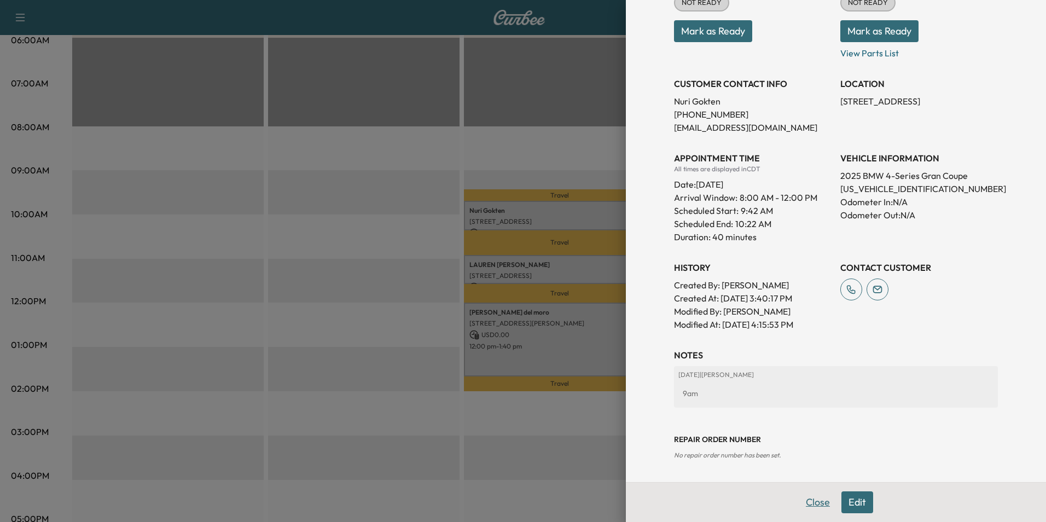
click at [811, 501] on button "Close" at bounding box center [818, 502] width 38 height 22
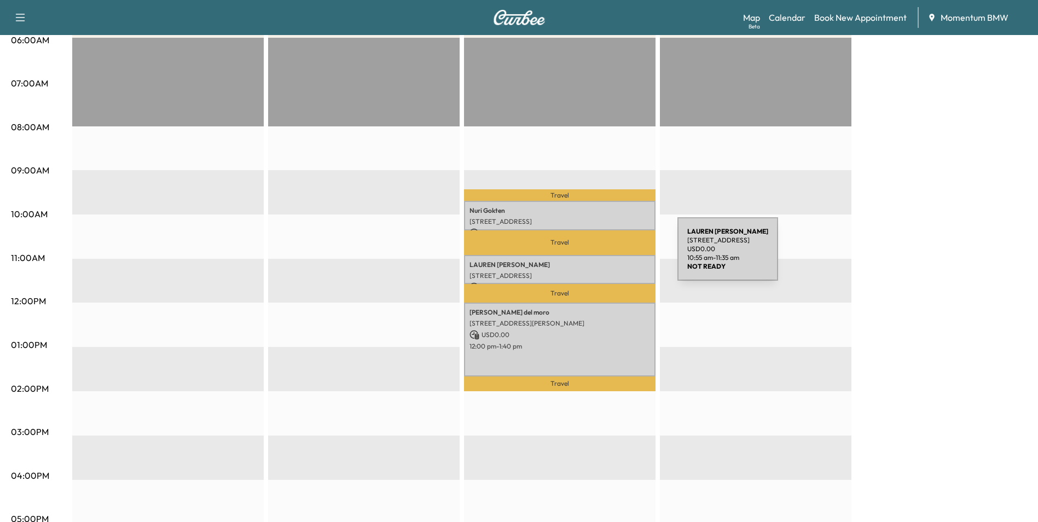
click at [595, 256] on div "[PERSON_NAME] [STREET_ADDRESS] USD 0.00 10:55 am - 11:35 am" at bounding box center [560, 270] width 192 height 30
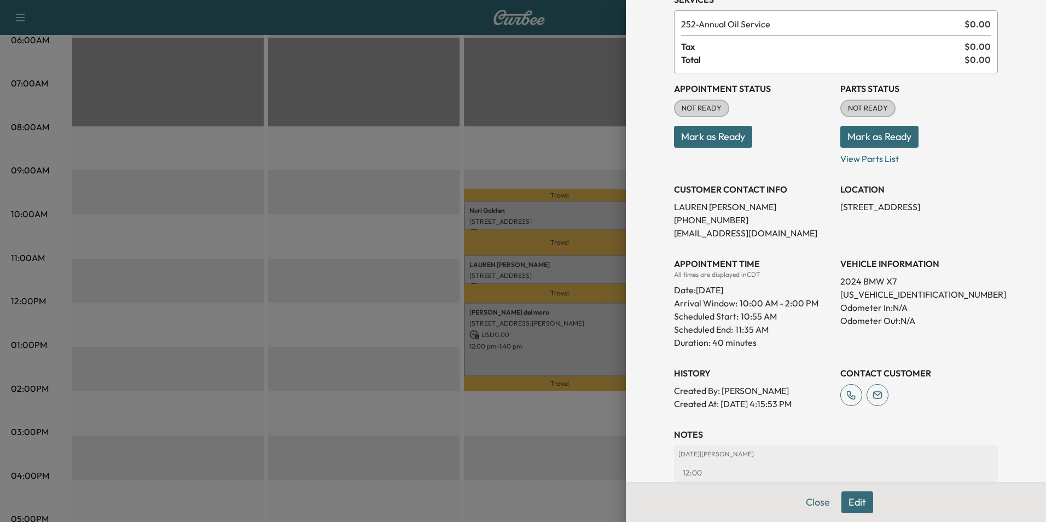
scroll to position [135, 0]
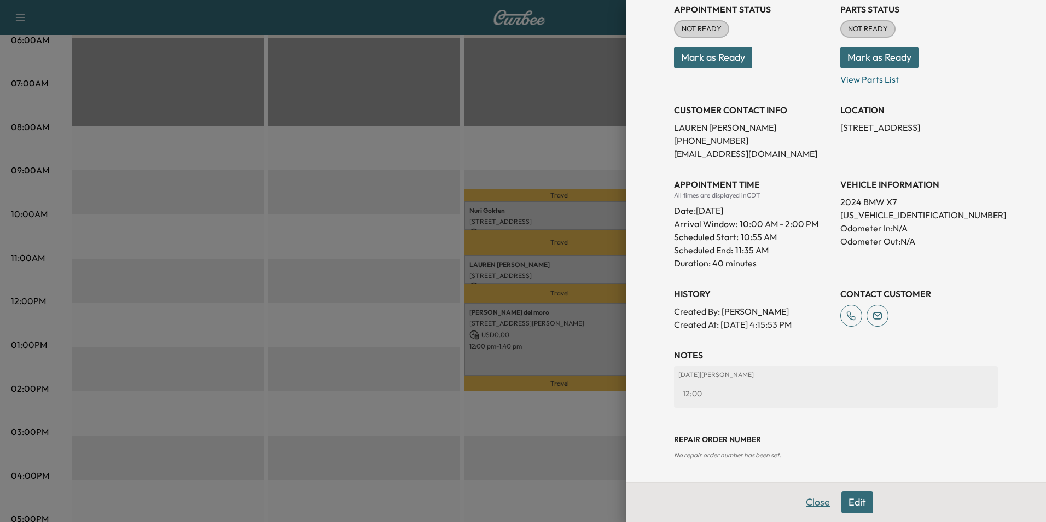
click at [812, 501] on button "Close" at bounding box center [818, 502] width 38 height 22
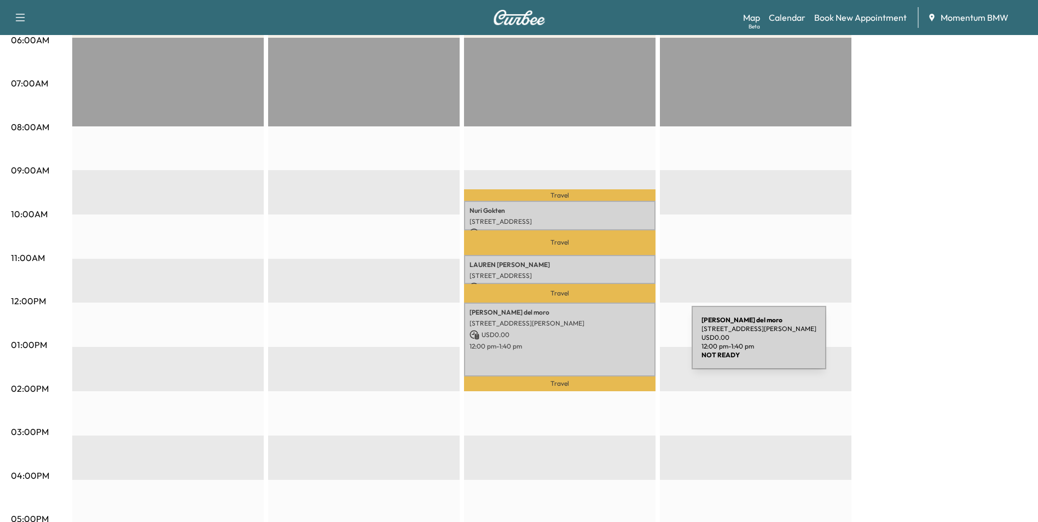
click at [610, 344] on p "12:00 pm - 1:40 pm" at bounding box center [560, 346] width 181 height 9
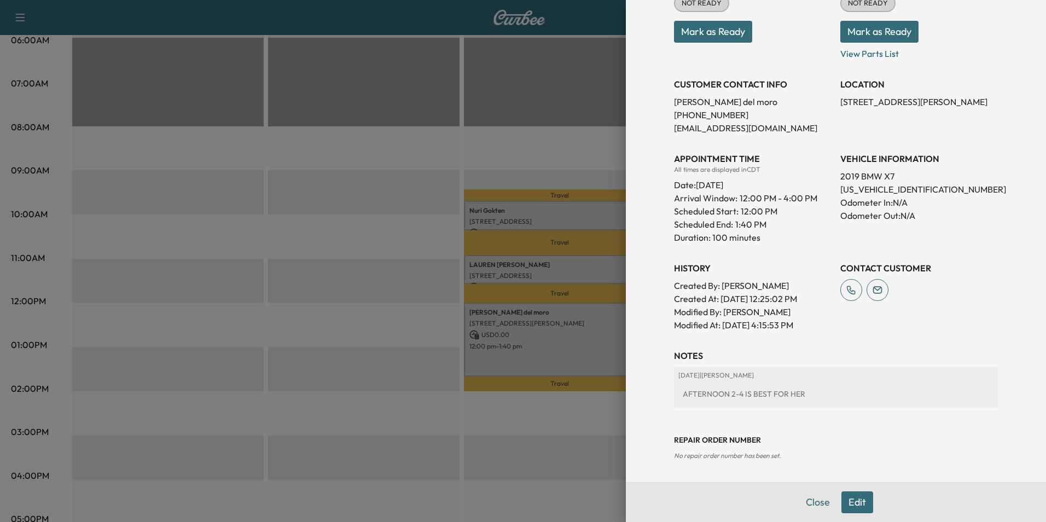
scroll to position [174, 0]
click at [821, 507] on button "Close" at bounding box center [818, 502] width 38 height 22
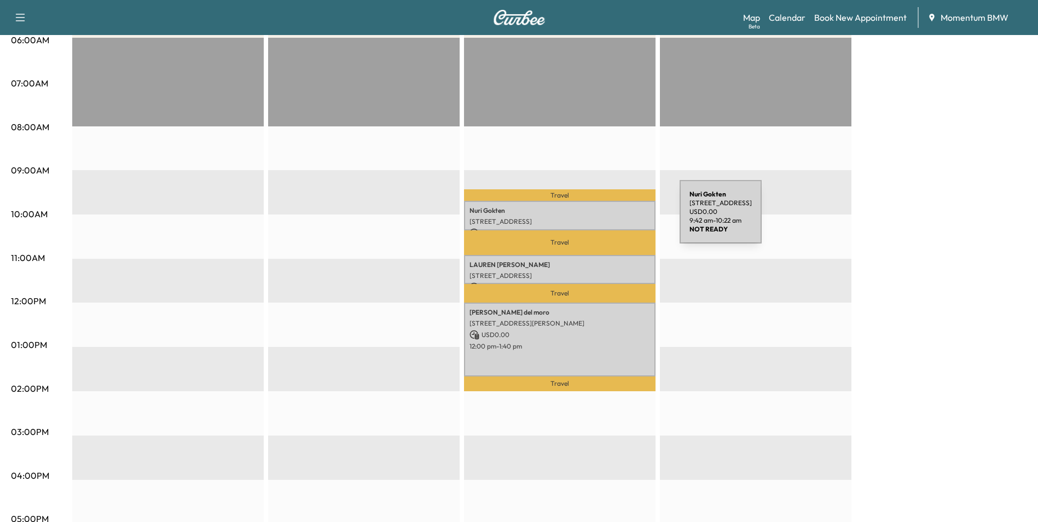
click at [598, 218] on p "[STREET_ADDRESS]" at bounding box center [560, 221] width 181 height 9
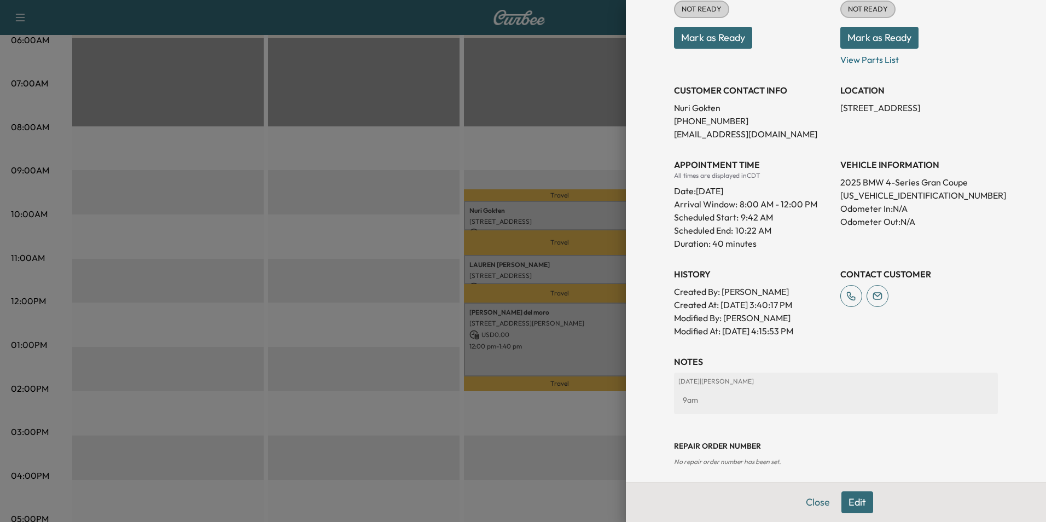
scroll to position [161, 0]
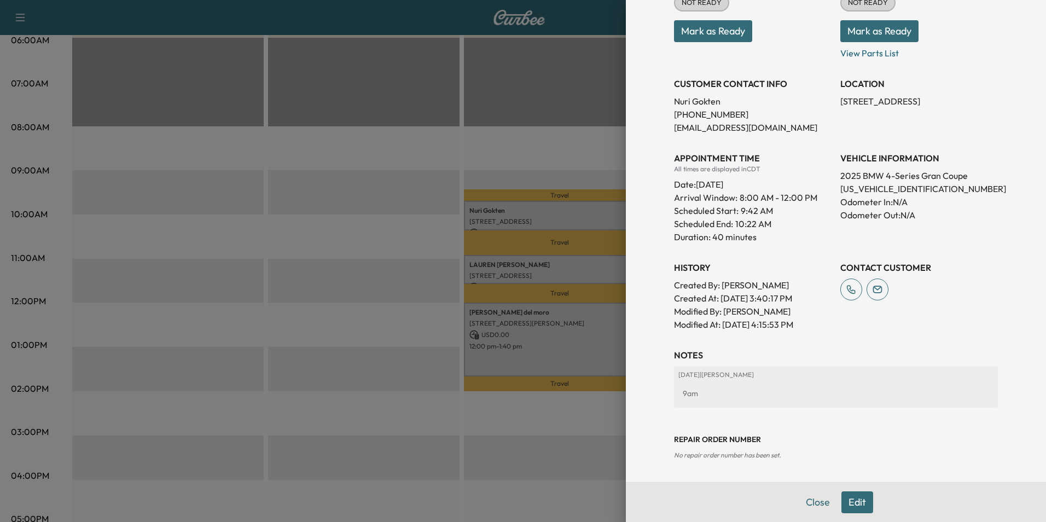
drag, startPoint x: 801, startPoint y: 499, endPoint x: 761, endPoint y: 466, distance: 51.7
click at [801, 499] on button "Close" at bounding box center [818, 502] width 38 height 22
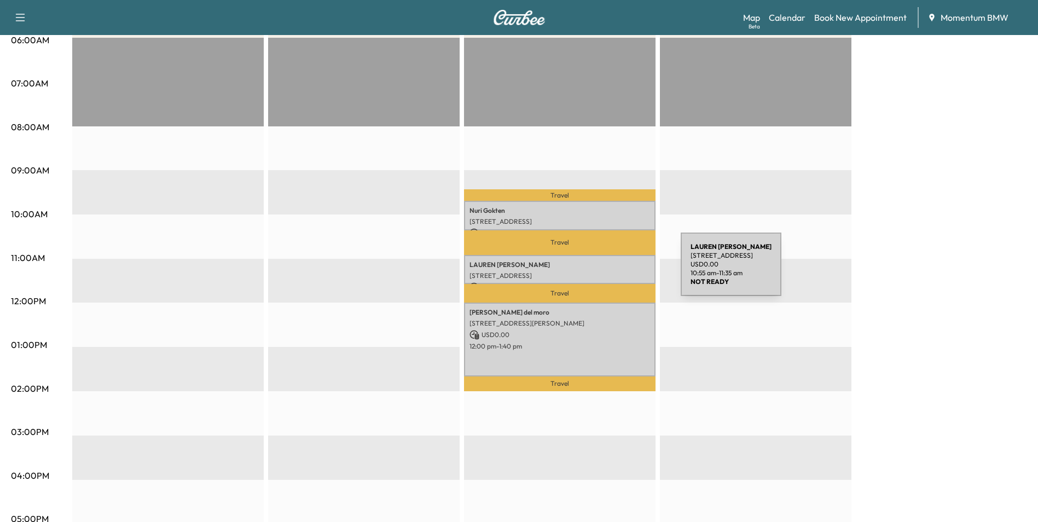
click at [599, 271] on p "[STREET_ADDRESS]" at bounding box center [560, 275] width 181 height 9
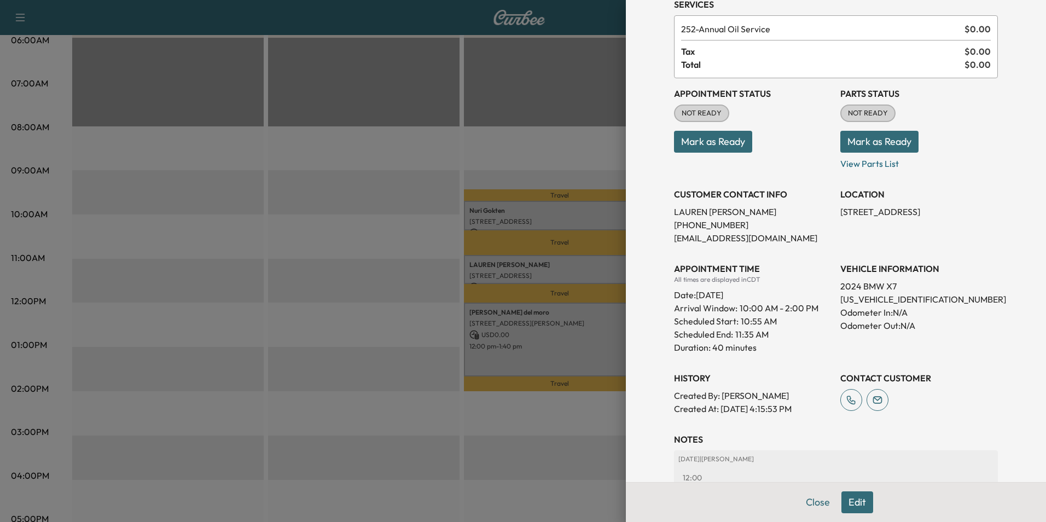
scroll to position [135, 0]
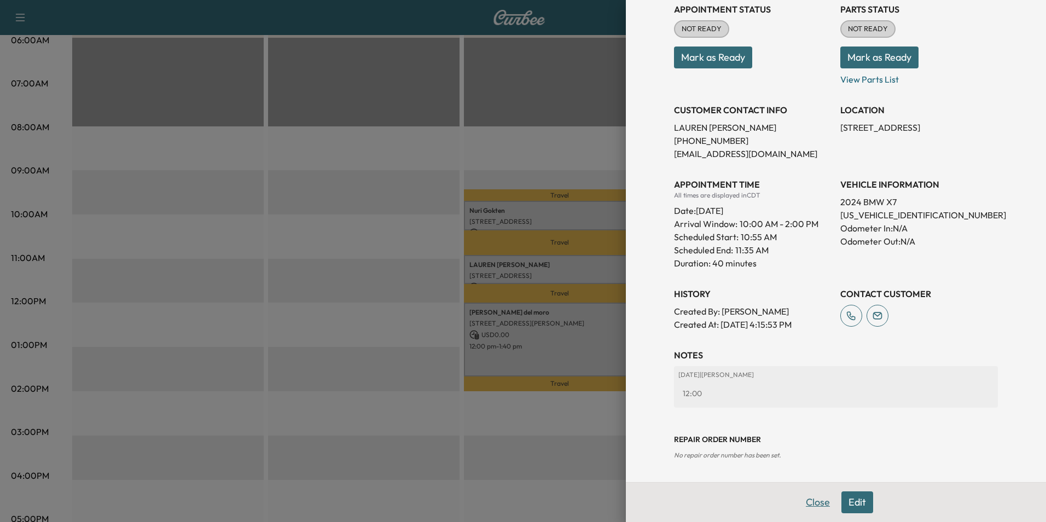
click at [806, 509] on button "Close" at bounding box center [818, 502] width 38 height 22
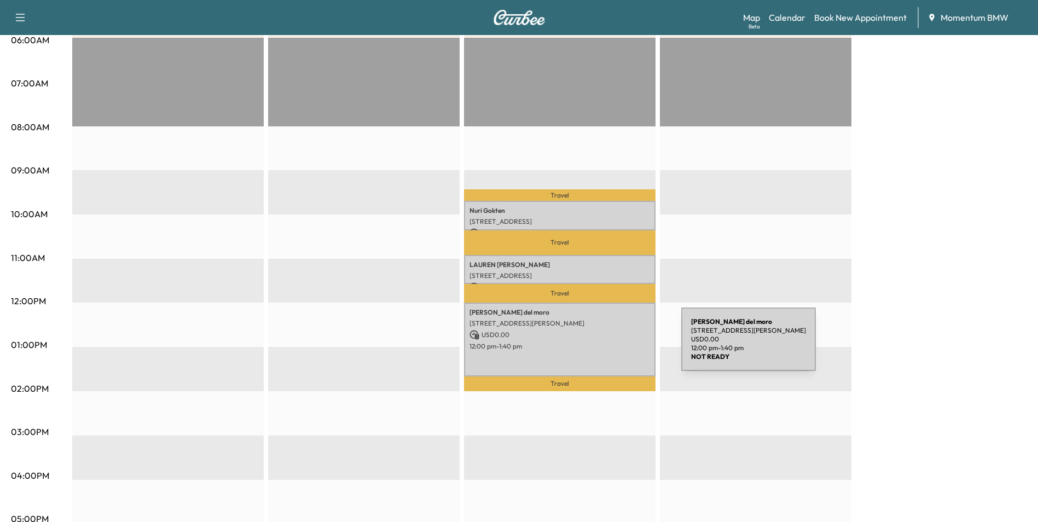
click at [599, 345] on p "12:00 pm - 1:40 pm" at bounding box center [560, 346] width 181 height 9
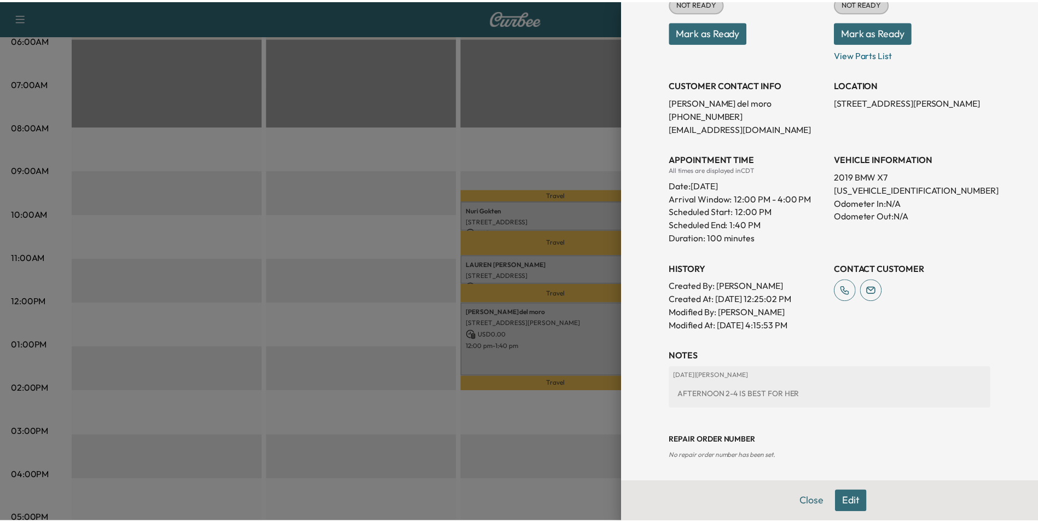
scroll to position [174, 0]
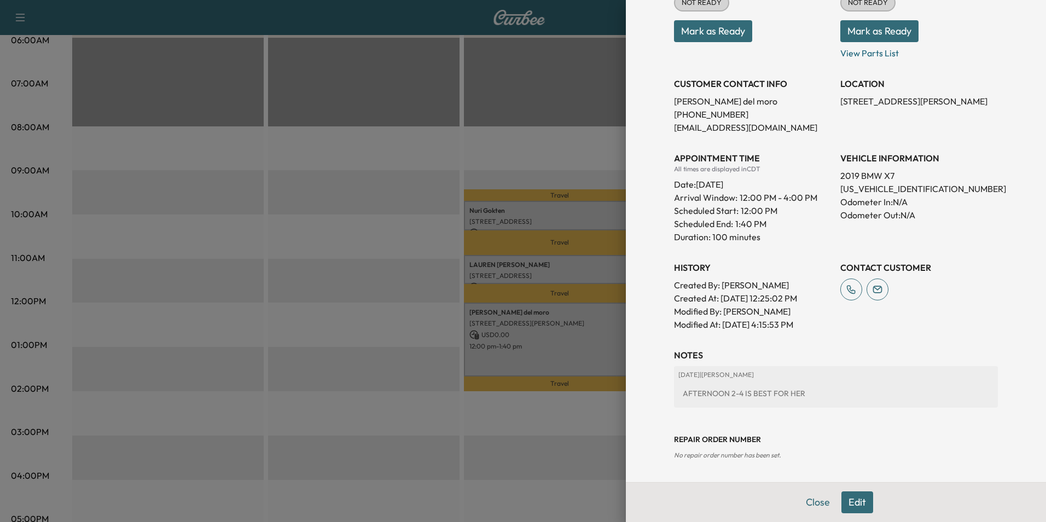
click at [809, 501] on button "Close" at bounding box center [818, 502] width 38 height 22
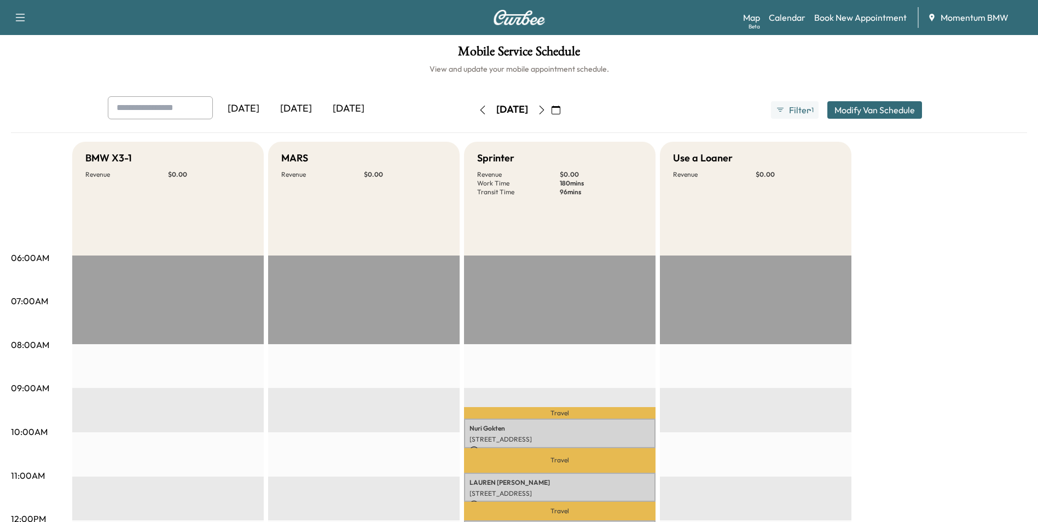
scroll to position [0, 0]
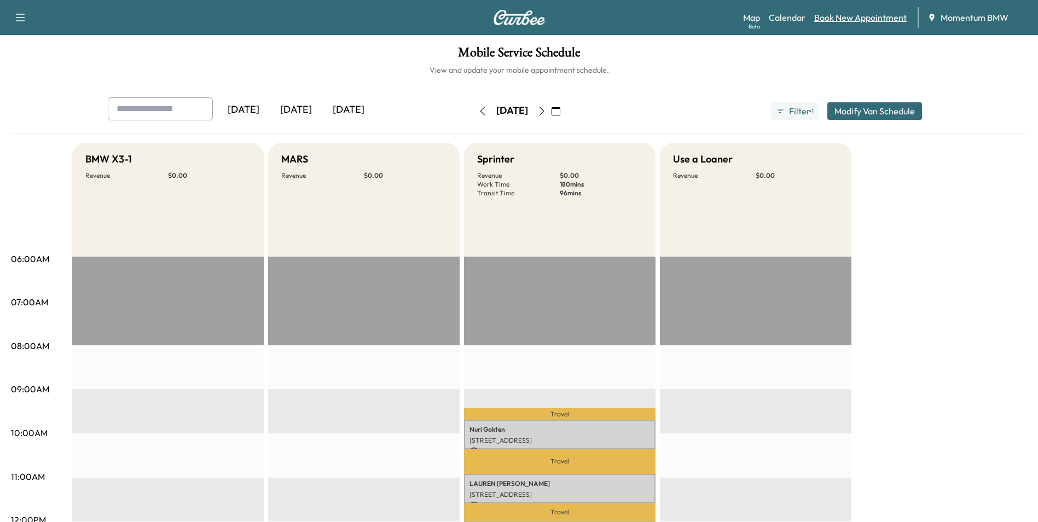
click at [871, 20] on link "Book New Appointment" at bounding box center [860, 17] width 92 height 13
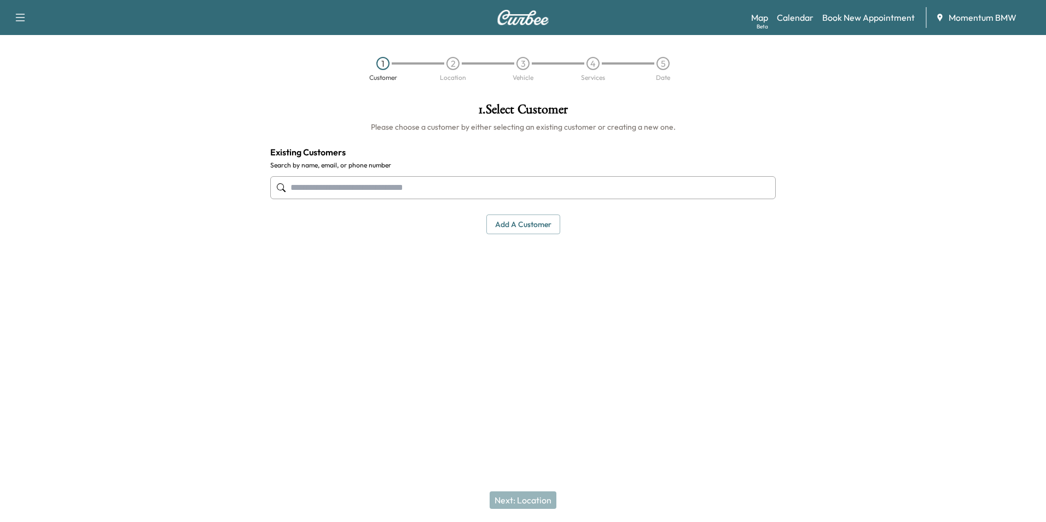
click at [485, 191] on input "text" at bounding box center [523, 187] width 506 height 23
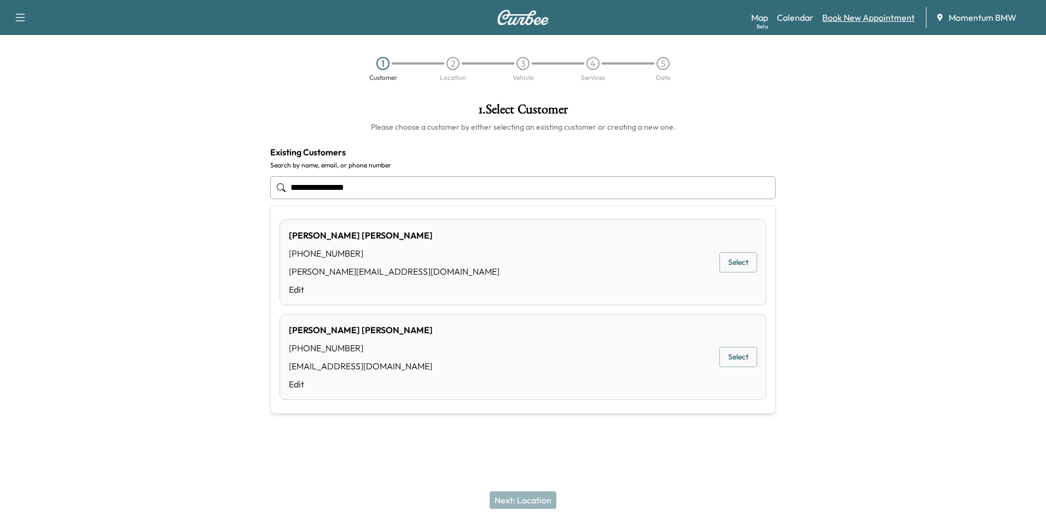
type input "**********"
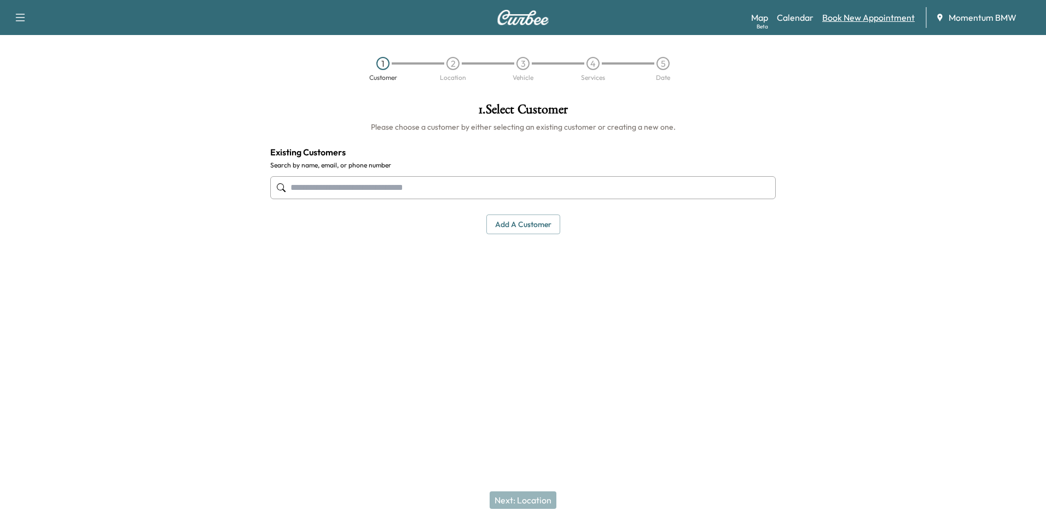
click at [881, 18] on link "Book New Appointment" at bounding box center [869, 17] width 92 height 13
click at [511, 224] on button "Add a customer" at bounding box center [524, 225] width 74 height 20
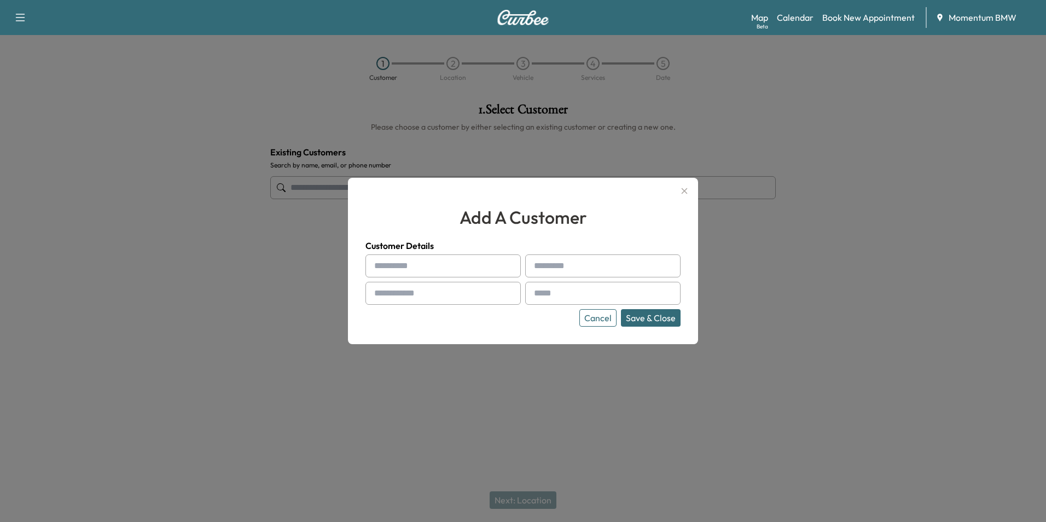
click at [437, 268] on input "text" at bounding box center [443, 265] width 155 height 23
type input "*****"
type input "**********"
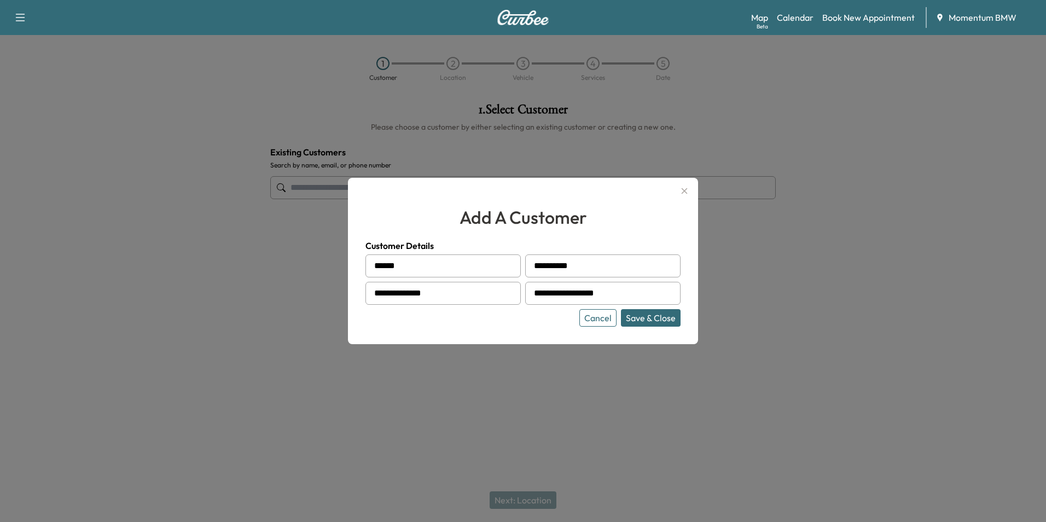
click at [649, 316] on button "Save & Close" at bounding box center [651, 318] width 60 height 18
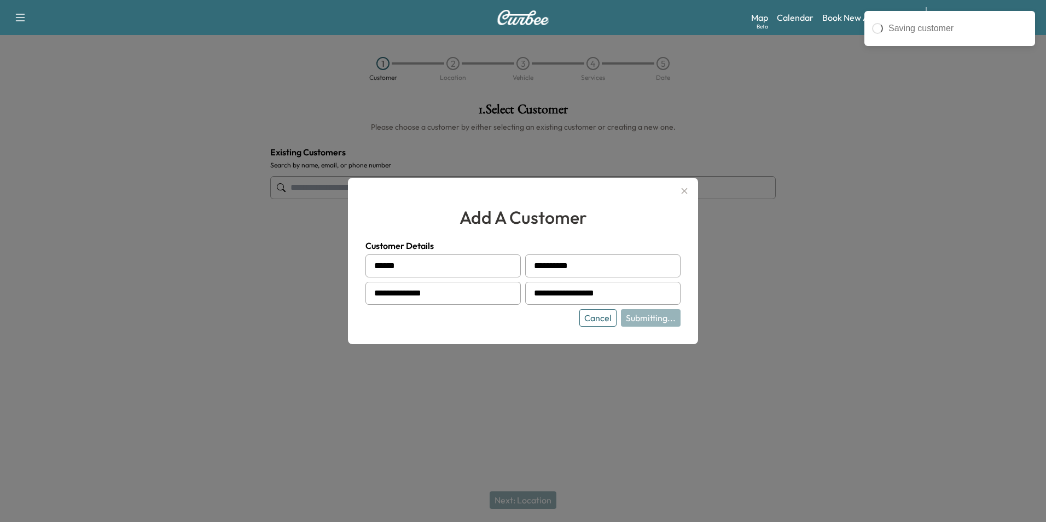
type input "**********"
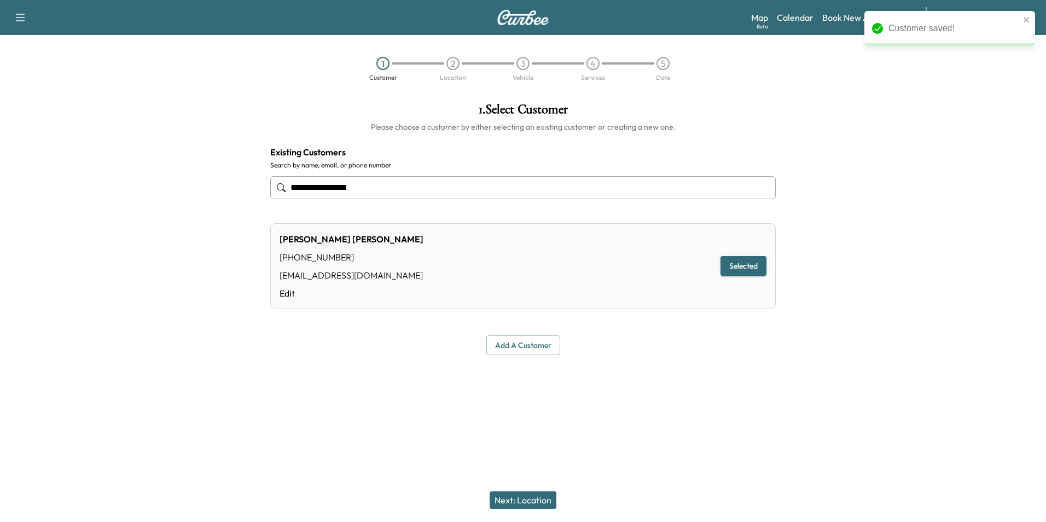
drag, startPoint x: 519, startPoint y: 501, endPoint x: 526, endPoint y: 501, distance: 7.7
click at [519, 501] on button "Next: Location" at bounding box center [523, 500] width 67 height 18
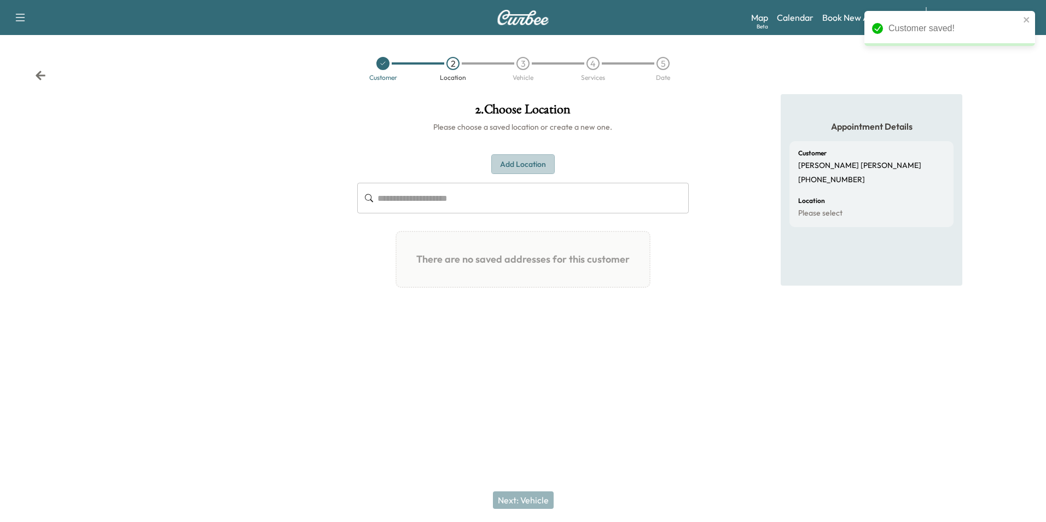
click at [518, 163] on button "Add Location" at bounding box center [522, 164] width 63 height 20
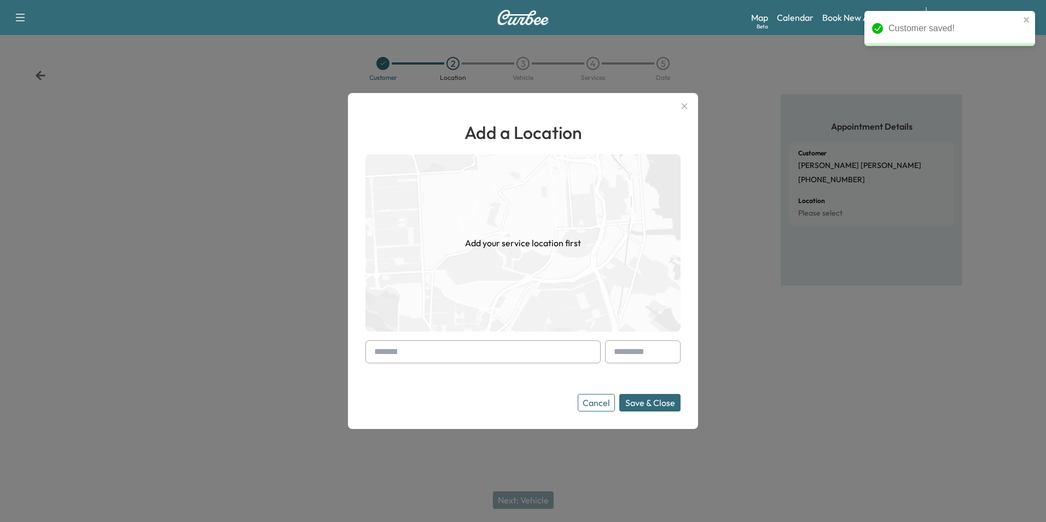
click at [469, 350] on input "text" at bounding box center [483, 351] width 235 height 23
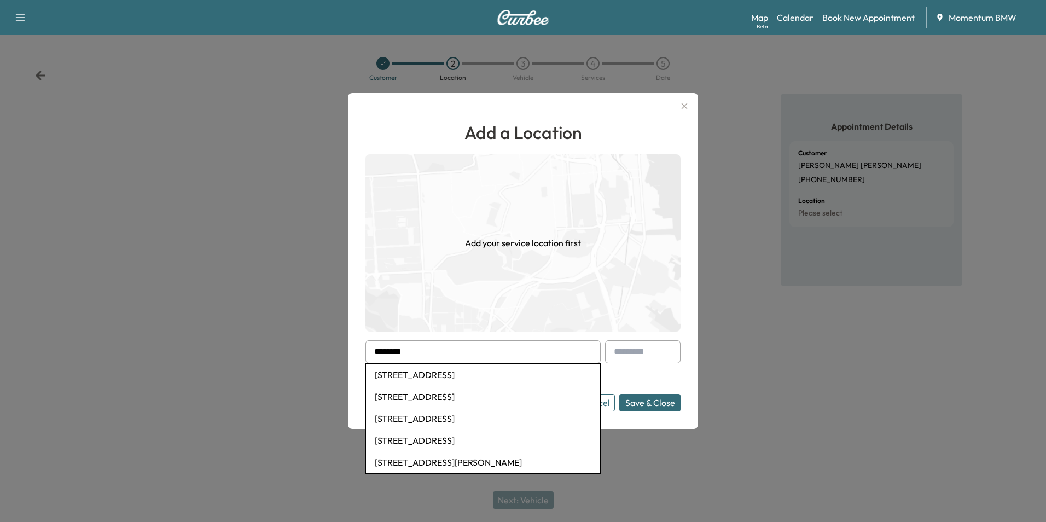
click at [460, 374] on li "[STREET_ADDRESS]" at bounding box center [483, 375] width 234 height 22
type input "**********"
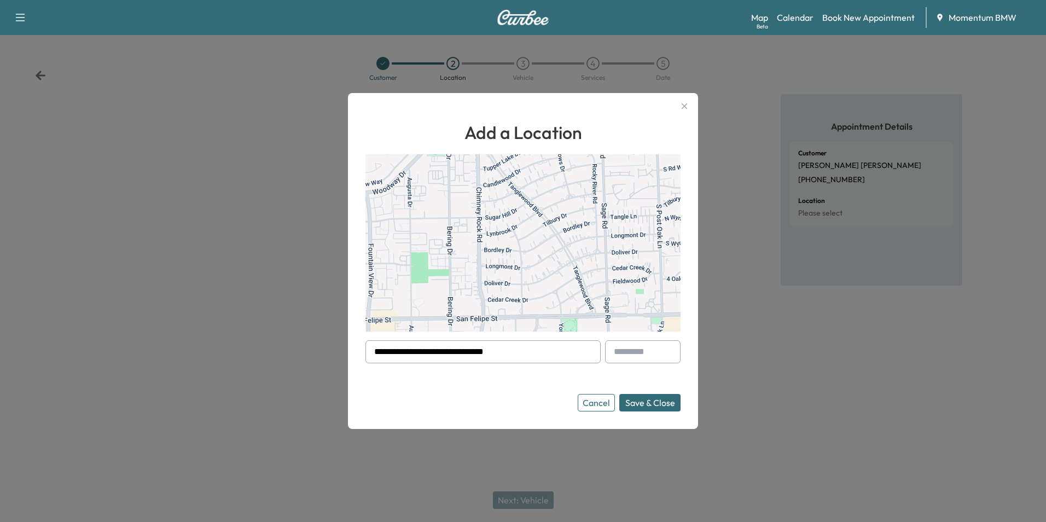
click at [640, 402] on button "Save & Close" at bounding box center [650, 403] width 61 height 18
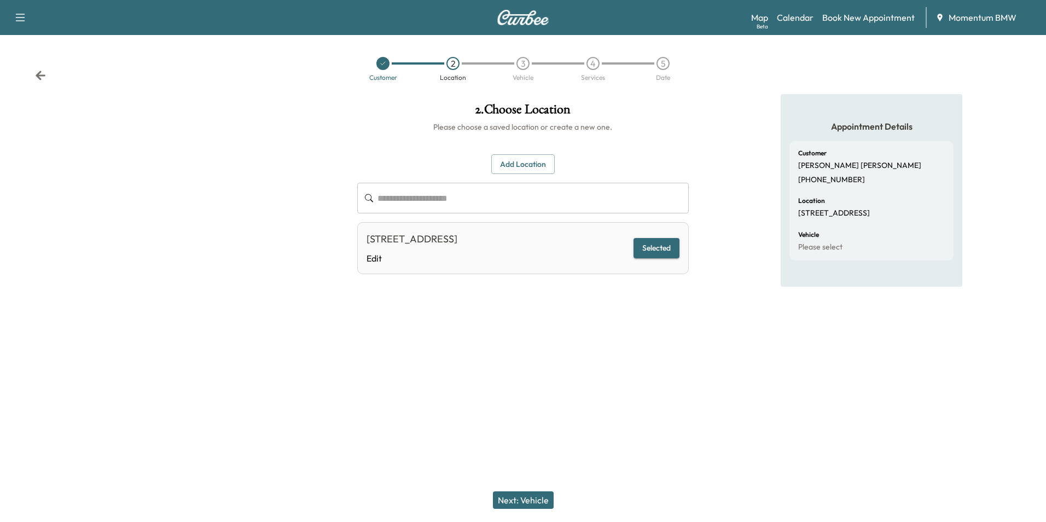
click at [540, 501] on button "Next: Vehicle" at bounding box center [523, 500] width 61 height 18
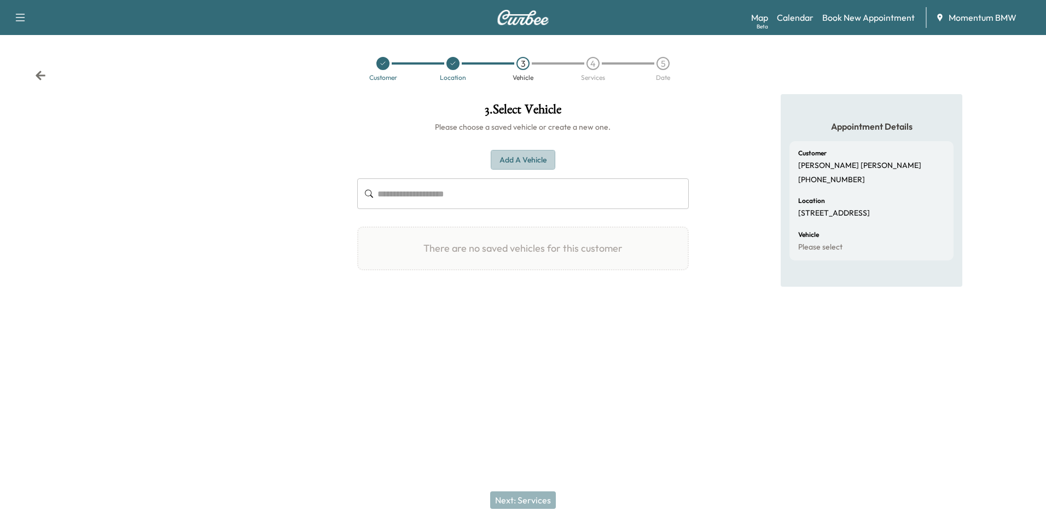
click at [526, 159] on button "Add a Vehicle" at bounding box center [523, 160] width 65 height 20
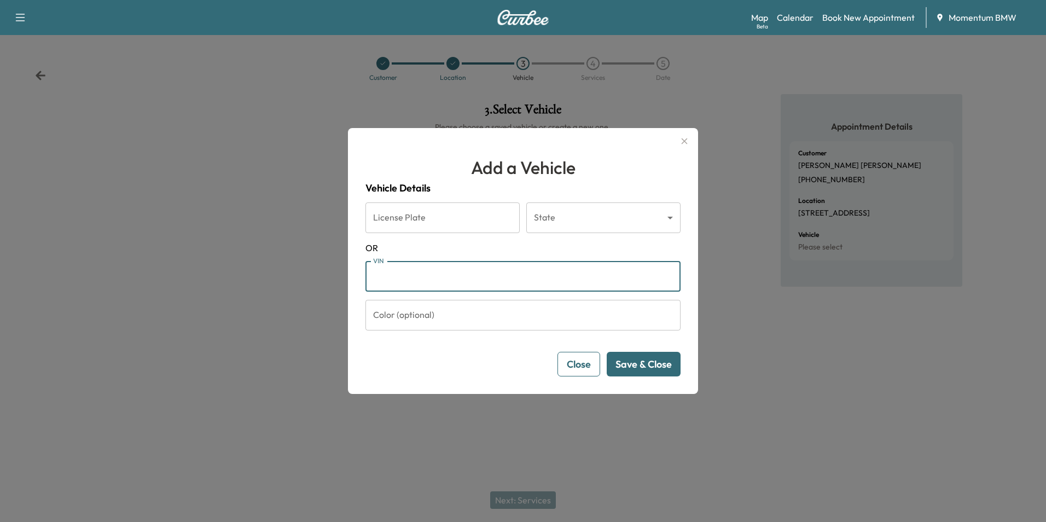
paste input "**********"
type input "**********"
click at [639, 369] on button "Save & Close" at bounding box center [644, 364] width 74 height 25
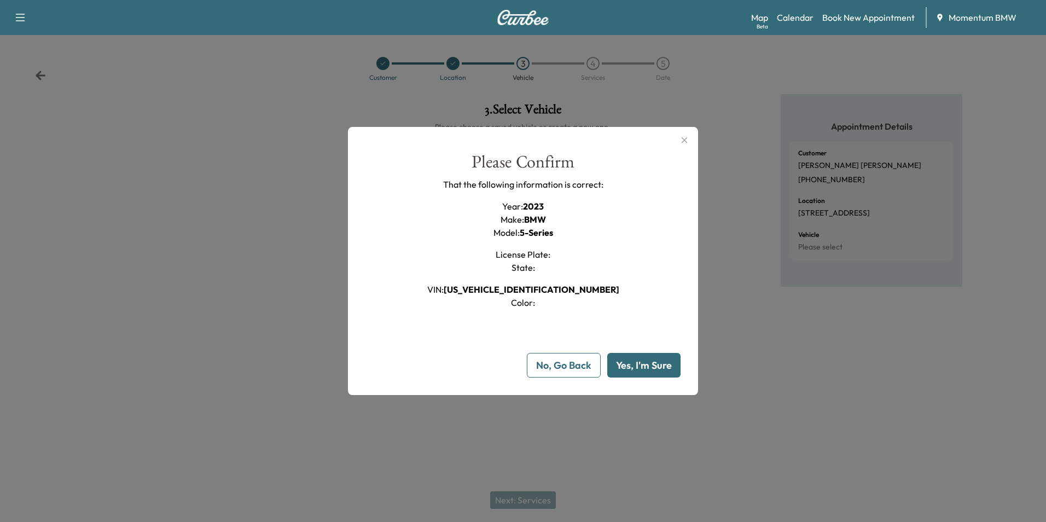
click at [638, 362] on button "Yes, I'm Sure" at bounding box center [643, 365] width 73 height 25
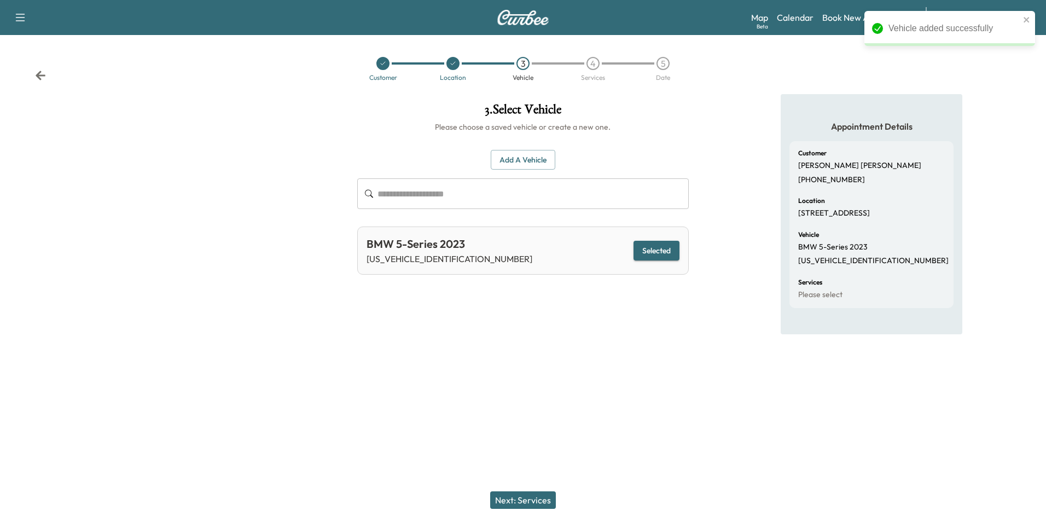
click at [531, 501] on button "Next: Services" at bounding box center [523, 500] width 66 height 18
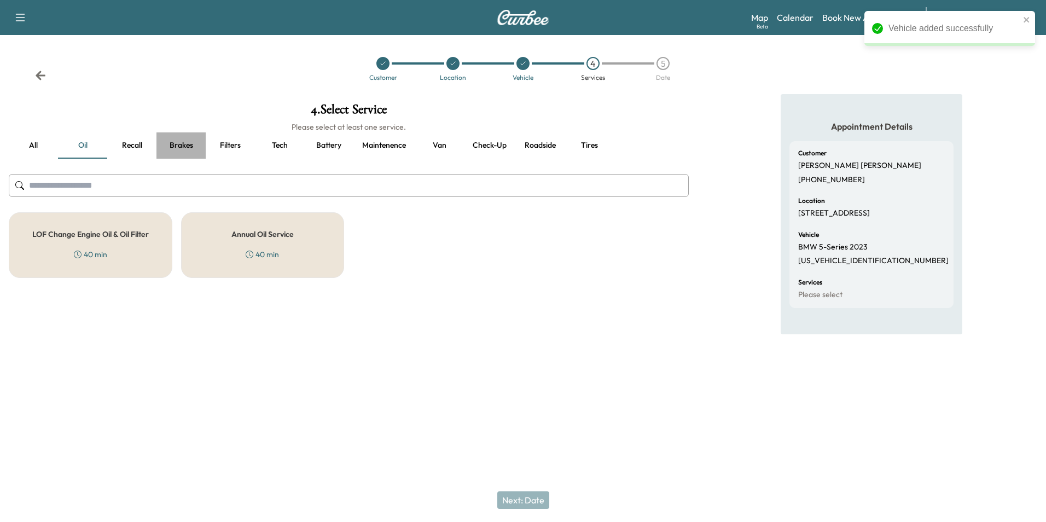
click at [180, 148] on button "Brakes" at bounding box center [181, 145] width 49 height 26
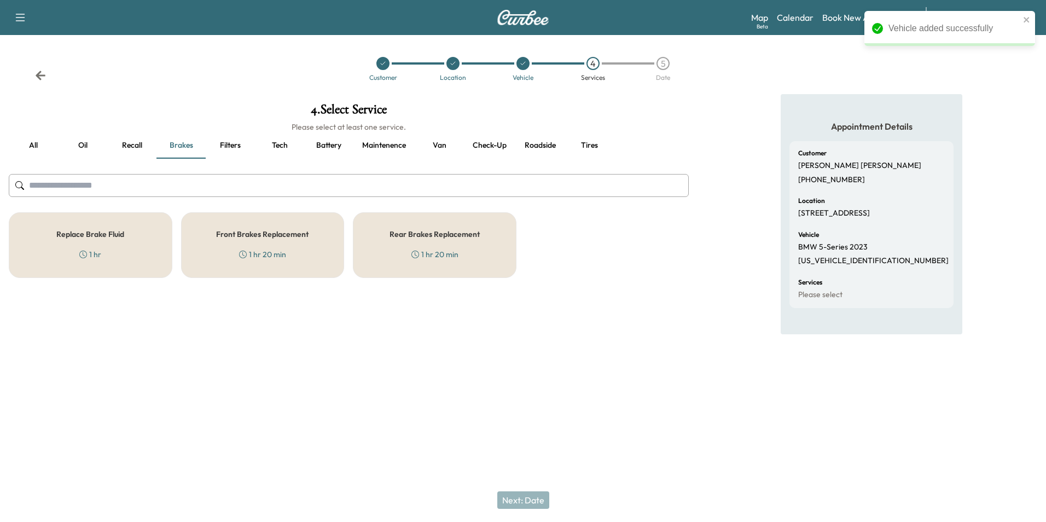
click at [102, 237] on h5 "Replace Brake Fluid" at bounding box center [90, 234] width 68 height 8
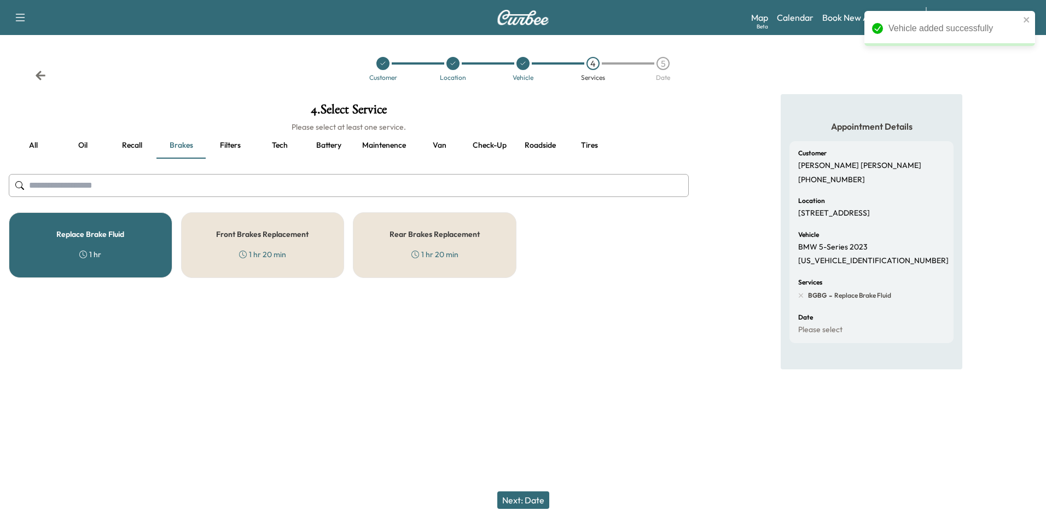
click at [529, 501] on button "Next: Date" at bounding box center [523, 500] width 52 height 18
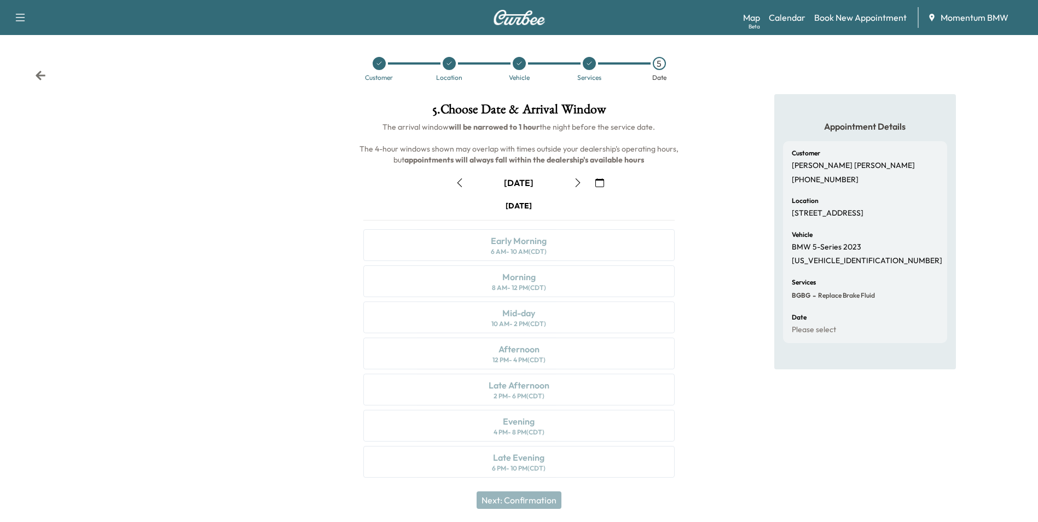
click at [599, 183] on icon "button" at bounding box center [599, 182] width 9 height 9
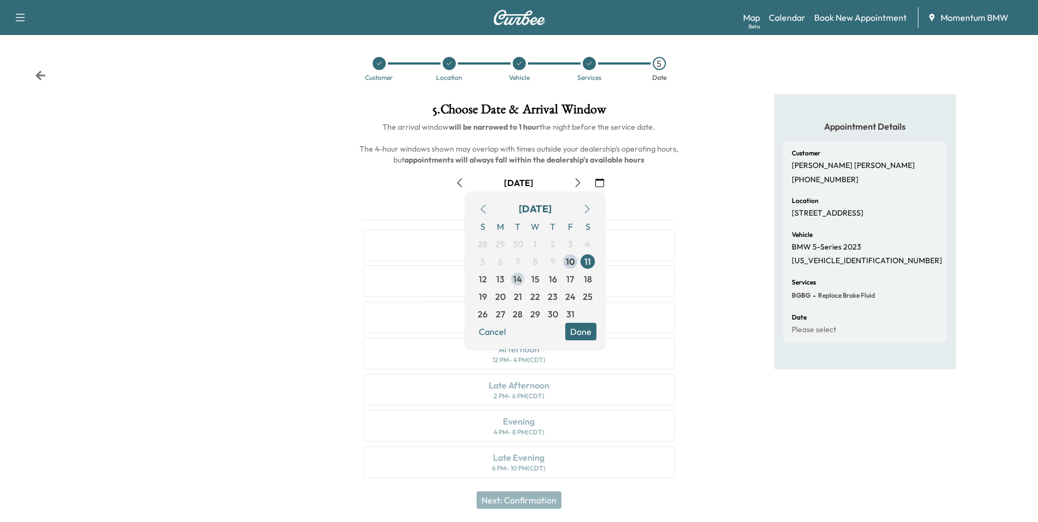
click at [516, 280] on span "14" at bounding box center [517, 279] width 9 height 13
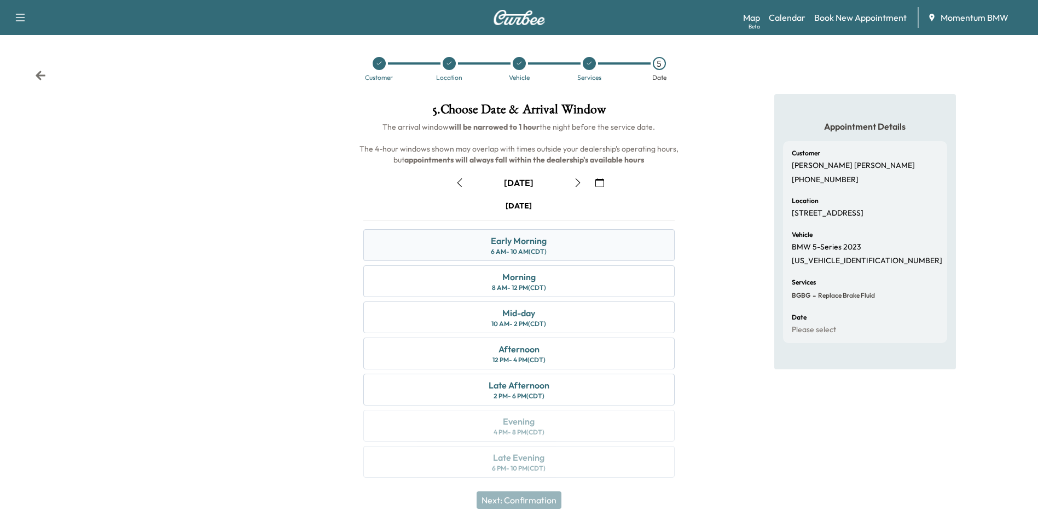
click at [494, 240] on div "Early Morning" at bounding box center [519, 240] width 56 height 13
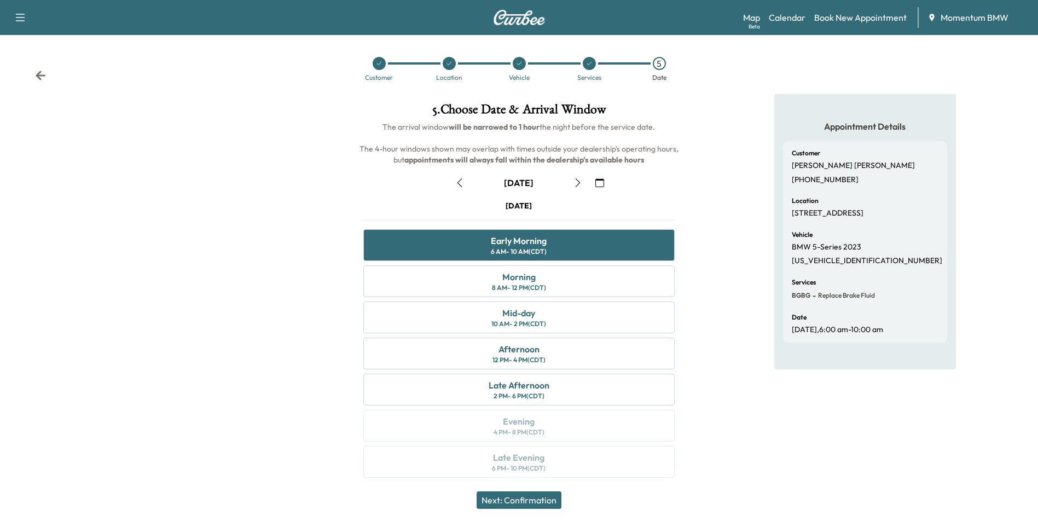
click at [538, 499] on button "Next: Confirmation" at bounding box center [519, 500] width 85 height 18
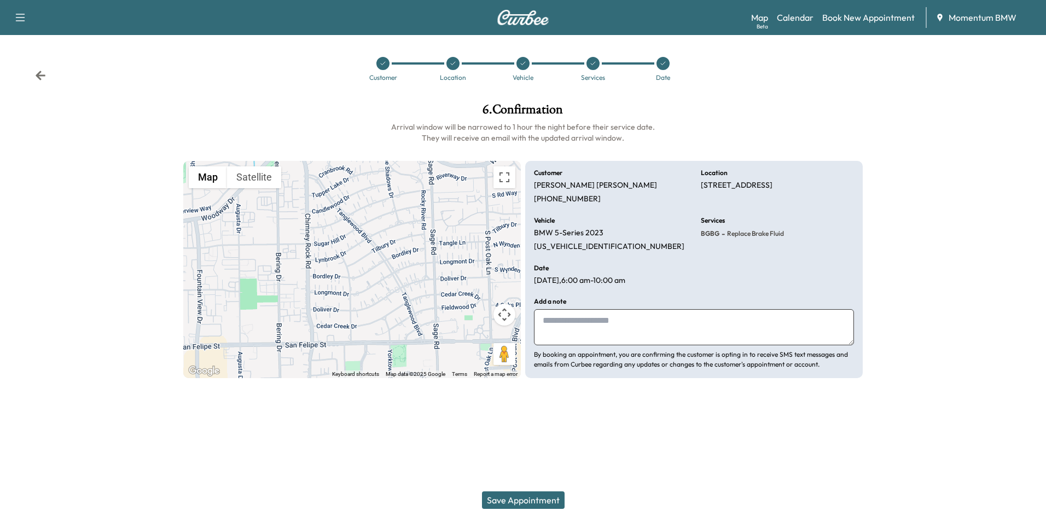
click at [601, 332] on textarea at bounding box center [694, 327] width 320 height 36
type textarea "*******"
click at [537, 502] on button "Save Appointment" at bounding box center [523, 500] width 83 height 18
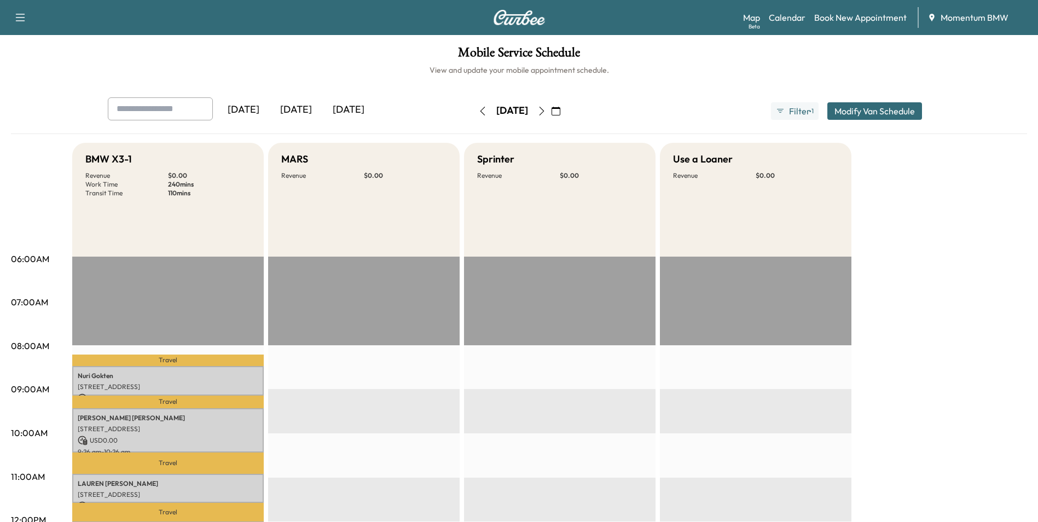
click at [560, 110] on icon "button" at bounding box center [556, 111] width 9 height 9
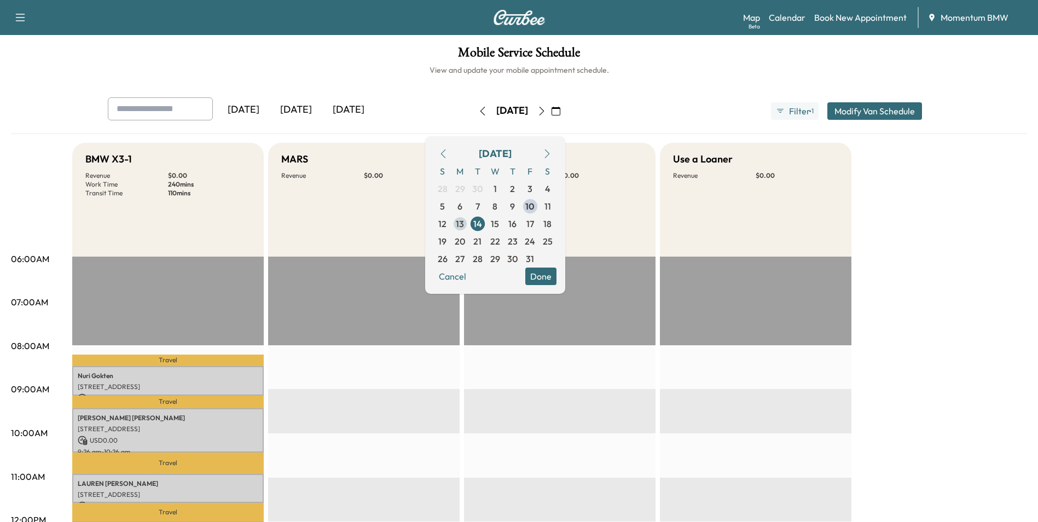
click at [464, 224] on span "13" at bounding box center [460, 223] width 8 height 13
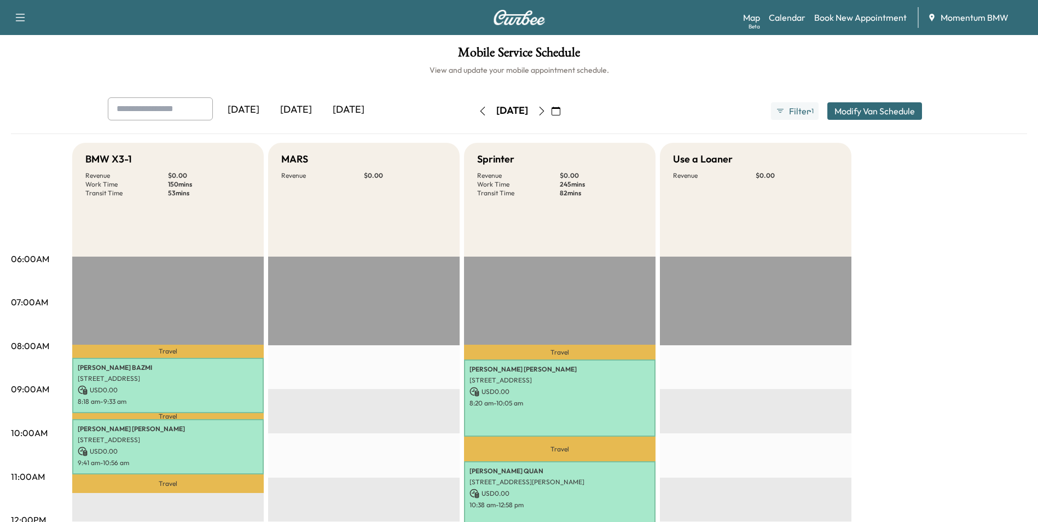
click at [546, 109] on icon "button" at bounding box center [541, 111] width 9 height 9
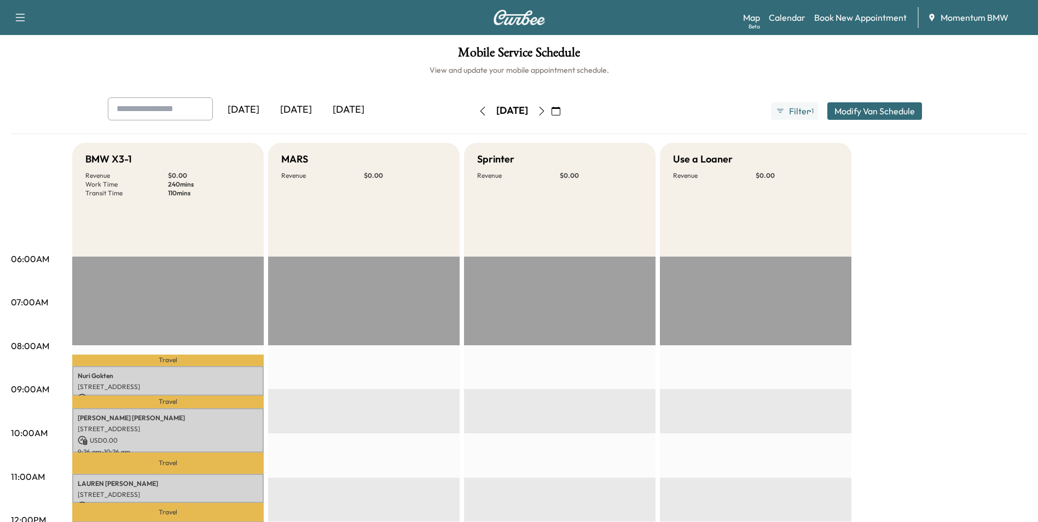
click at [544, 111] on icon "button" at bounding box center [541, 111] width 5 height 9
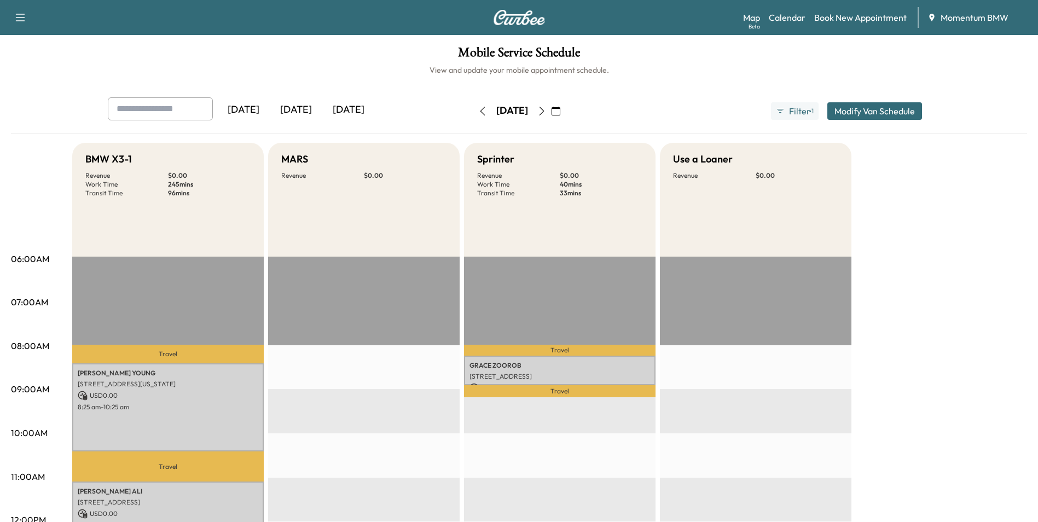
click at [546, 107] on icon "button" at bounding box center [541, 111] width 9 height 9
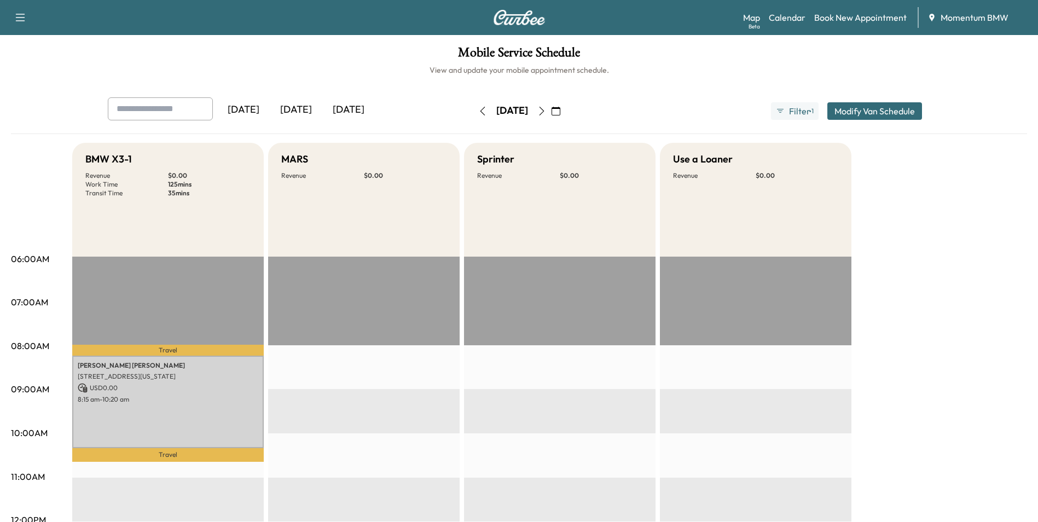
click at [546, 111] on icon "button" at bounding box center [541, 111] width 9 height 9
